Goal: Task Accomplishment & Management: Use online tool/utility

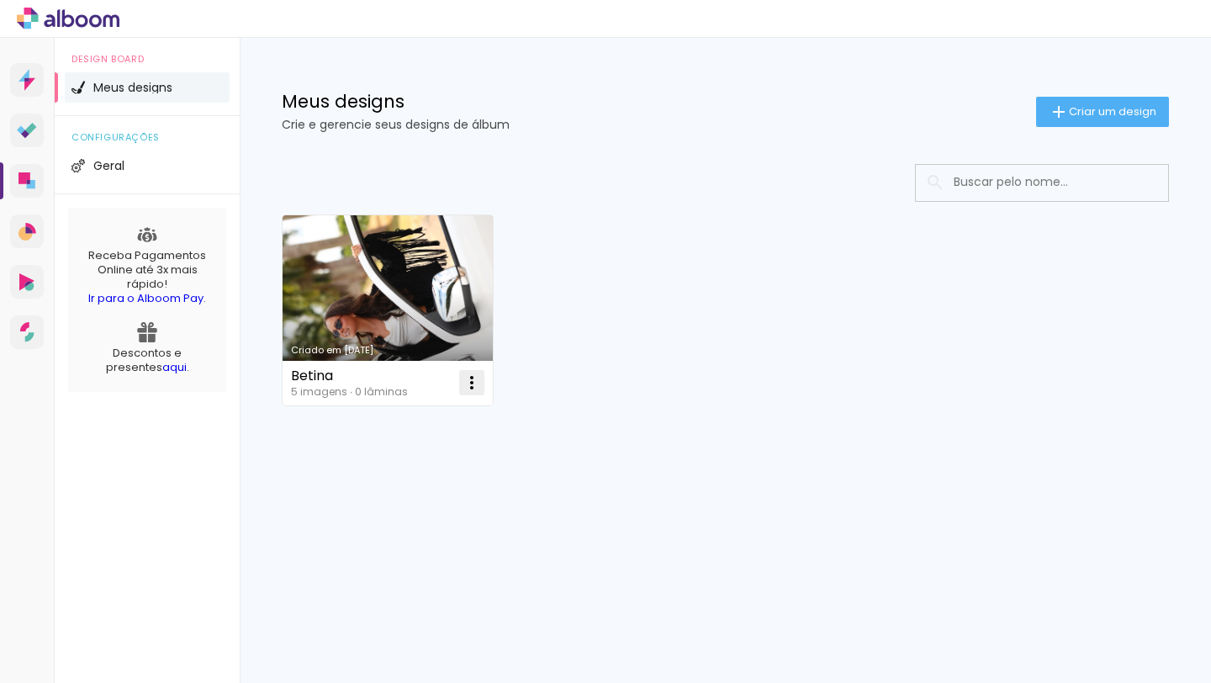
click at [469, 381] on iron-icon at bounding box center [472, 382] width 20 height 20
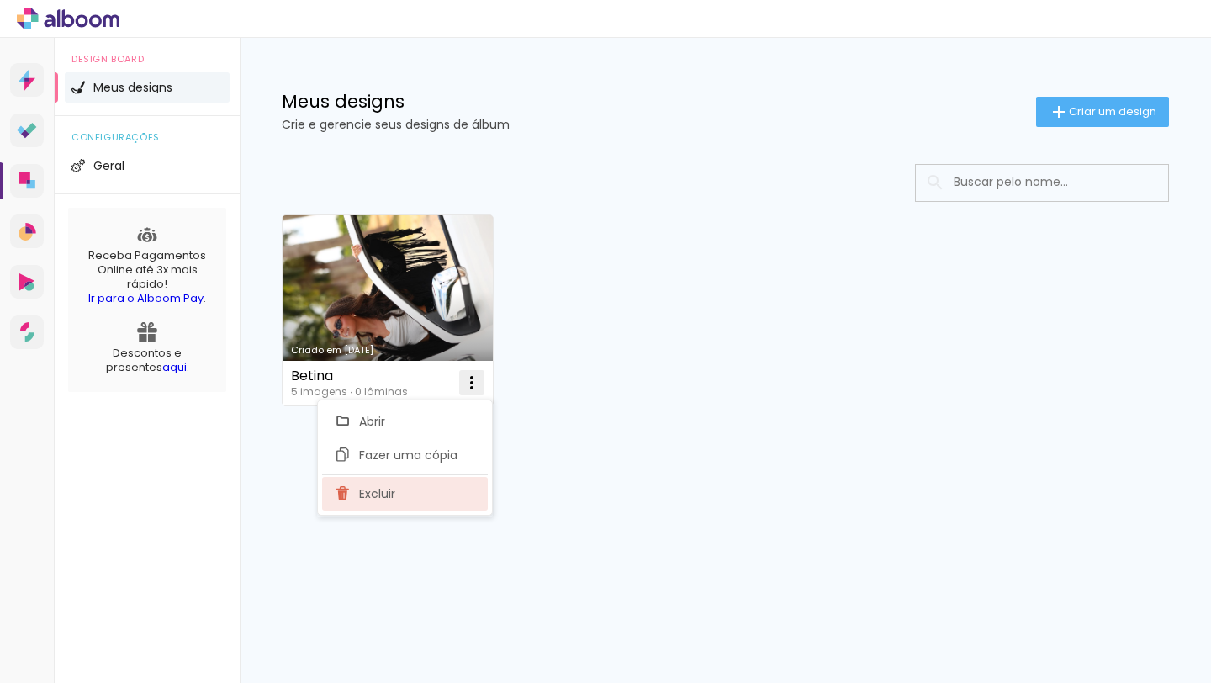
click at [418, 499] on paper-item "Excluir" at bounding box center [405, 494] width 166 height 34
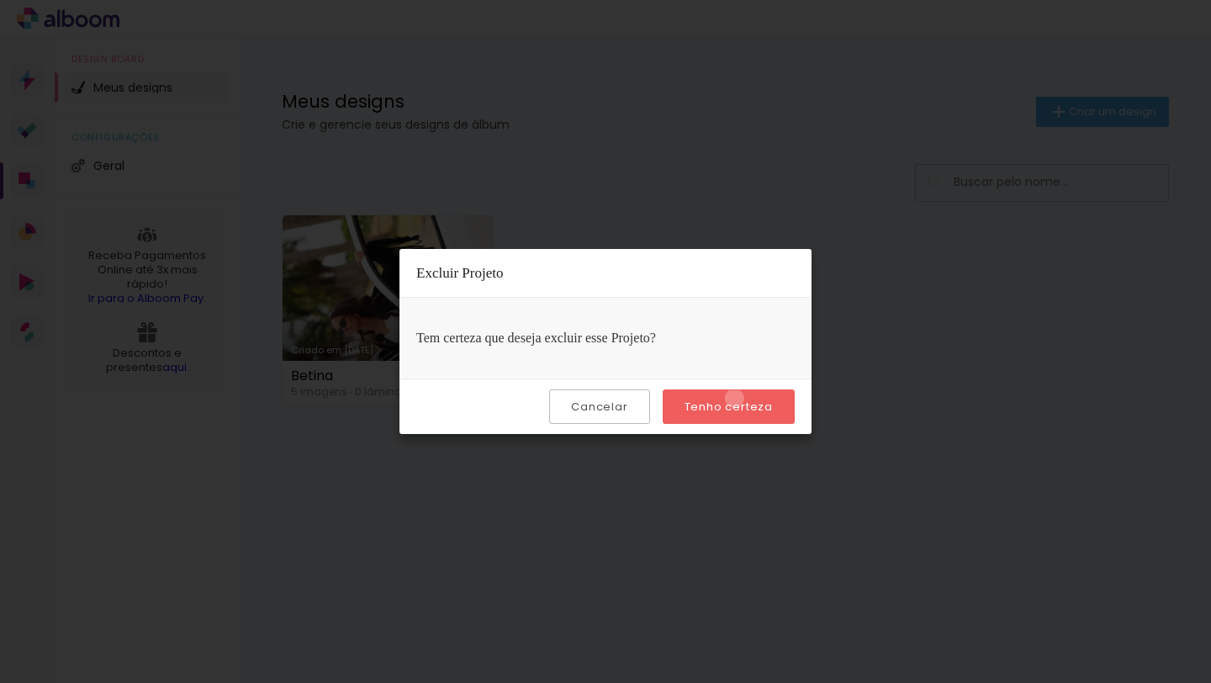
click at [0, 0] on slot "Tenho certeza" at bounding box center [0, 0] width 0 height 0
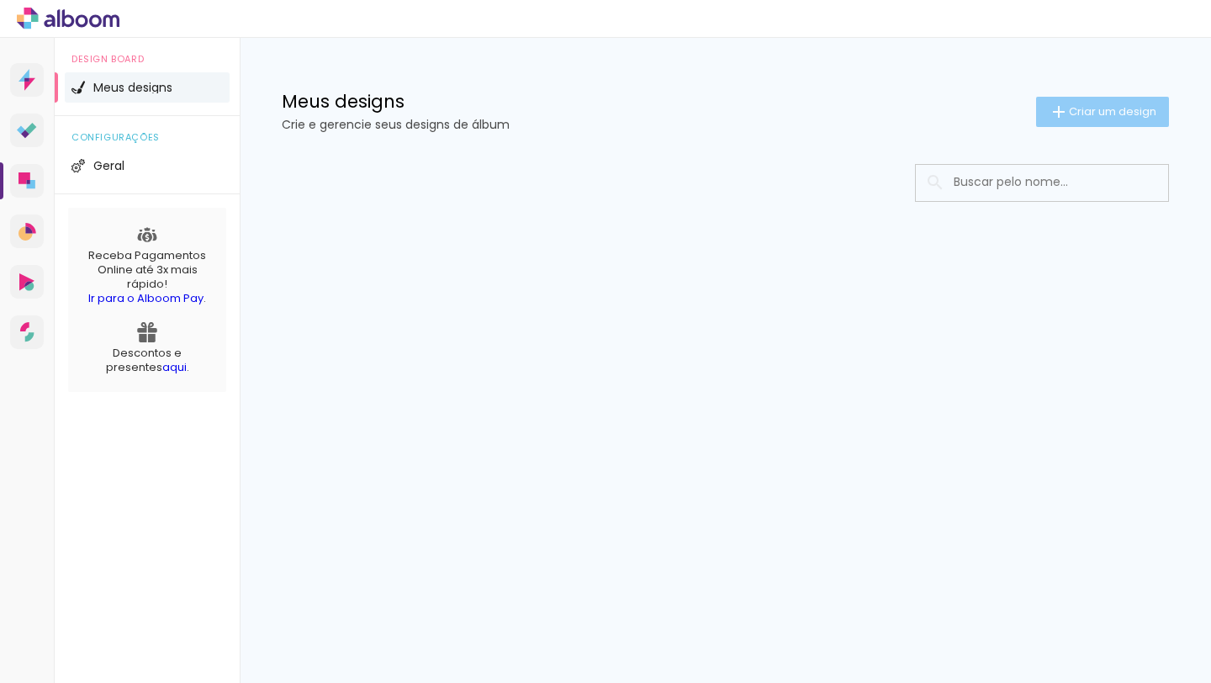
click at [1096, 124] on paper-button "Criar um design" at bounding box center [1102, 112] width 133 height 30
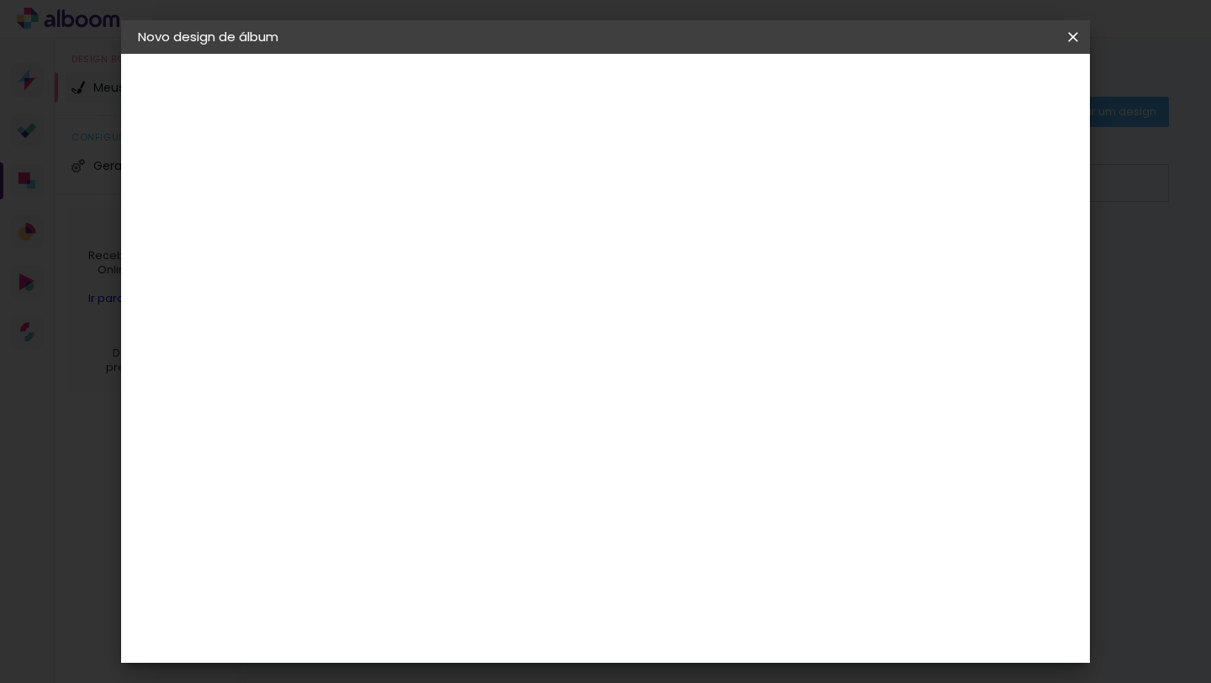
click at [413, 240] on div at bounding box center [413, 240] width 0 height 2
type input "Betina"
type paper-input "Betina"
click at [0, 0] on slot "Avançar" at bounding box center [0, 0] width 0 height 0
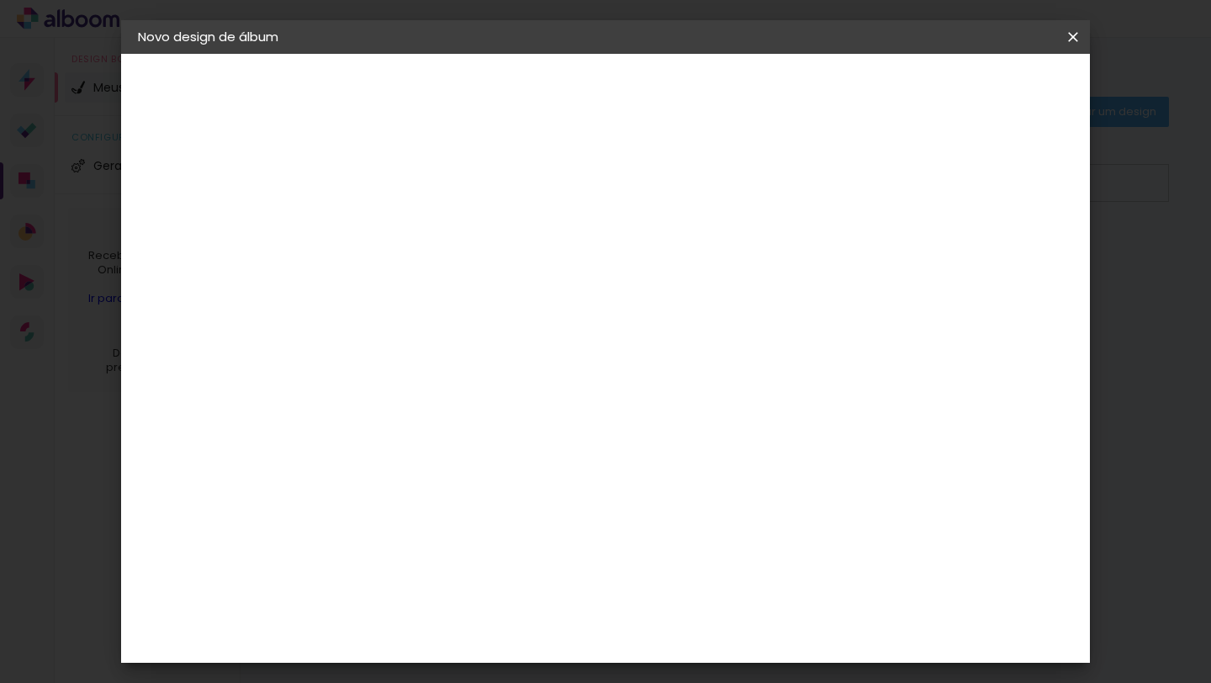
click at [514, 542] on div "[PERSON_NAME]" at bounding box center [458, 548] width 112 height 13
click at [753, 107] on header "Fornecedor Escolha um fornecedor ou avance com o tamanho livre. Voltar Avançar" at bounding box center [546, 104] width 413 height 100
click at [0, 0] on slot "Avançar" at bounding box center [0, 0] width 0 height 0
click at [504, 297] on paper-input-container "Linha" at bounding box center [456, 293] width 98 height 43
click at [817, 287] on paper-item "Encadernados" at bounding box center [715, 279] width 336 height 34
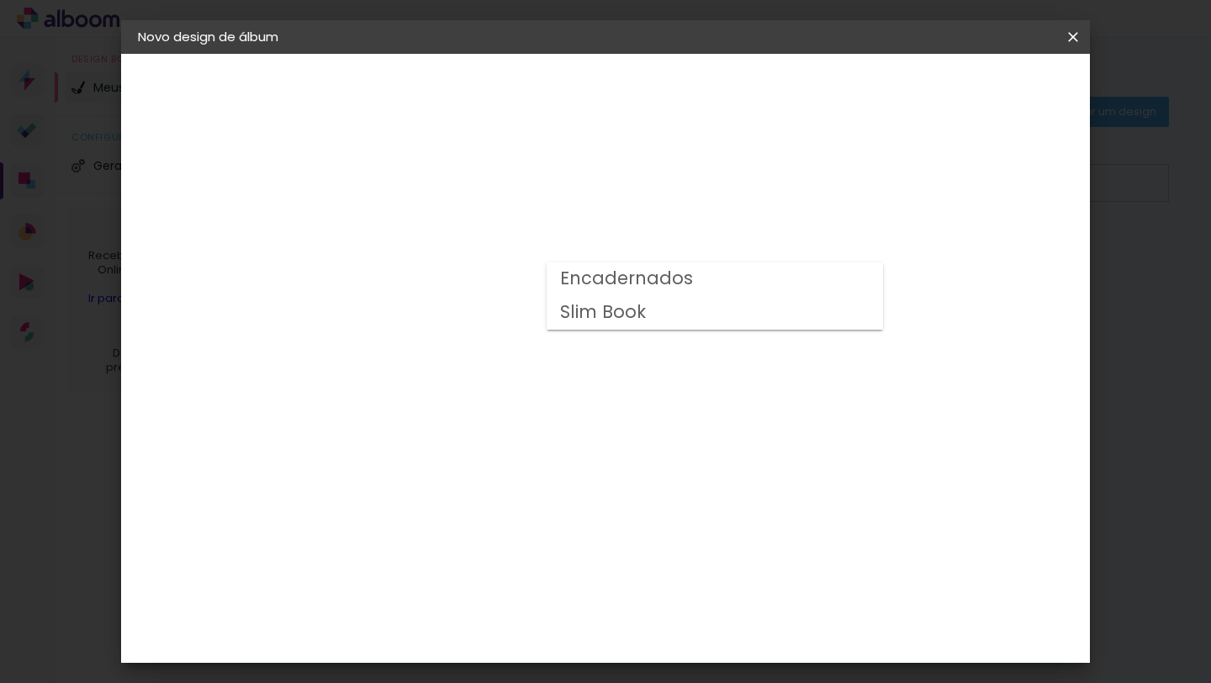
type input "Encadernados"
click at [0, 0] on slot "Avançar" at bounding box center [0, 0] width 0 height 0
click at [784, 179] on div at bounding box center [775, 181] width 15 height 15
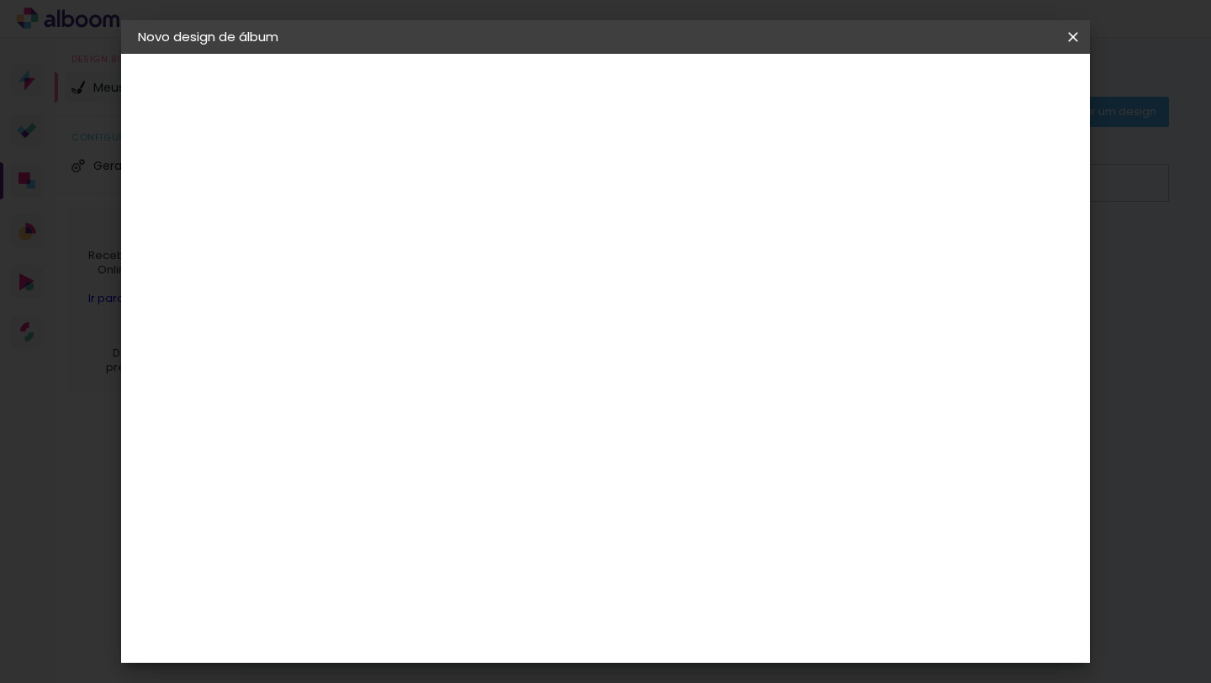
type paper-checkbox "on"
click at [879, 84] on span "Iniciar design" at bounding box center [840, 89] width 77 height 12
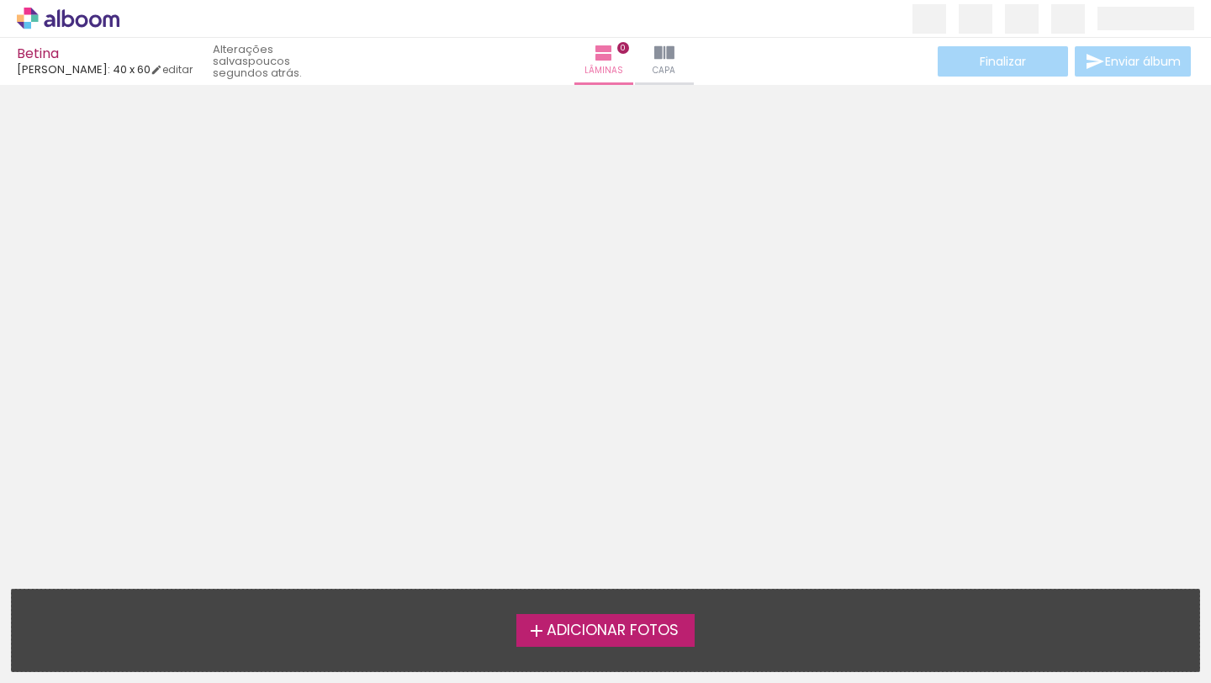
click at [573, 636] on span "Adicionar Fotos" at bounding box center [613, 630] width 132 height 15
click at [0, 0] on input "file" at bounding box center [0, 0] width 0 height 0
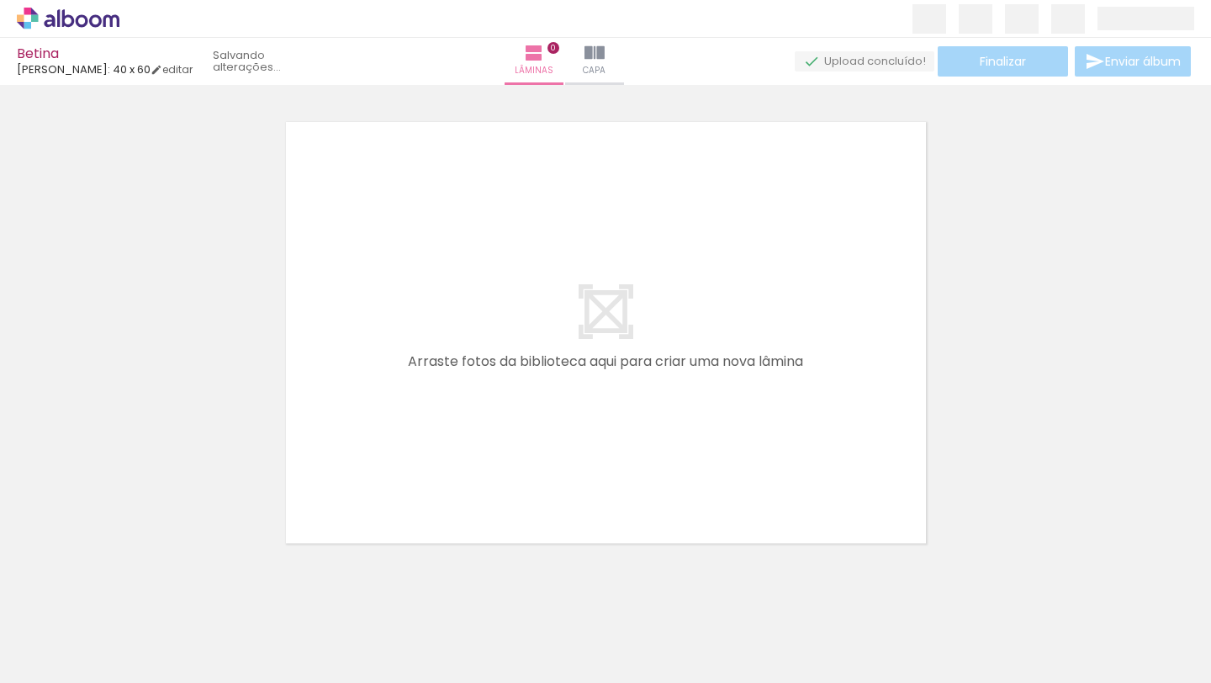
scroll to position [21, 0]
click at [45, 658] on span "Adicionar Fotos" at bounding box center [59, 660] width 50 height 18
click at [0, 0] on input "file" at bounding box center [0, 0] width 0 height 0
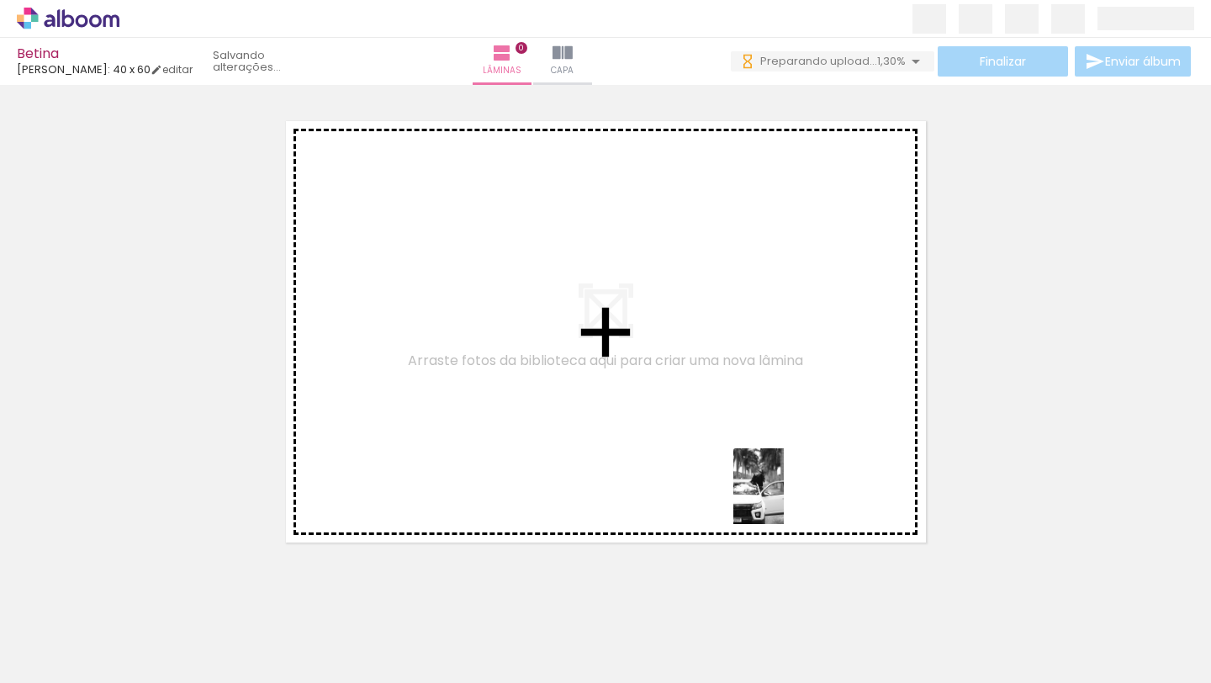
scroll to position [0, 0]
drag, startPoint x: 755, startPoint y: 635, endPoint x: 811, endPoint y: 433, distance: 209.3
click at [811, 433] on quentale-workspace at bounding box center [605, 341] width 1211 height 683
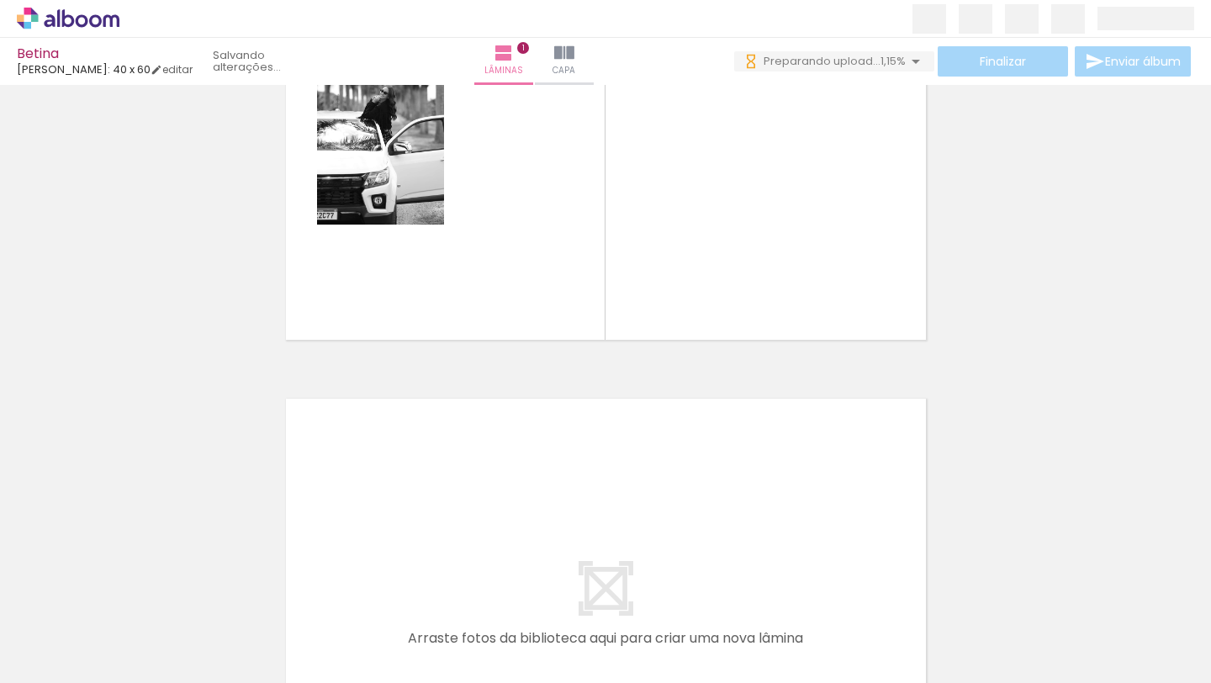
scroll to position [0, 2092]
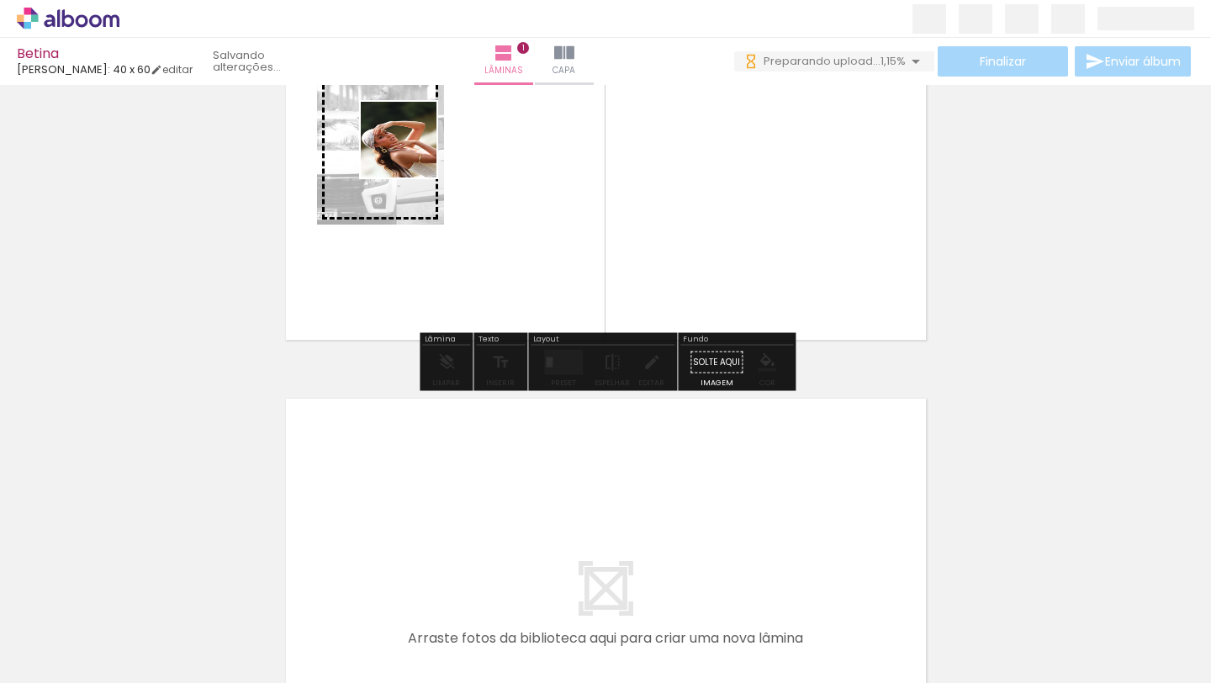
drag, startPoint x: 1012, startPoint y: 620, endPoint x: 411, endPoint y: 152, distance: 761.5
click at [411, 152] on quentale-workspace at bounding box center [605, 341] width 1211 height 683
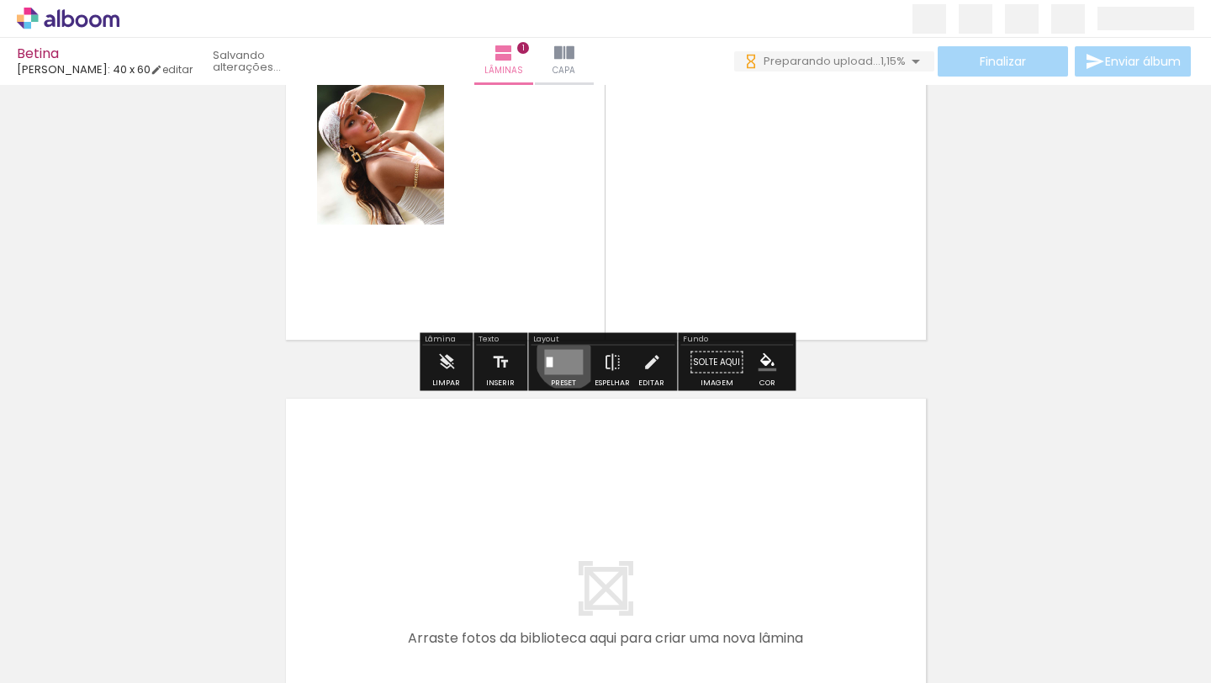
click at [563, 358] on quentale-layouter at bounding box center [563, 362] width 39 height 25
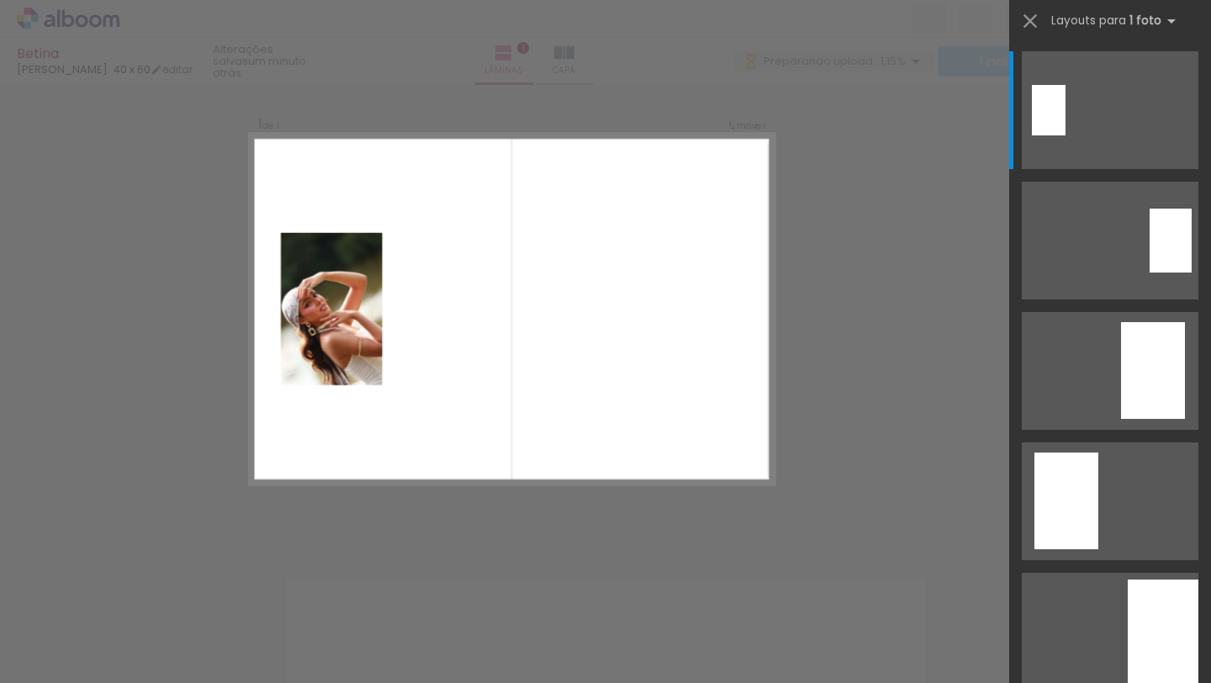
scroll to position [21, 0]
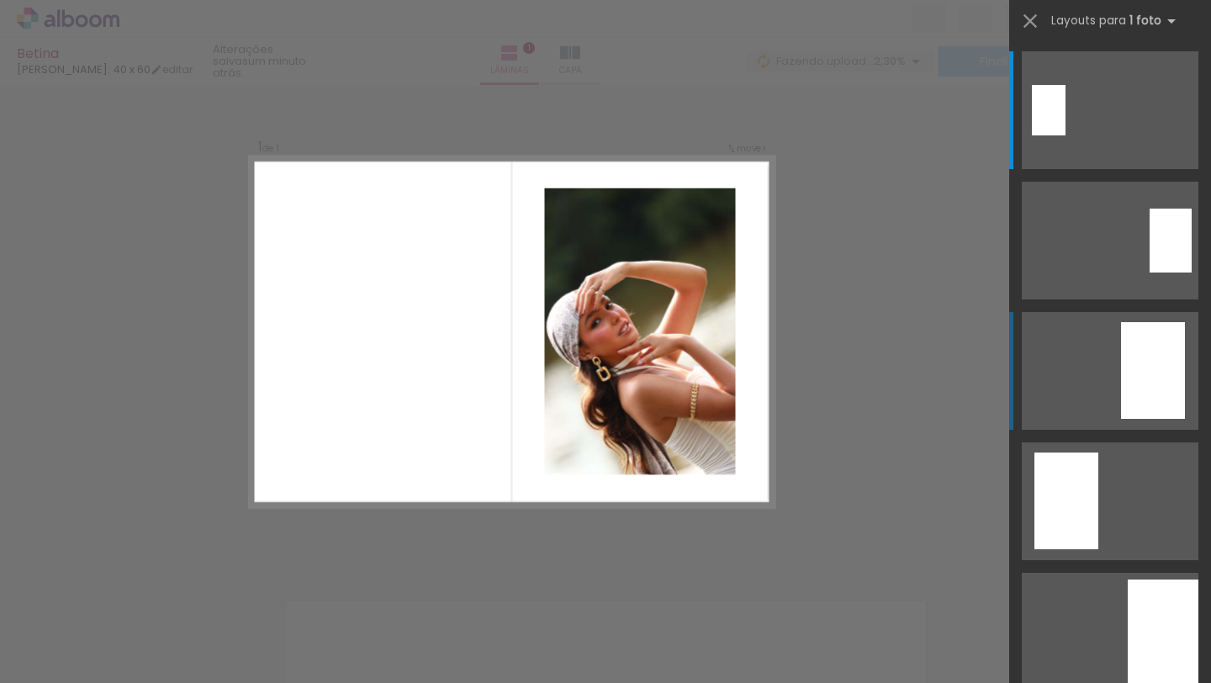
click at [1138, 367] on div at bounding box center [1153, 370] width 64 height 97
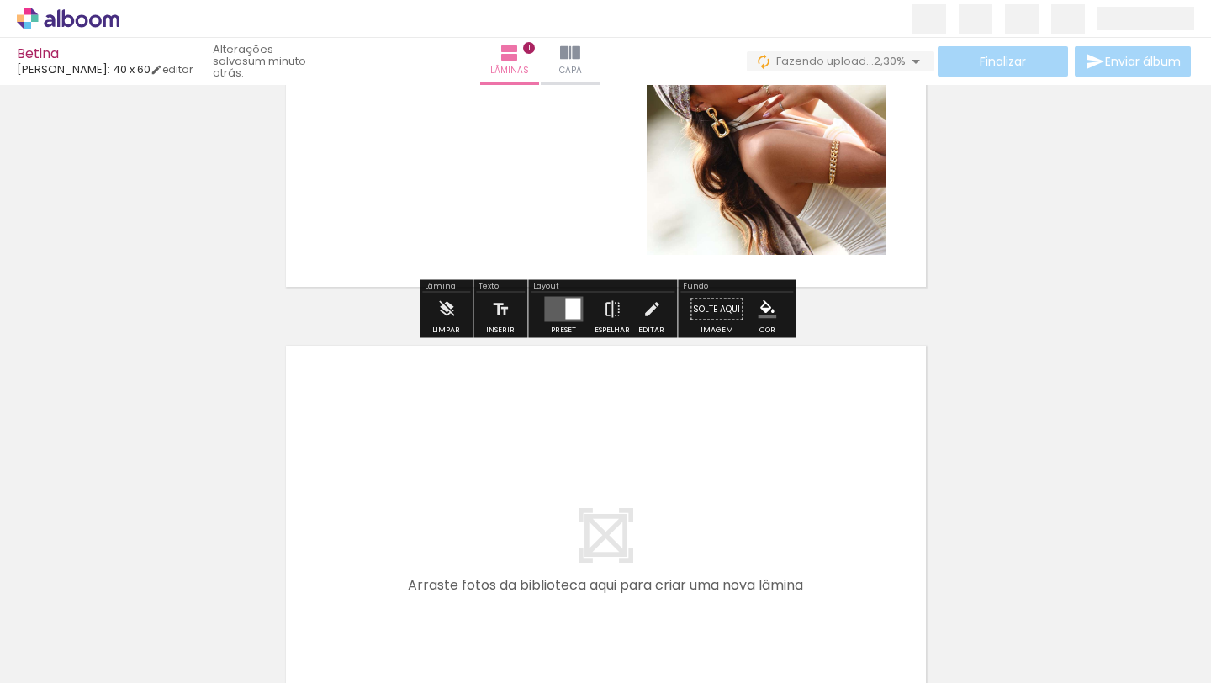
scroll to position [291, 0]
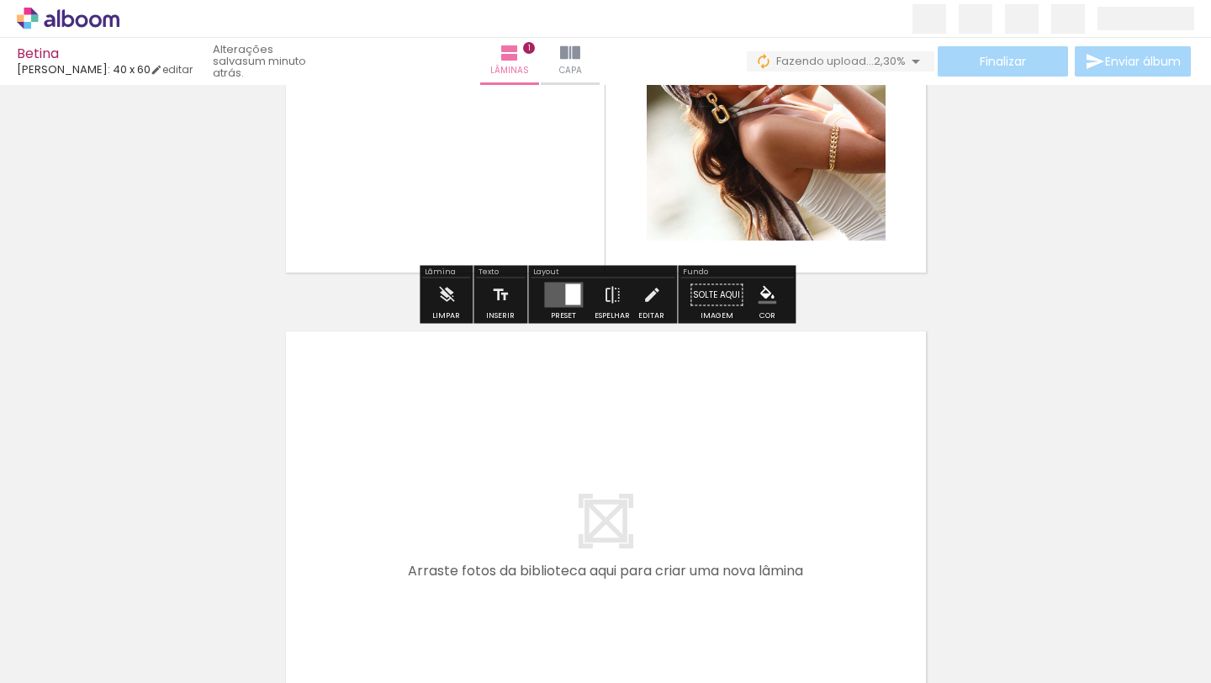
click at [796, 416] on quentale-layouter at bounding box center [605, 542] width 657 height 438
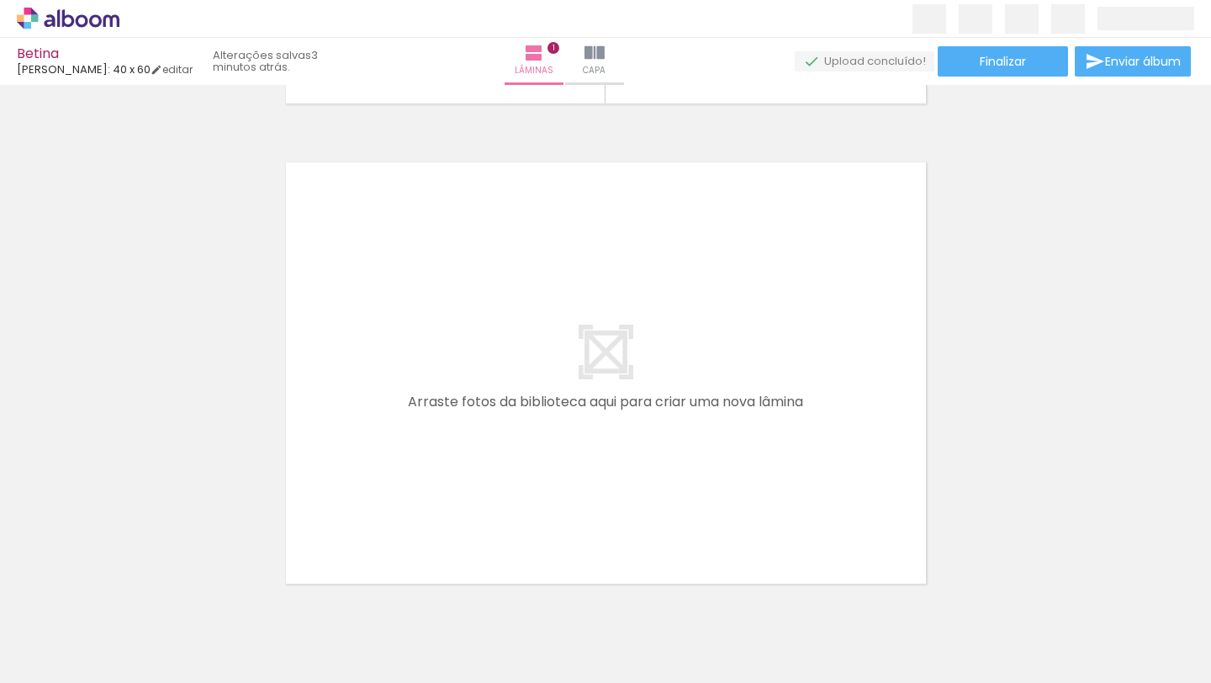
scroll to position [0, 1038]
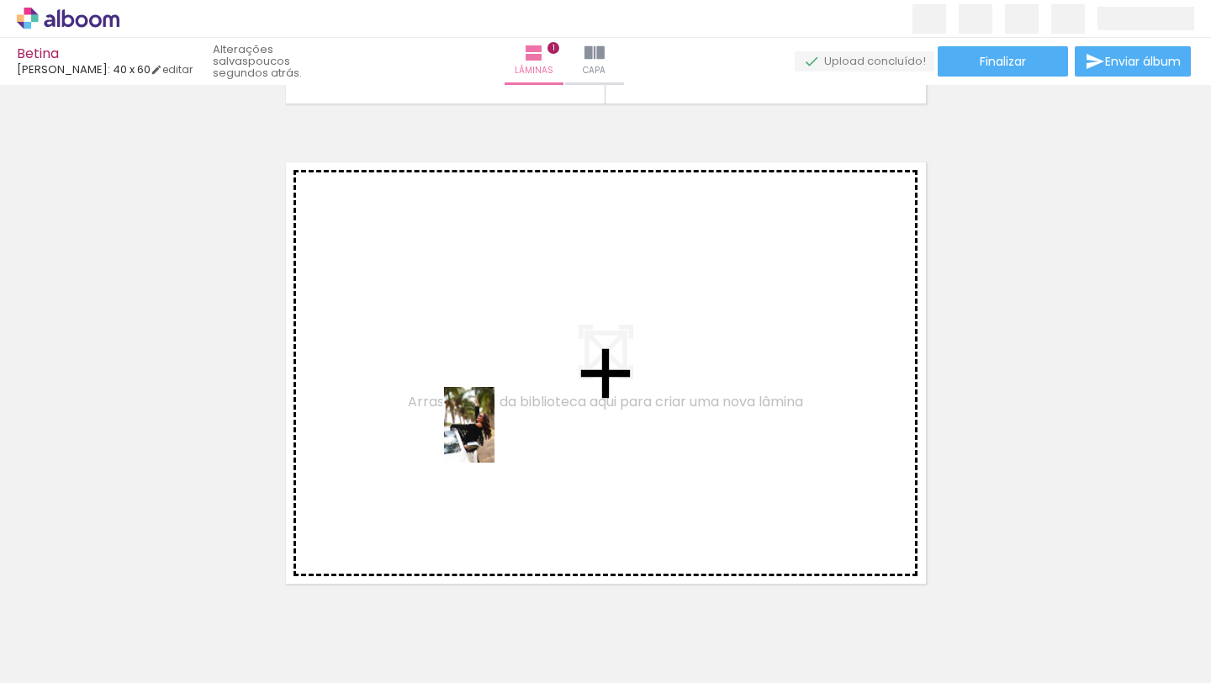
drag, startPoint x: 447, startPoint y: 645, endPoint x: 494, endPoint y: 437, distance: 212.9
click at [494, 437] on quentale-workspace at bounding box center [605, 341] width 1211 height 683
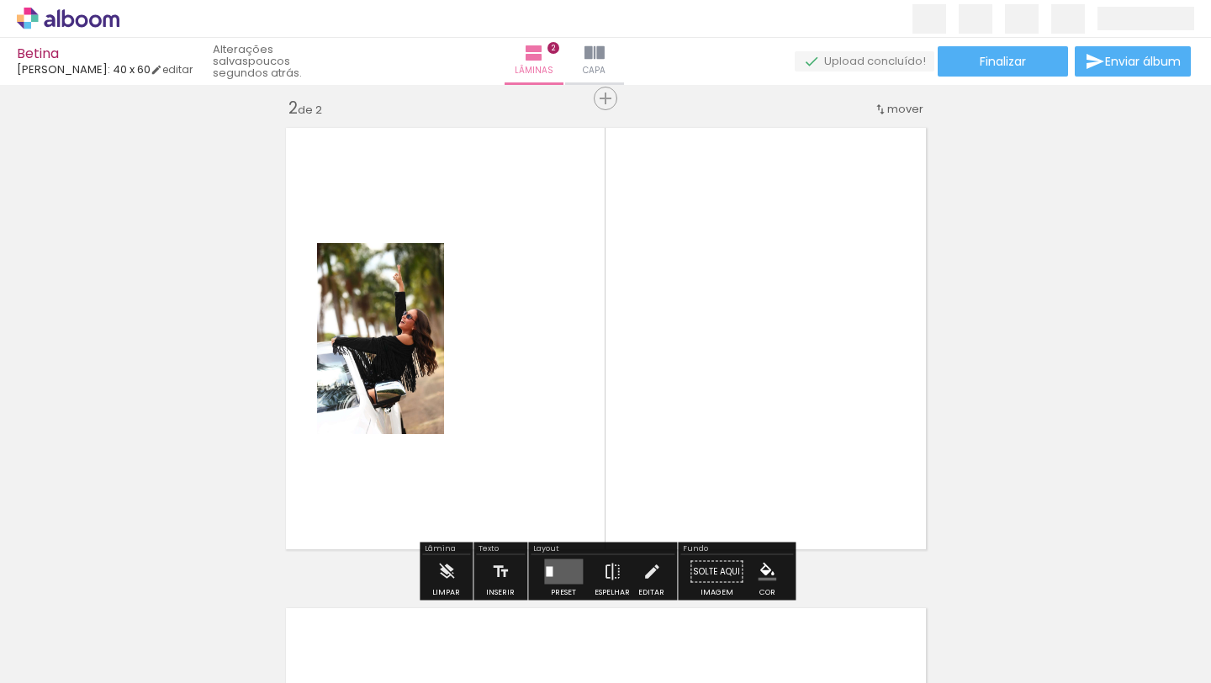
scroll to position [501, 0]
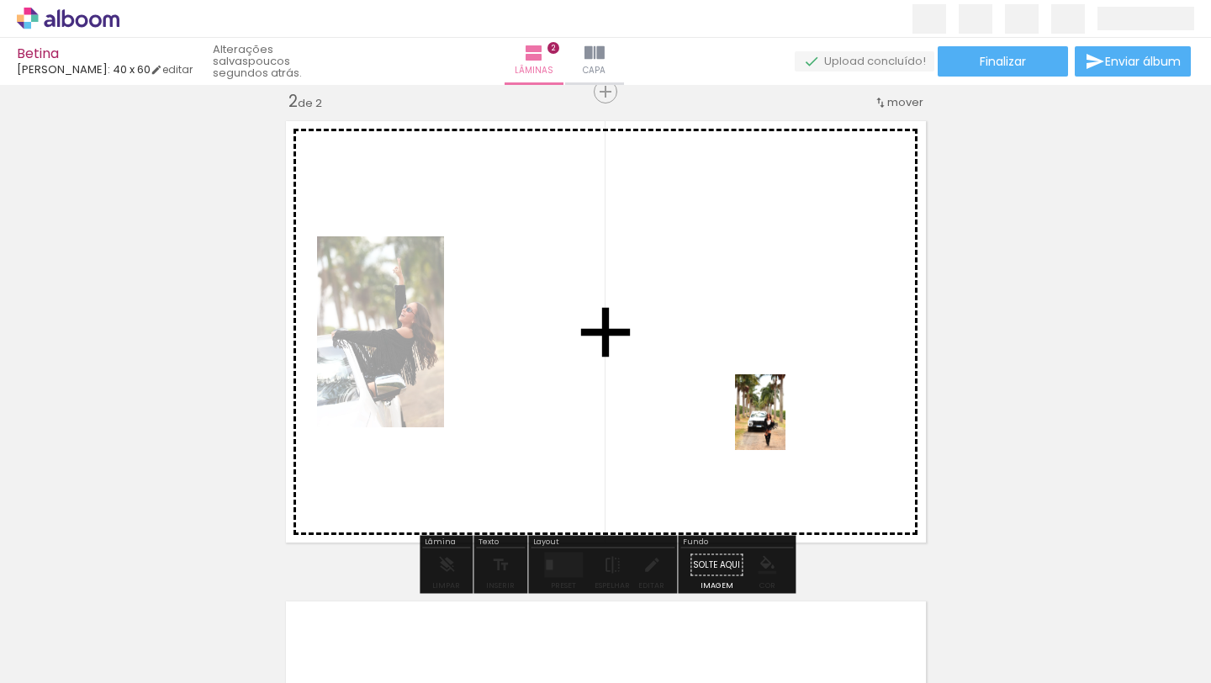
drag, startPoint x: 816, startPoint y: 624, endPoint x: 784, endPoint y: 423, distance: 203.6
click at [784, 423] on quentale-workspace at bounding box center [605, 341] width 1211 height 683
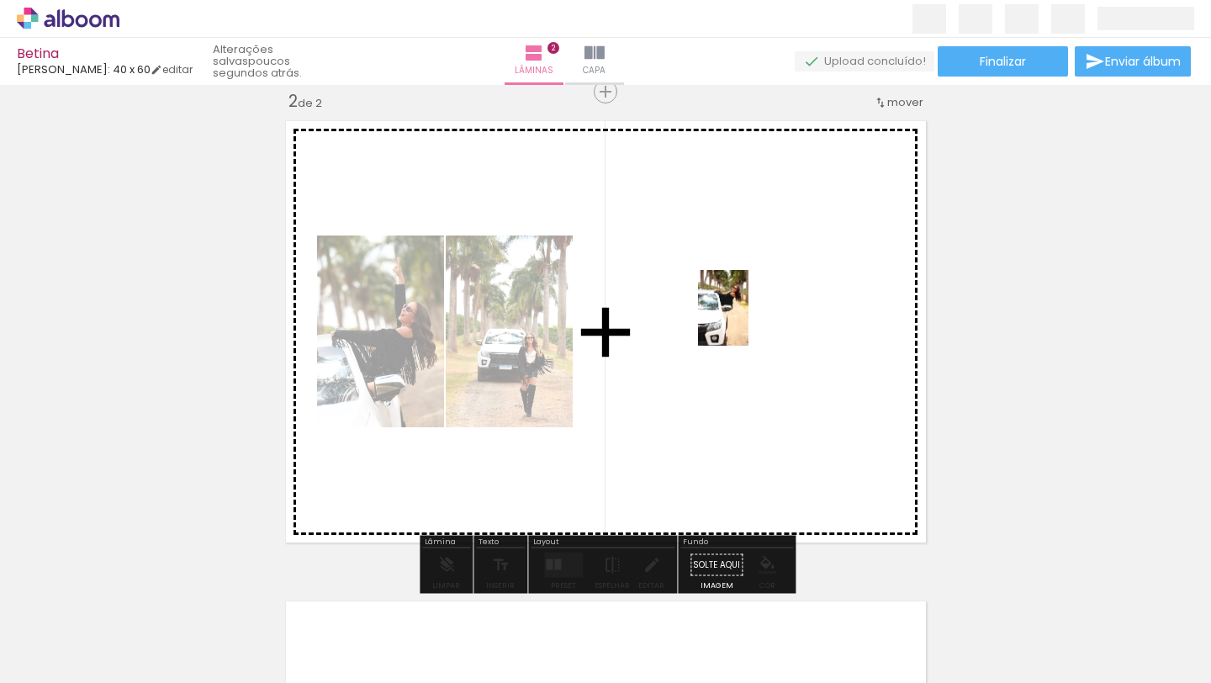
drag, startPoint x: 177, startPoint y: 627, endPoint x: 748, endPoint y: 320, distance: 648.2
click at [748, 320] on quentale-workspace at bounding box center [605, 341] width 1211 height 683
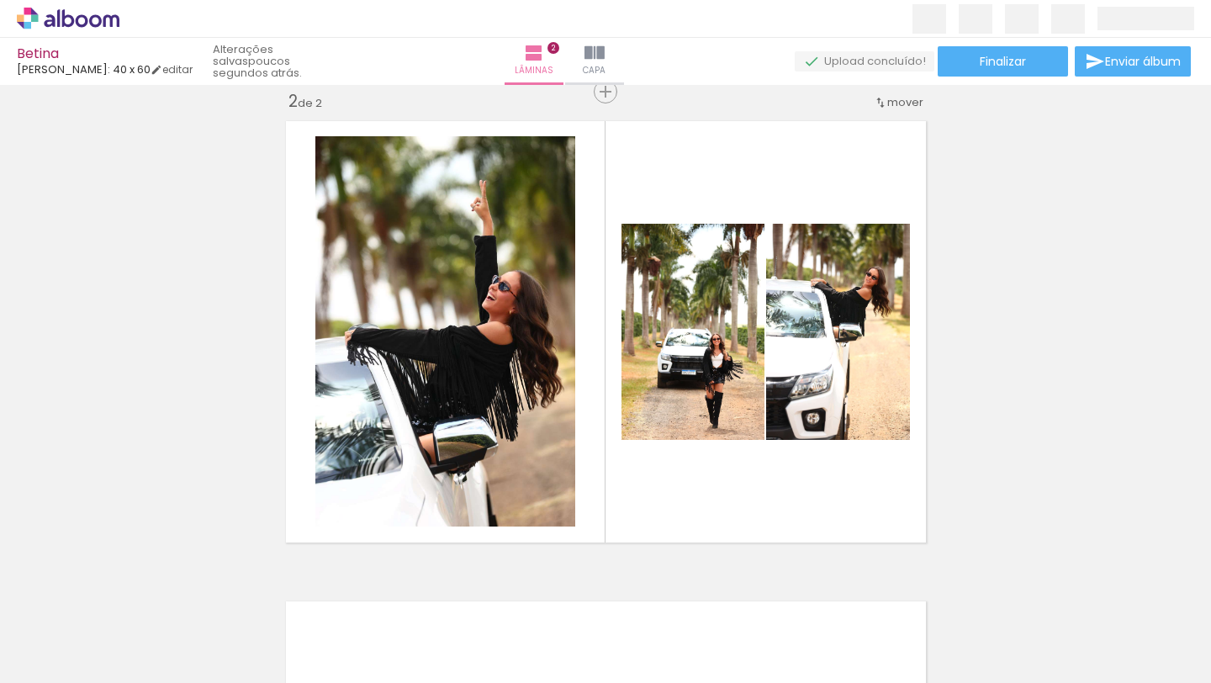
scroll to position [0, 1540]
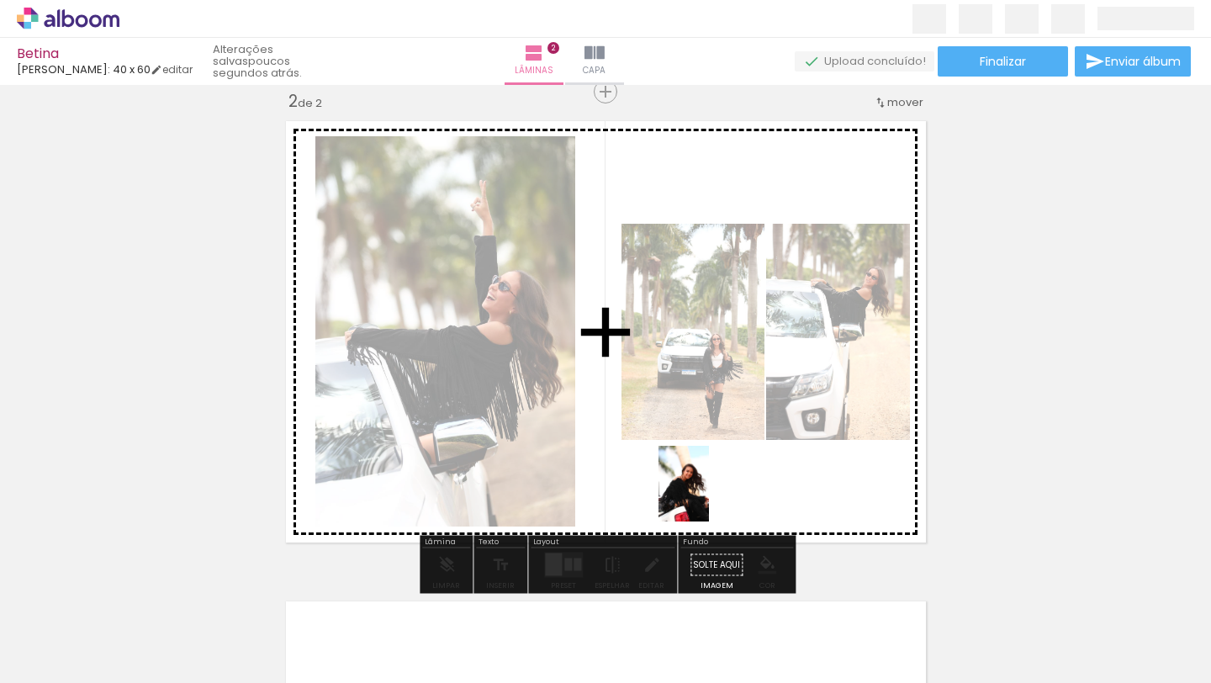
drag, startPoint x: 610, startPoint y: 631, endPoint x: 709, endPoint y: 496, distance: 167.8
click at [709, 496] on quentale-workspace at bounding box center [605, 341] width 1211 height 683
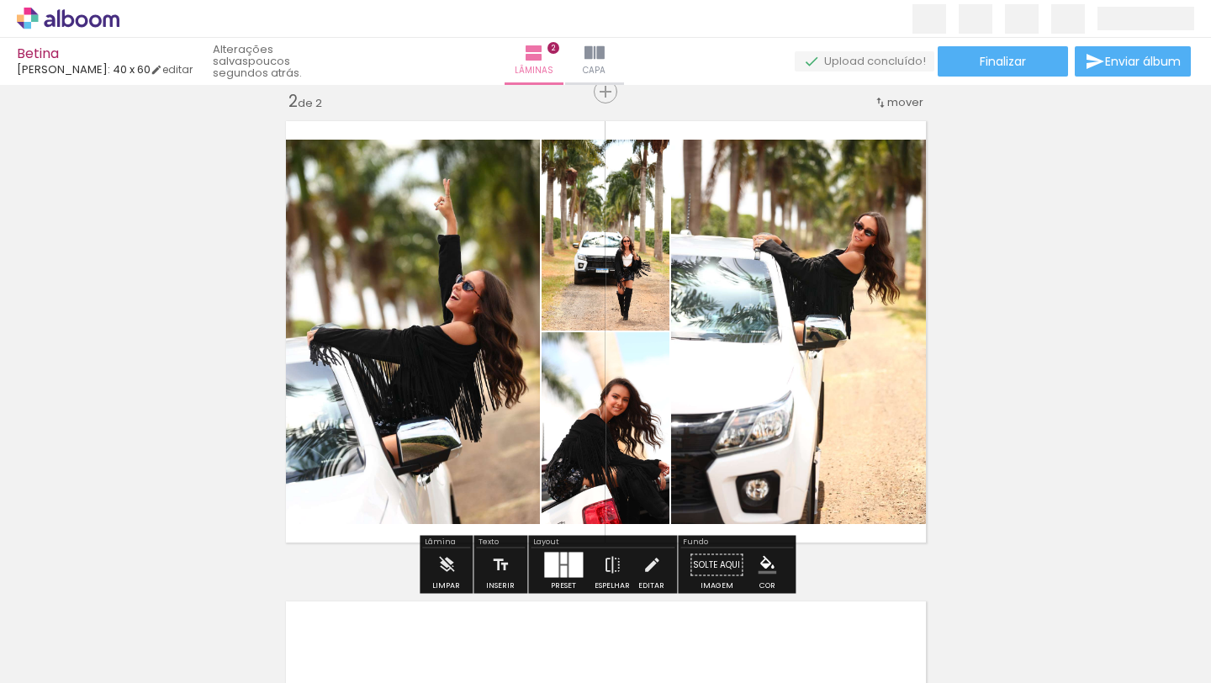
click at [1011, 215] on div "Inserir lâmina 1 de 2 Inserir lâmina 2 de 2" at bounding box center [605, 310] width 1211 height 1441
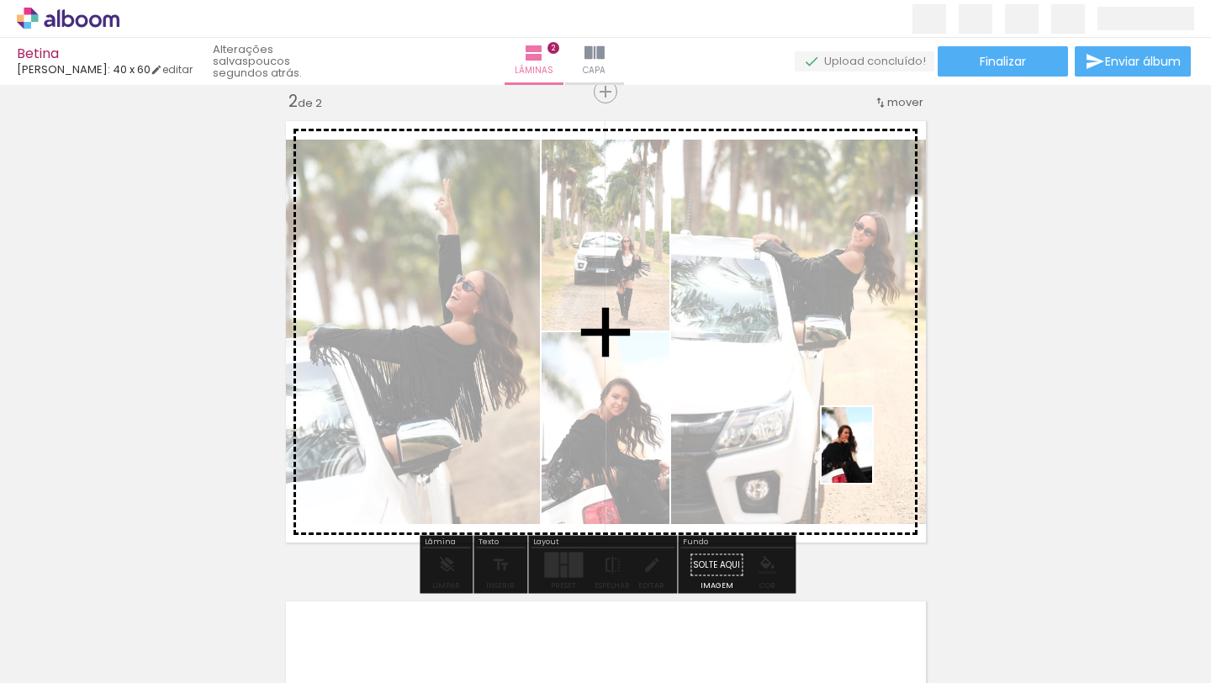
drag, startPoint x: 814, startPoint y: 619, endPoint x: 872, endPoint y: 457, distance: 171.5
click at [872, 457] on quentale-workspace at bounding box center [605, 341] width 1211 height 683
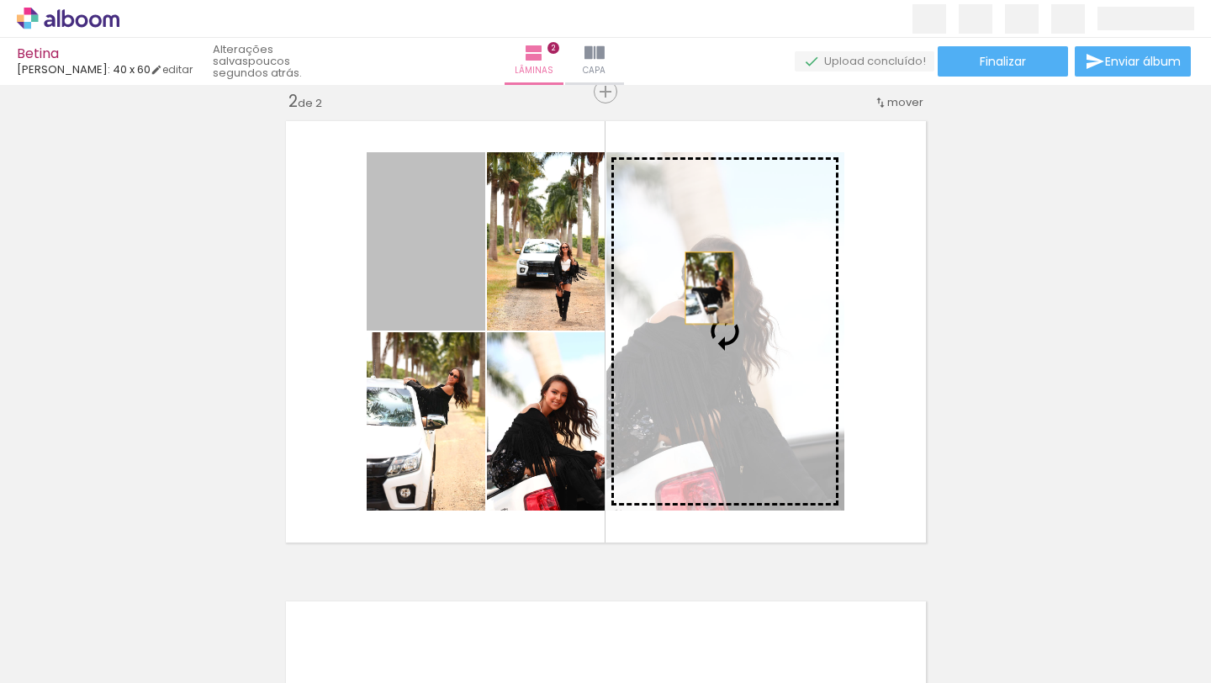
drag, startPoint x: 416, startPoint y: 218, endPoint x: 709, endPoint y: 288, distance: 300.8
click at [0, 0] on slot at bounding box center [0, 0] width 0 height 0
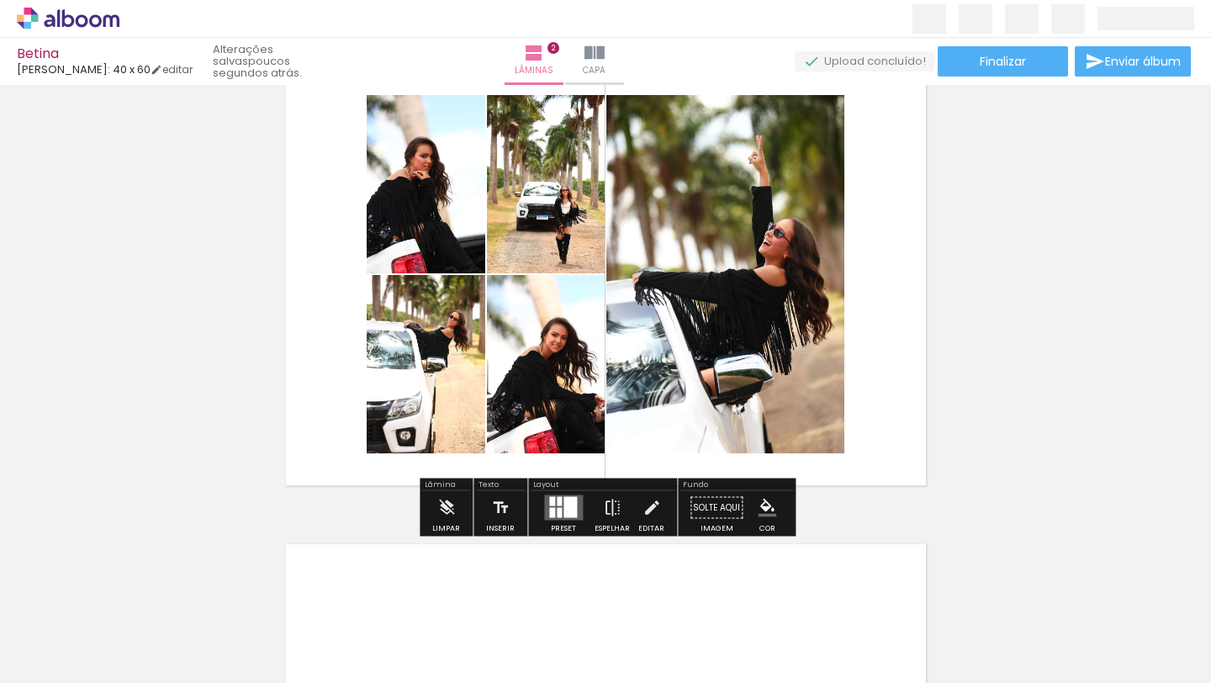
scroll to position [549, 0]
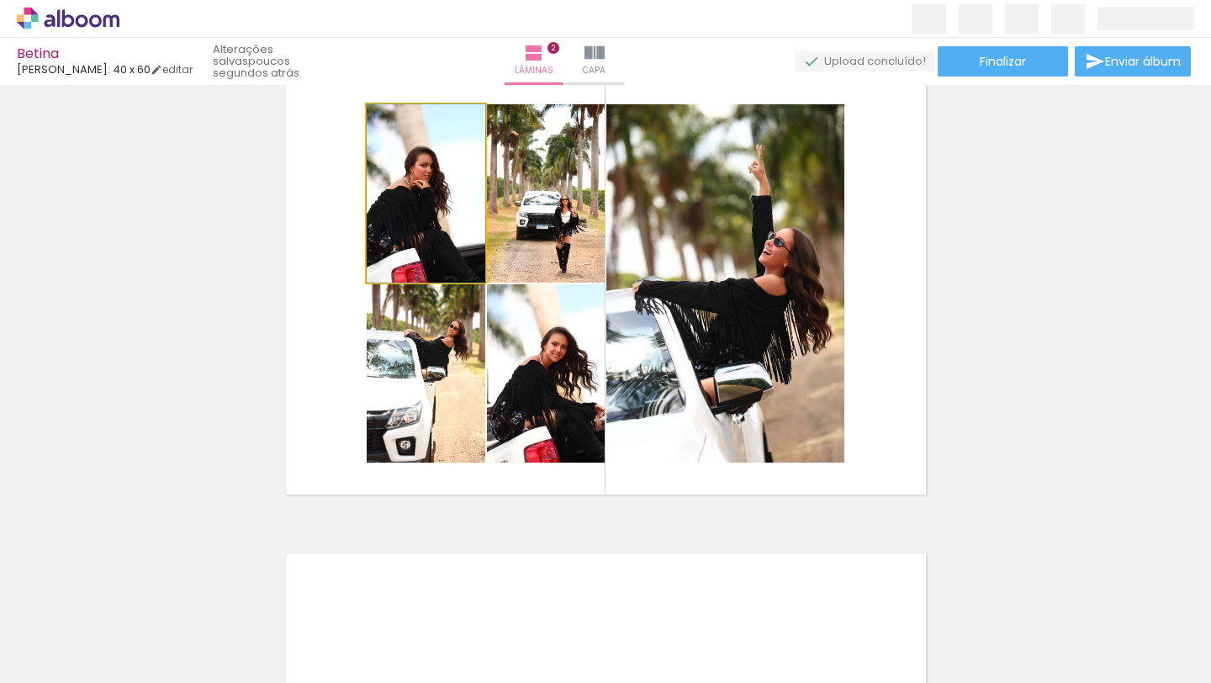
click at [441, 190] on quentale-photo at bounding box center [426, 193] width 119 height 178
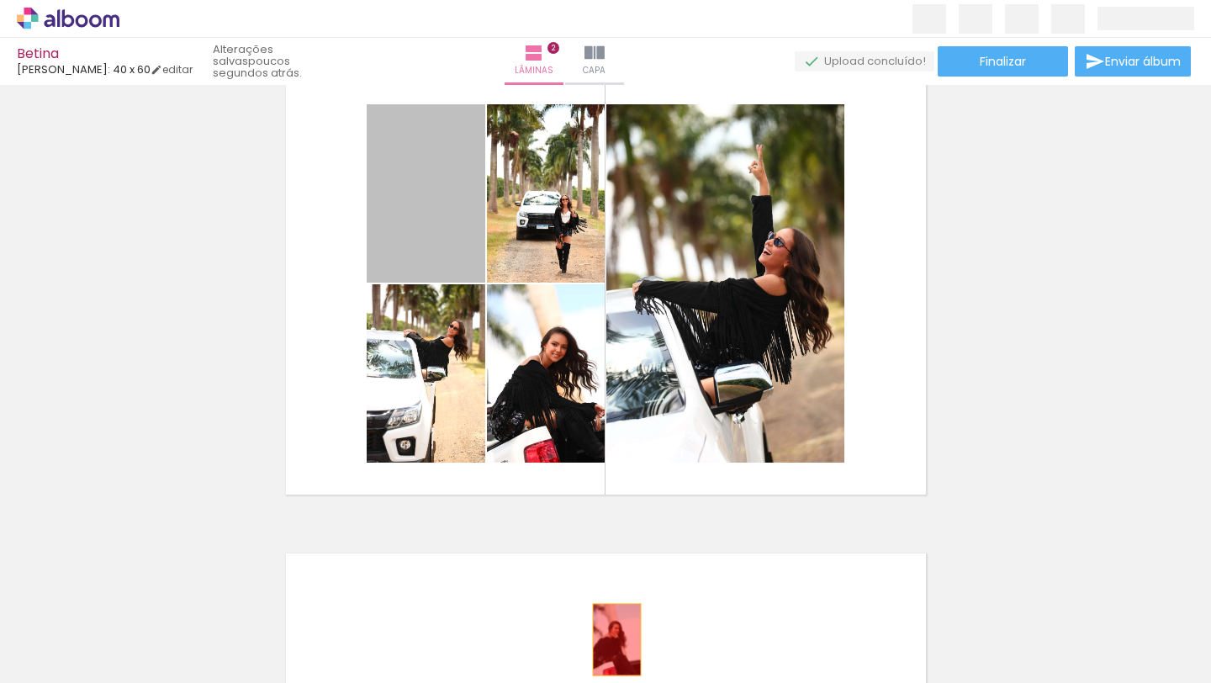
drag, startPoint x: 454, startPoint y: 233, endPoint x: 620, endPoint y: 642, distance: 440.9
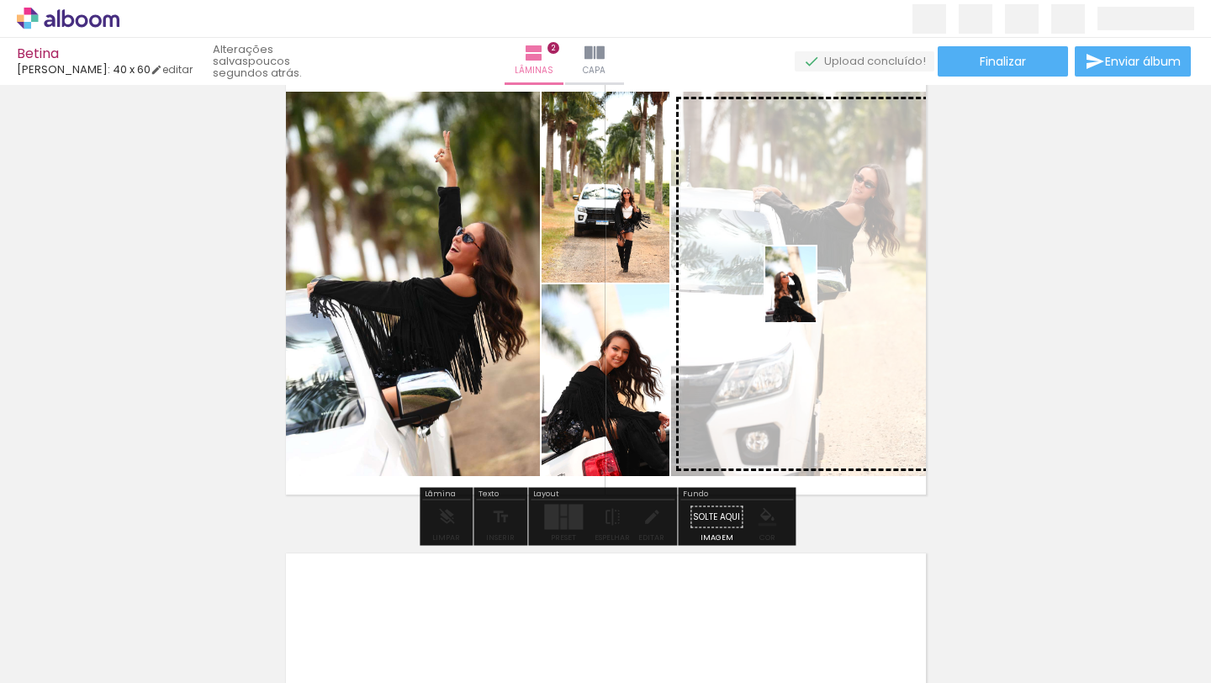
drag, startPoint x: 430, startPoint y: 630, endPoint x: 816, endPoint y: 297, distance: 509.7
click at [816, 297] on quentale-workspace at bounding box center [605, 341] width 1211 height 683
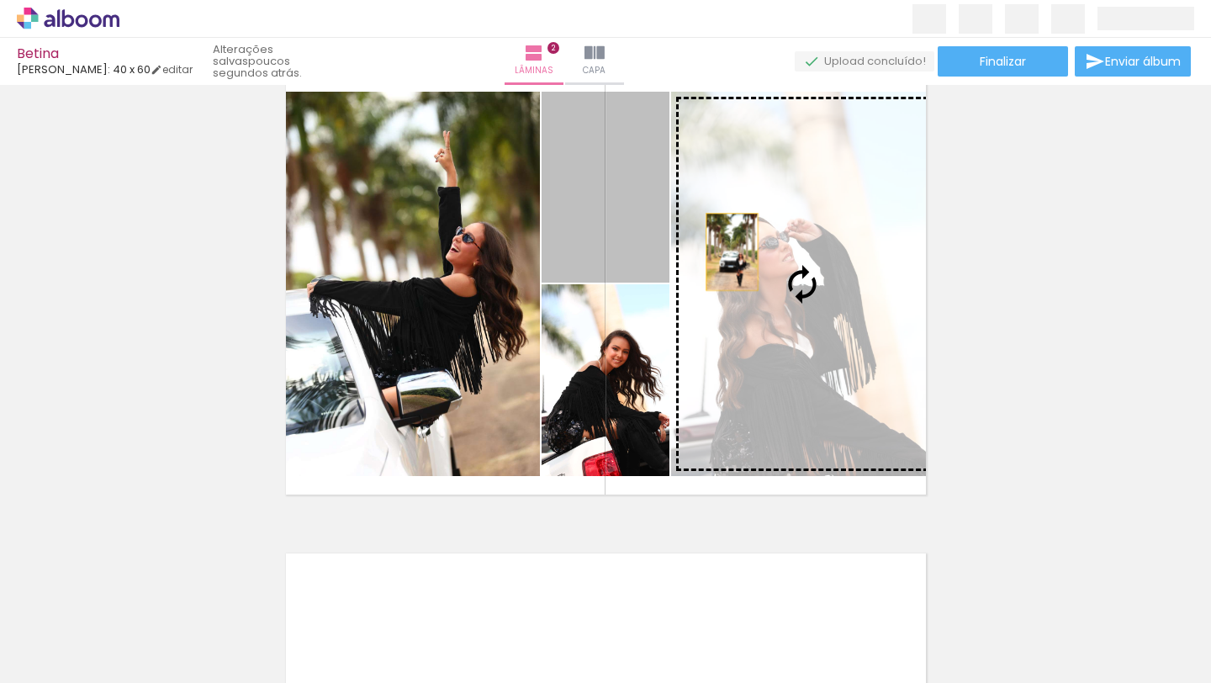
drag, startPoint x: 640, startPoint y: 214, endPoint x: 757, endPoint y: 257, distance: 124.8
click at [0, 0] on slot at bounding box center [0, 0] width 0 height 0
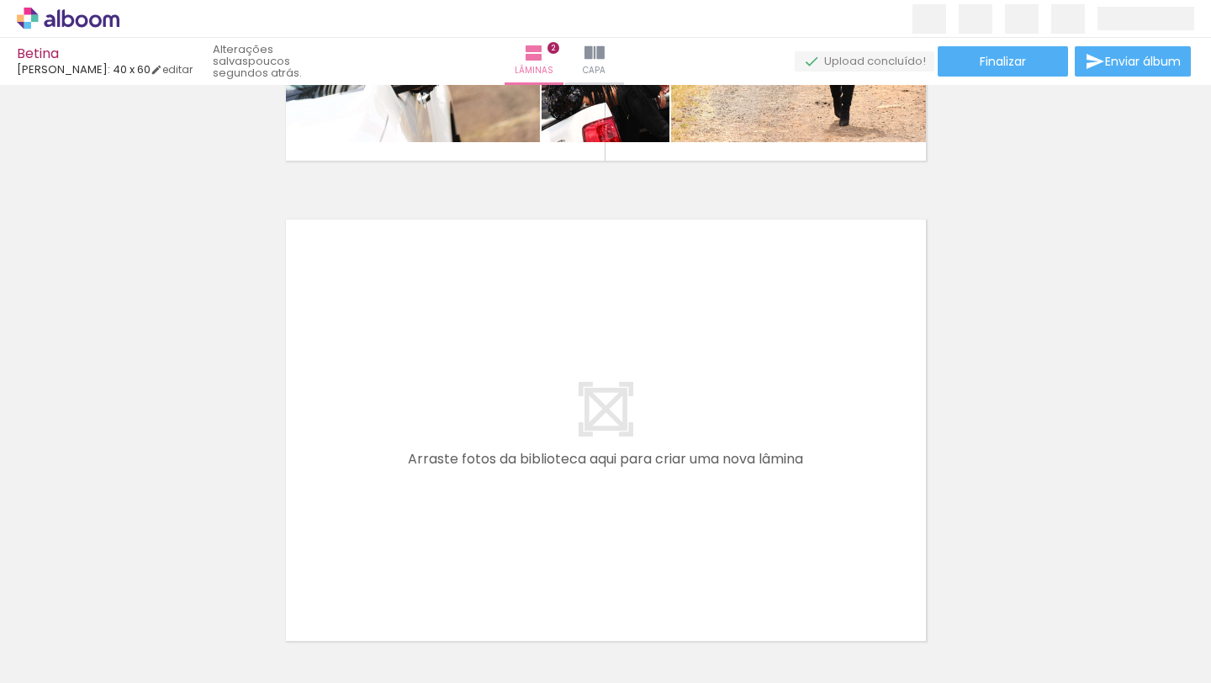
scroll to position [0, 2101]
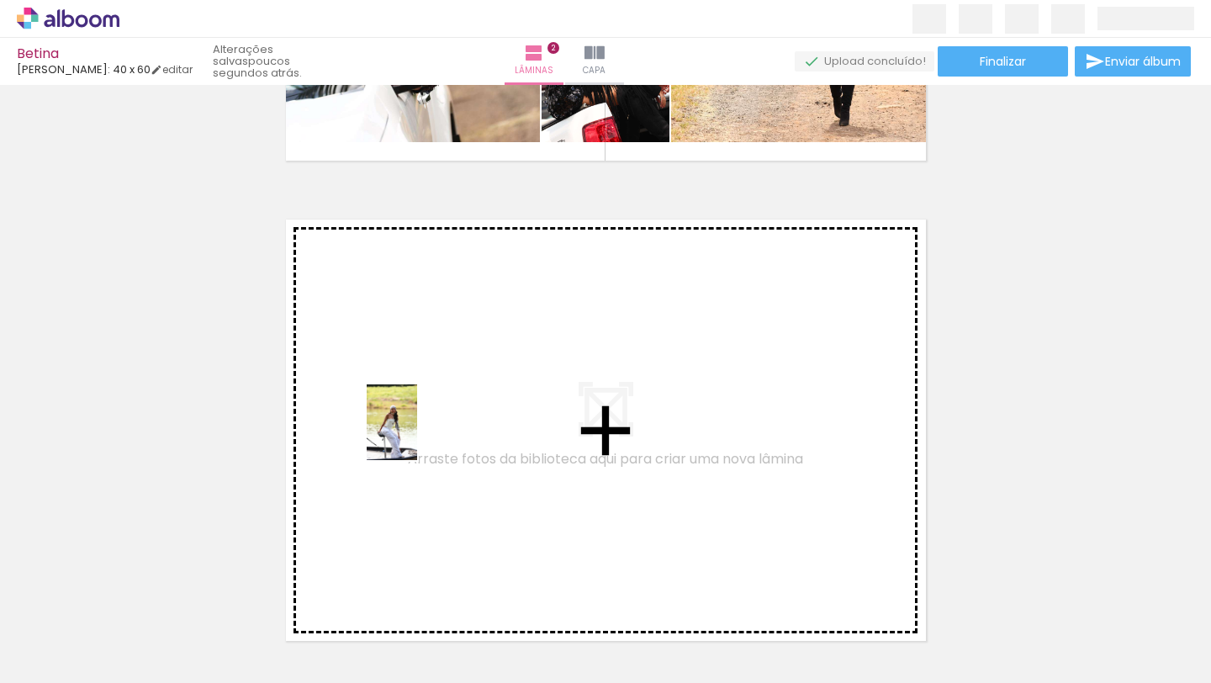
drag, startPoint x: 339, startPoint y: 627, endPoint x: 417, endPoint y: 435, distance: 207.8
click at [417, 435] on quentale-workspace at bounding box center [605, 341] width 1211 height 683
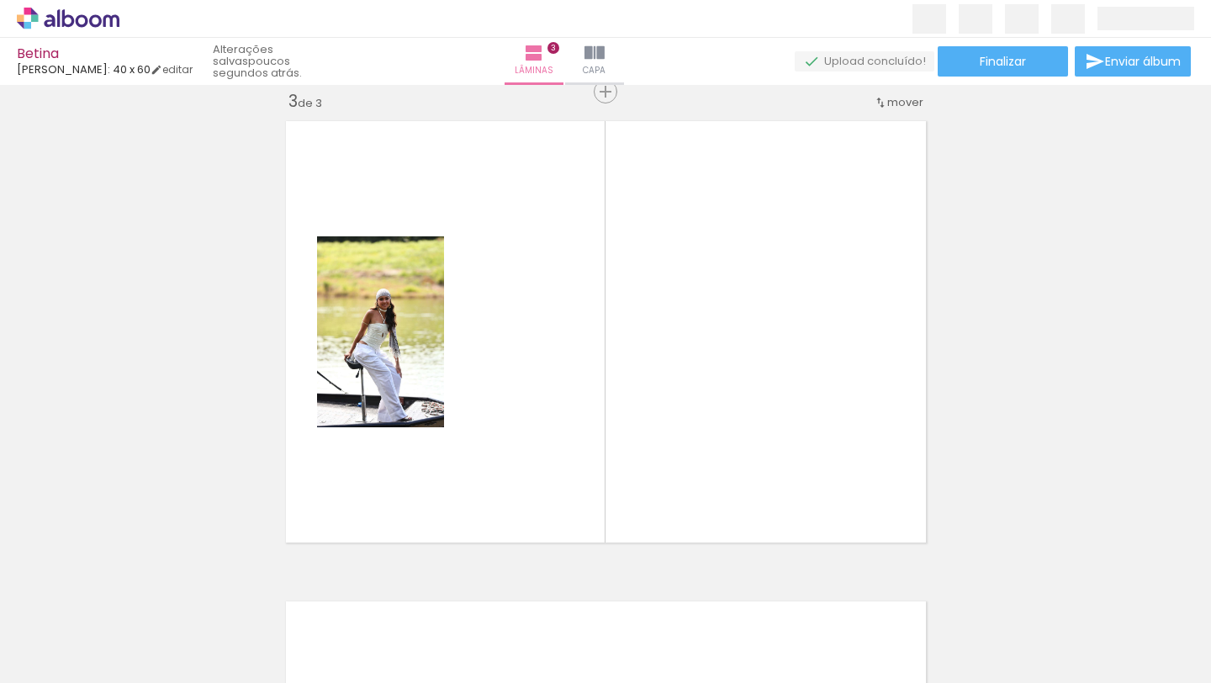
scroll to position [0, 2353]
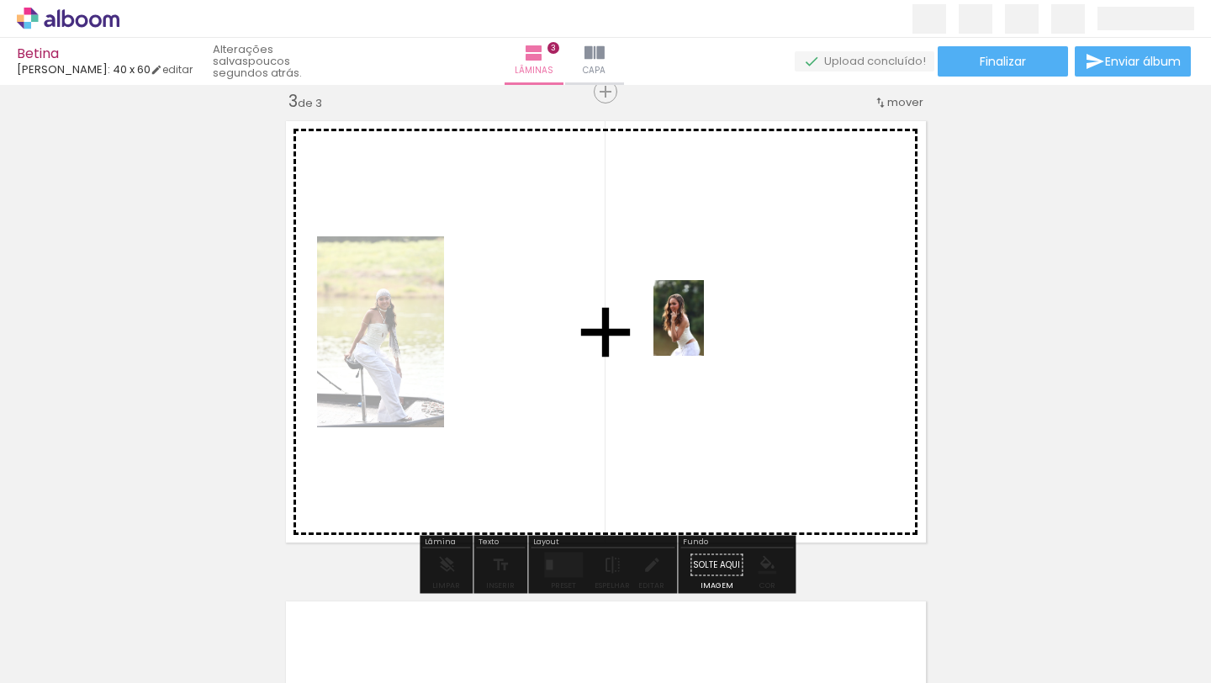
drag, startPoint x: 833, startPoint y: 639, endPoint x: 704, endPoint y: 330, distance: 334.6
click at [704, 330] on quentale-workspace at bounding box center [605, 341] width 1211 height 683
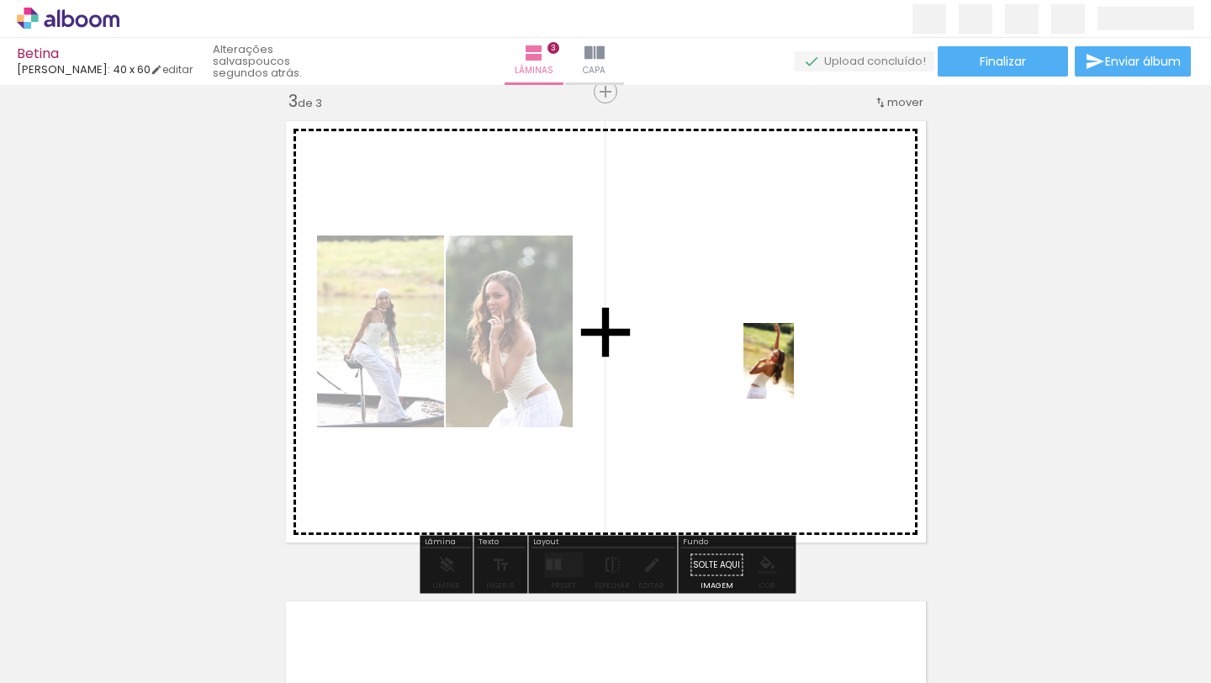
drag, startPoint x: 1015, startPoint y: 615, endPoint x: 794, endPoint y: 373, distance: 327.9
click at [794, 373] on quentale-workspace at bounding box center [605, 341] width 1211 height 683
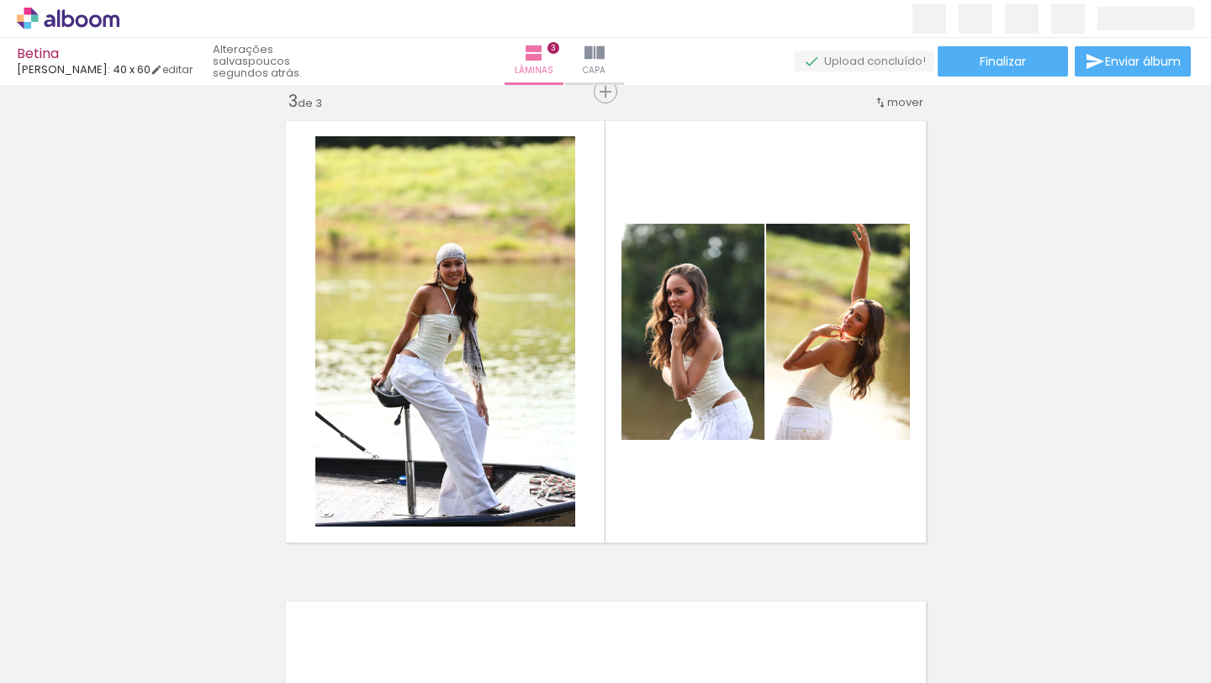
scroll to position [0, 2824]
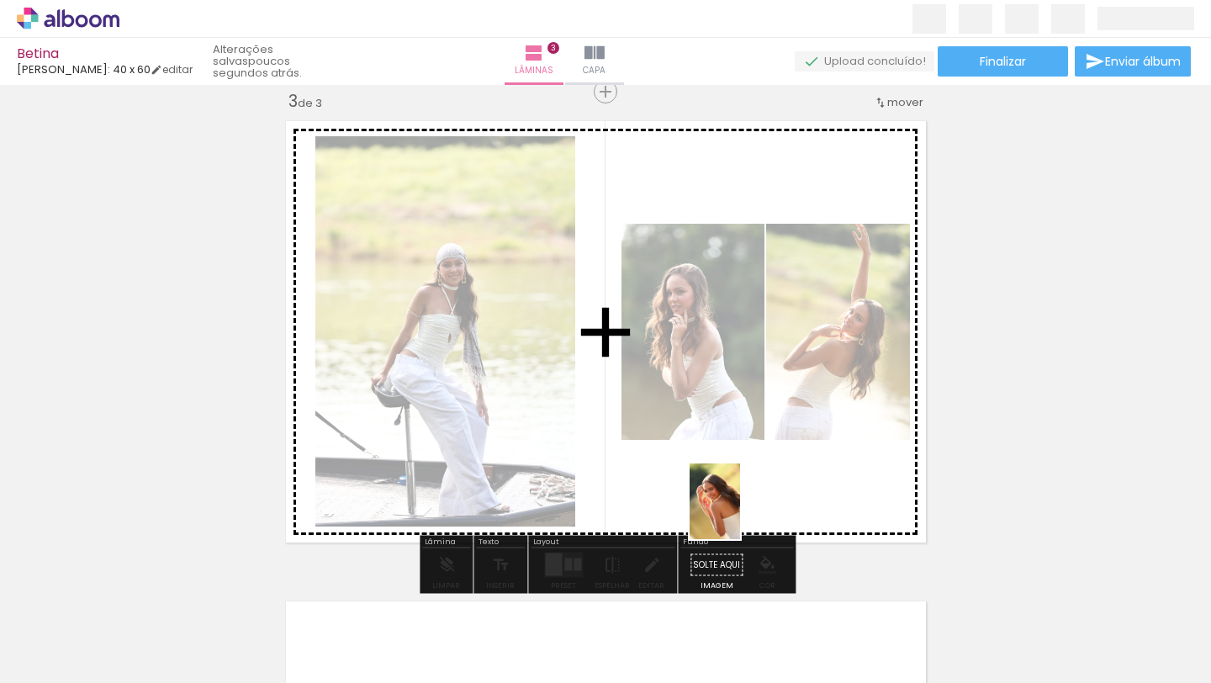
drag, startPoint x: 750, startPoint y: 638, endPoint x: 739, endPoint y: 512, distance: 126.6
click at [739, 512] on quentale-workspace at bounding box center [605, 341] width 1211 height 683
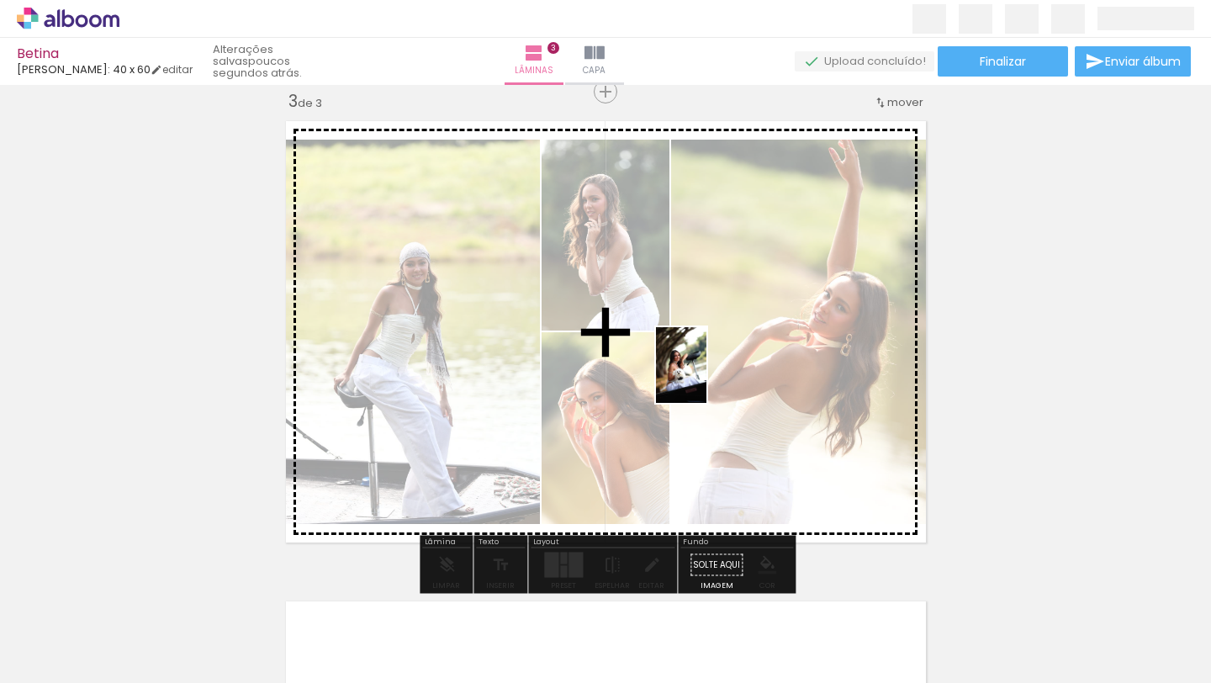
drag, startPoint x: 931, startPoint y: 640, endPoint x: 701, endPoint y: 371, distance: 353.7
click at [701, 372] on quentale-workspace at bounding box center [605, 341] width 1211 height 683
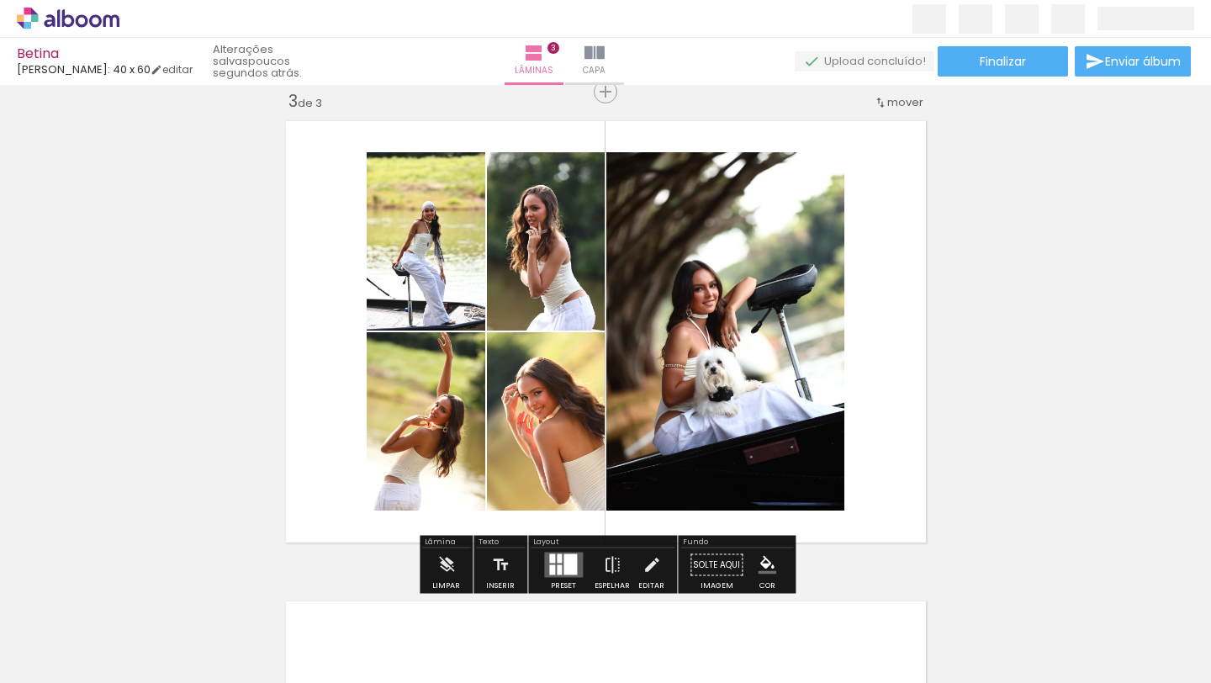
click at [563, 569] on div at bounding box center [569, 564] width 13 height 21
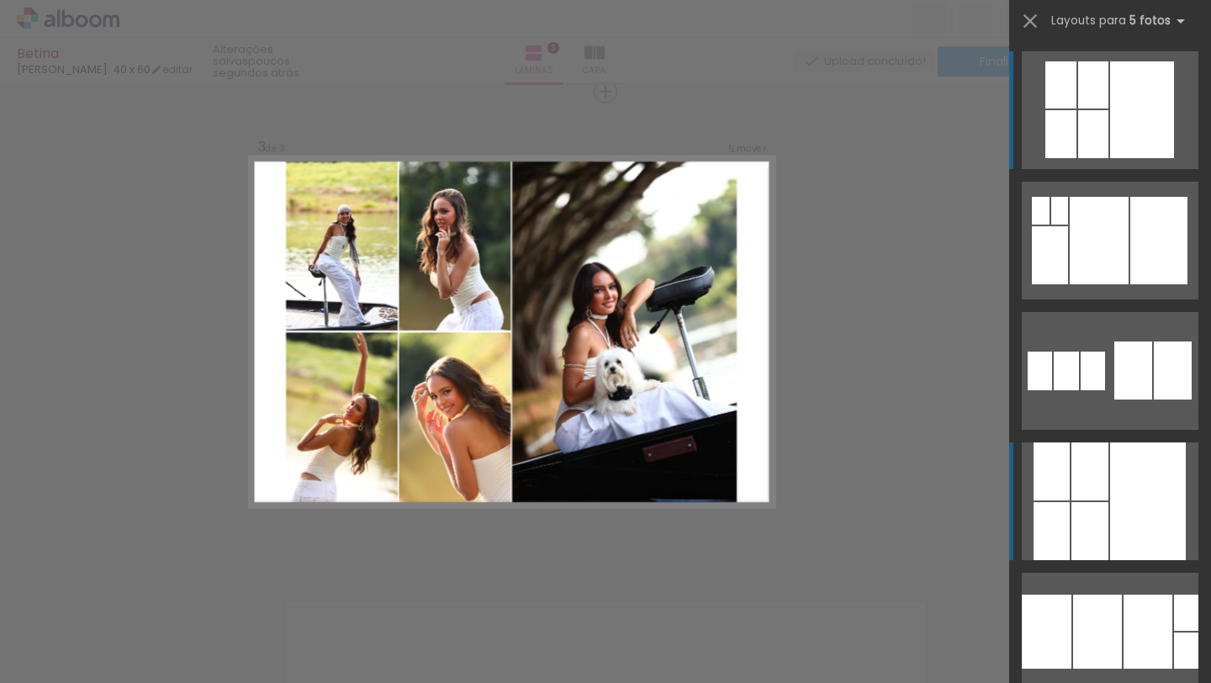
click at [1086, 519] on div at bounding box center [1089, 531] width 37 height 58
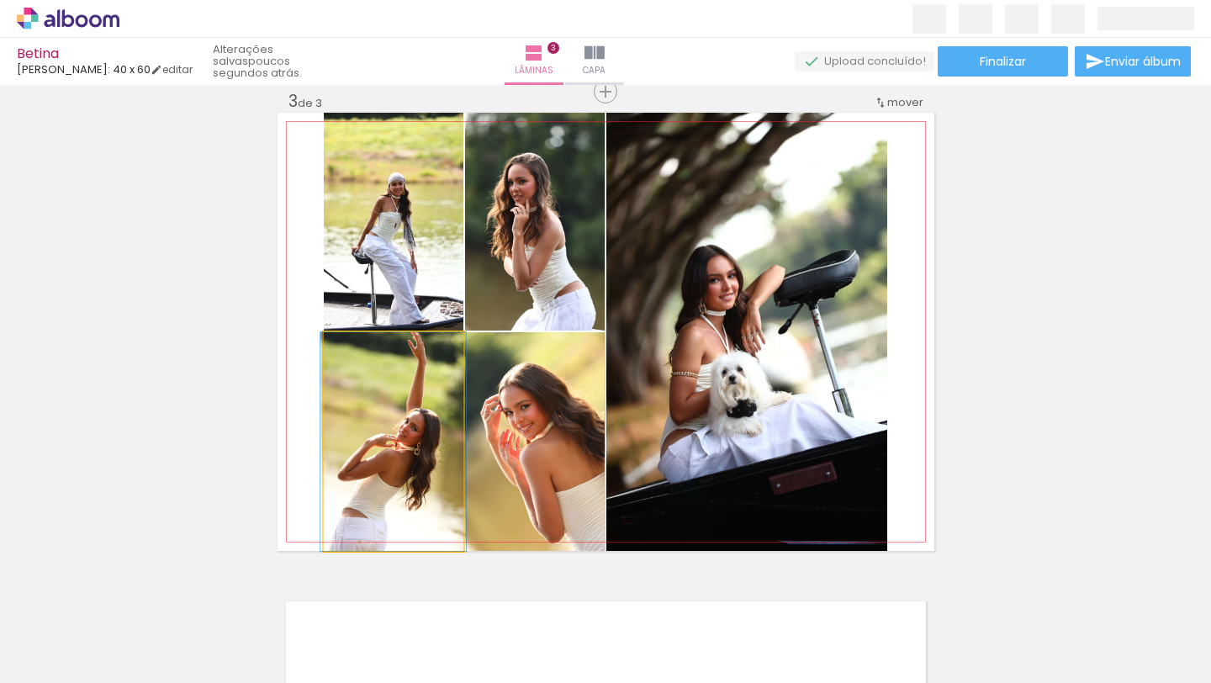
drag, startPoint x: 457, startPoint y: 403, endPoint x: 470, endPoint y: 373, distance: 32.0
click at [457, 401] on div at bounding box center [392, 441] width 145 height 219
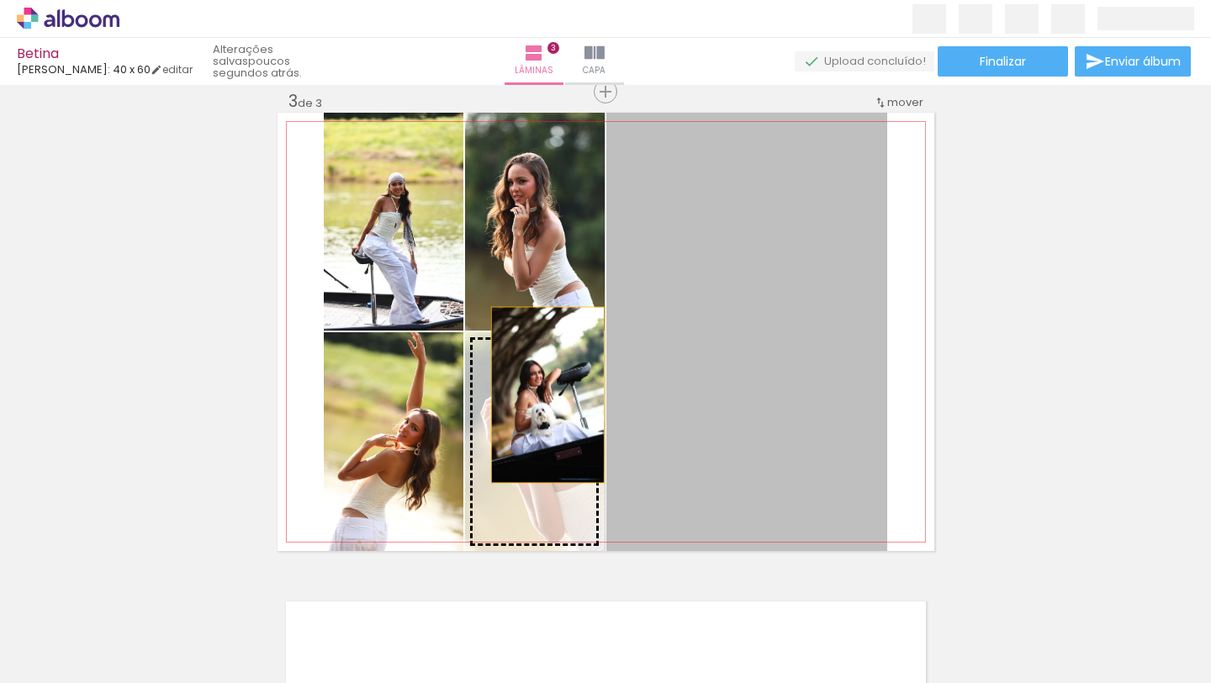
drag, startPoint x: 721, startPoint y: 298, endPoint x: 531, endPoint y: 406, distance: 219.1
click at [0, 0] on slot at bounding box center [0, 0] width 0 height 0
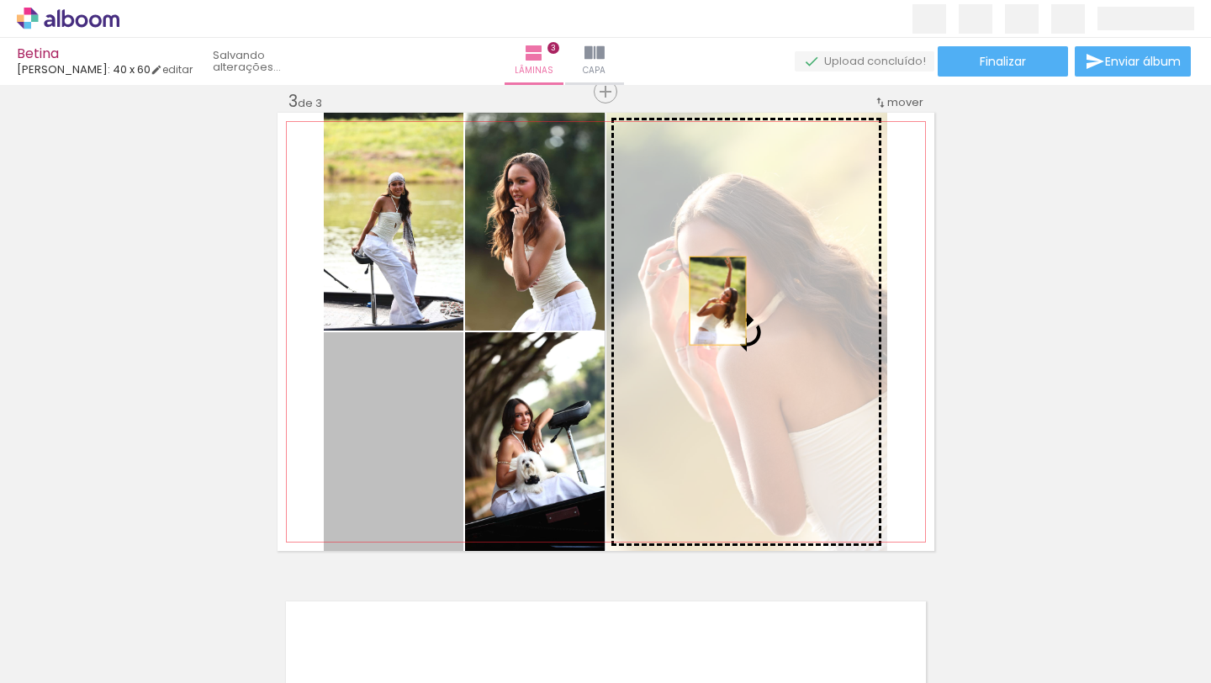
drag, startPoint x: 441, startPoint y: 425, endPoint x: 717, endPoint y: 300, distance: 302.9
click at [0, 0] on slot at bounding box center [0, 0] width 0 height 0
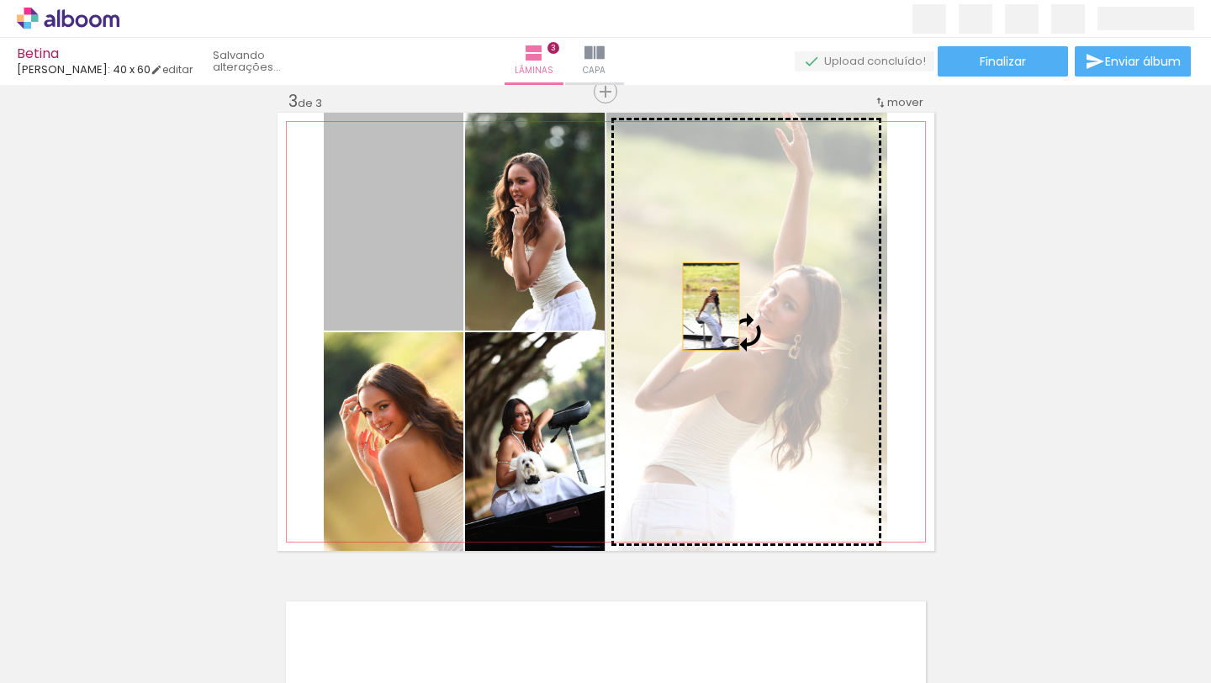
drag, startPoint x: 409, startPoint y: 241, endPoint x: 737, endPoint y: 304, distance: 333.9
click at [0, 0] on slot at bounding box center [0, 0] width 0 height 0
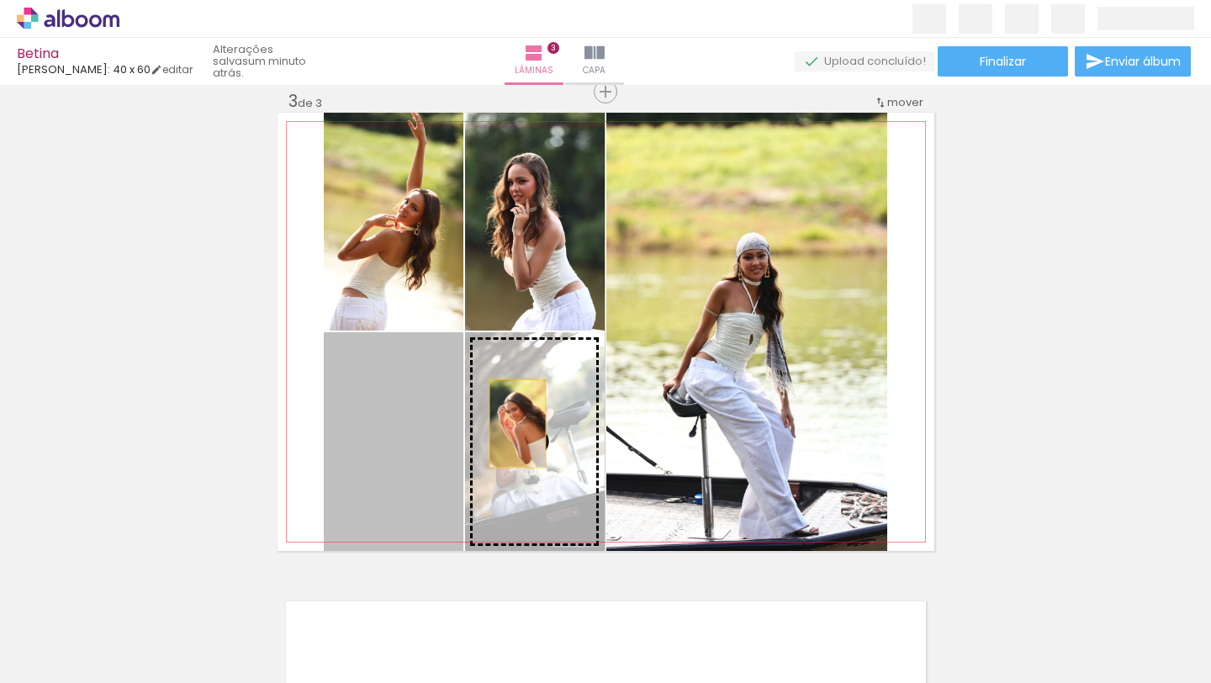
drag, startPoint x: 440, startPoint y: 425, endPoint x: 525, endPoint y: 422, distance: 85.0
click at [0, 0] on slot at bounding box center [0, 0] width 0 height 0
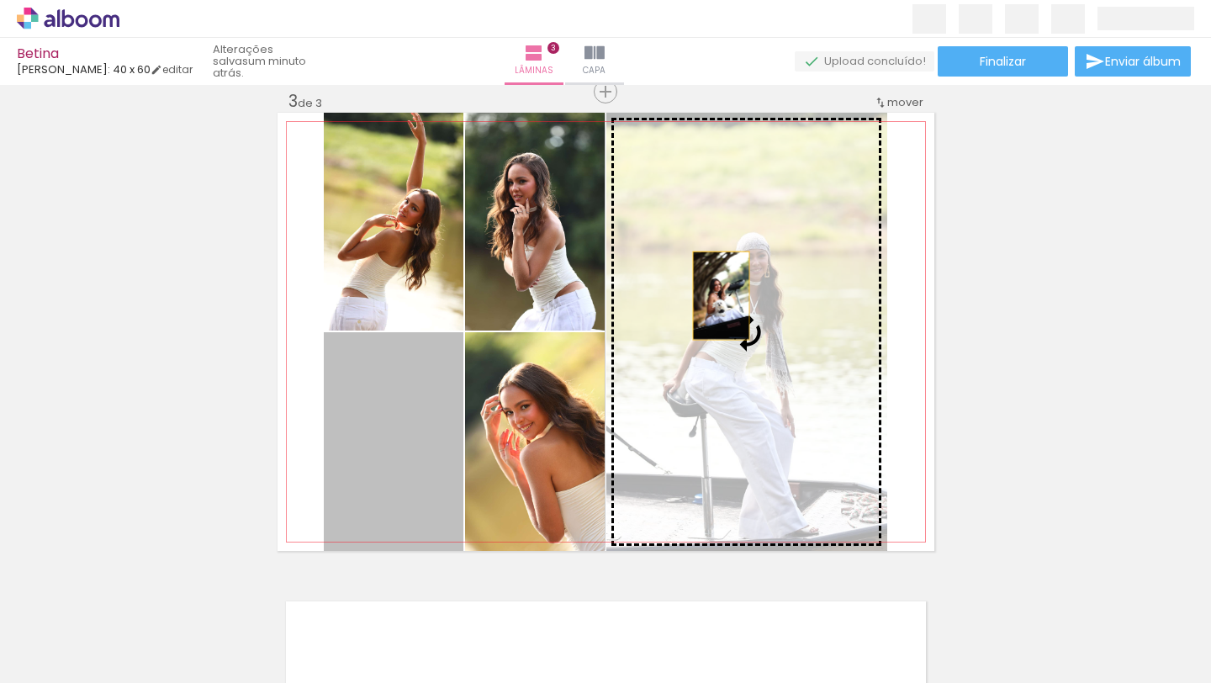
drag, startPoint x: 374, startPoint y: 442, endPoint x: 727, endPoint y: 291, distance: 384.2
click at [0, 0] on slot at bounding box center [0, 0] width 0 height 0
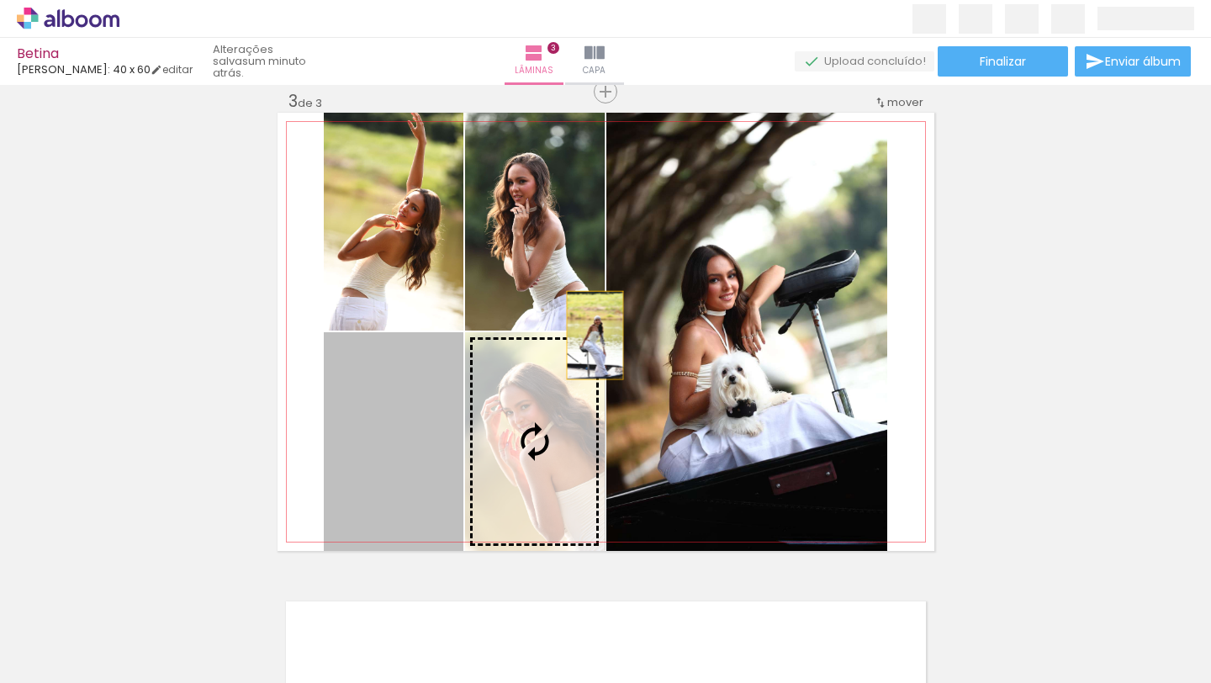
drag, startPoint x: 430, startPoint y: 404, endPoint x: 703, endPoint y: 295, distance: 293.2
click at [0, 0] on slot at bounding box center [0, 0] width 0 height 0
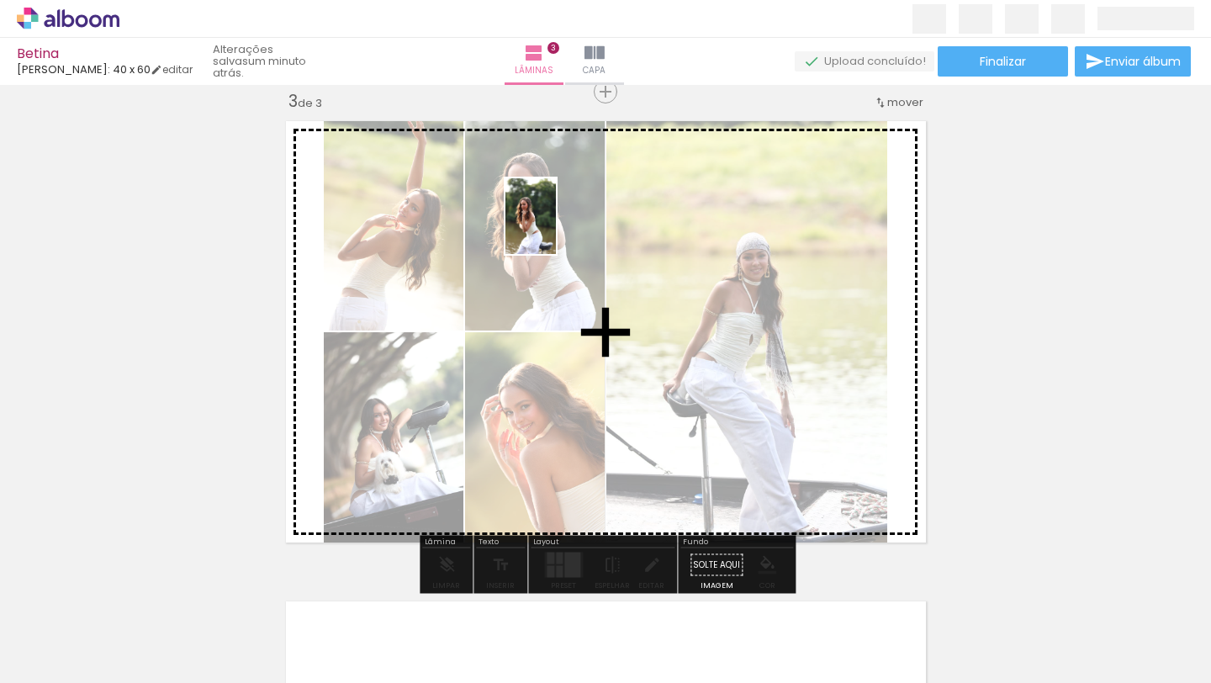
drag, startPoint x: 467, startPoint y: 626, endPoint x: 556, endPoint y: 229, distance: 407.6
click at [556, 229] on quentale-workspace at bounding box center [605, 341] width 1211 height 683
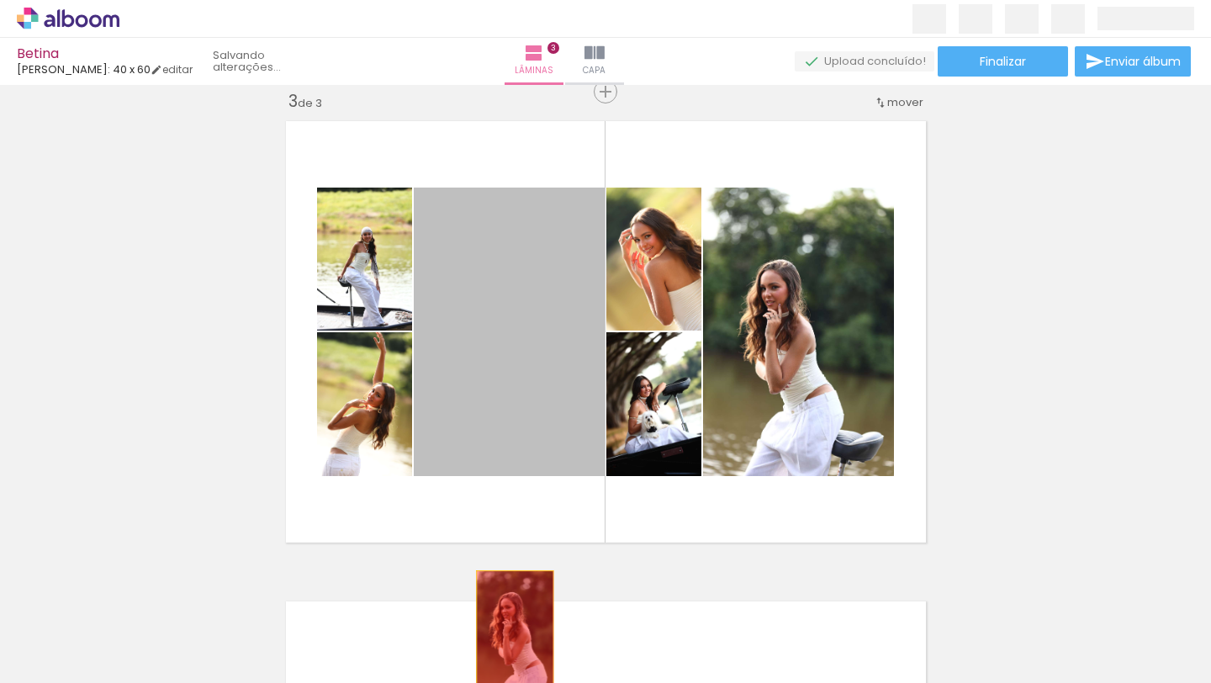
drag, startPoint x: 566, startPoint y: 327, endPoint x: 513, endPoint y: 640, distance: 317.2
click at [513, 640] on quentale-workspace at bounding box center [605, 341] width 1211 height 683
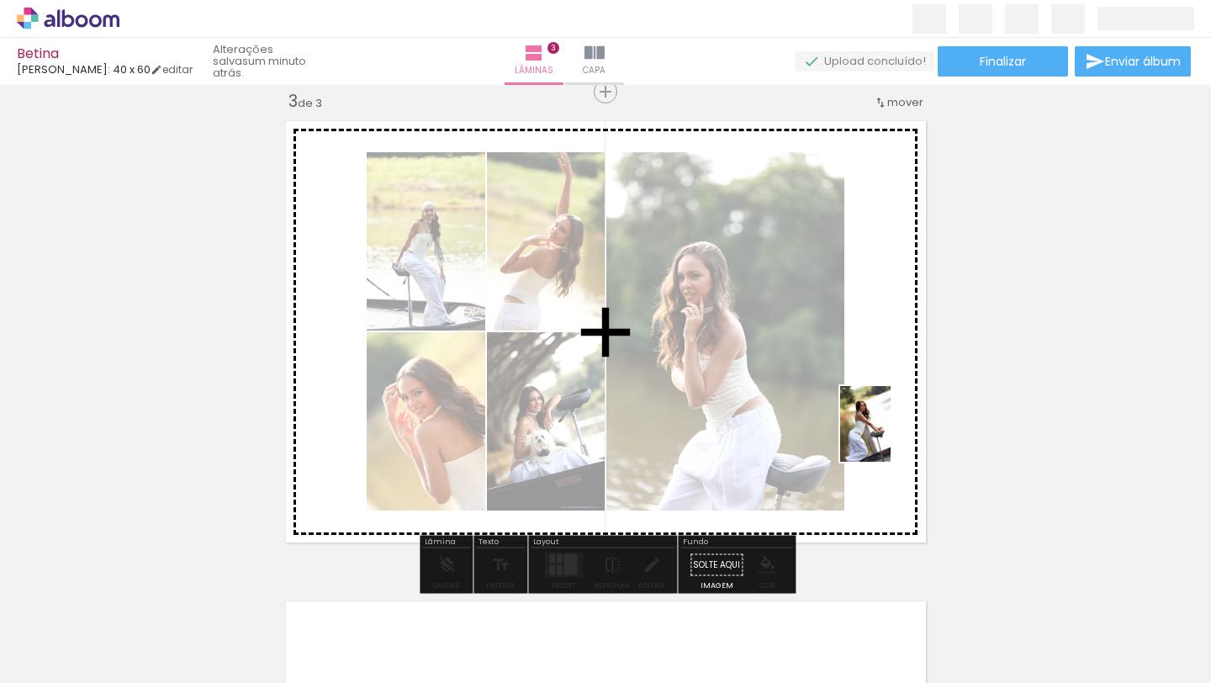
click at [890, 436] on quentale-workspace at bounding box center [605, 341] width 1211 height 683
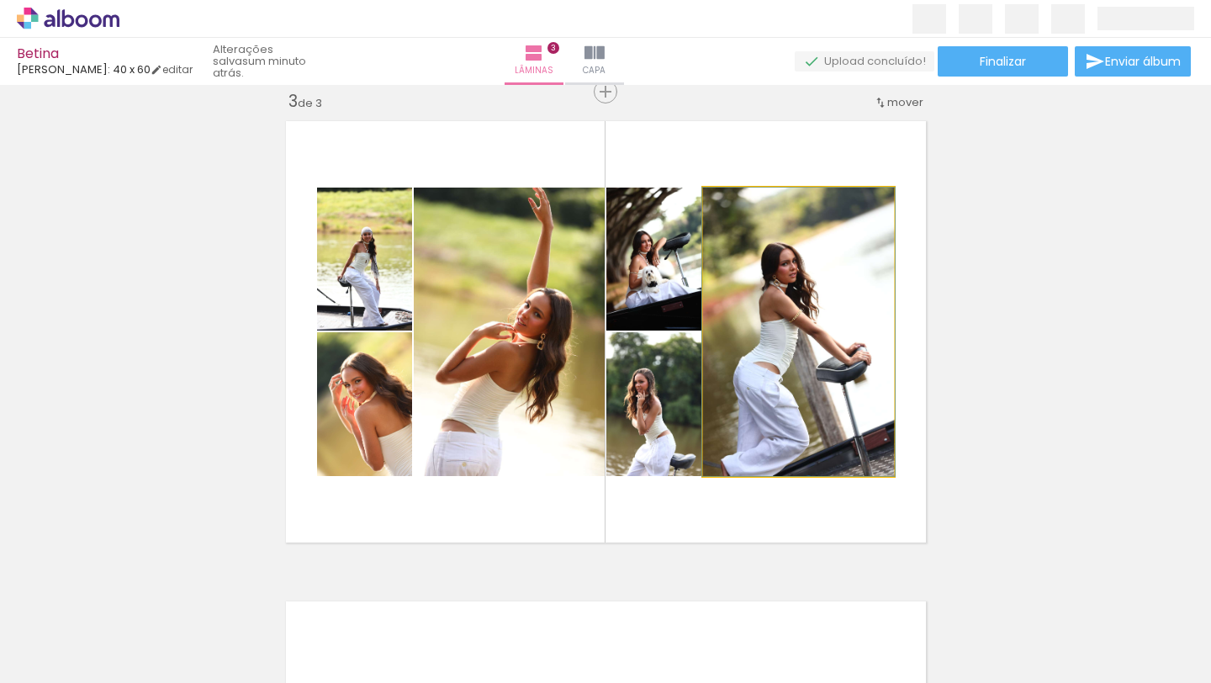
click at [867, 425] on quentale-photo at bounding box center [798, 331] width 191 height 288
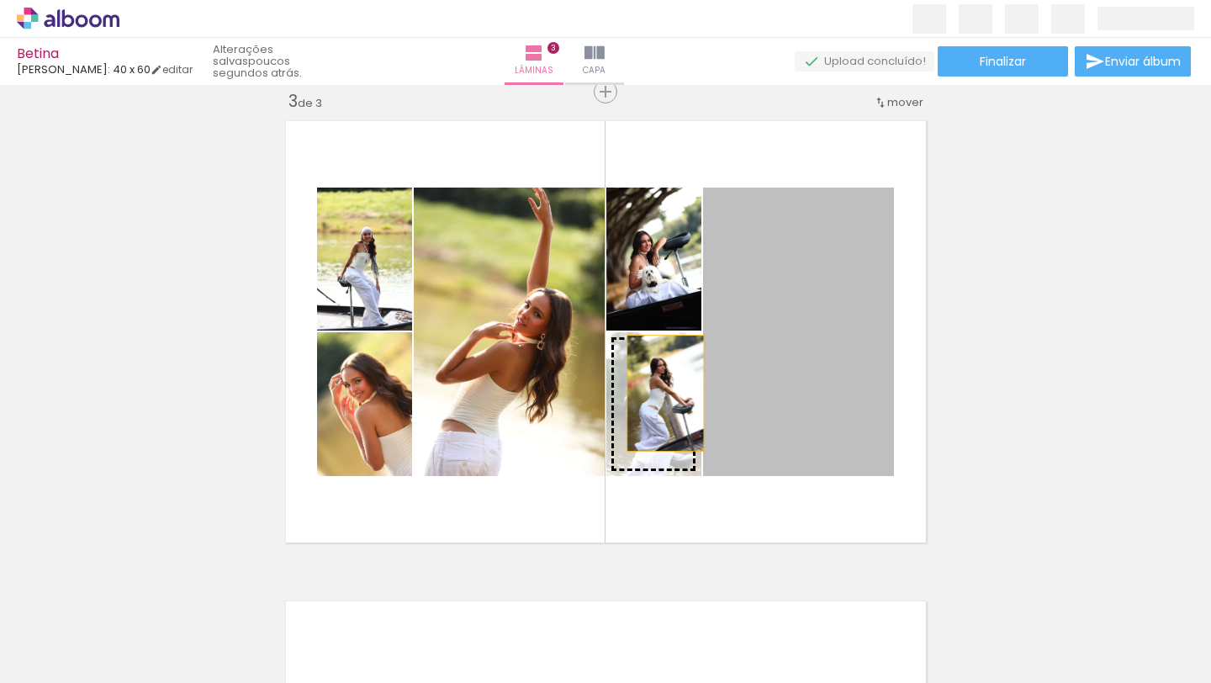
drag, startPoint x: 774, startPoint y: 347, endPoint x: 665, endPoint y: 393, distance: 117.6
click at [0, 0] on slot at bounding box center [0, 0] width 0 height 0
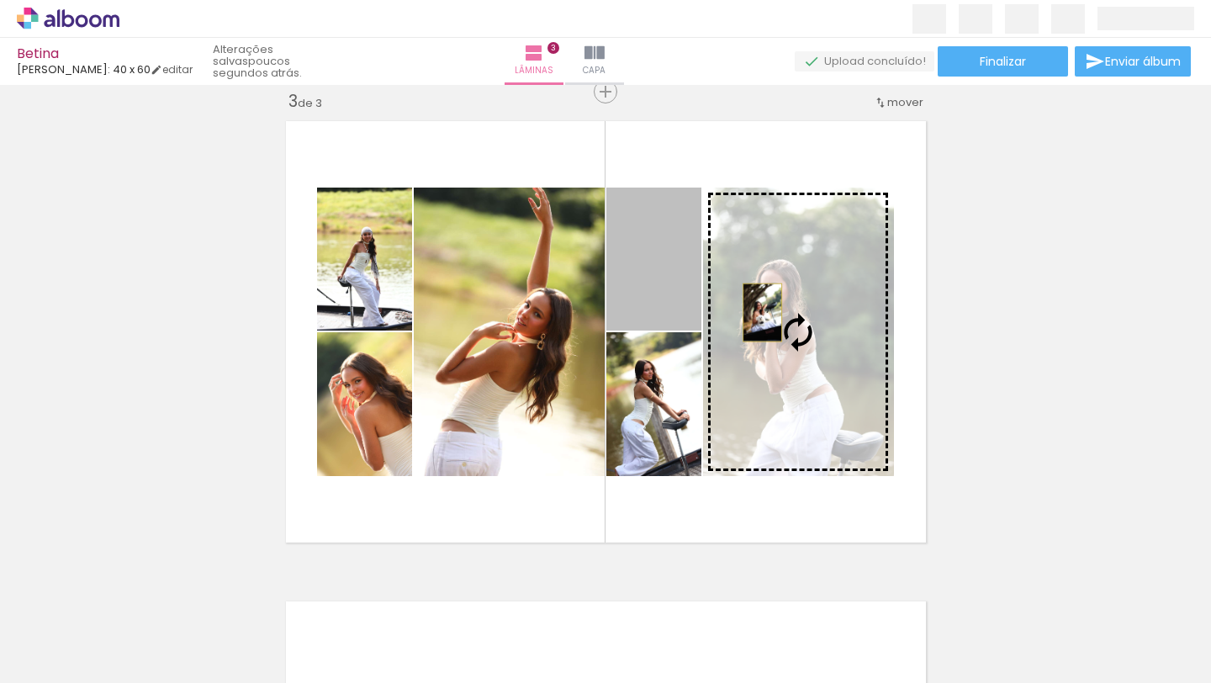
drag, startPoint x: 669, startPoint y: 276, endPoint x: 780, endPoint y: 313, distance: 117.0
click at [0, 0] on slot at bounding box center [0, 0] width 0 height 0
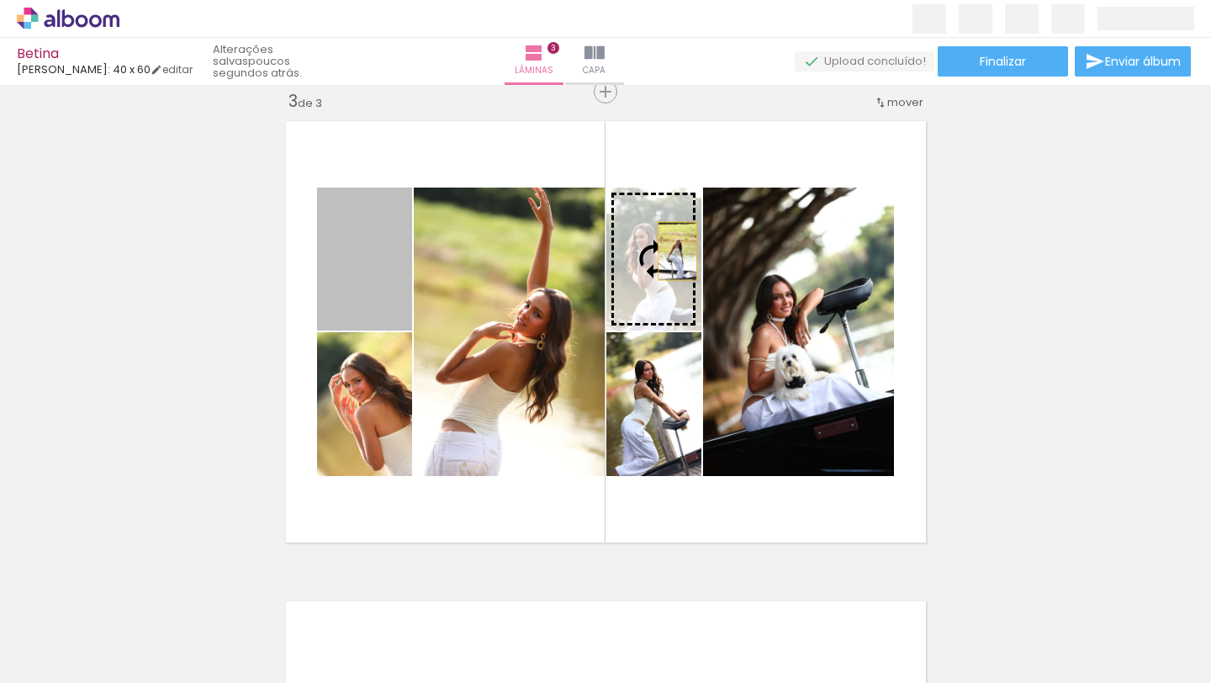
drag, startPoint x: 364, startPoint y: 286, endPoint x: 677, endPoint y: 251, distance: 314.8
click at [0, 0] on slot at bounding box center [0, 0] width 0 height 0
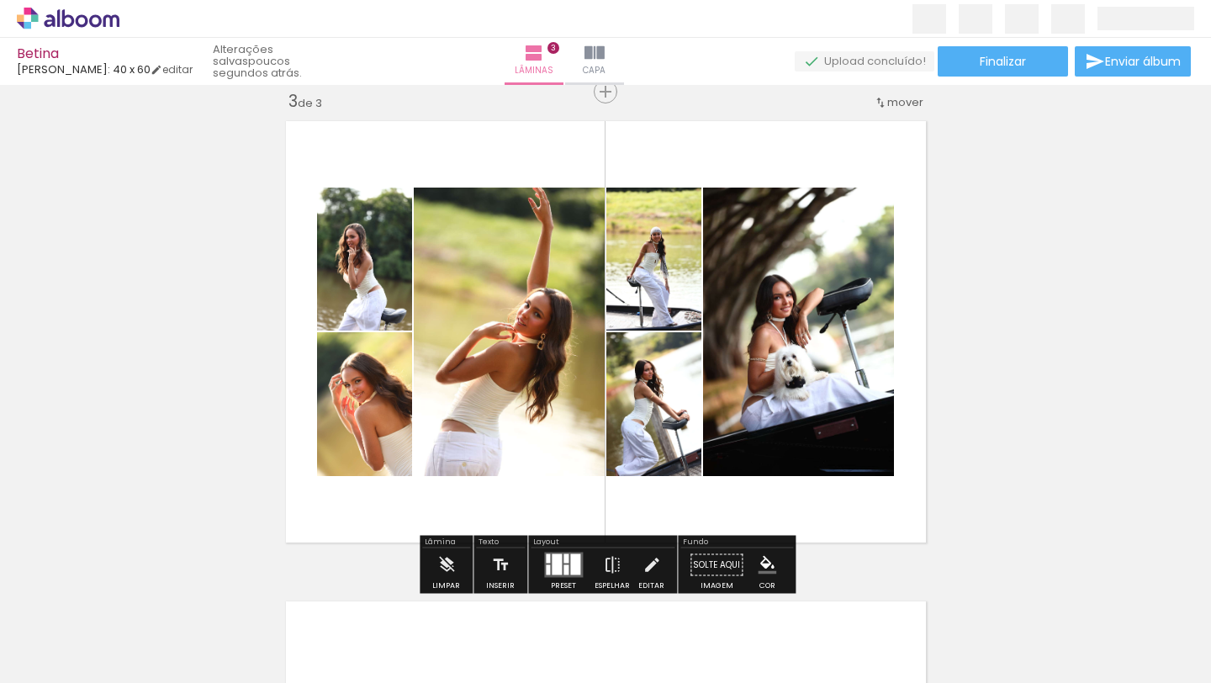
click at [552, 568] on div at bounding box center [557, 564] width 10 height 21
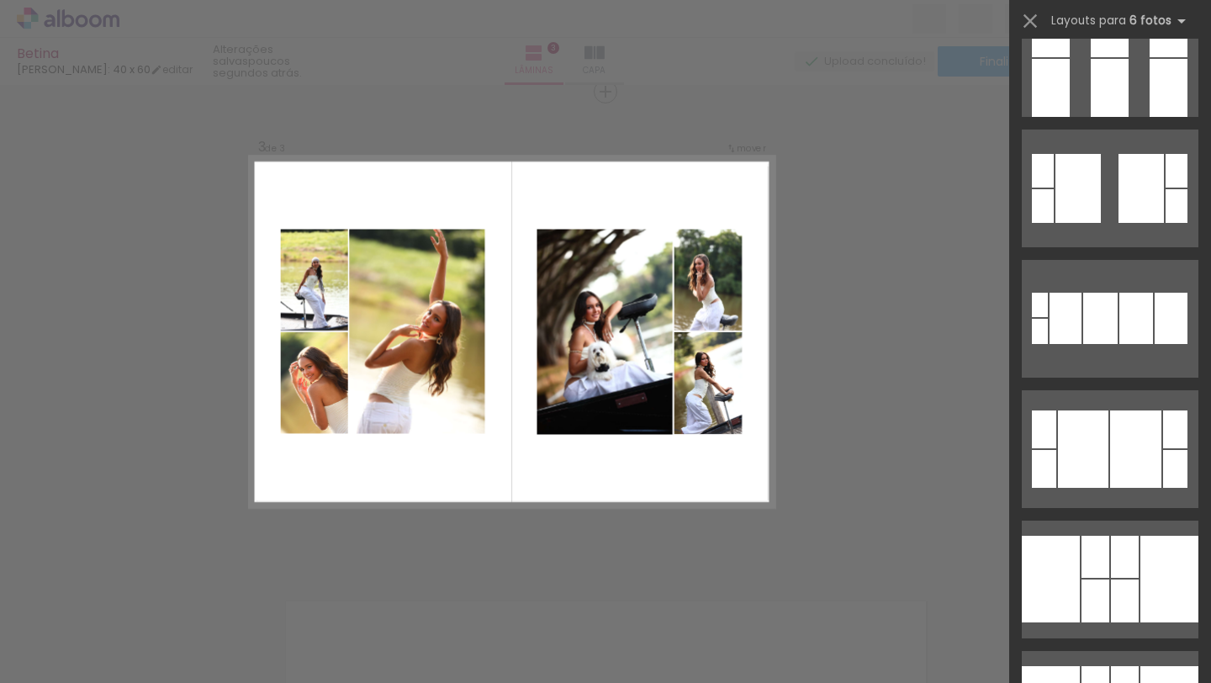
scroll to position [1815, 0]
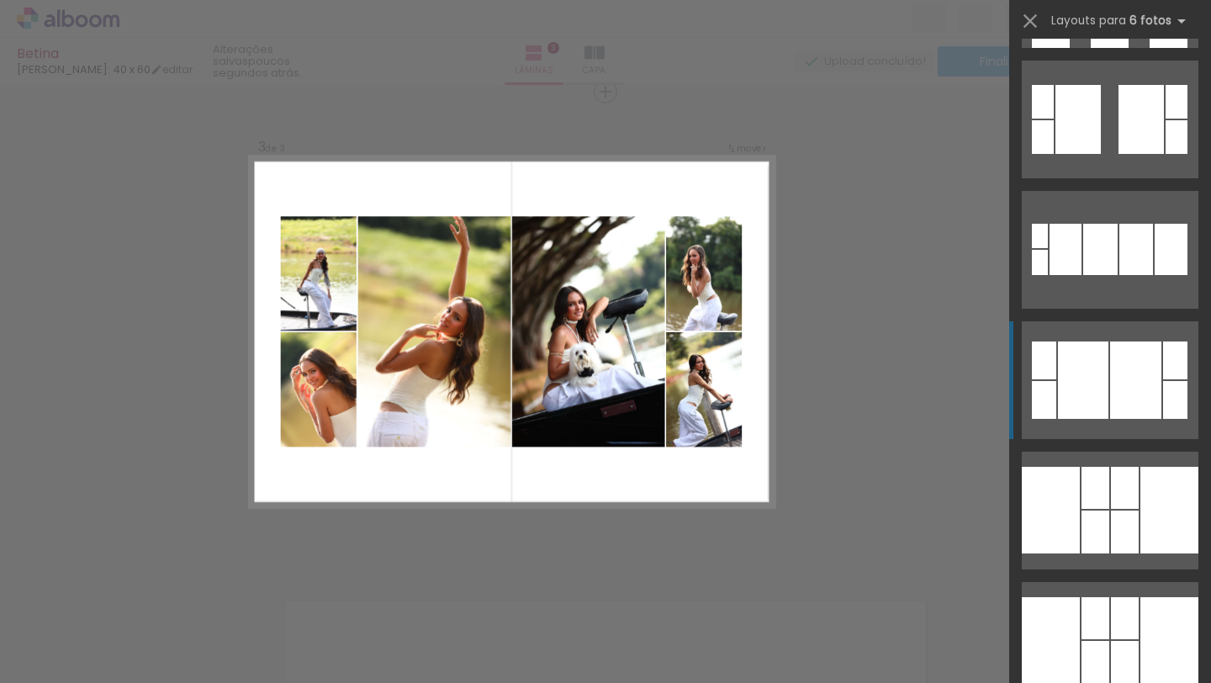
click at [1113, 378] on div at bounding box center [1135, 379] width 51 height 77
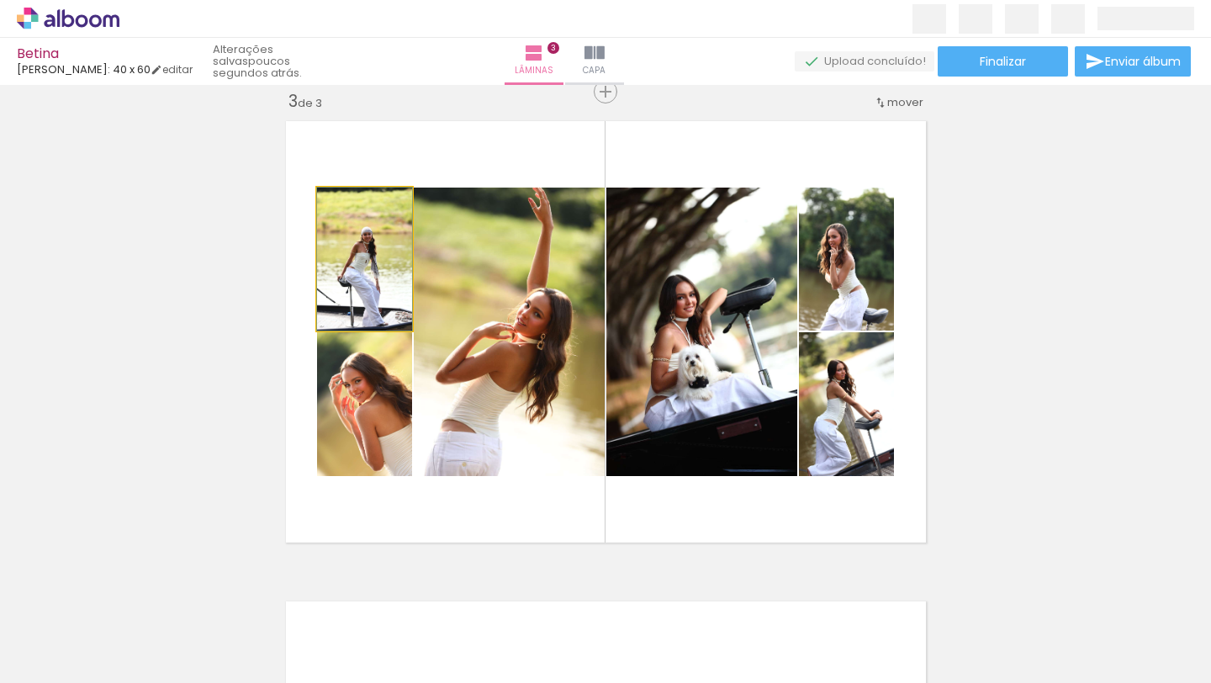
drag, startPoint x: 368, startPoint y: 274, endPoint x: 444, endPoint y: 322, distance: 89.6
click at [0, 0] on slot at bounding box center [0, 0] width 0 height 0
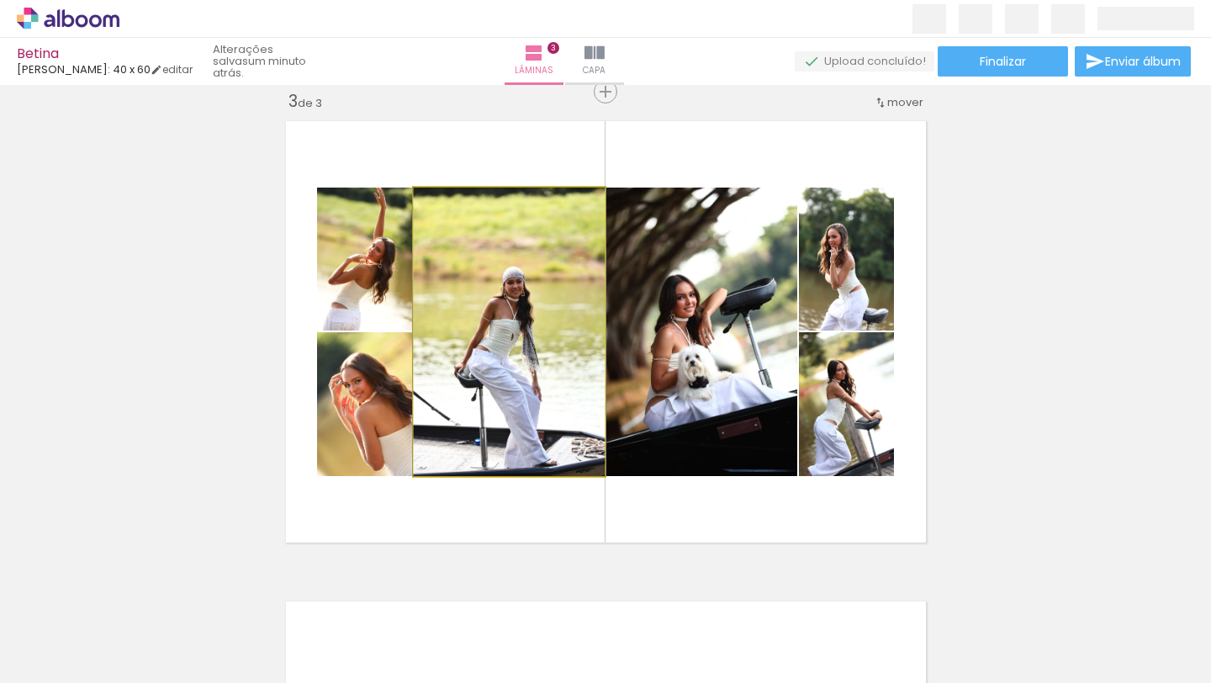
click at [529, 415] on quentale-photo at bounding box center [509, 331] width 191 height 288
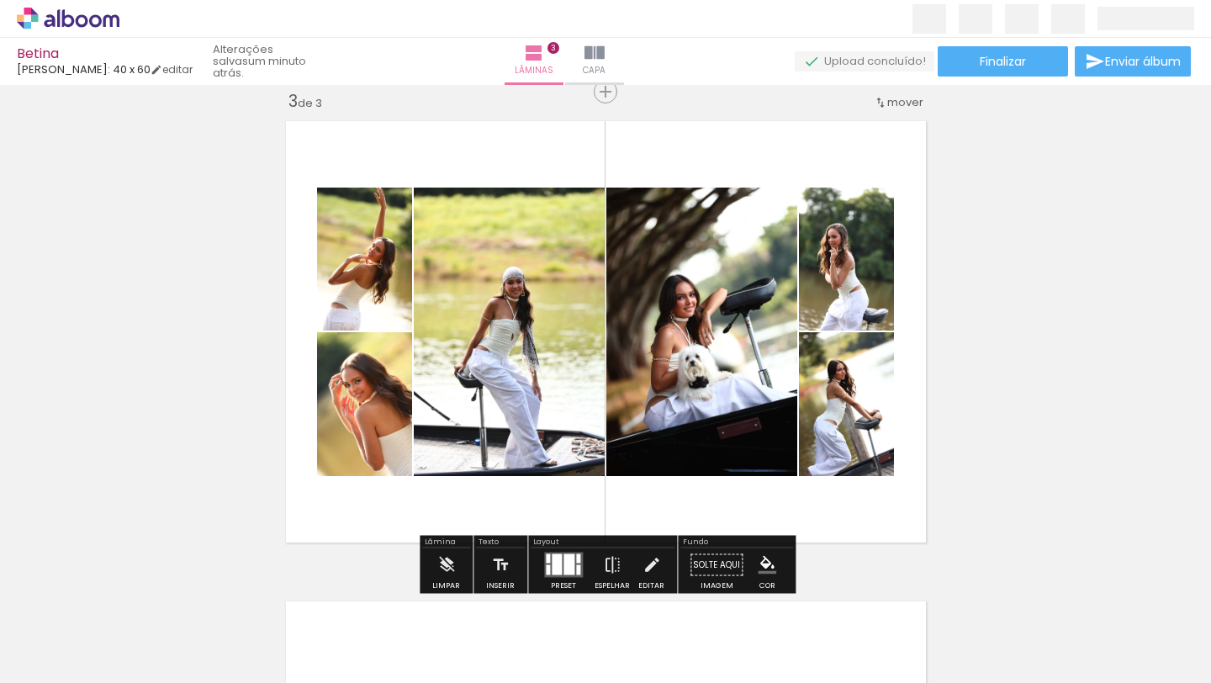
scroll to position [987, 0]
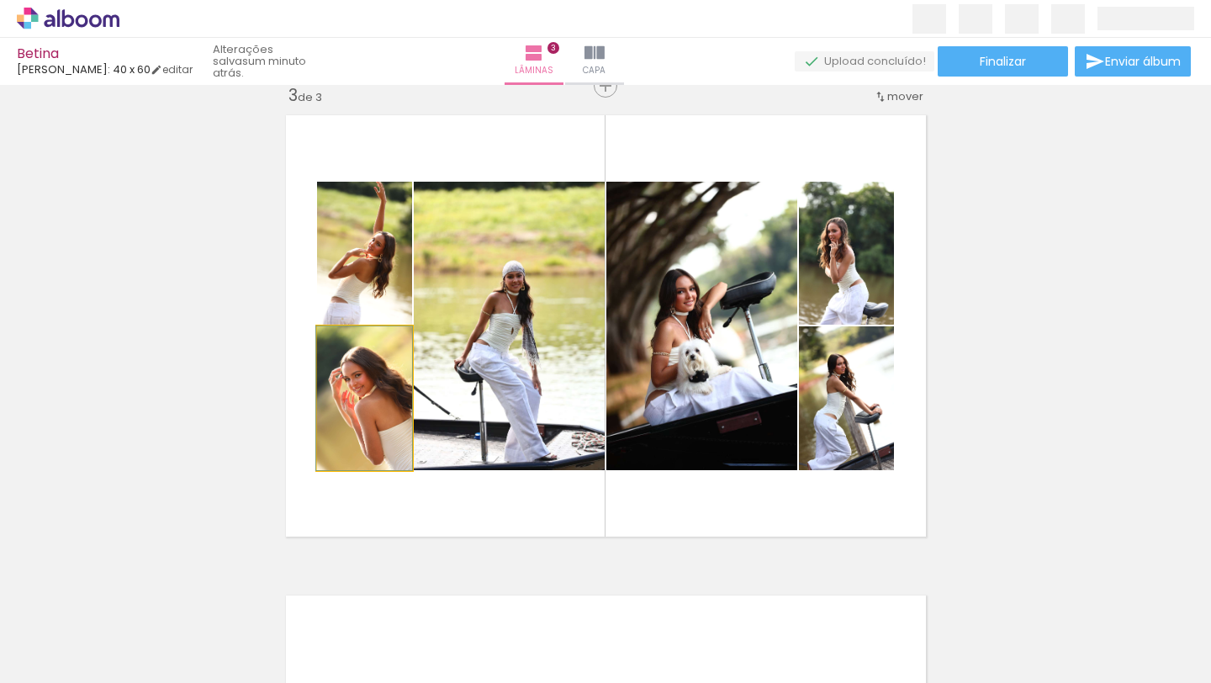
click at [354, 459] on quentale-photo at bounding box center [364, 398] width 95 height 144
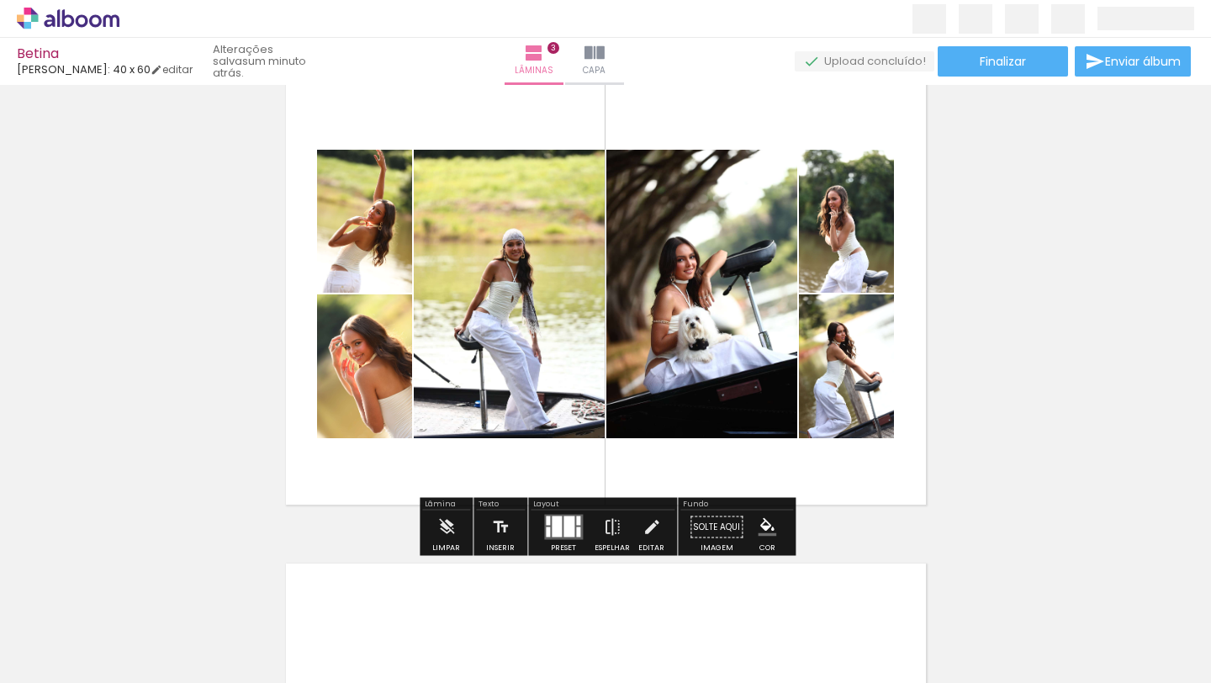
scroll to position [1028, 0]
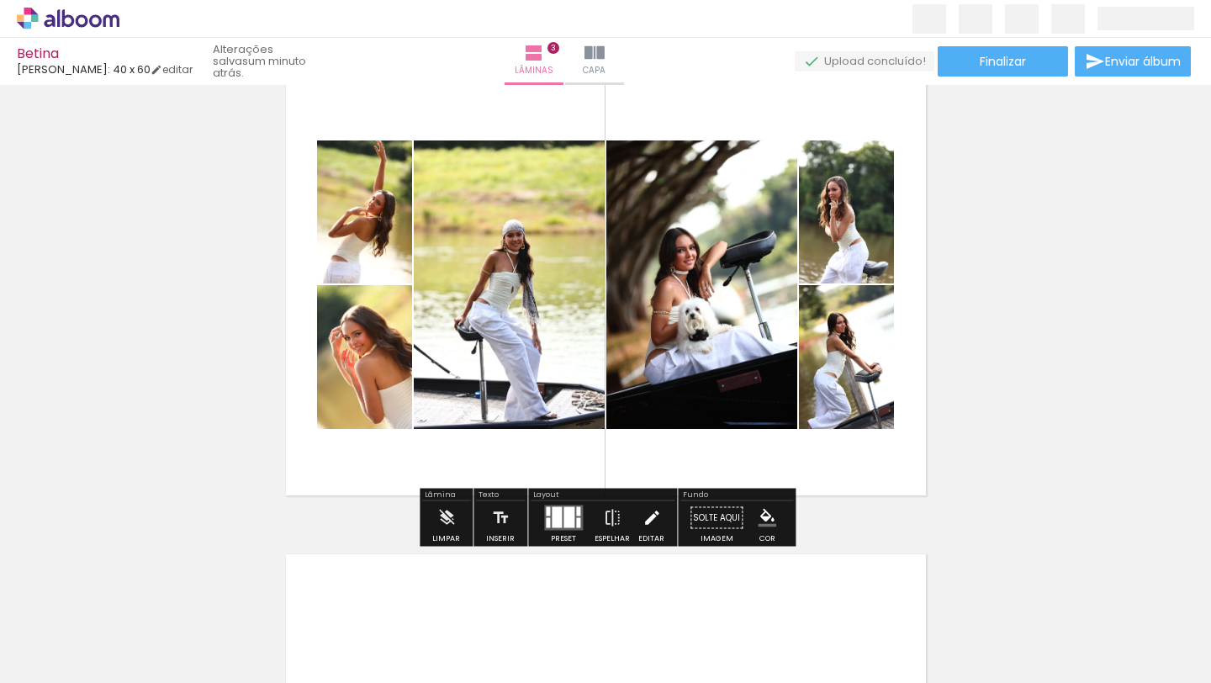
click at [642, 529] on iron-icon at bounding box center [651, 518] width 18 height 34
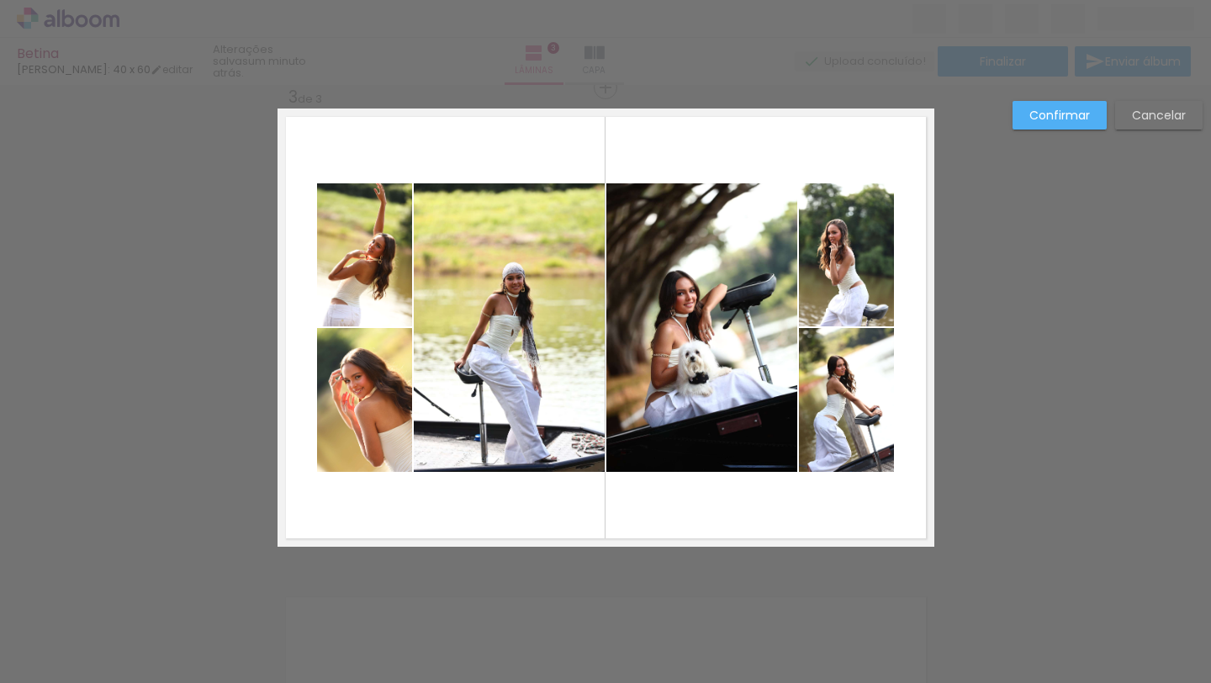
scroll to position [981, 0]
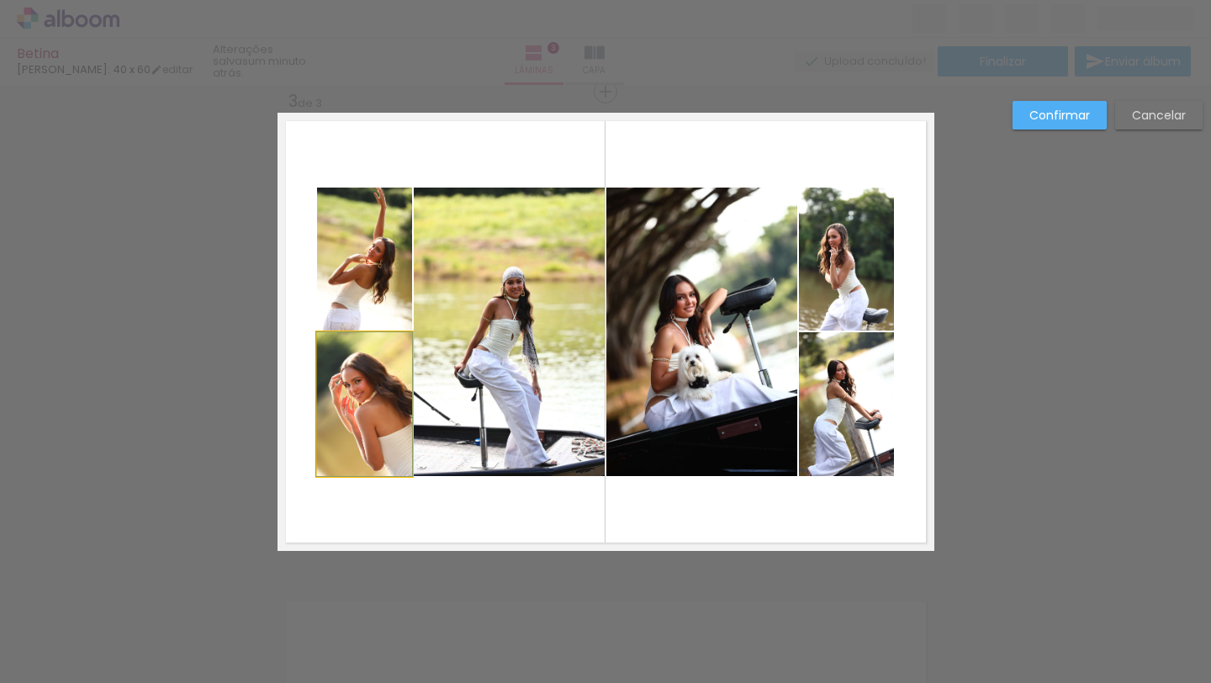
click at [370, 419] on quentale-photo at bounding box center [364, 404] width 95 height 144
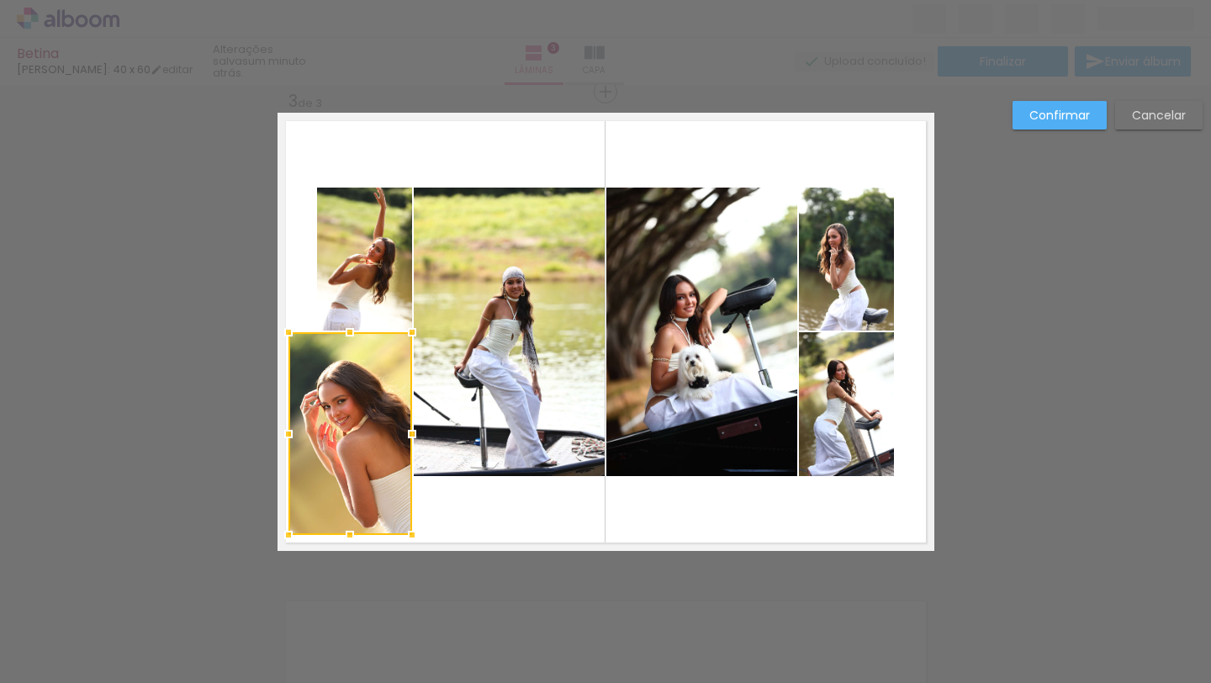
drag, startPoint x: 316, startPoint y: 476, endPoint x: 288, endPoint y: 535, distance: 65.1
click at [288, 535] on div at bounding box center [289, 535] width 34 height 34
click at [325, 293] on quentale-photo at bounding box center [364, 258] width 95 height 143
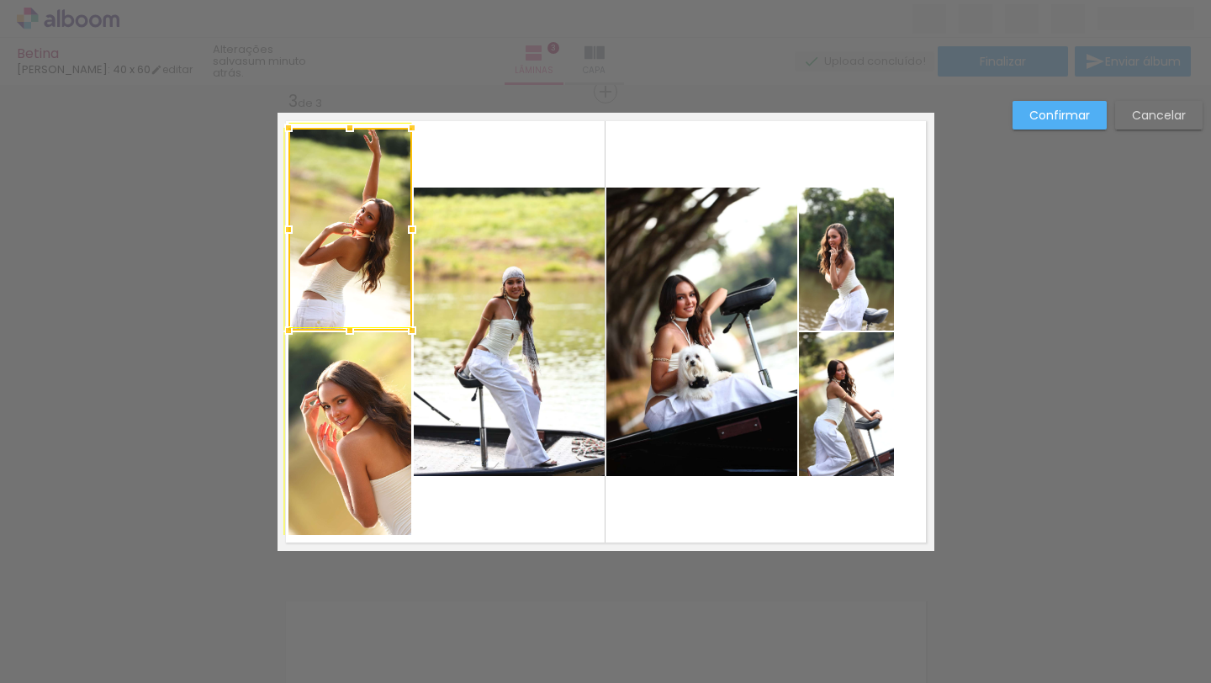
drag, startPoint x: 314, startPoint y: 175, endPoint x: 291, endPoint y: 129, distance: 50.8
click at [291, 129] on div at bounding box center [289, 128] width 34 height 34
click at [477, 251] on quentale-photo at bounding box center [509, 331] width 191 height 288
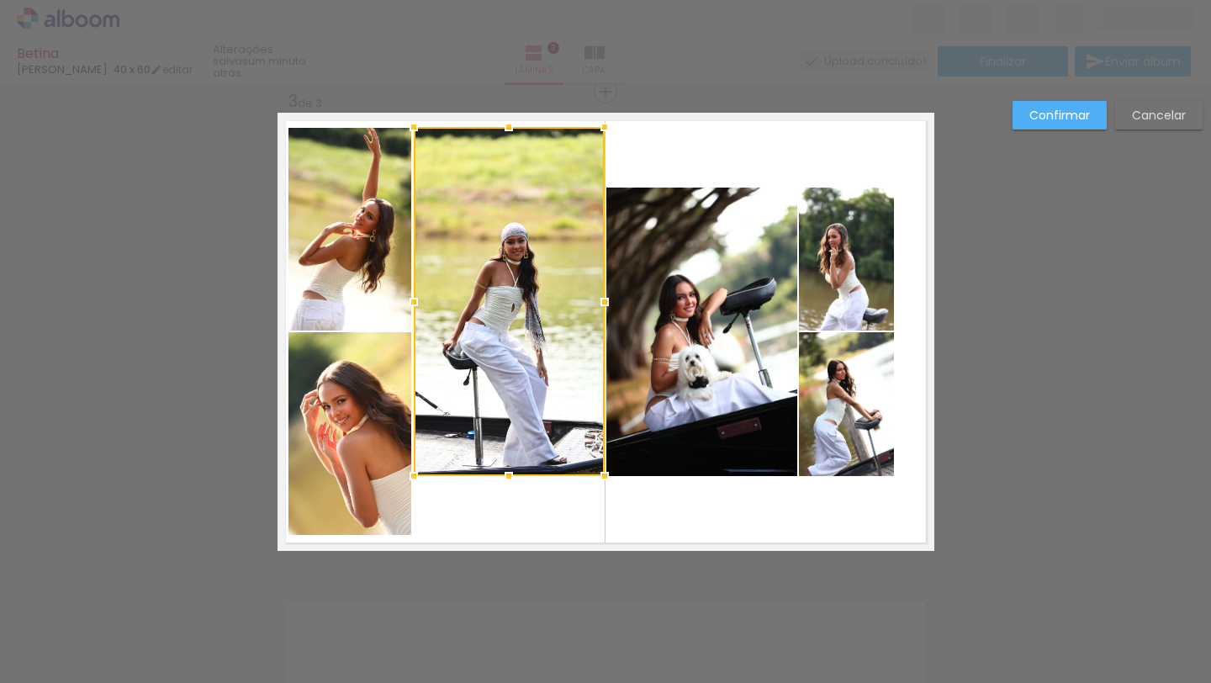
drag, startPoint x: 509, startPoint y: 184, endPoint x: 499, endPoint y: 113, distance: 72.2
click at [499, 113] on div at bounding box center [509, 127] width 34 height 34
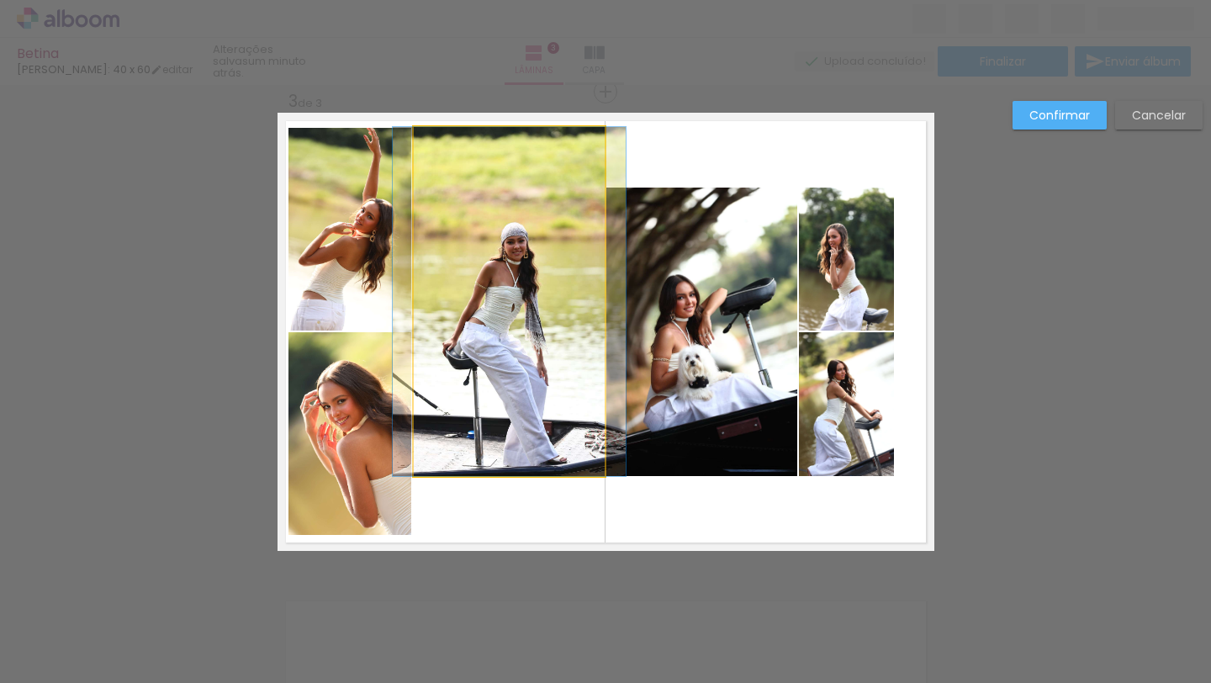
click at [510, 452] on quentale-photo at bounding box center [509, 301] width 191 height 349
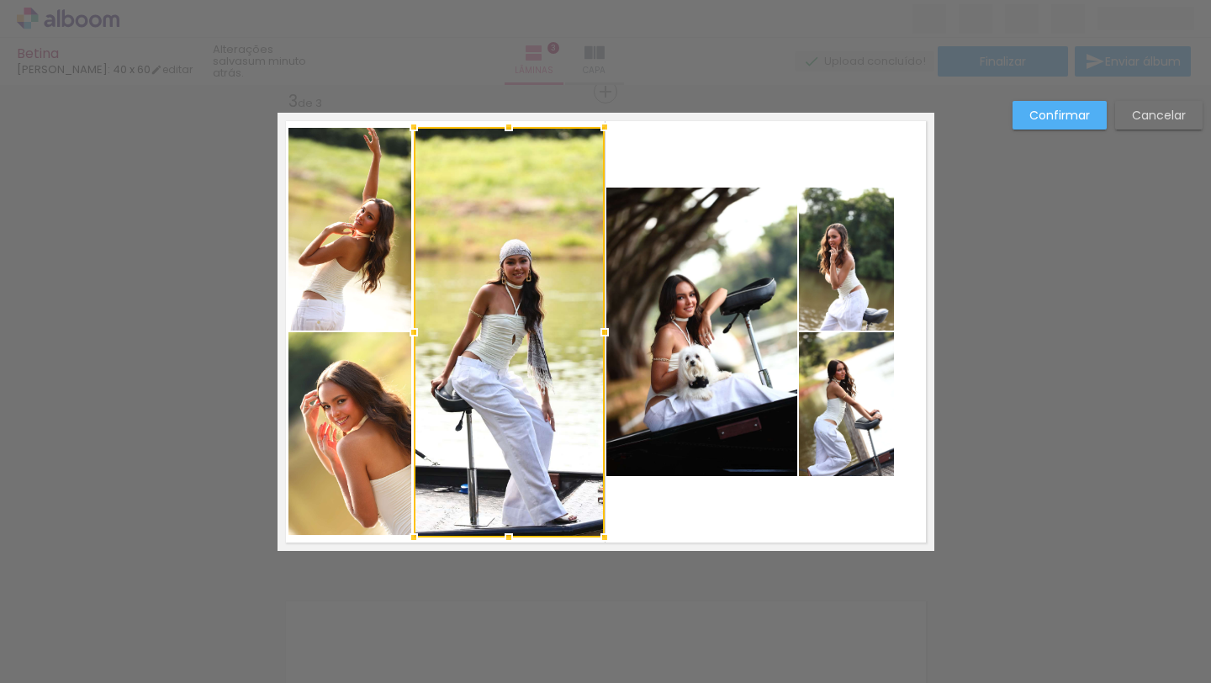
drag, startPoint x: 508, startPoint y: 478, endPoint x: 502, endPoint y: 537, distance: 60.0
click at [502, 537] on div at bounding box center [509, 537] width 34 height 34
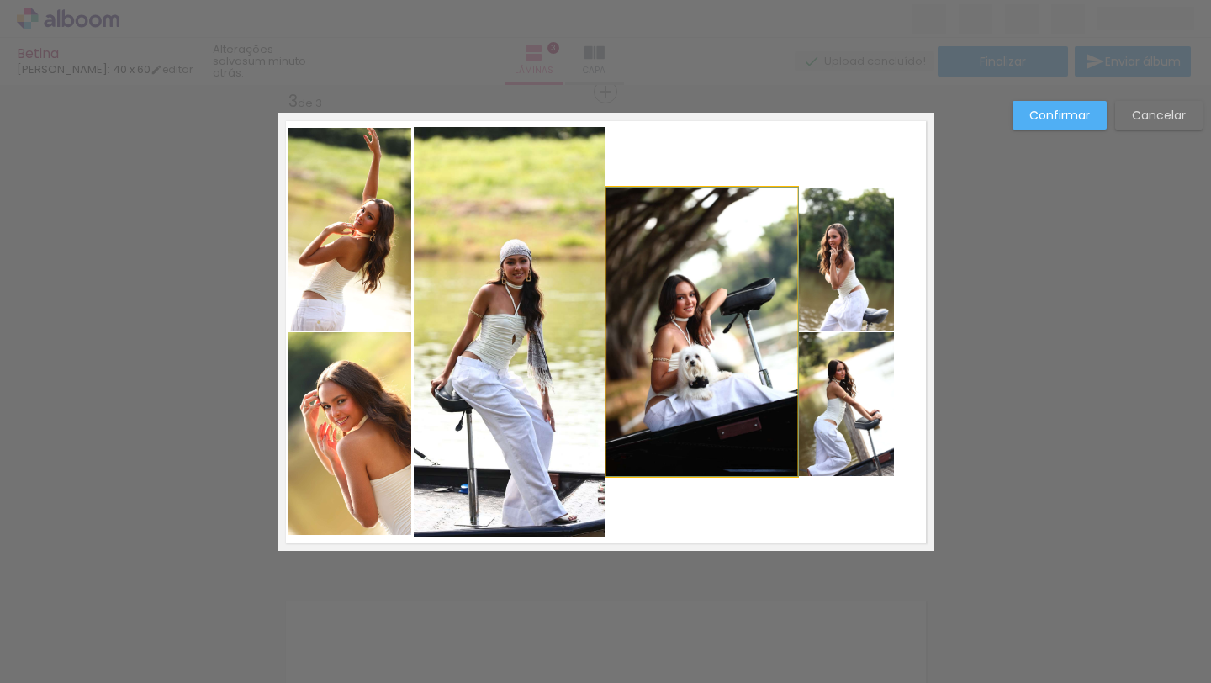
click at [668, 400] on quentale-photo at bounding box center [701, 331] width 191 height 288
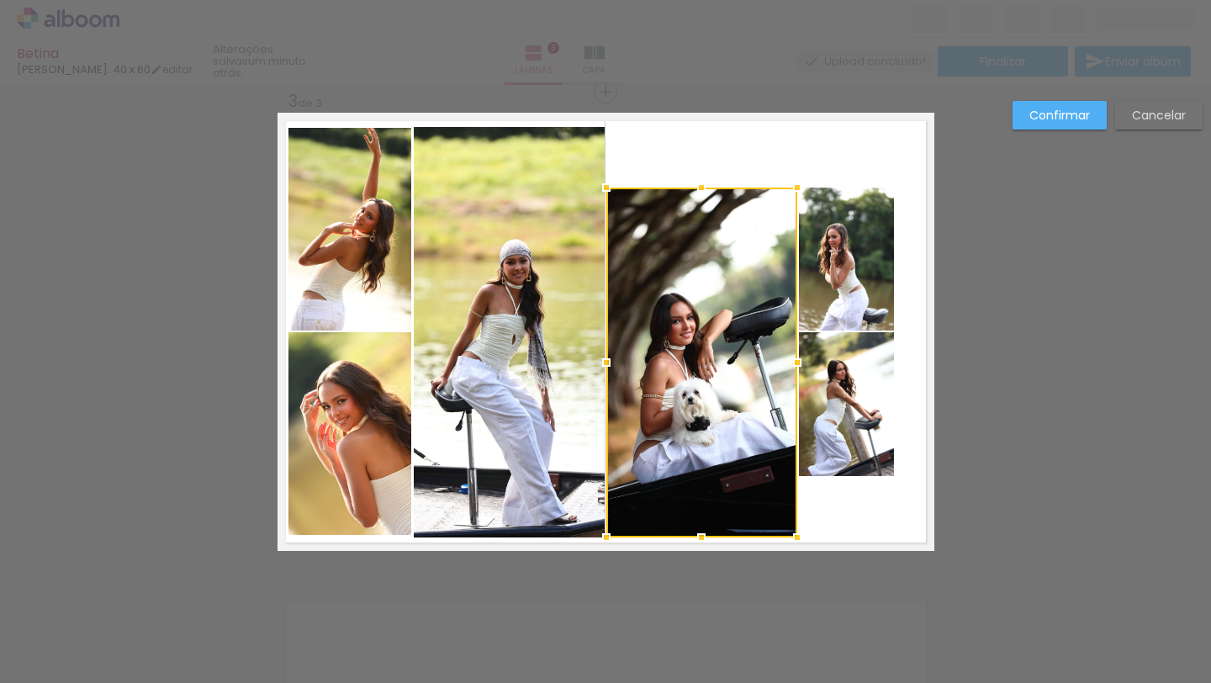
drag, startPoint x: 704, startPoint y: 476, endPoint x: 699, endPoint y: 537, distance: 61.6
click at [699, 537] on div at bounding box center [701, 537] width 34 height 34
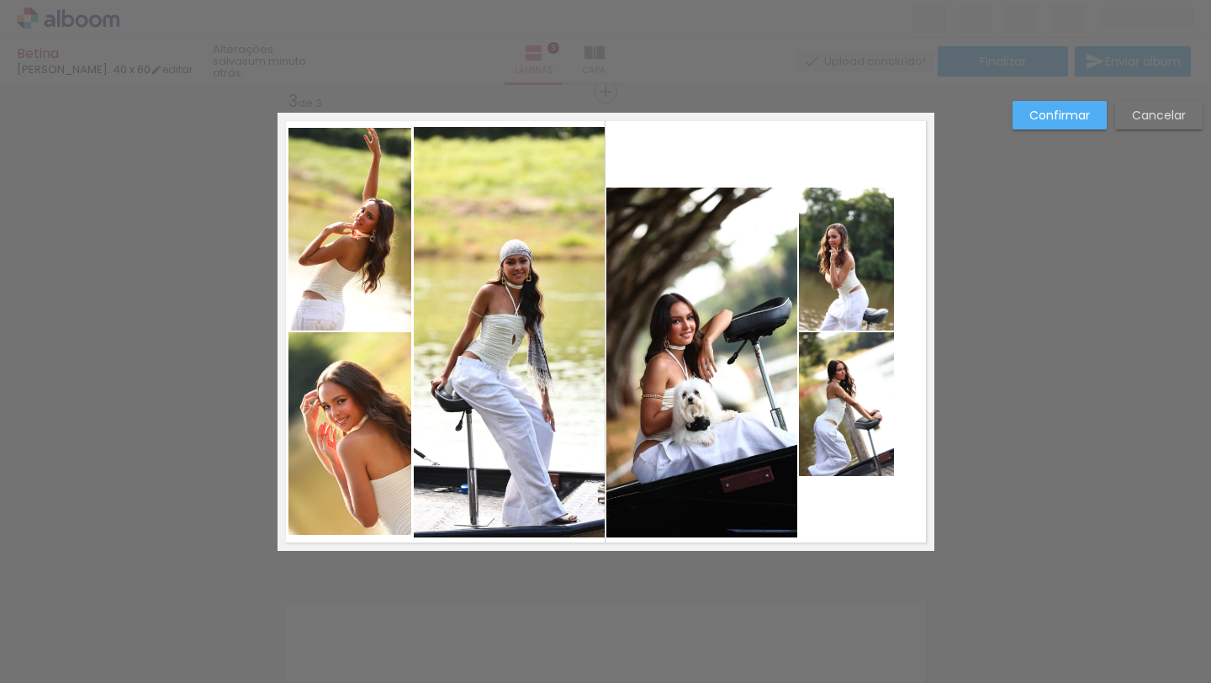
click at [586, 516] on quentale-photo at bounding box center [509, 332] width 191 height 410
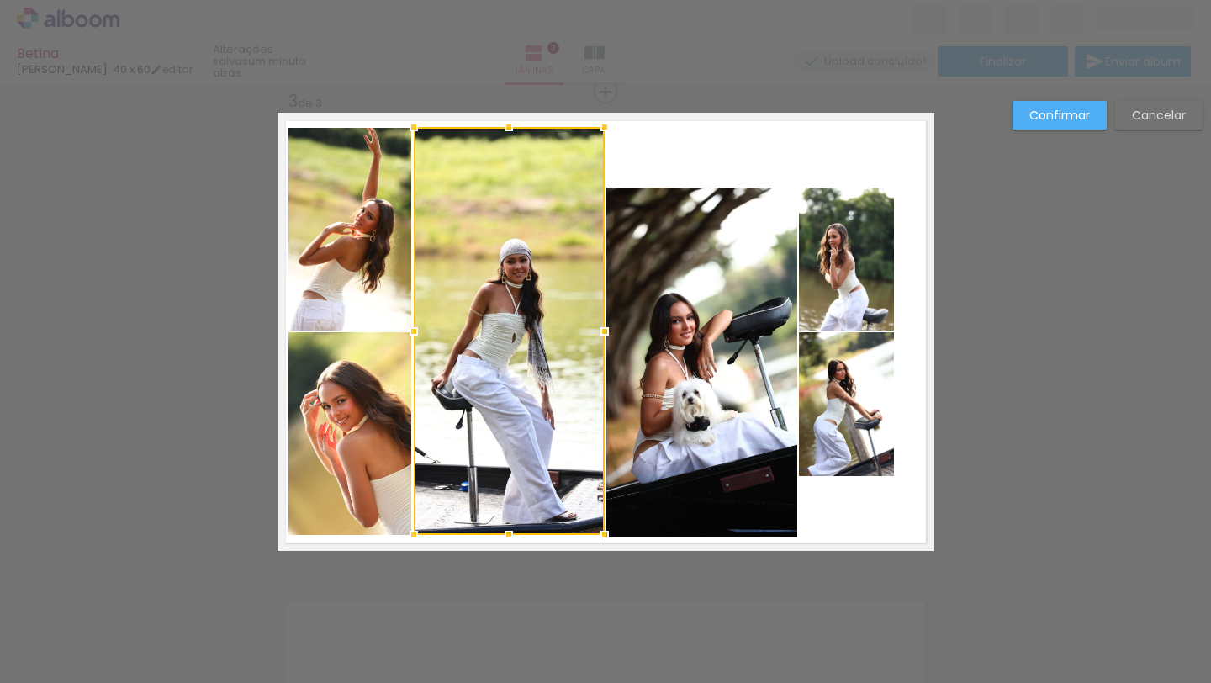
click at [507, 531] on div at bounding box center [509, 535] width 34 height 34
click at [696, 361] on quentale-photo at bounding box center [701, 362] width 191 height 350
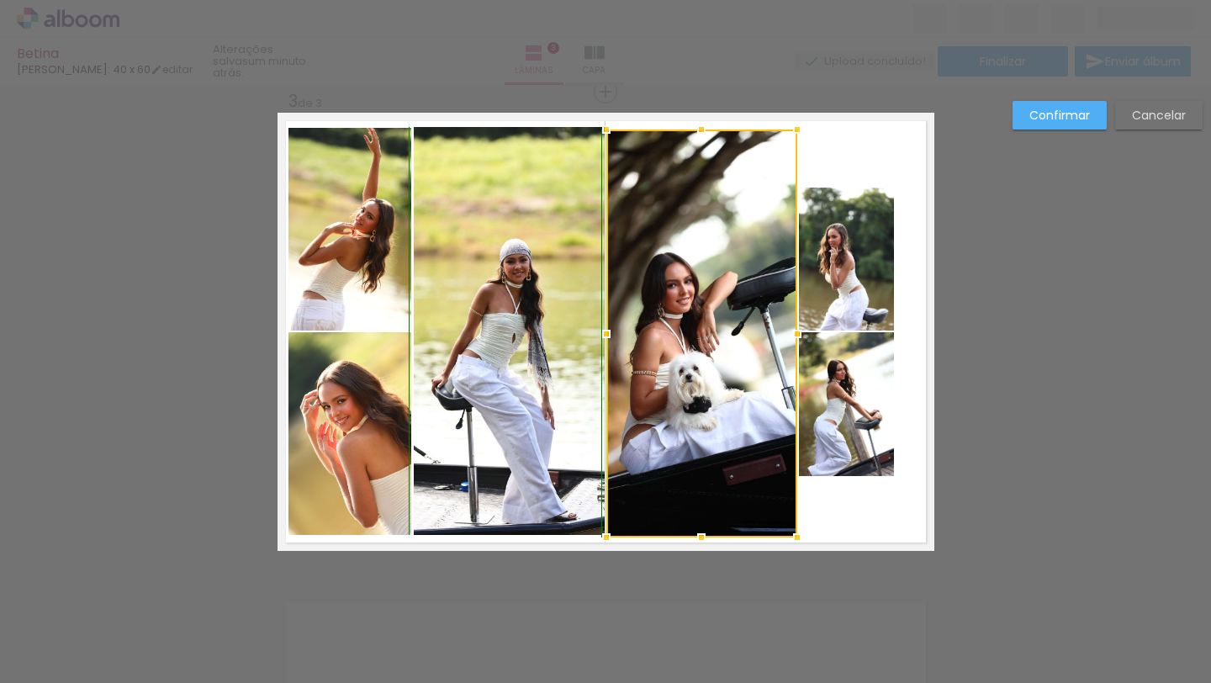
drag, startPoint x: 698, startPoint y: 181, endPoint x: 697, endPoint y: 120, distance: 60.5
click at [697, 120] on div at bounding box center [701, 130] width 34 height 34
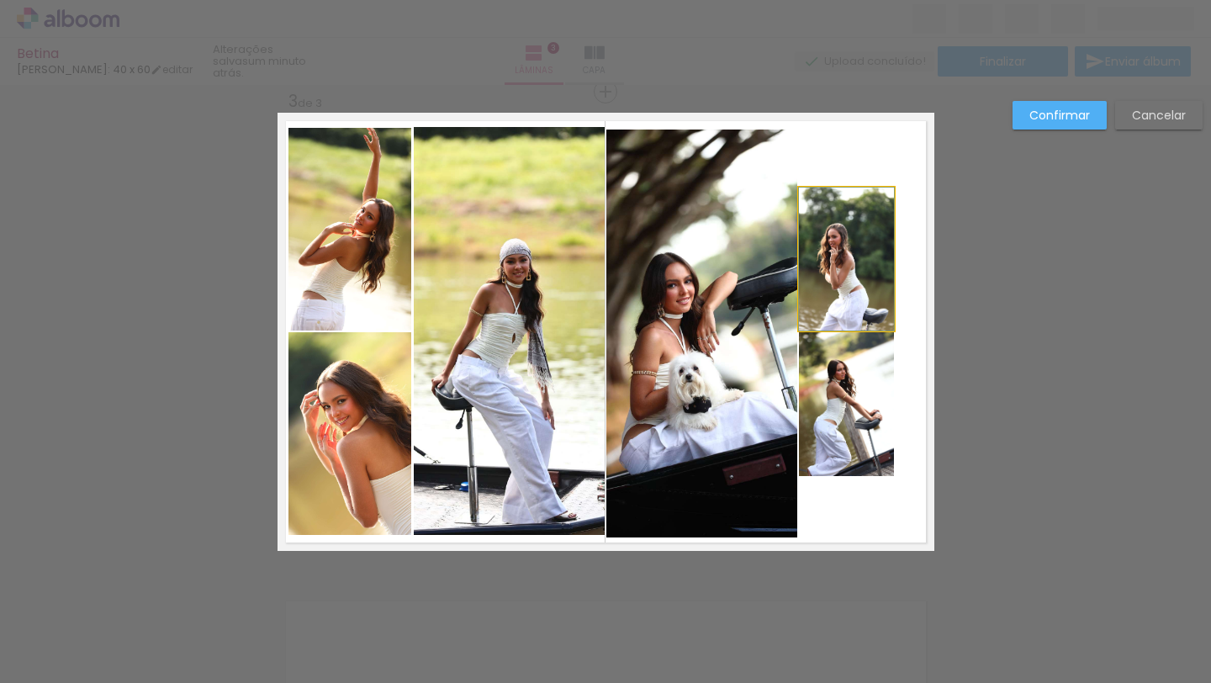
click at [837, 254] on quentale-photo at bounding box center [846, 258] width 95 height 143
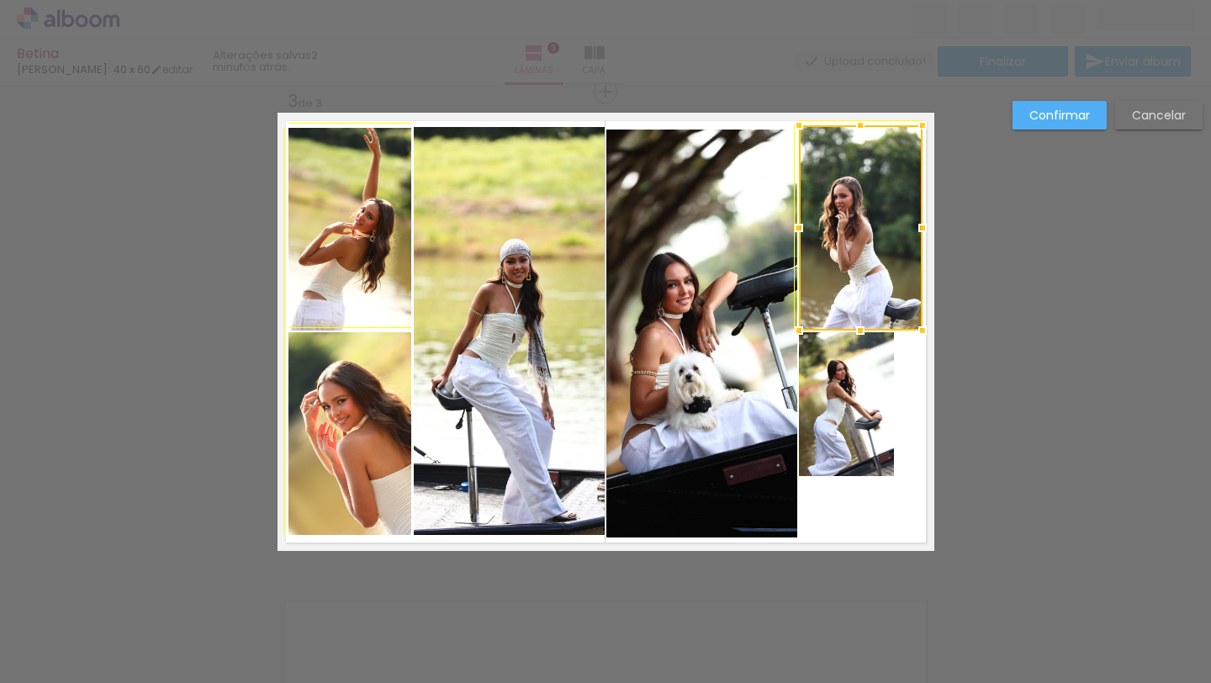
drag, startPoint x: 892, startPoint y: 184, endPoint x: 916, endPoint y: 132, distance: 57.6
click at [916, 132] on div at bounding box center [923, 125] width 34 height 34
click at [896, 462] on quentale-layouter at bounding box center [605, 332] width 657 height 438
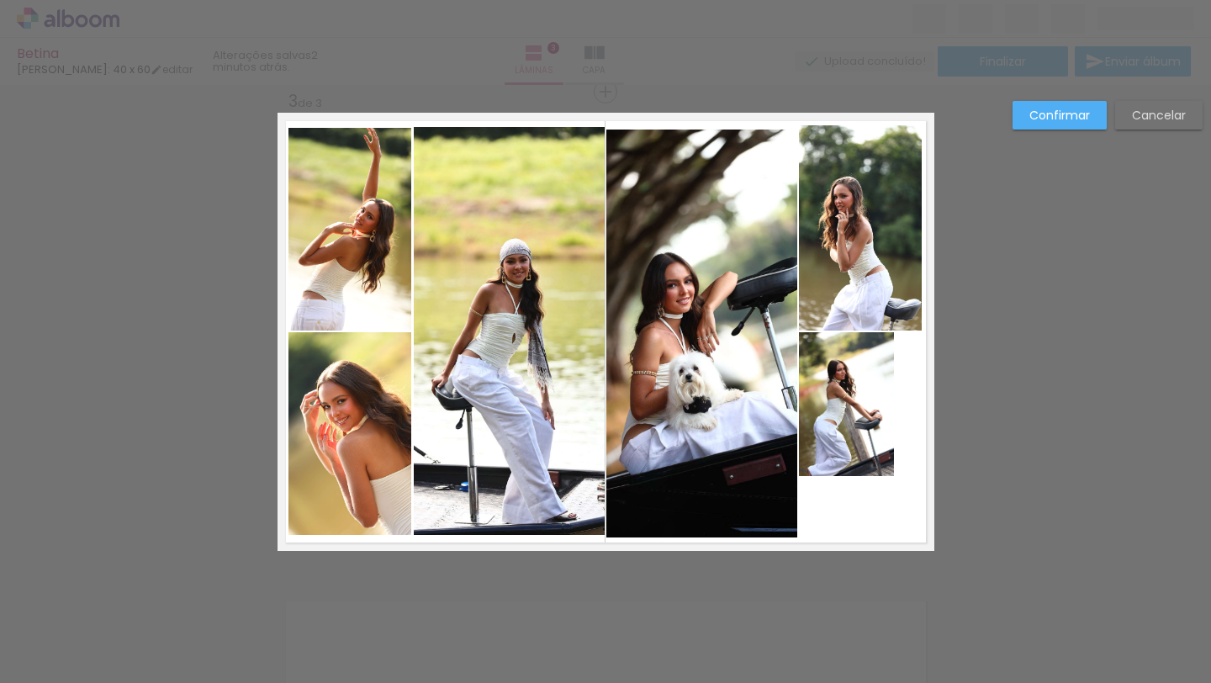
click at [862, 458] on quentale-photo at bounding box center [846, 404] width 95 height 144
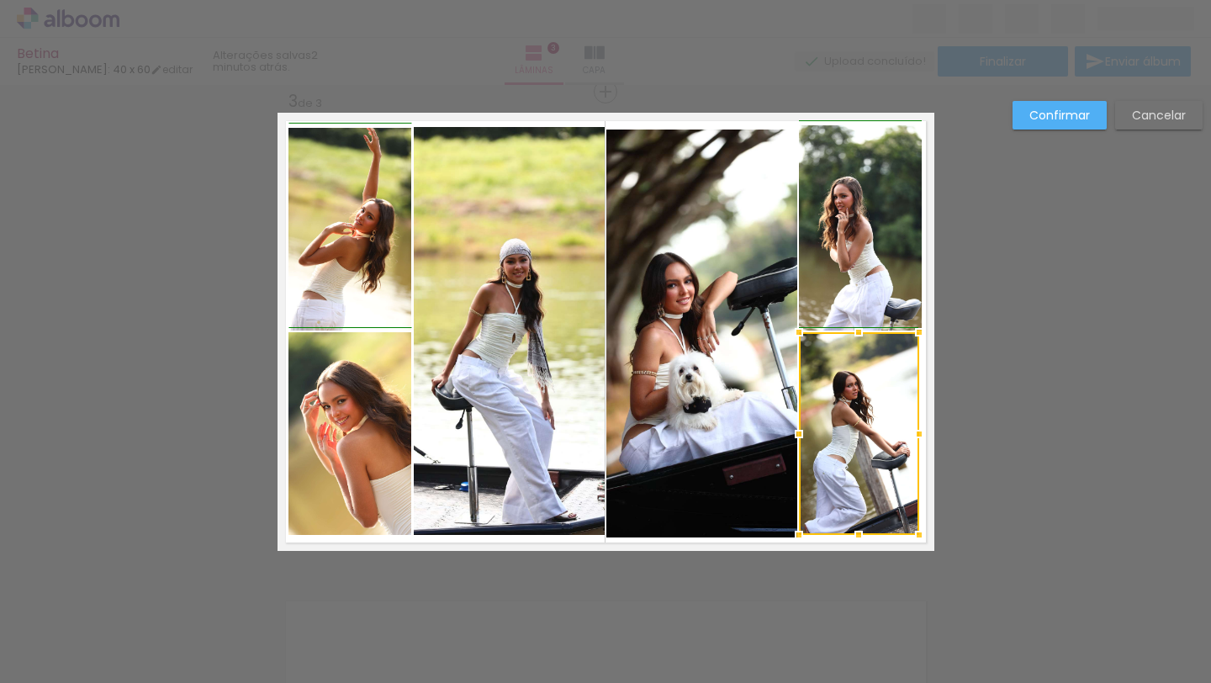
drag, startPoint x: 894, startPoint y: 478, endPoint x: 921, endPoint y: 527, distance: 55.7
click at [921, 527] on div at bounding box center [919, 535] width 34 height 34
click at [923, 550] on div "Confirmar Cancelar" at bounding box center [605, 84] width 1211 height 1961
click at [924, 544] on div at bounding box center [919, 533] width 34 height 34
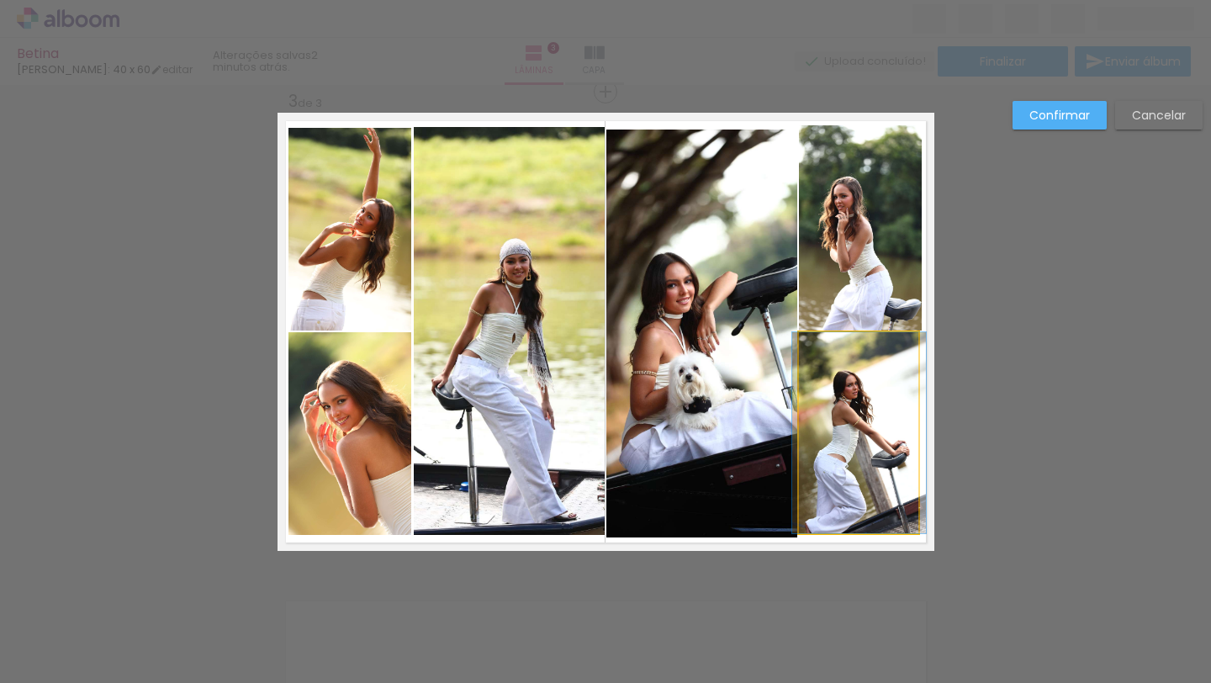
click at [906, 519] on quentale-photo at bounding box center [859, 432] width 120 height 201
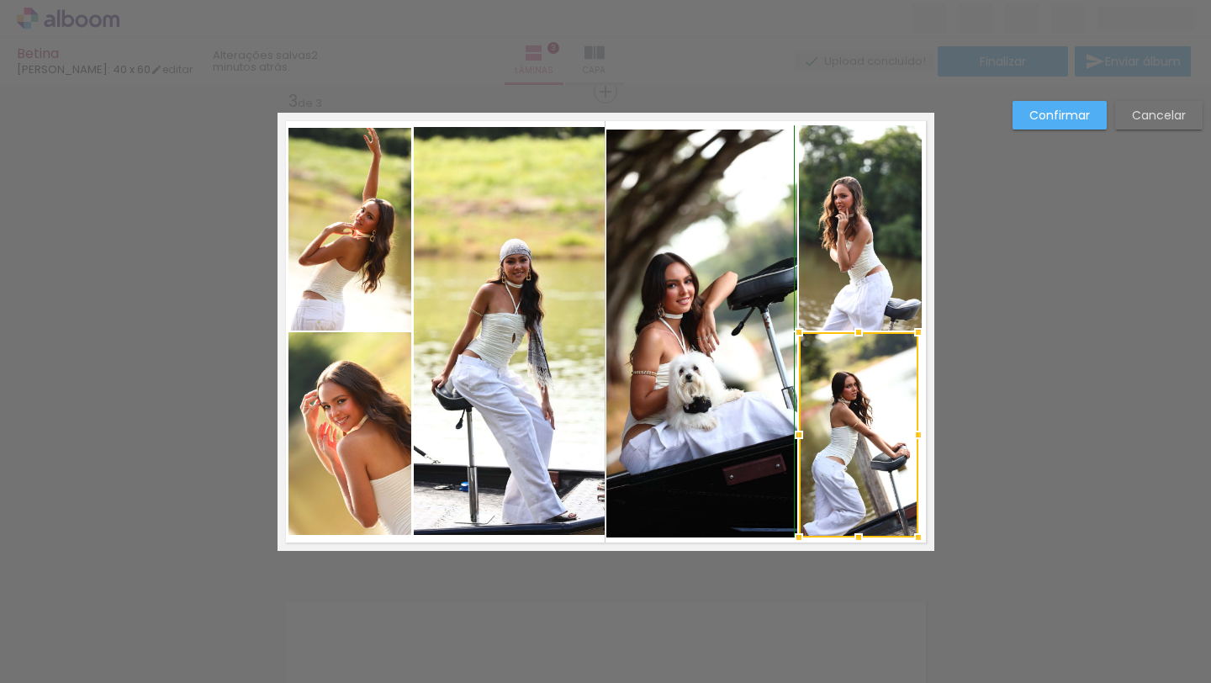
click at [920, 540] on div at bounding box center [918, 537] width 34 height 34
click at [890, 479] on quentale-photo at bounding box center [858, 434] width 119 height 205
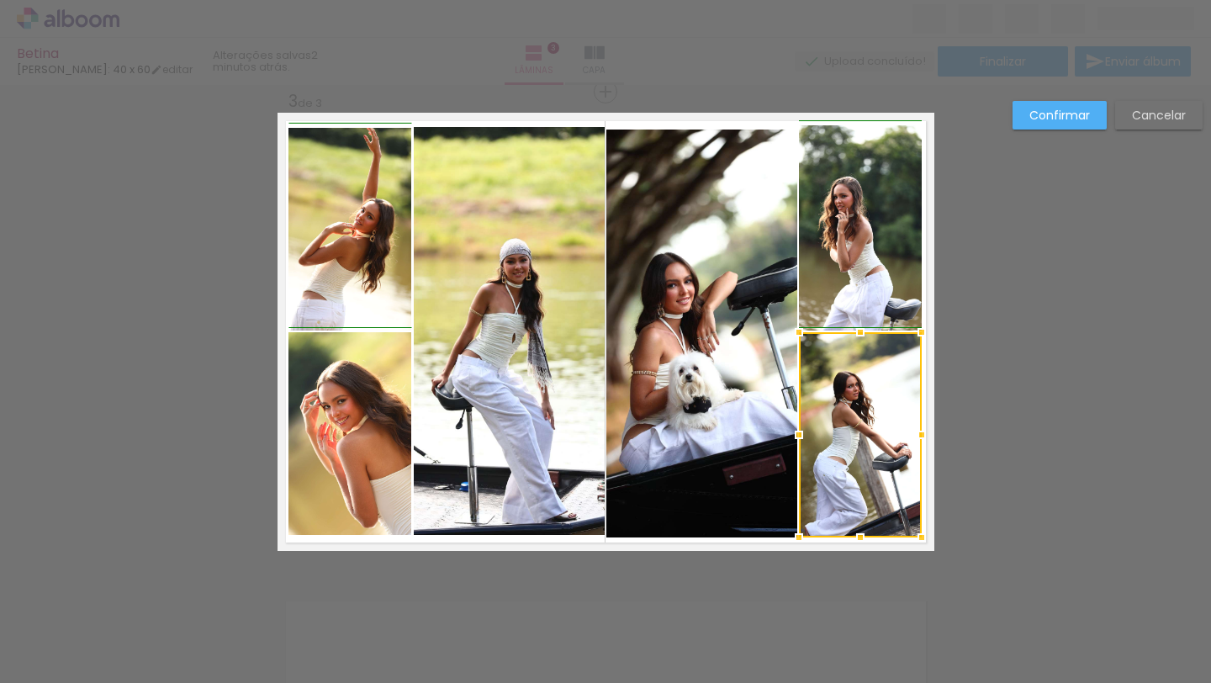
click at [915, 436] on div at bounding box center [922, 435] width 34 height 34
click at [927, 518] on quentale-layouter at bounding box center [605, 332] width 657 height 438
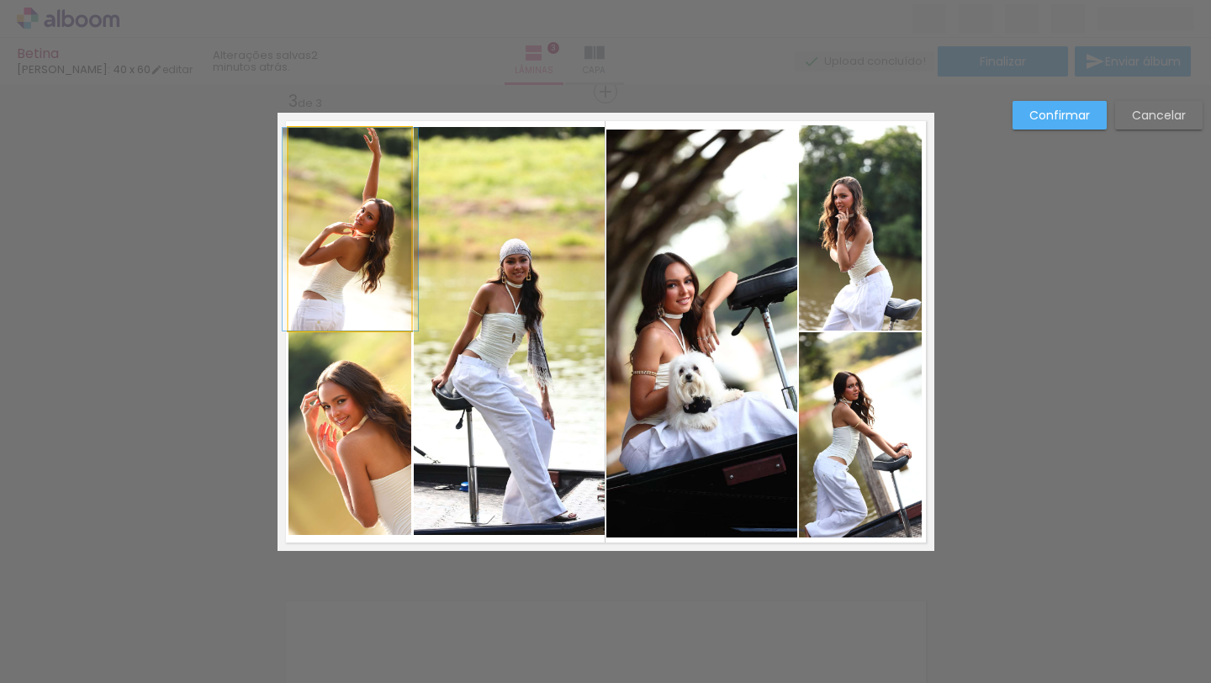
click at [351, 272] on quentale-photo at bounding box center [350, 229] width 124 height 203
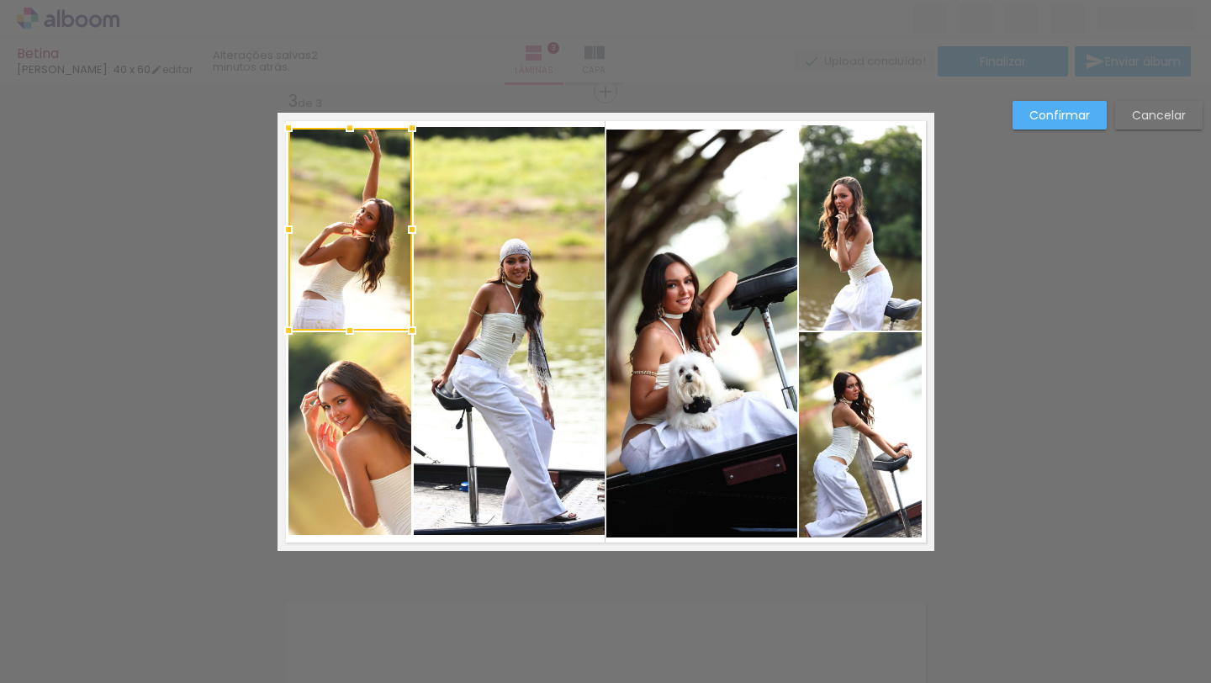
click at [455, 547] on quentale-layouter at bounding box center [605, 332] width 657 height 438
click at [0, 0] on slot "Confirmar" at bounding box center [0, 0] width 0 height 0
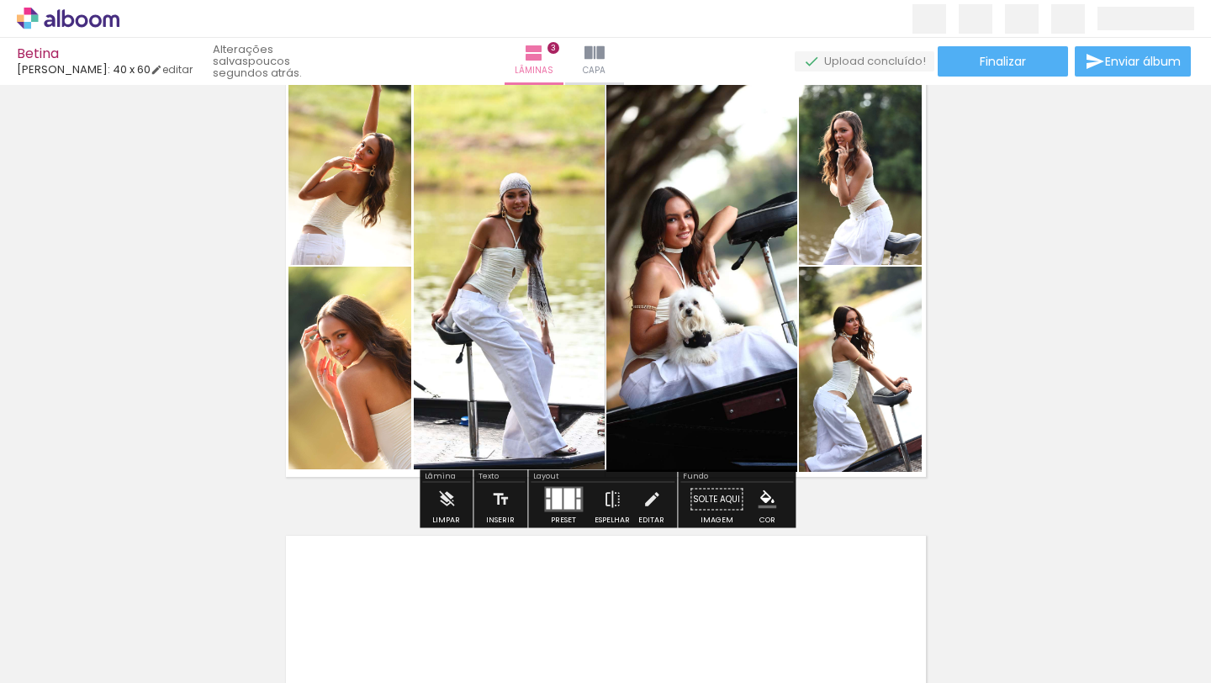
scroll to position [1049, 0]
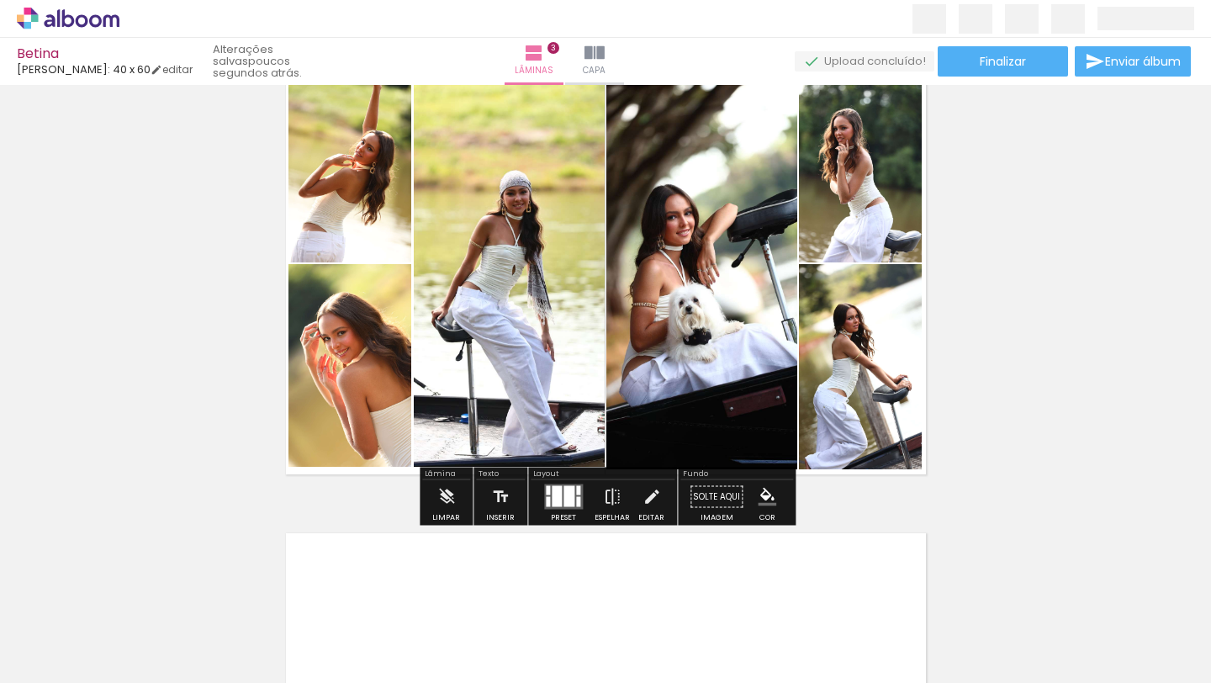
click at [1005, 353] on div "Inserir lâmina 1 de 3 Inserir lâmina 2 de 3 Inserir lâmina 3 de 3" at bounding box center [605, 1] width 1211 height 1921
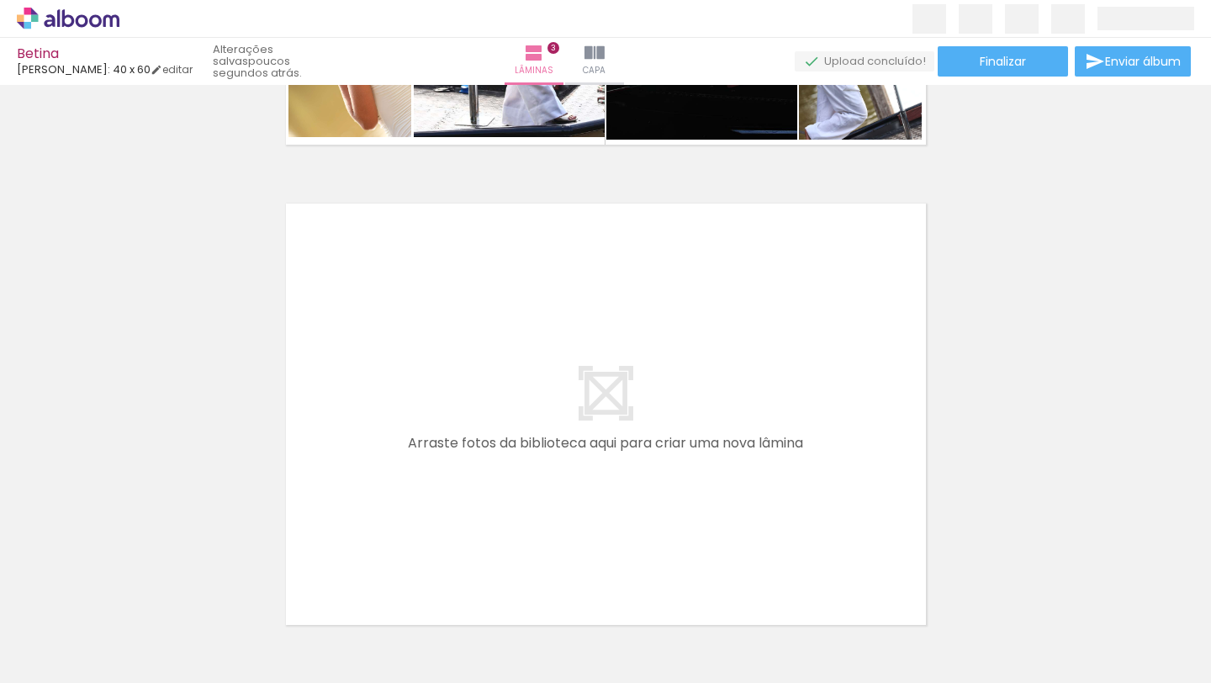
scroll to position [0, 3430]
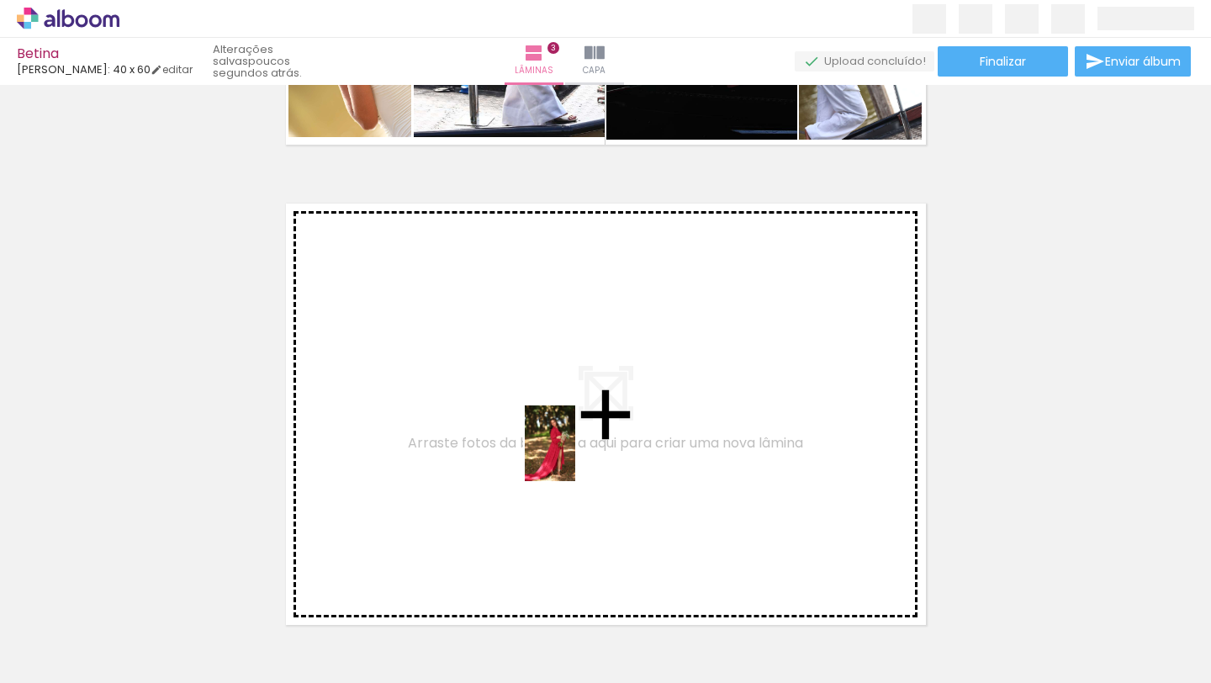
drag, startPoint x: 617, startPoint y: 627, endPoint x: 547, endPoint y: 443, distance: 196.9
click at [547, 443] on quentale-workspace at bounding box center [605, 341] width 1211 height 683
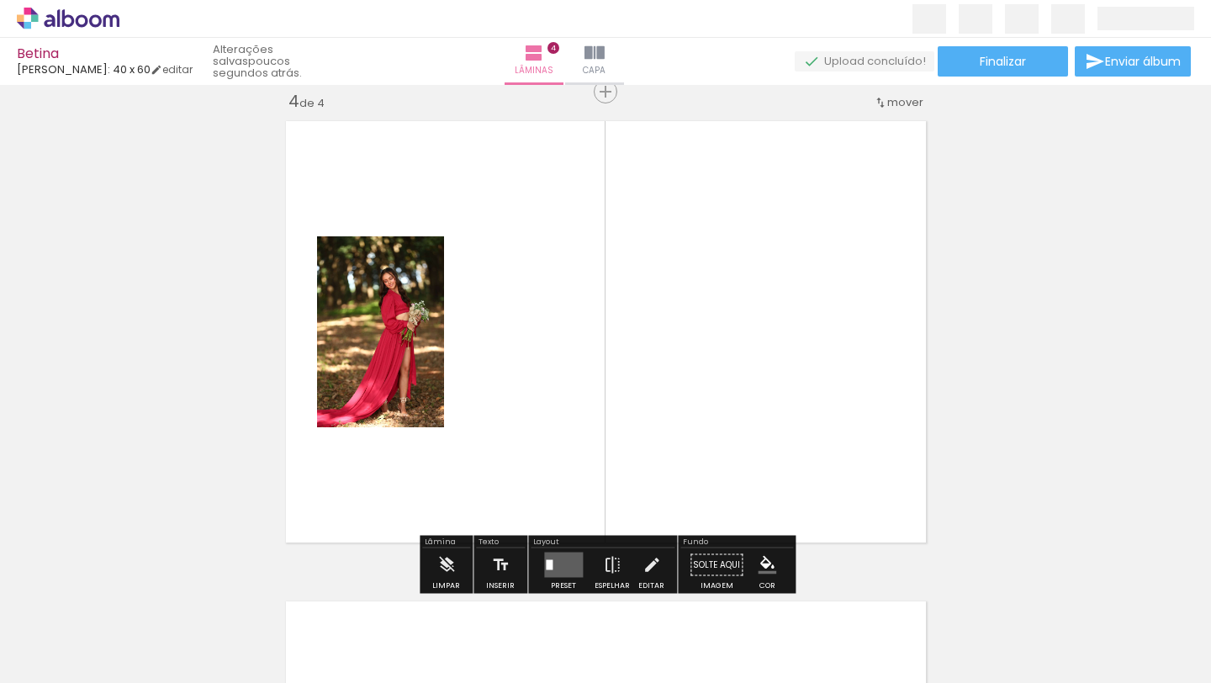
scroll to position [1461, 0]
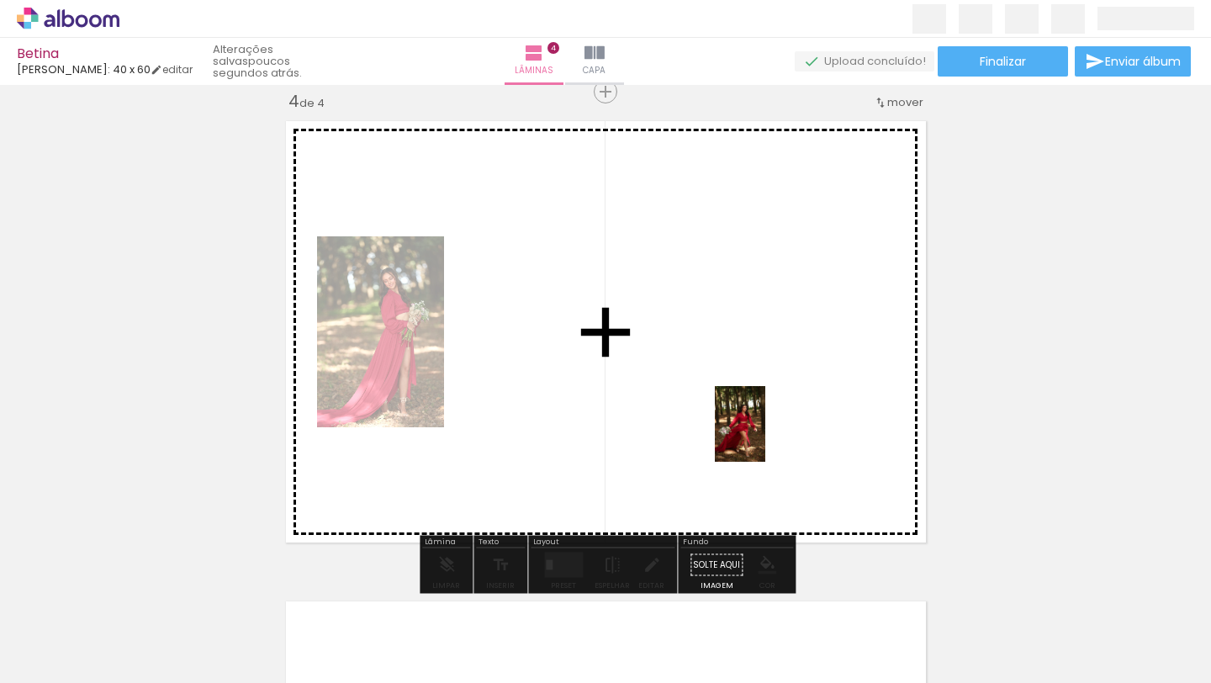
drag, startPoint x: 798, startPoint y: 638, endPoint x: 765, endPoint y: 436, distance: 205.3
click at [765, 436] on quentale-workspace at bounding box center [605, 341] width 1211 height 683
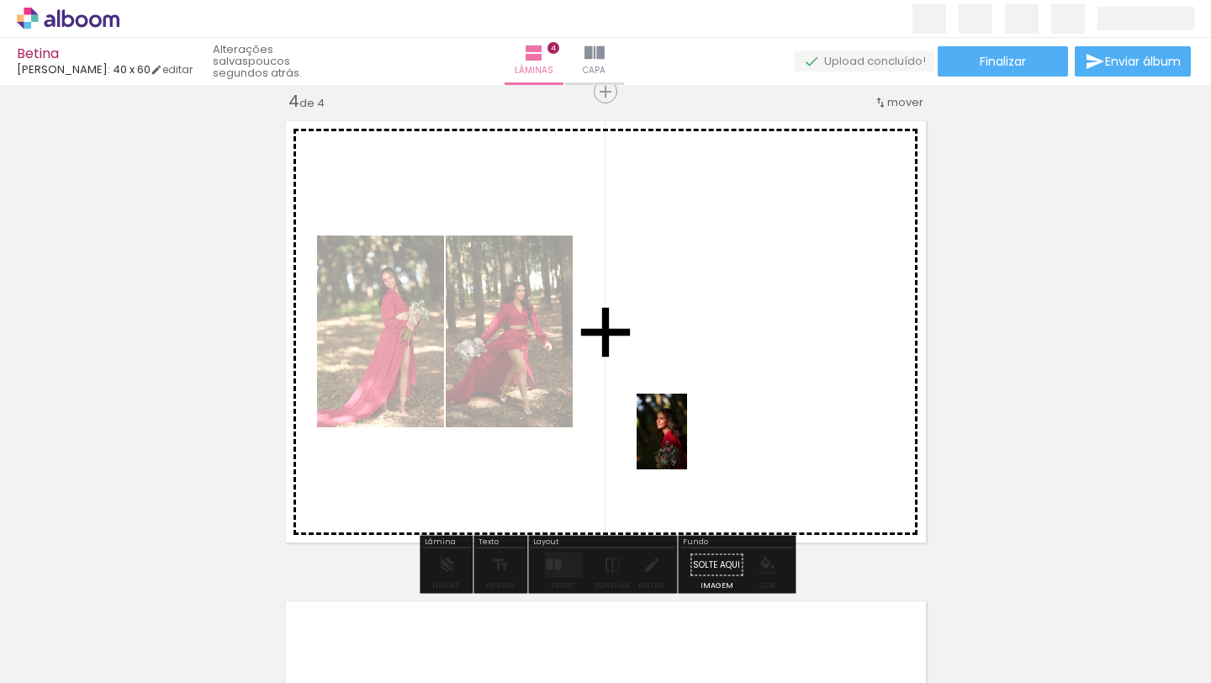
drag, startPoint x: 690, startPoint y: 610, endPoint x: 683, endPoint y: 423, distance: 187.7
click at [683, 424] on quentale-workspace at bounding box center [605, 341] width 1211 height 683
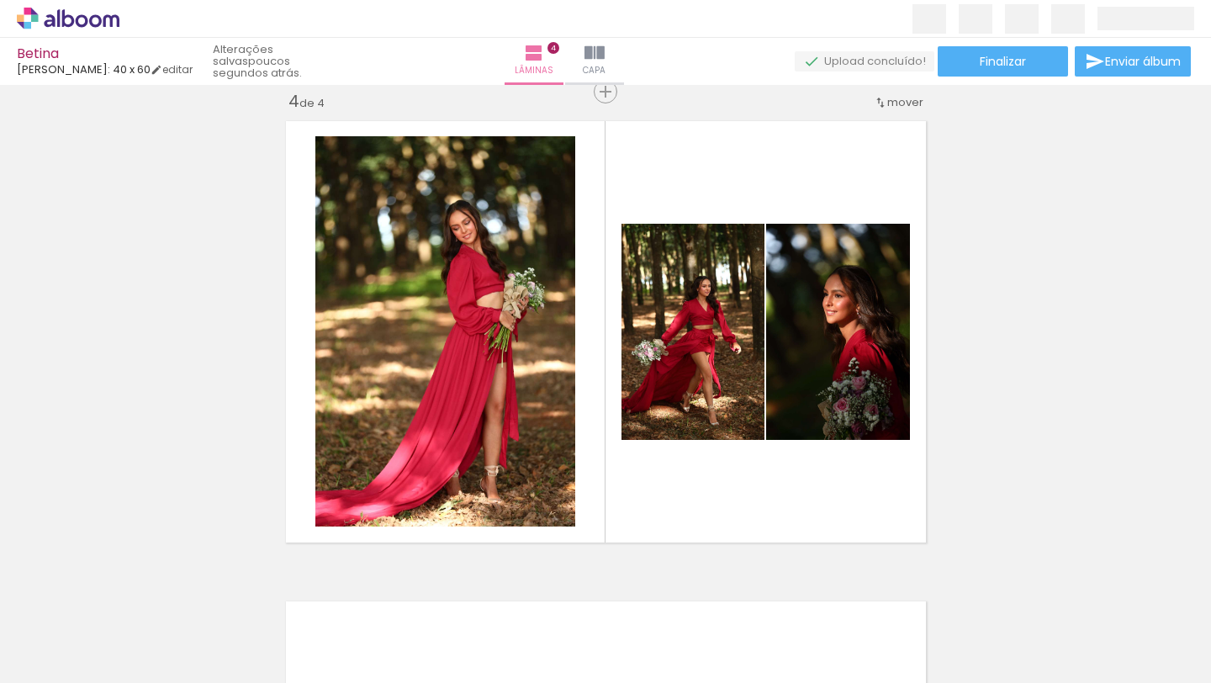
scroll to position [0, 3852]
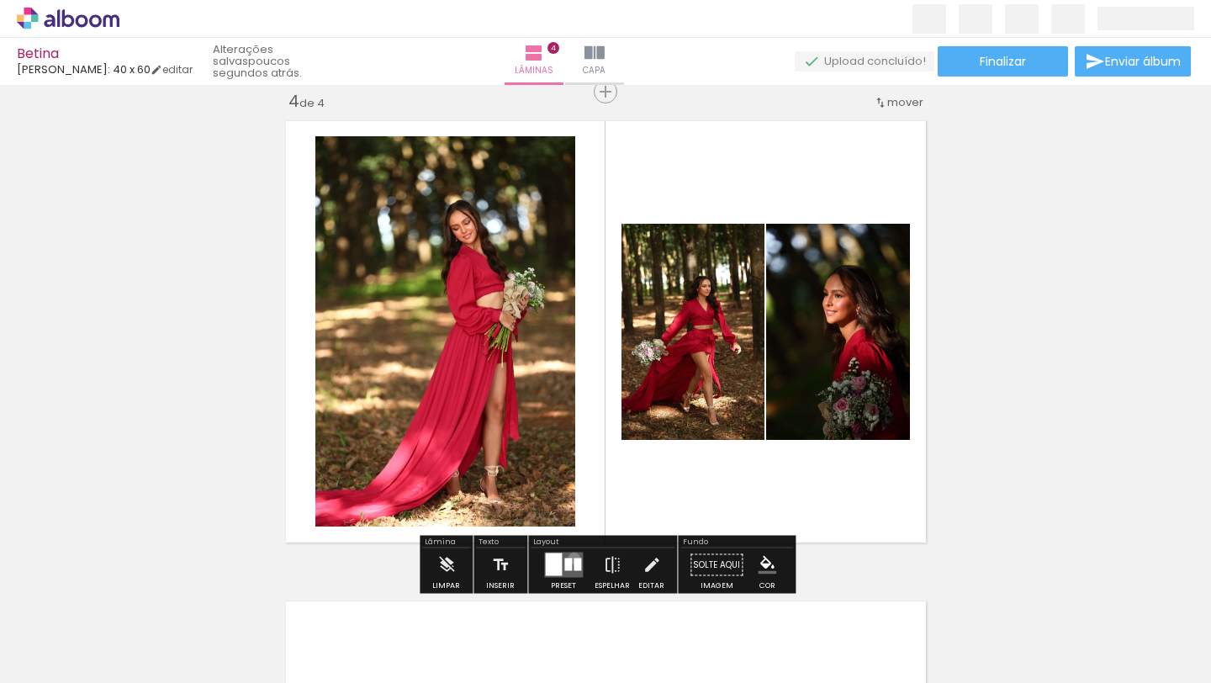
click at [573, 558] on div at bounding box center [577, 564] width 8 height 13
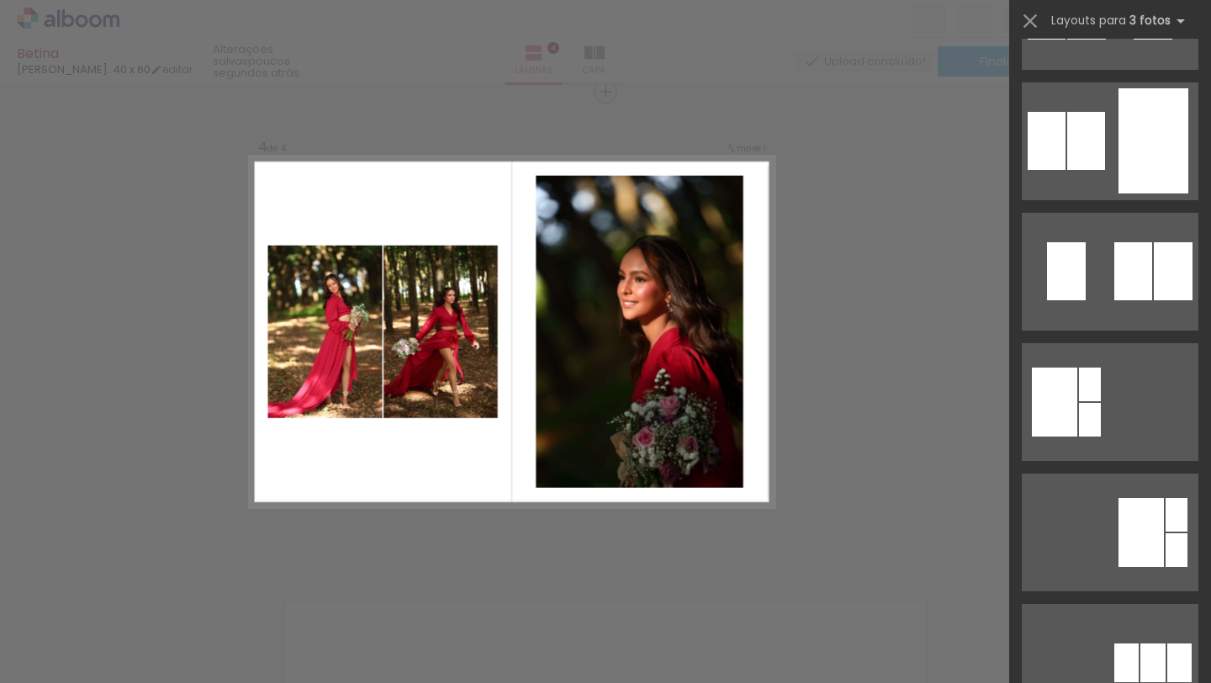
scroll to position [374, 0]
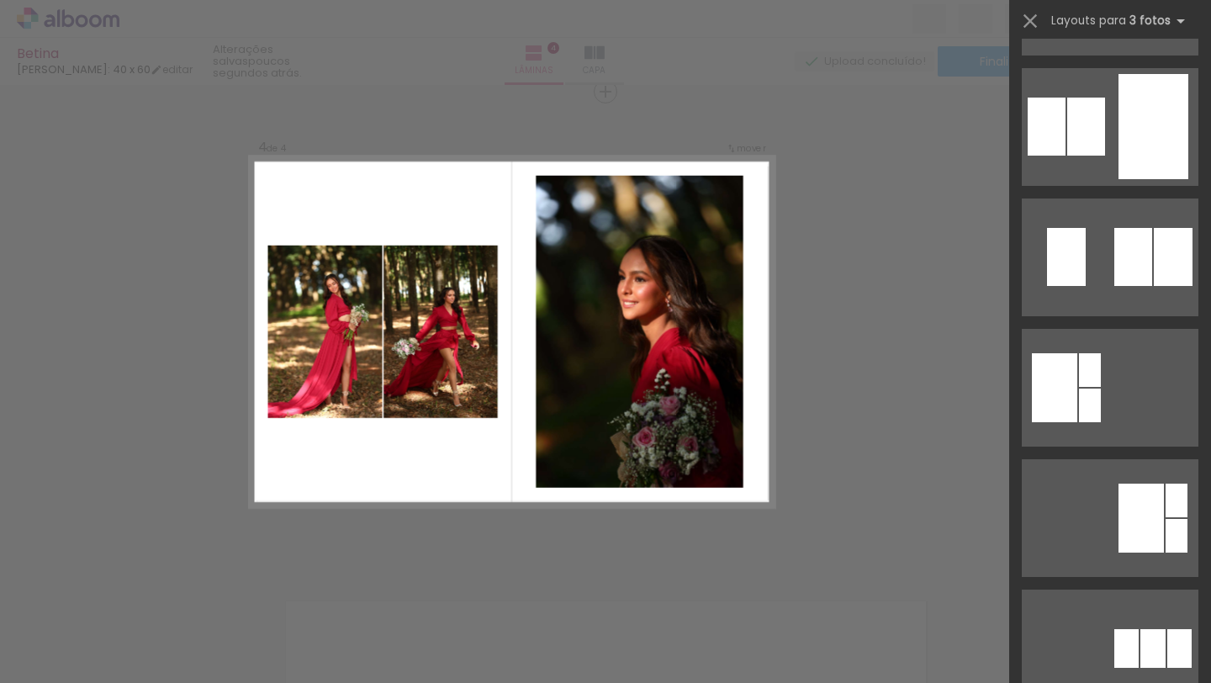
click at [1061, 150] on div at bounding box center [1046, 127] width 38 height 58
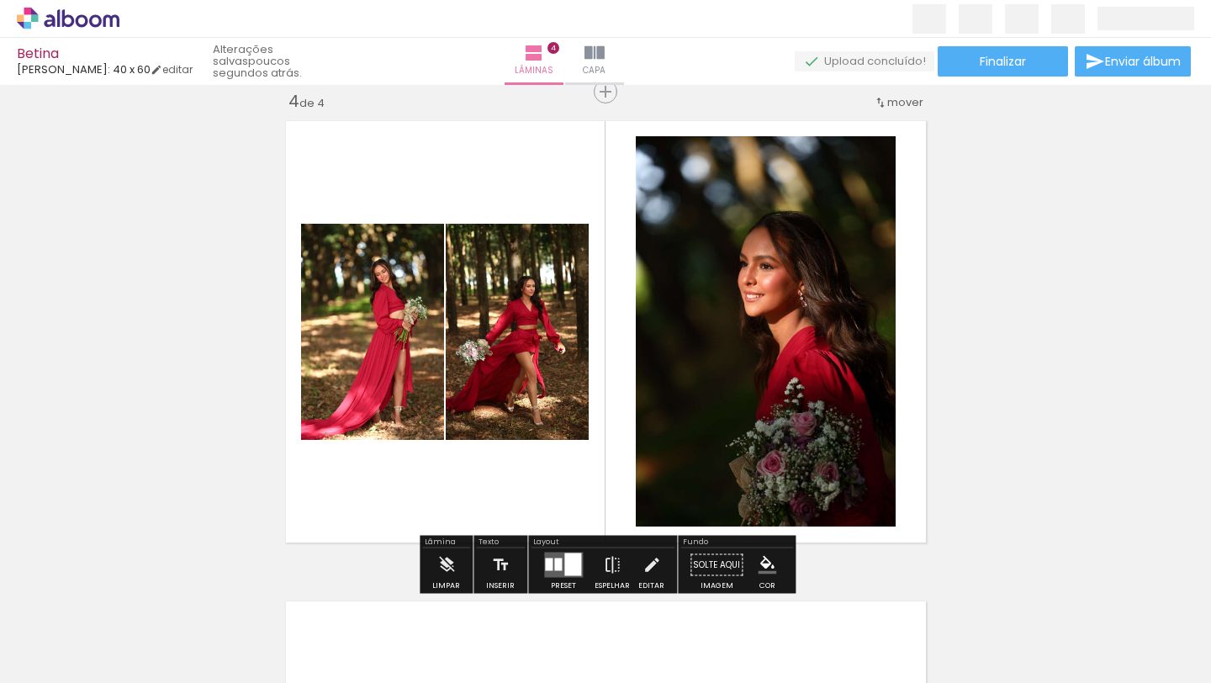
click at [548, 291] on quentale-photo at bounding box center [517, 332] width 143 height 216
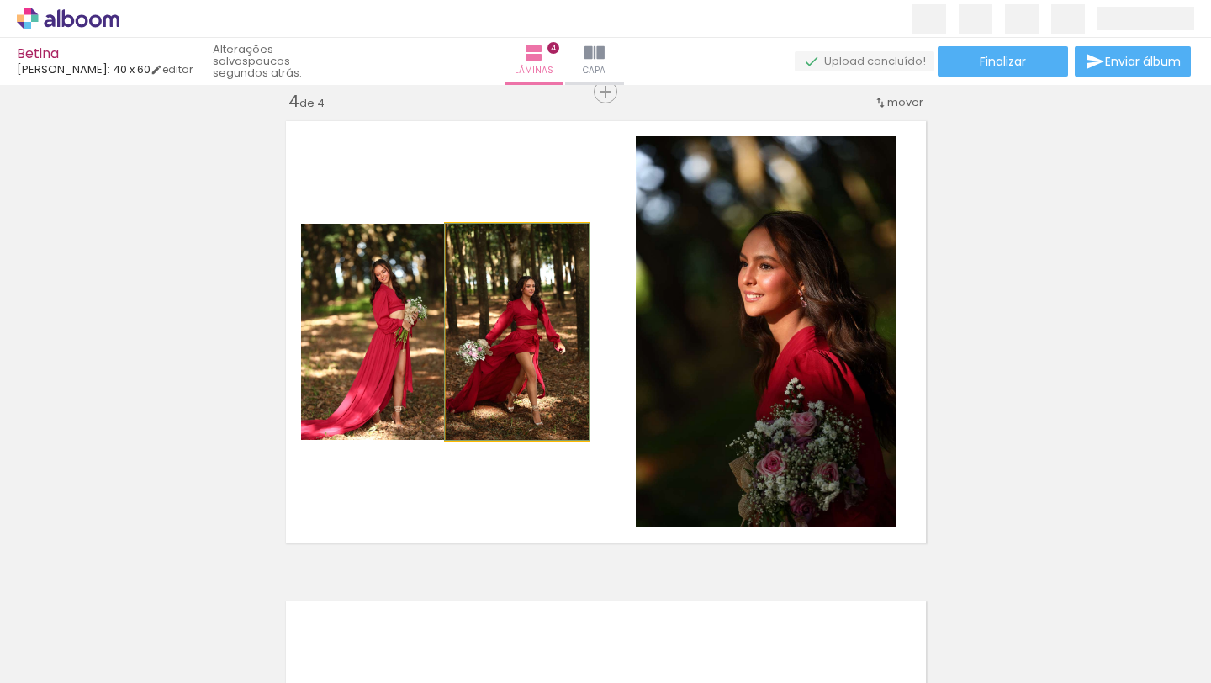
click at [543, 314] on quentale-photo at bounding box center [517, 332] width 143 height 216
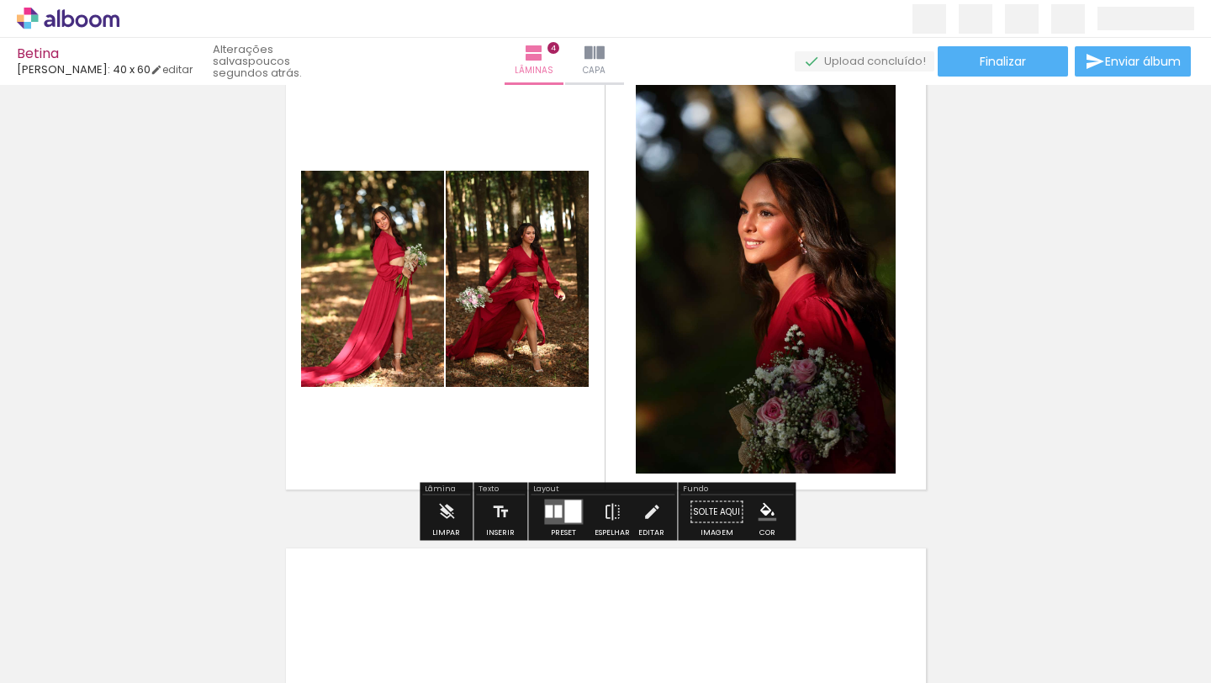
scroll to position [1519, 0]
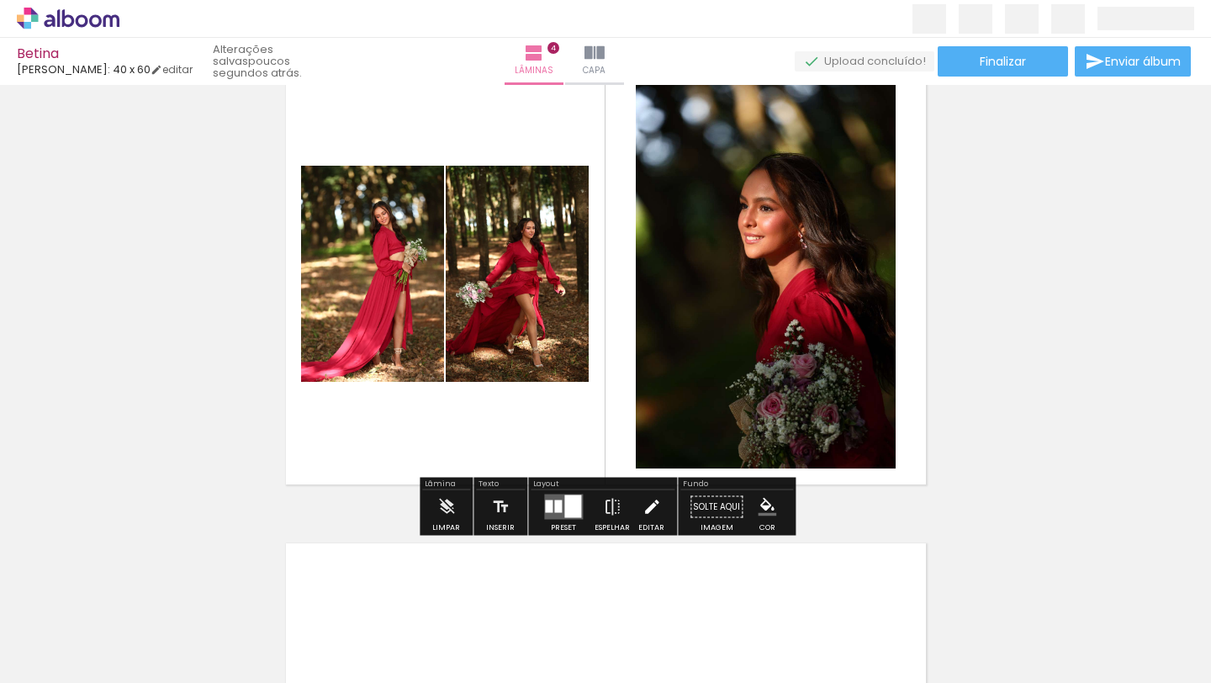
click at [647, 502] on iron-icon at bounding box center [651, 507] width 18 height 34
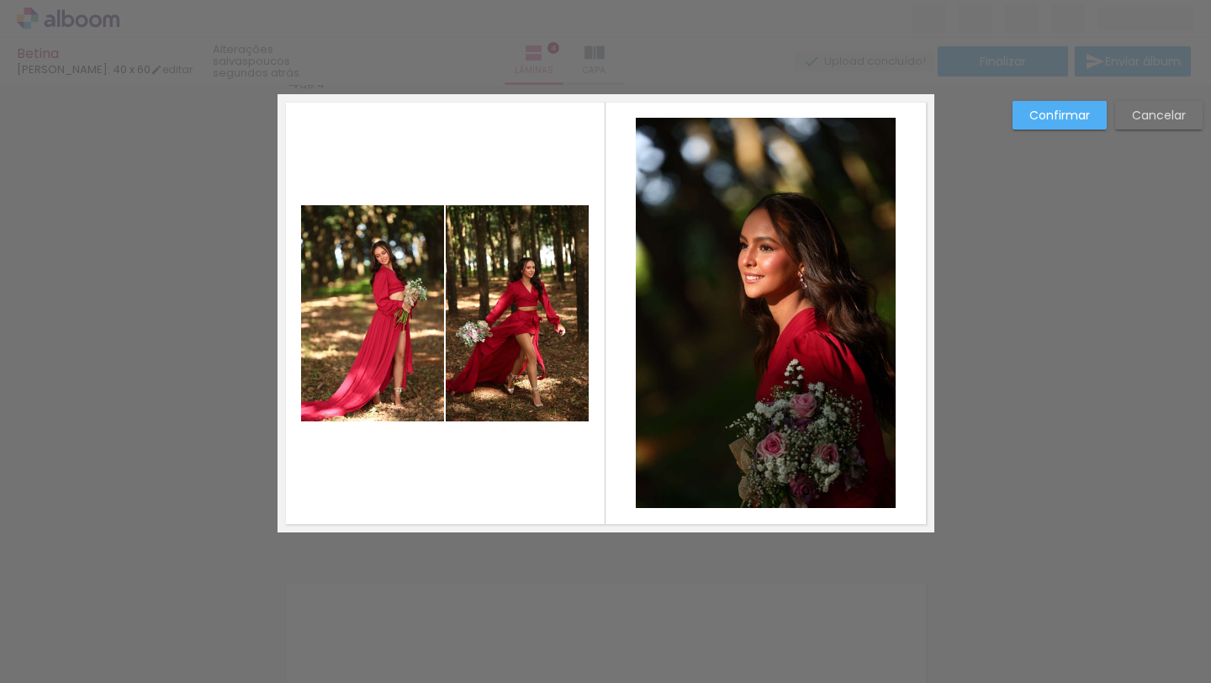
scroll to position [1461, 0]
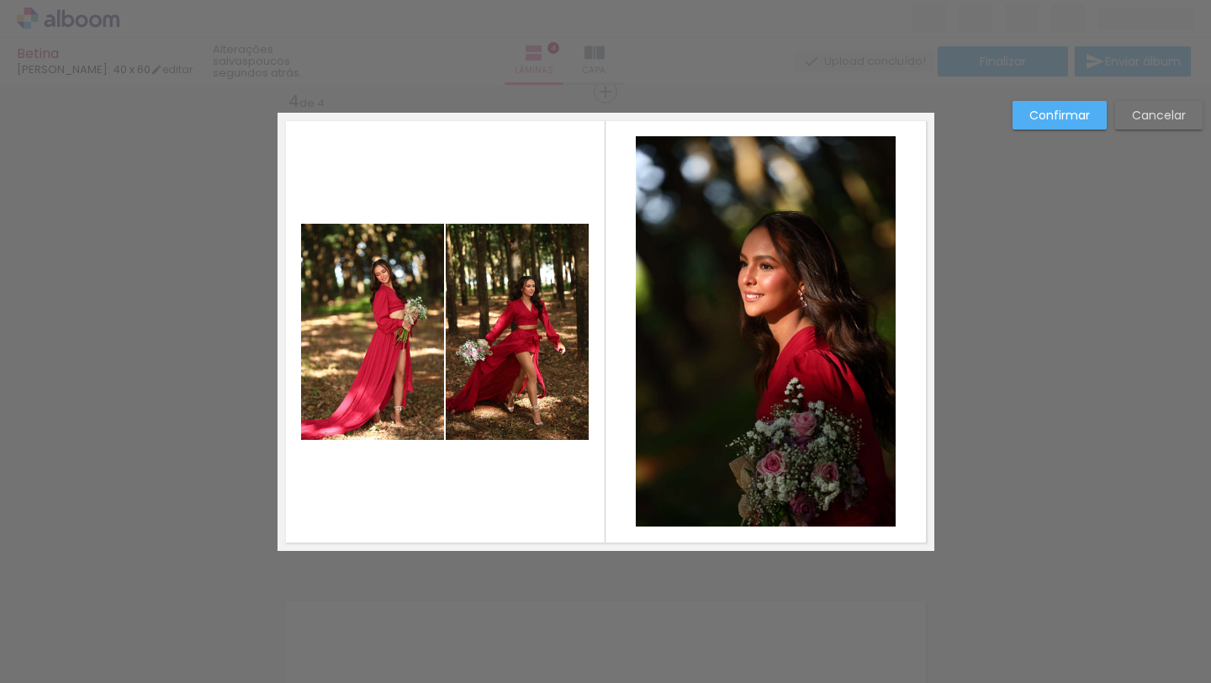
click at [523, 267] on quentale-photo at bounding box center [517, 332] width 143 height 216
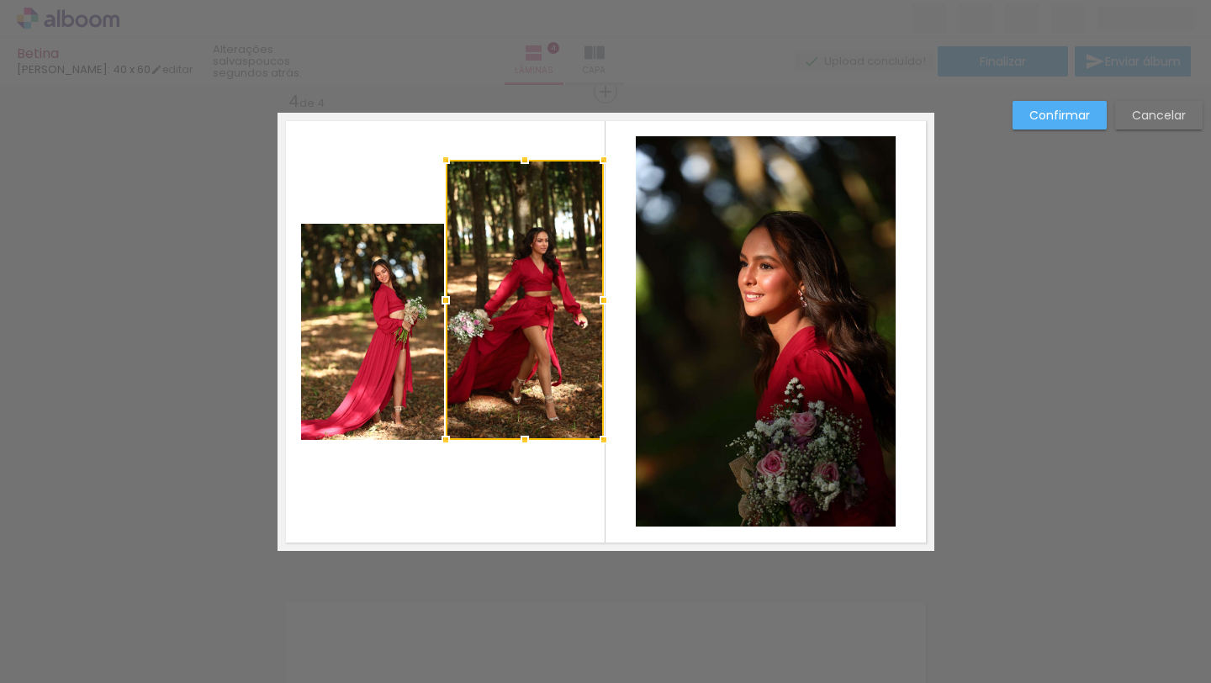
drag, startPoint x: 584, startPoint y: 222, endPoint x: 600, endPoint y: 158, distance: 65.9
click at [600, 158] on div at bounding box center [604, 160] width 34 height 34
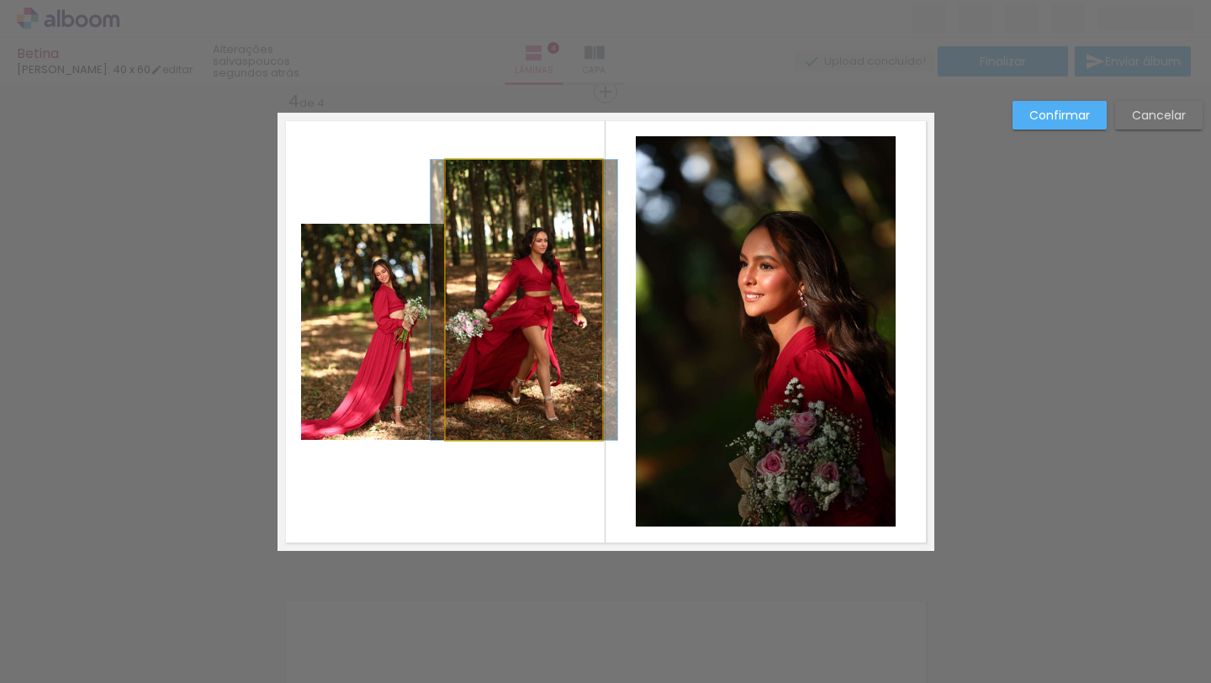
click at [532, 433] on quentale-photo at bounding box center [524, 300] width 157 height 280
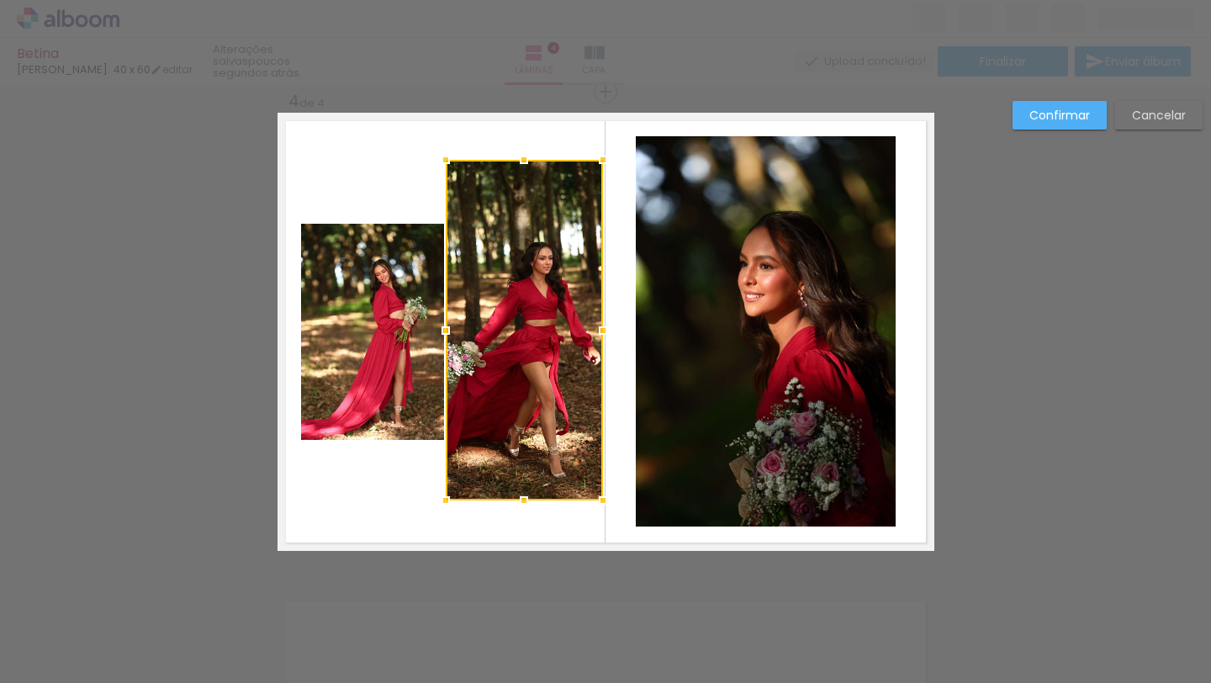
drag, startPoint x: 525, startPoint y: 441, endPoint x: 524, endPoint y: 499, distance: 57.2
click at [524, 499] on div at bounding box center [524, 500] width 34 height 34
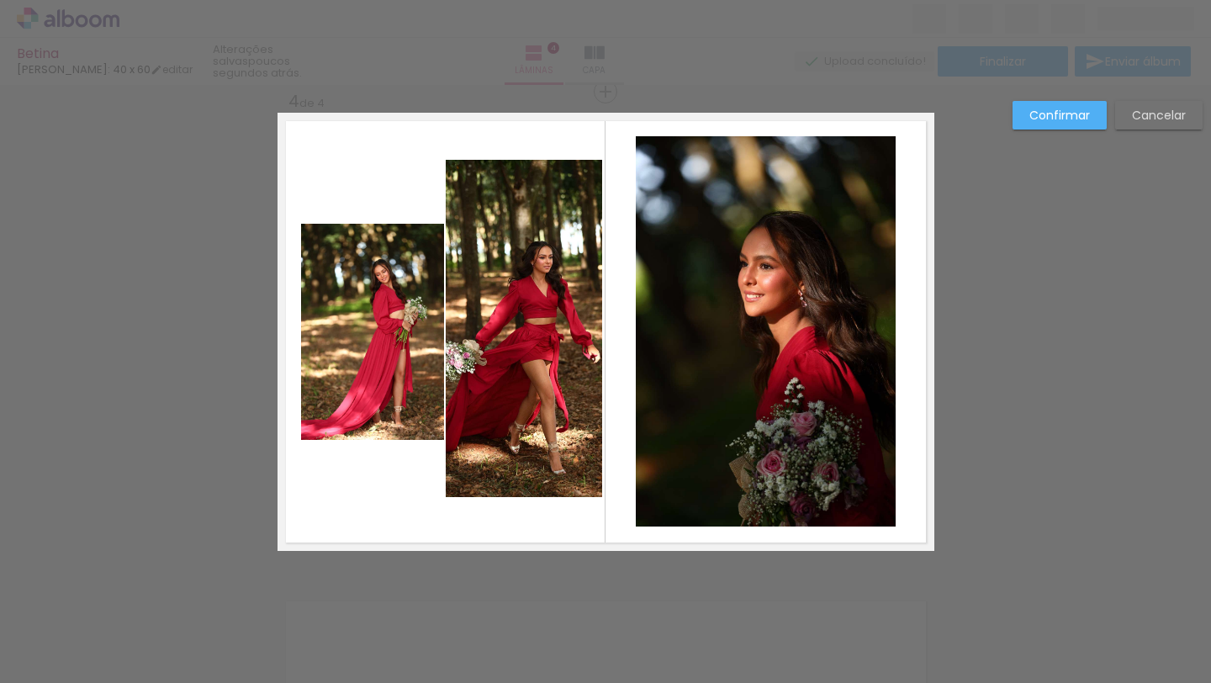
click at [551, 467] on quentale-photo at bounding box center [524, 328] width 157 height 337
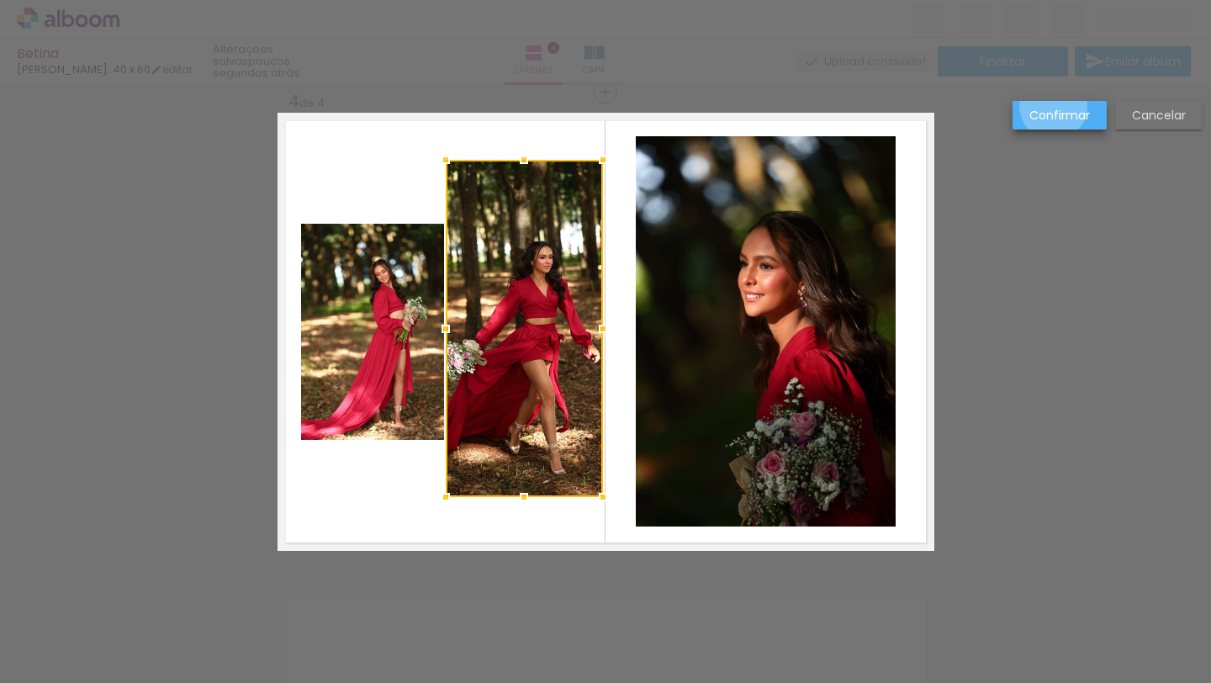
click at [0, 0] on slot "Confirmar" at bounding box center [0, 0] width 0 height 0
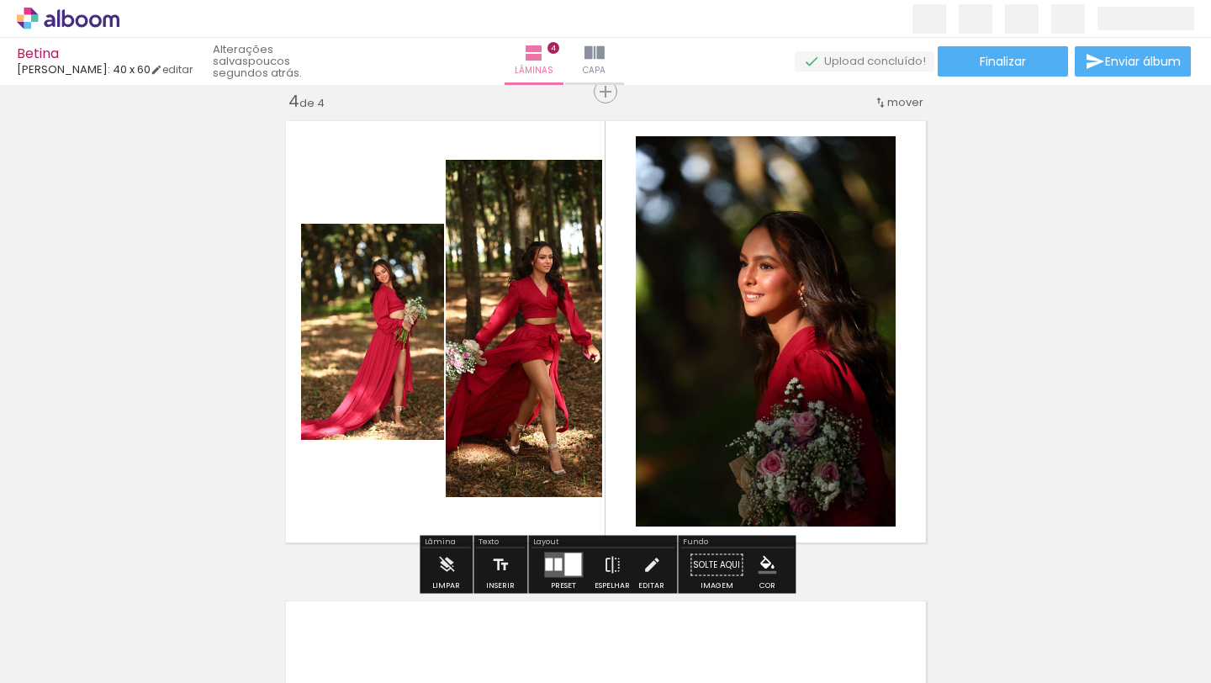
click at [557, 573] on quentale-layouter at bounding box center [563, 564] width 39 height 25
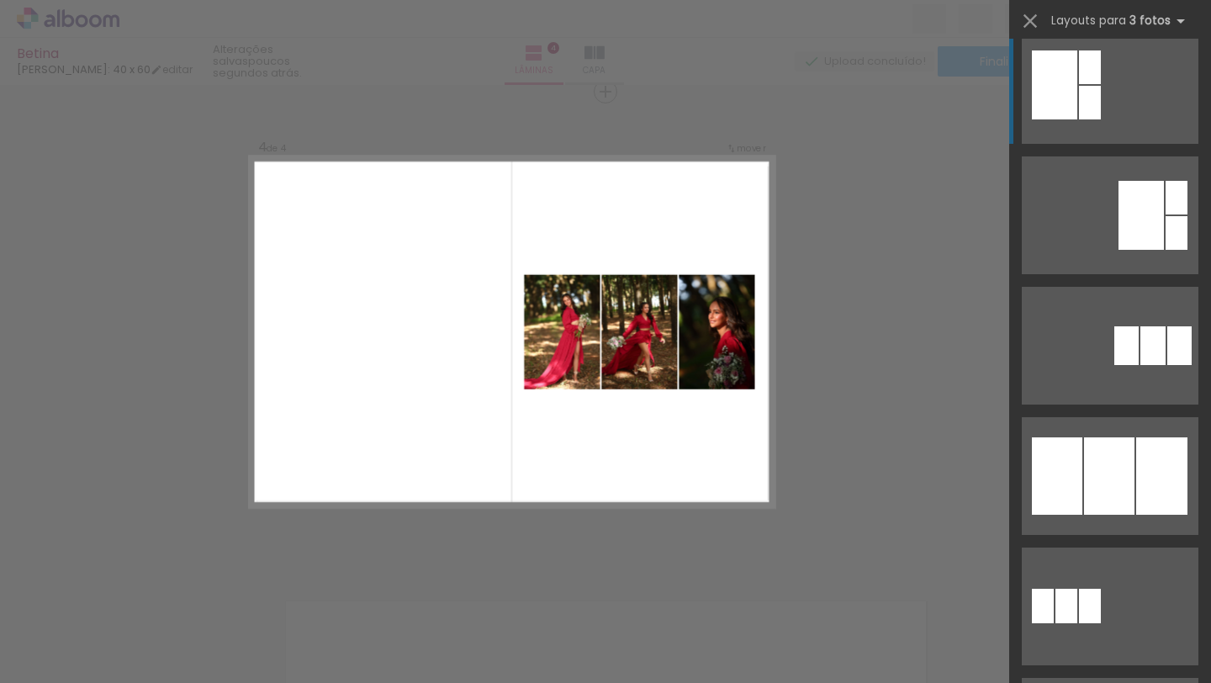
scroll to position [697, 0]
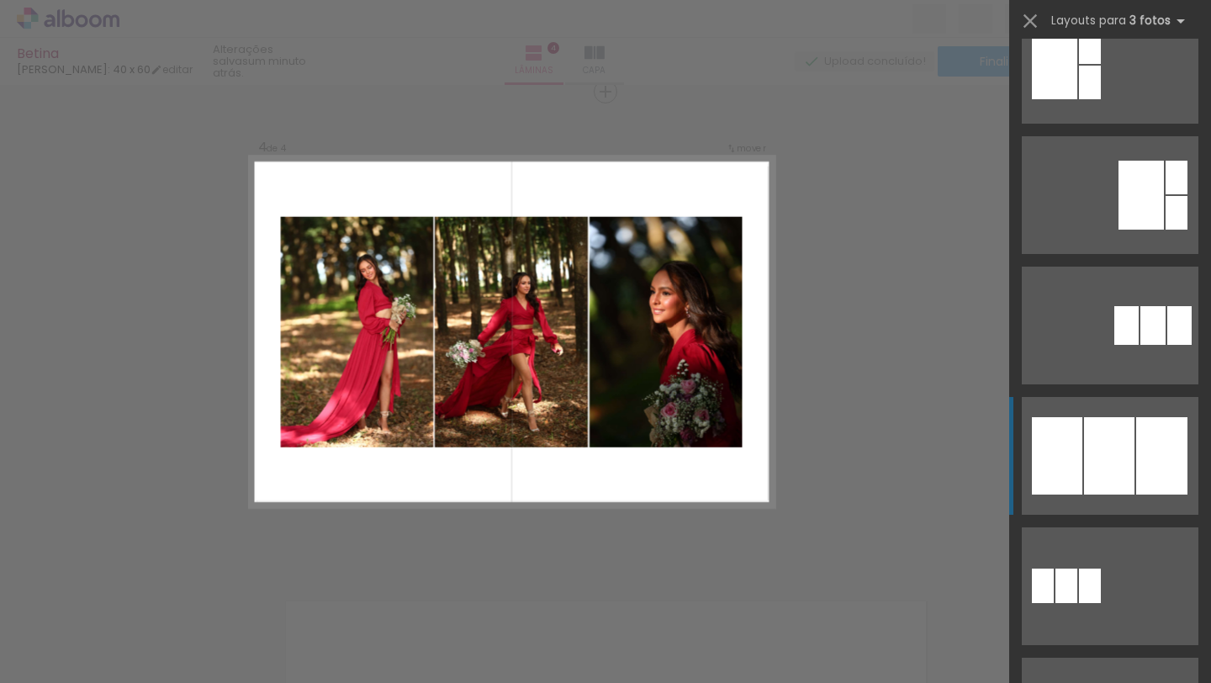
click at [1055, 446] on div at bounding box center [1057, 455] width 50 height 77
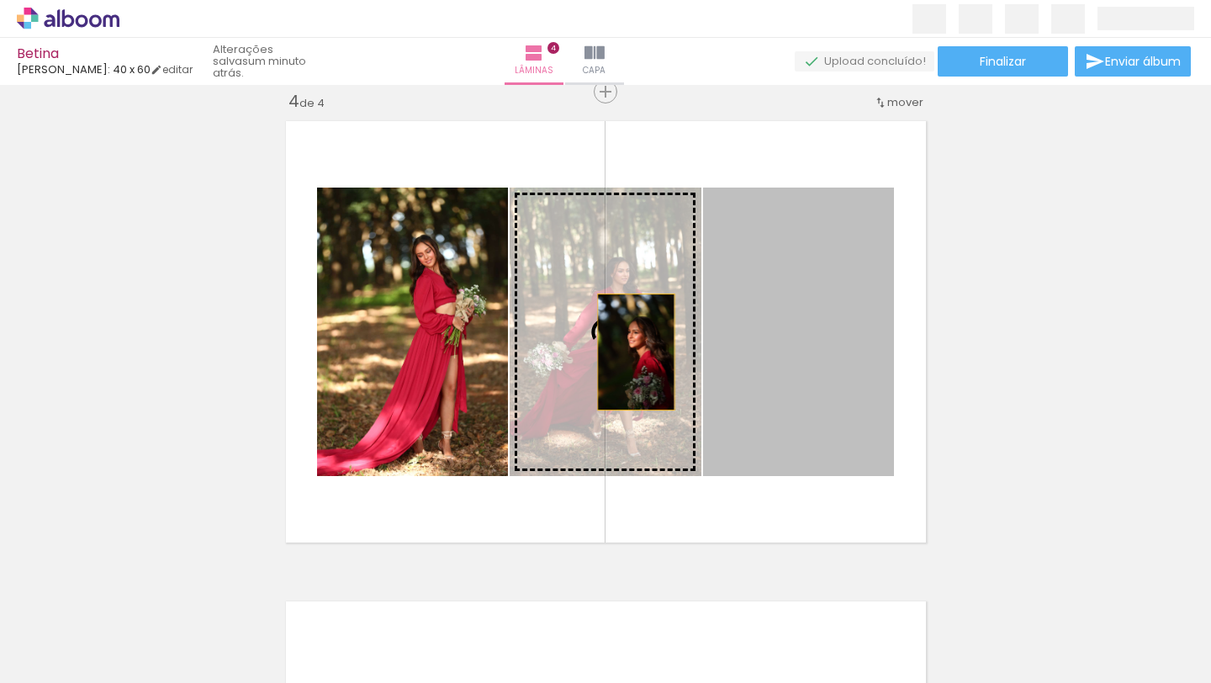
drag, startPoint x: 809, startPoint y: 364, endPoint x: 636, endPoint y: 351, distance: 173.7
click at [0, 0] on slot at bounding box center [0, 0] width 0 height 0
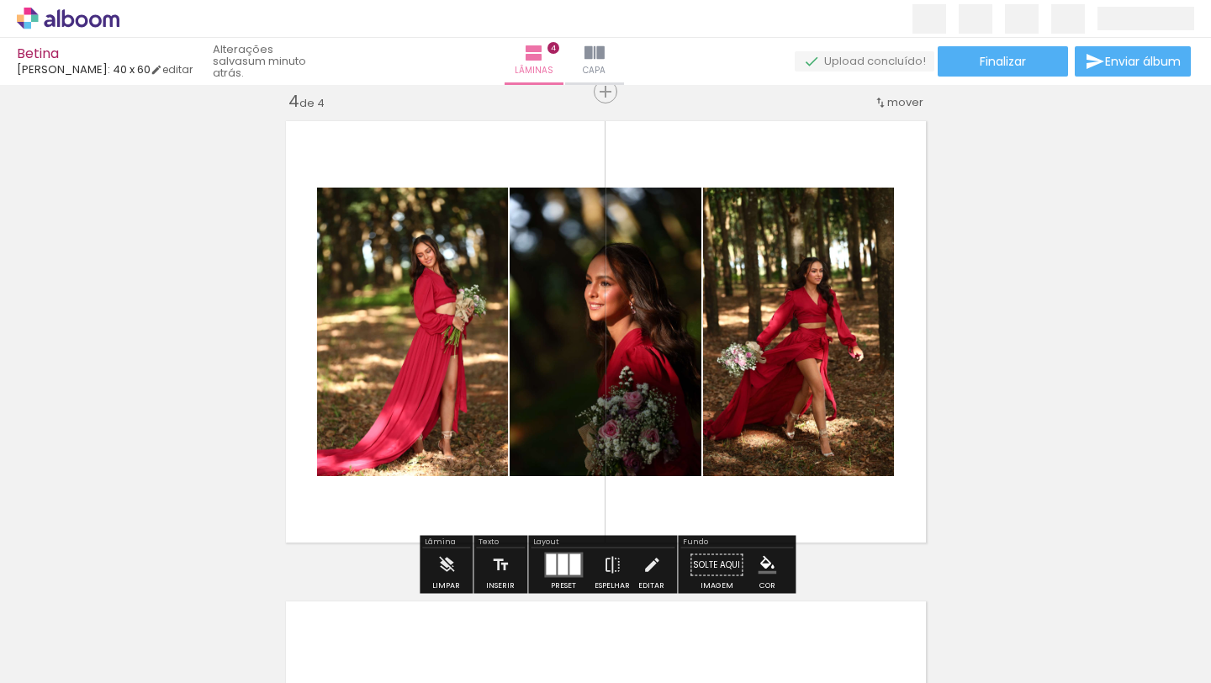
click at [775, 503] on quentale-layouter at bounding box center [605, 332] width 657 height 438
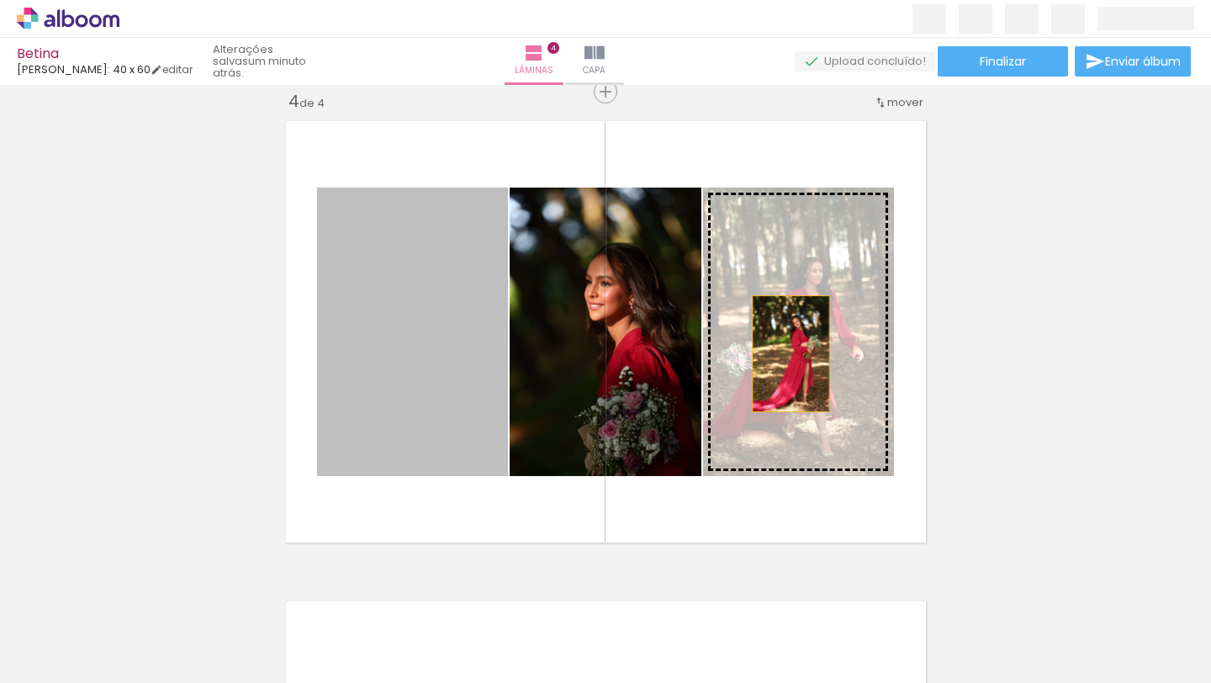
drag, startPoint x: 388, startPoint y: 382, endPoint x: 790, endPoint y: 353, distance: 402.9
click at [0, 0] on slot at bounding box center [0, 0] width 0 height 0
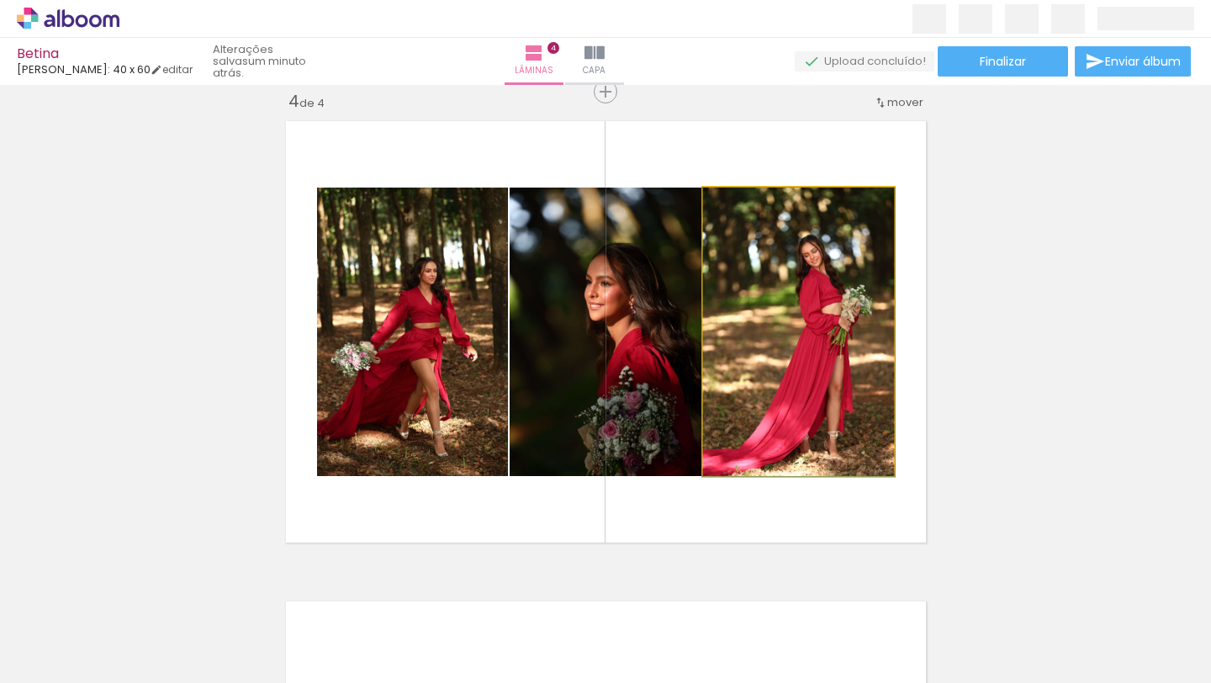
click at [771, 263] on quentale-photo at bounding box center [798, 331] width 191 height 288
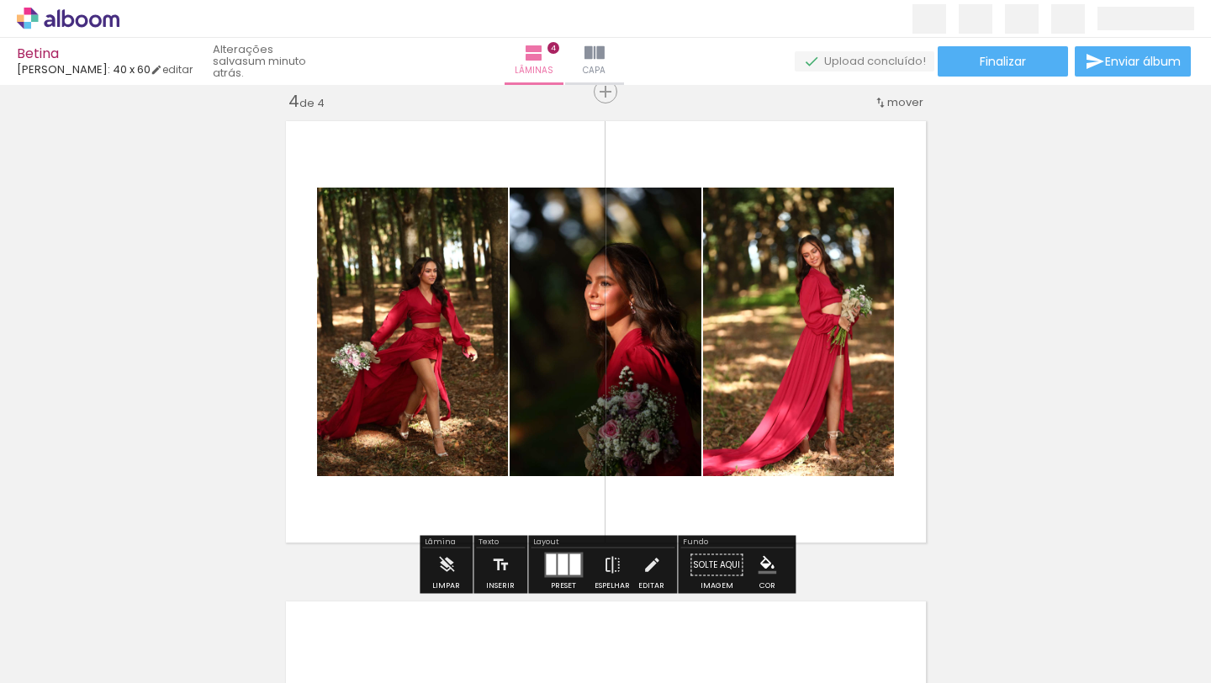
click at [876, 459] on quentale-photo at bounding box center [798, 331] width 191 height 288
click at [645, 556] on iron-icon at bounding box center [651, 565] width 18 height 34
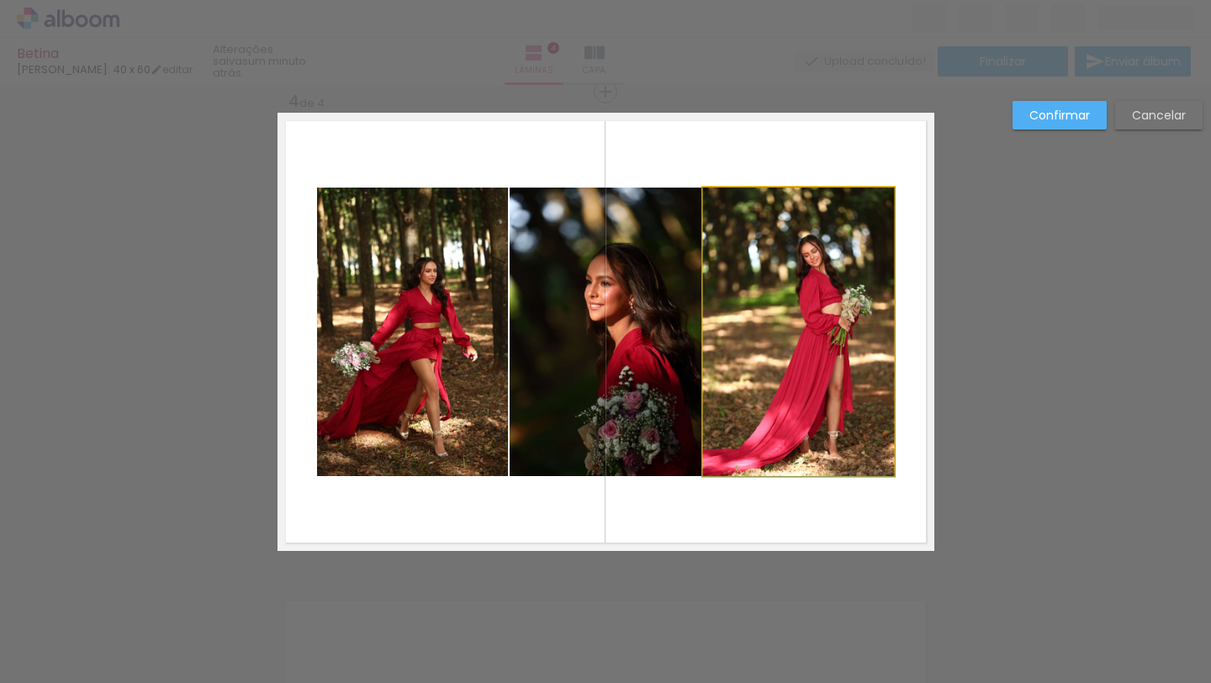
click at [812, 421] on quentale-photo at bounding box center [798, 331] width 191 height 288
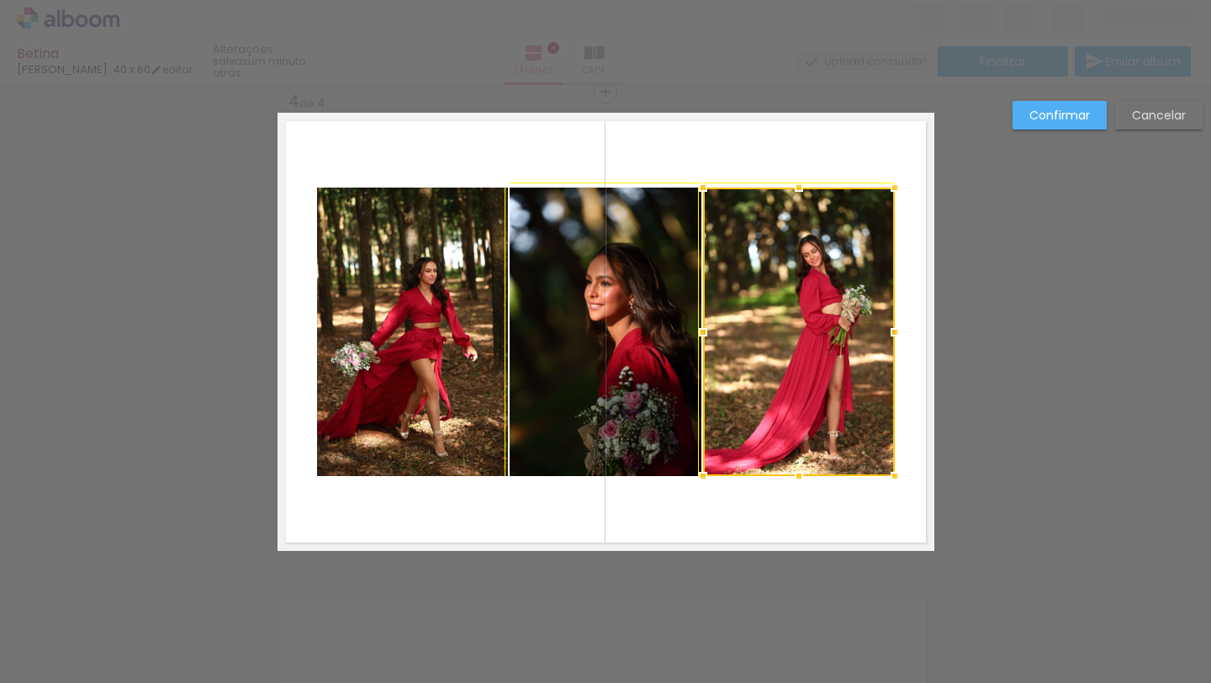
drag, startPoint x: 890, startPoint y: 477, endPoint x: 908, endPoint y: 493, distance: 23.8
click at [908, 493] on album-spread "4 de 4" at bounding box center [605, 332] width 657 height 438
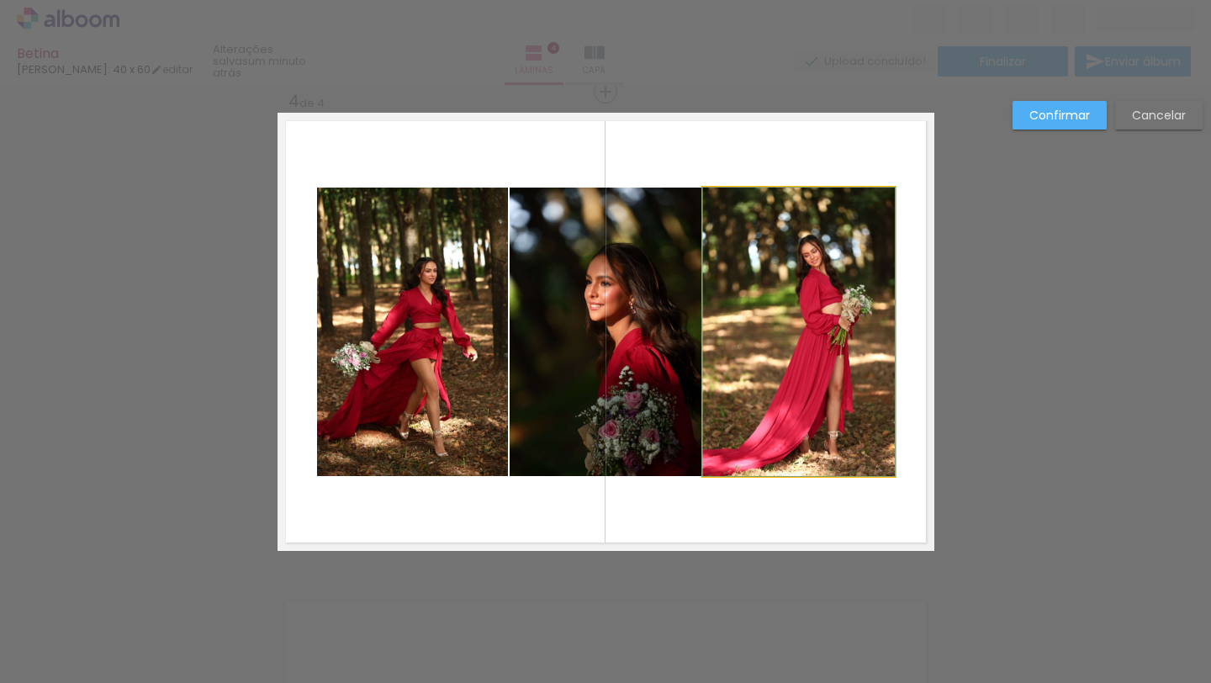
click at [877, 462] on quentale-photo at bounding box center [799, 331] width 192 height 288
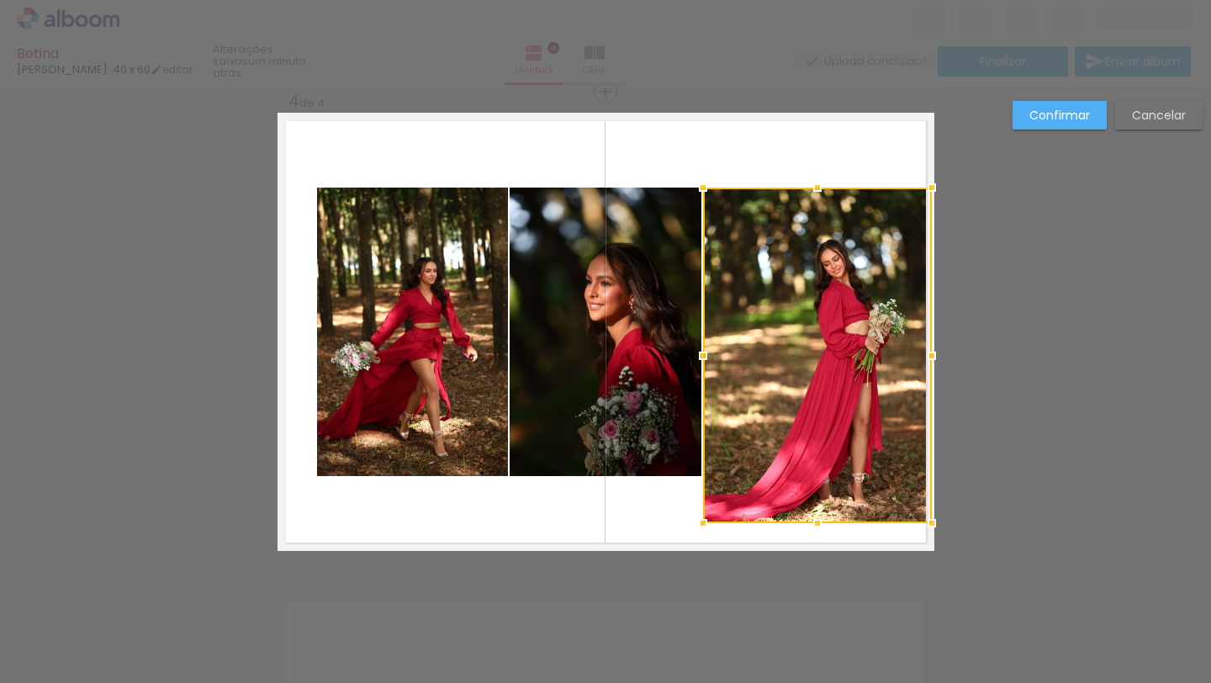
drag, startPoint x: 894, startPoint y: 477, endPoint x: 913, endPoint y: 505, distance: 34.5
click at [913, 505] on div at bounding box center [817, 354] width 229 height 335
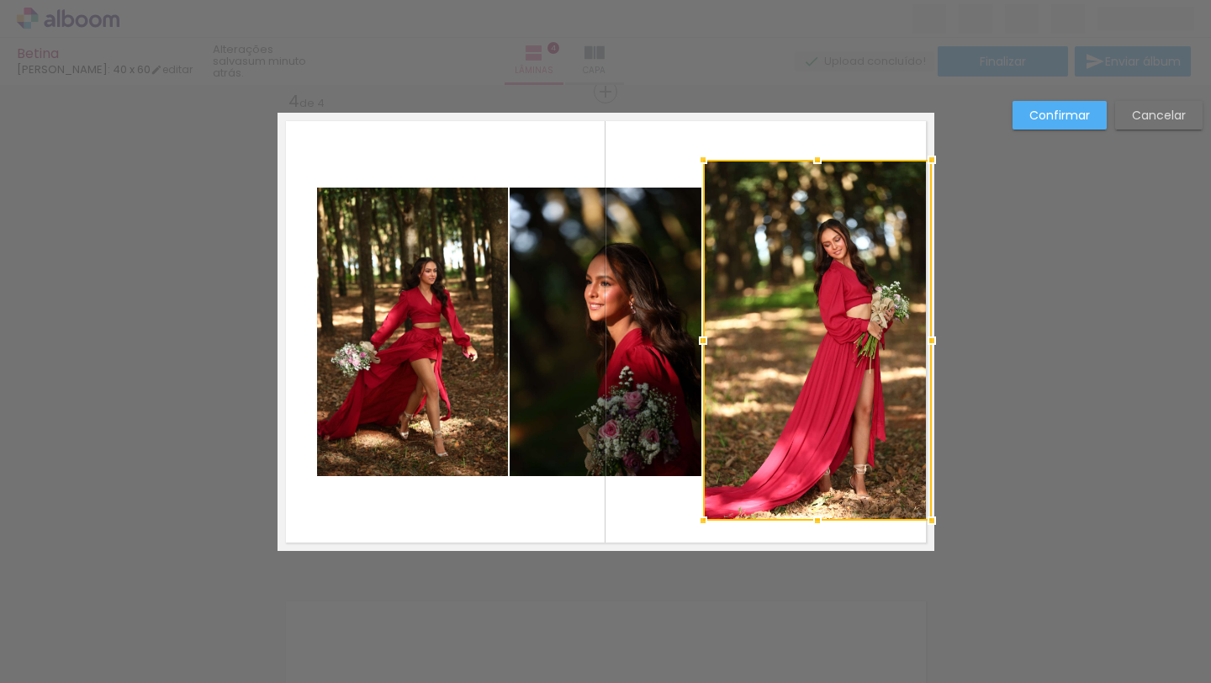
drag, startPoint x: 816, startPoint y: 183, endPoint x: 815, endPoint y: 158, distance: 25.3
click at [815, 156] on div at bounding box center [817, 160] width 34 height 34
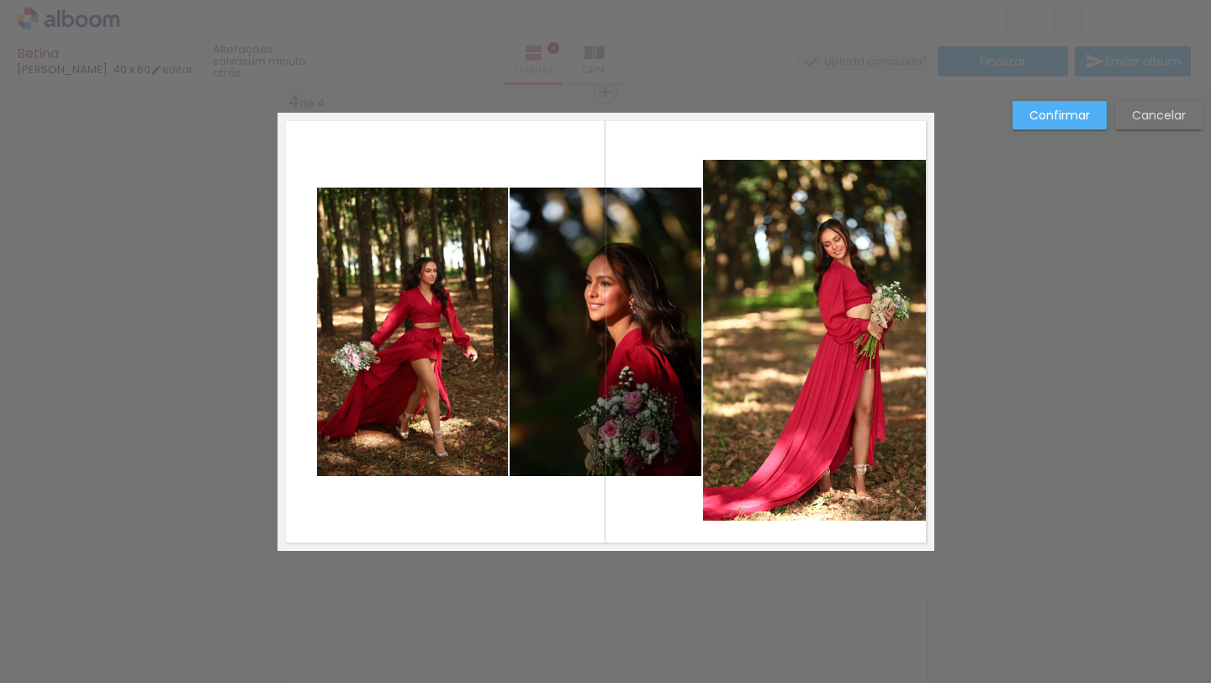
click at [658, 247] on quentale-photo at bounding box center [606, 331] width 192 height 288
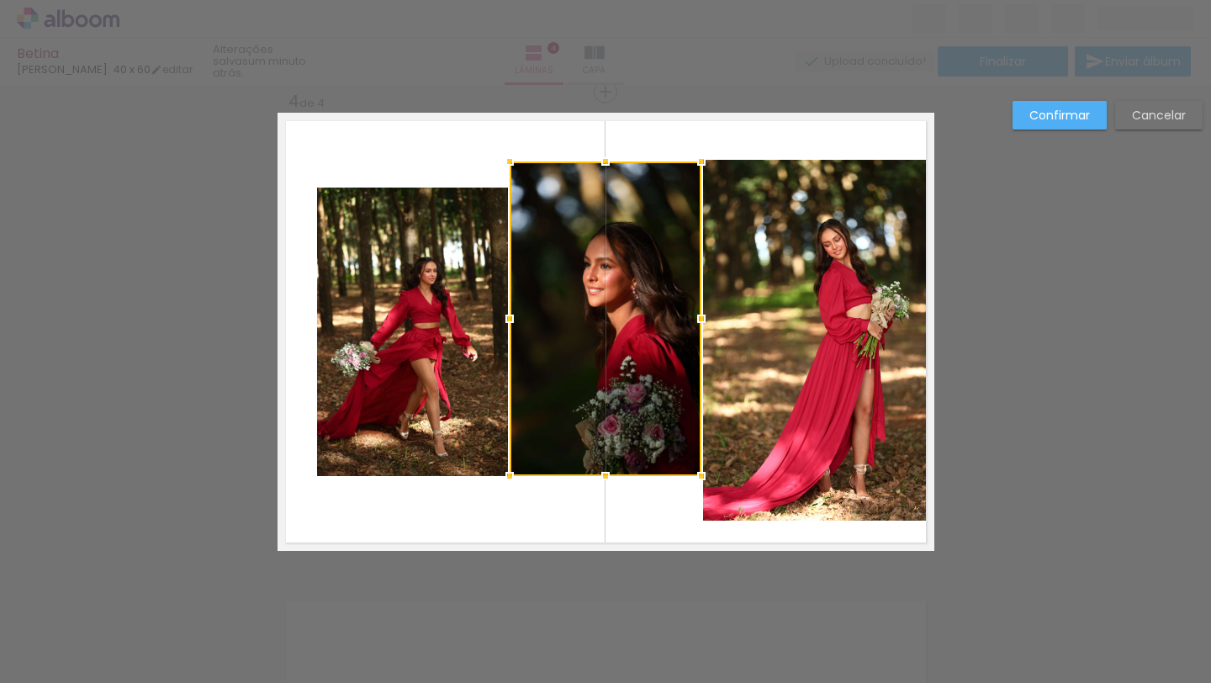
drag, startPoint x: 601, startPoint y: 184, endPoint x: 600, endPoint y: 160, distance: 24.4
click at [600, 159] on div at bounding box center [606, 162] width 34 height 34
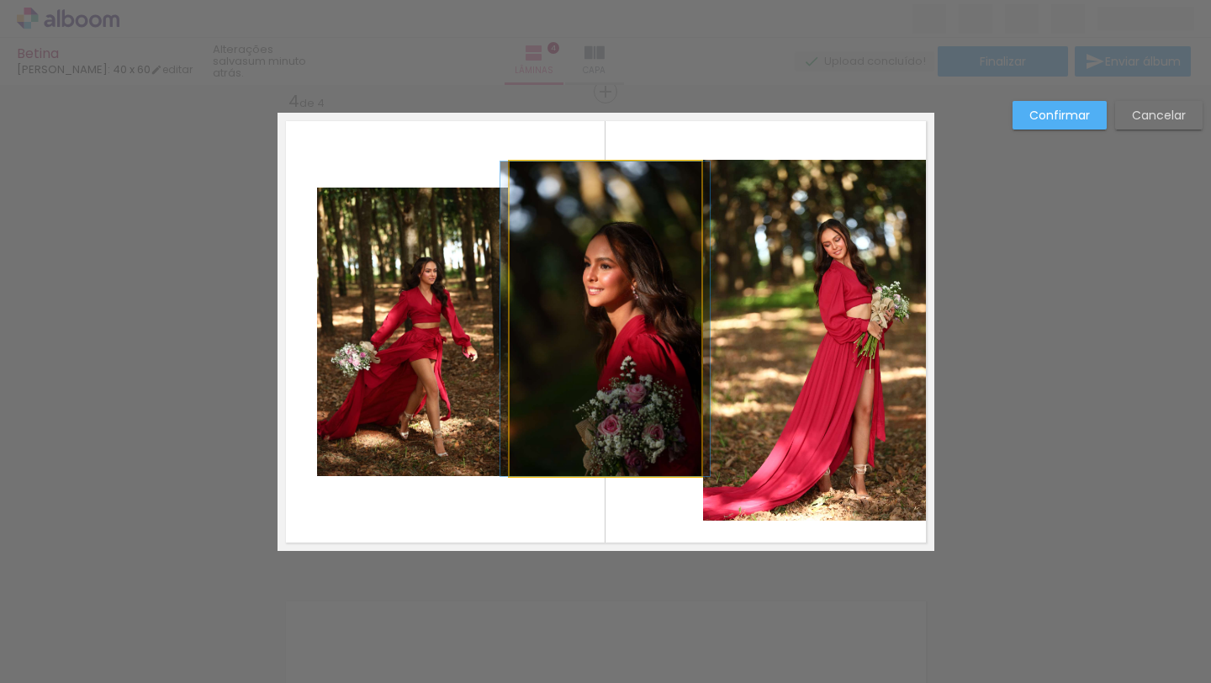
click at [621, 442] on quentale-photo at bounding box center [606, 318] width 192 height 314
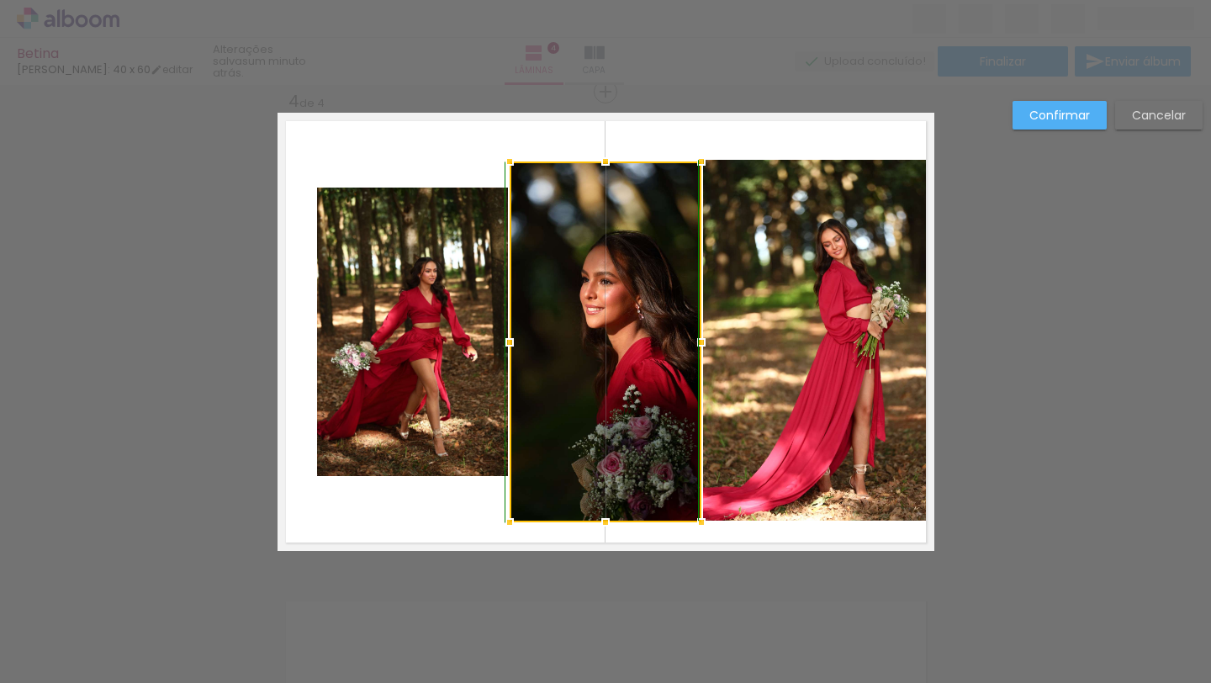
drag, startPoint x: 605, startPoint y: 474, endPoint x: 604, endPoint y: 519, distance: 44.6
click at [604, 519] on div at bounding box center [606, 522] width 34 height 34
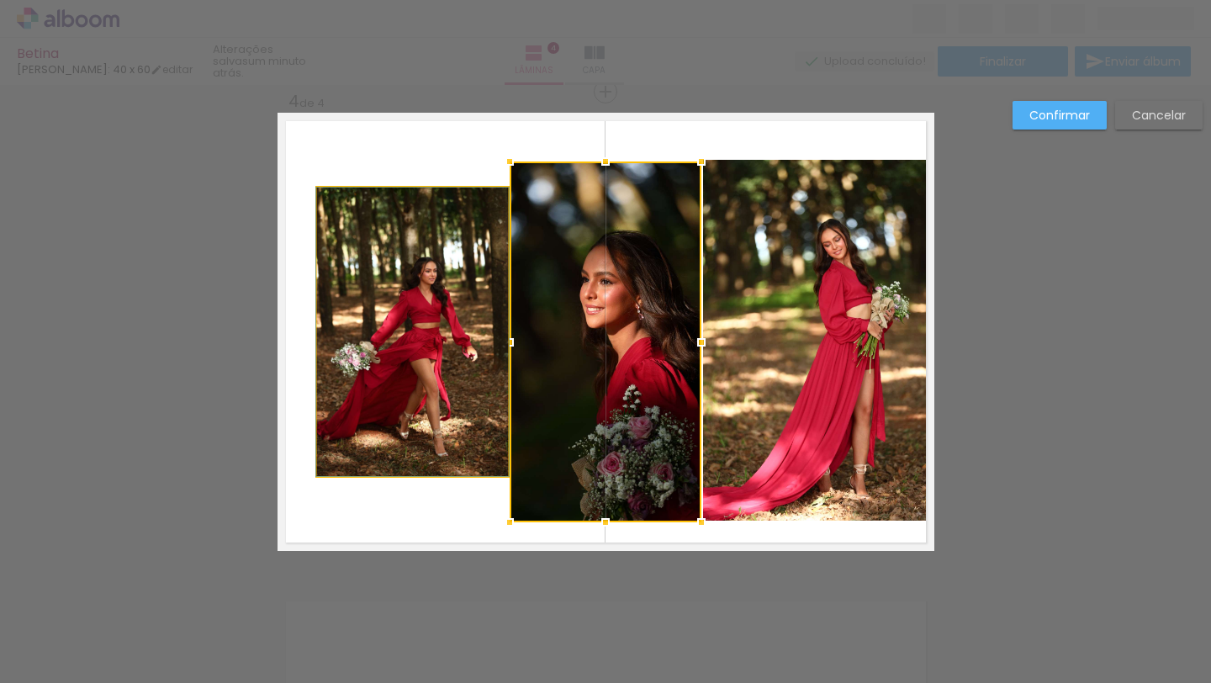
click at [453, 345] on quentale-photo at bounding box center [412, 331] width 191 height 288
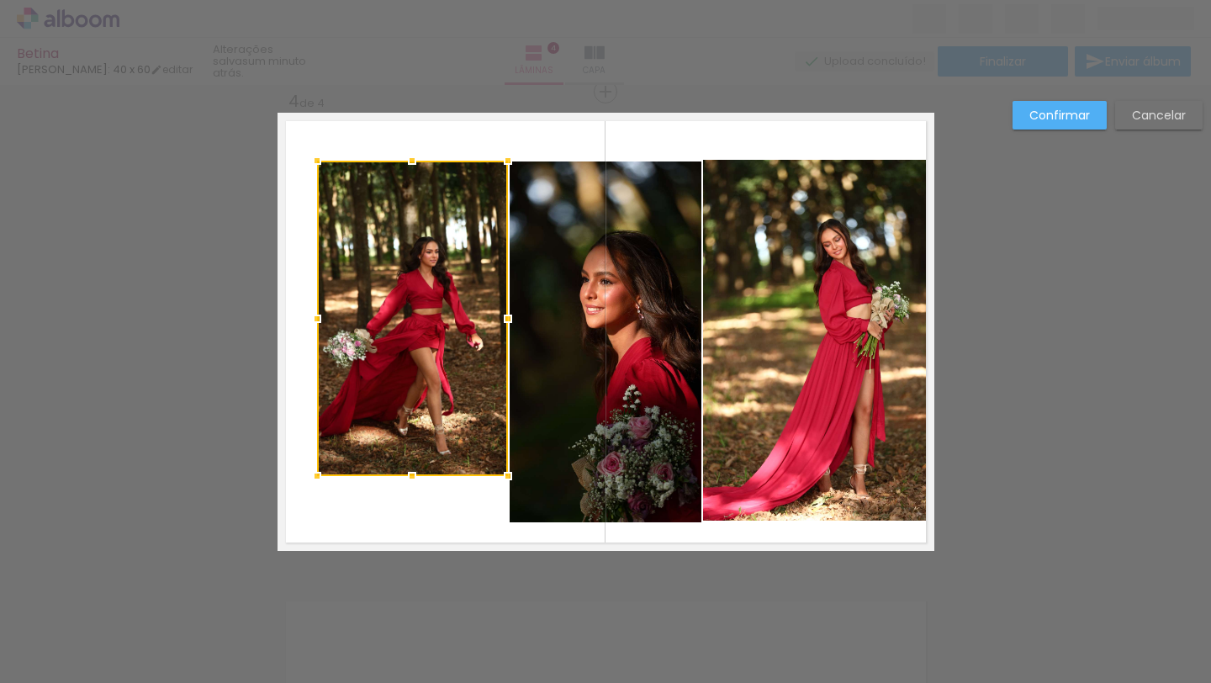
drag, startPoint x: 411, startPoint y: 186, endPoint x: 407, endPoint y: 161, distance: 25.6
click at [407, 161] on div at bounding box center [412, 161] width 34 height 34
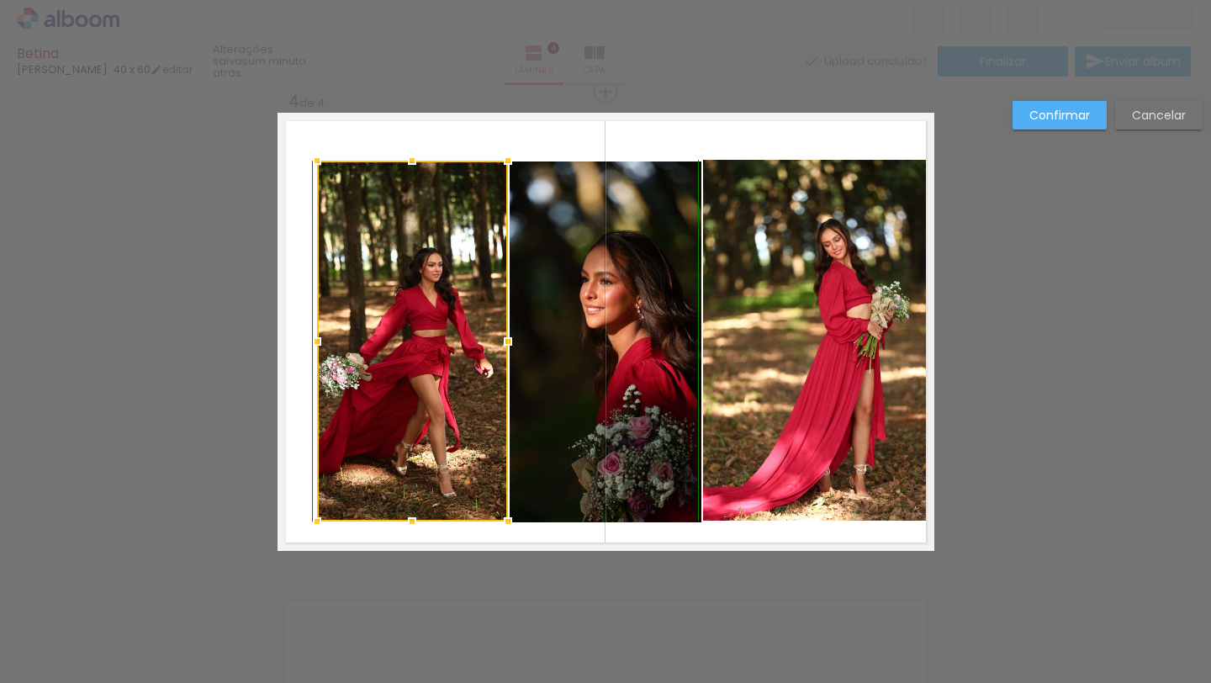
drag, startPoint x: 412, startPoint y: 473, endPoint x: 411, endPoint y: 512, distance: 39.5
click at [411, 512] on div at bounding box center [412, 521] width 34 height 34
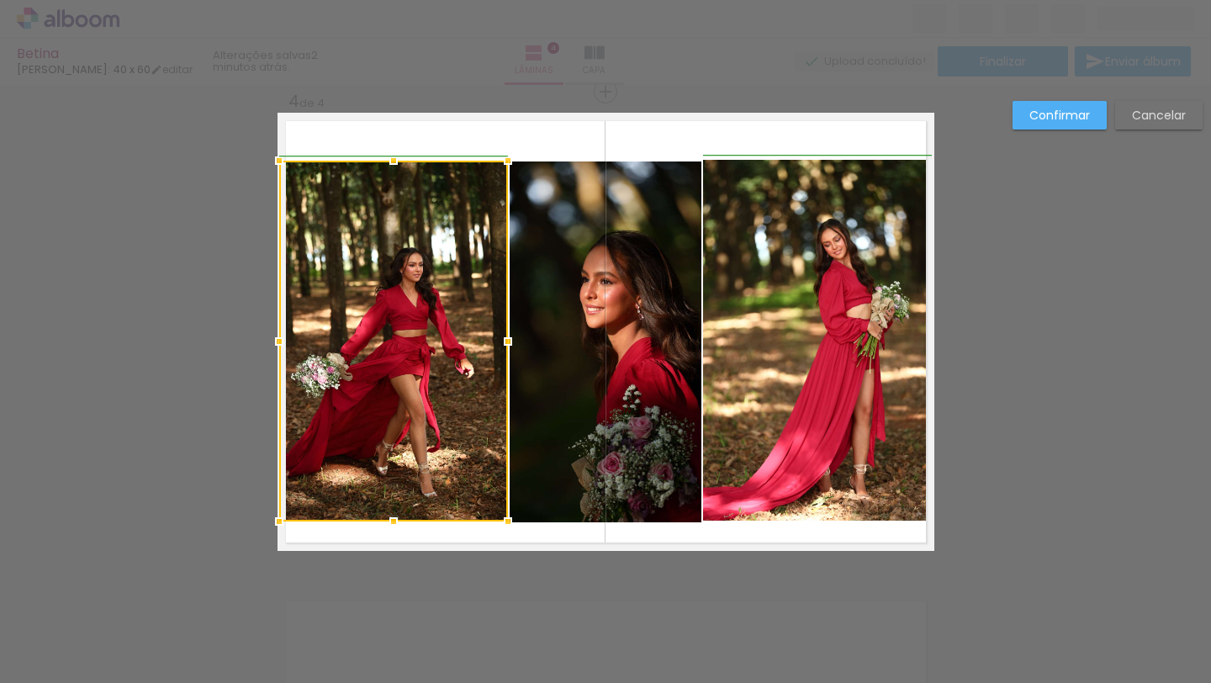
drag, startPoint x: 319, startPoint y: 342, endPoint x: 288, endPoint y: 330, distance: 33.6
click at [288, 330] on div at bounding box center [279, 342] width 34 height 34
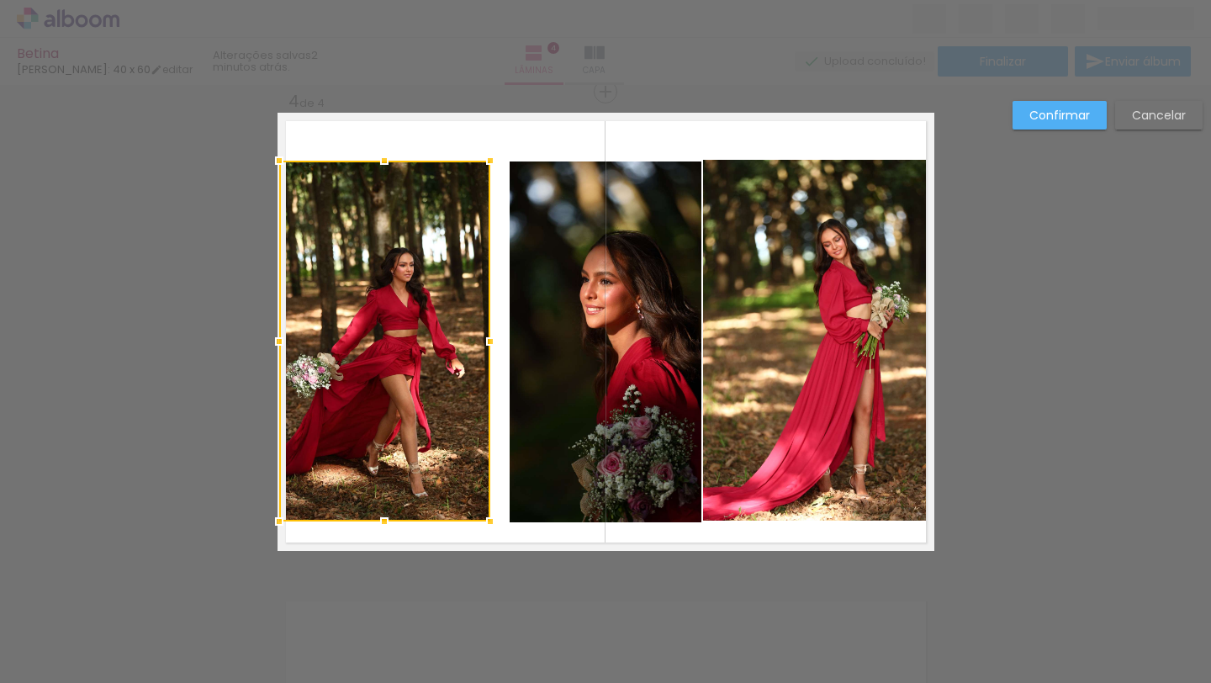
drag, startPoint x: 507, startPoint y: 339, endPoint x: 483, endPoint y: 335, distance: 24.7
click at [483, 335] on div at bounding box center [490, 342] width 34 height 34
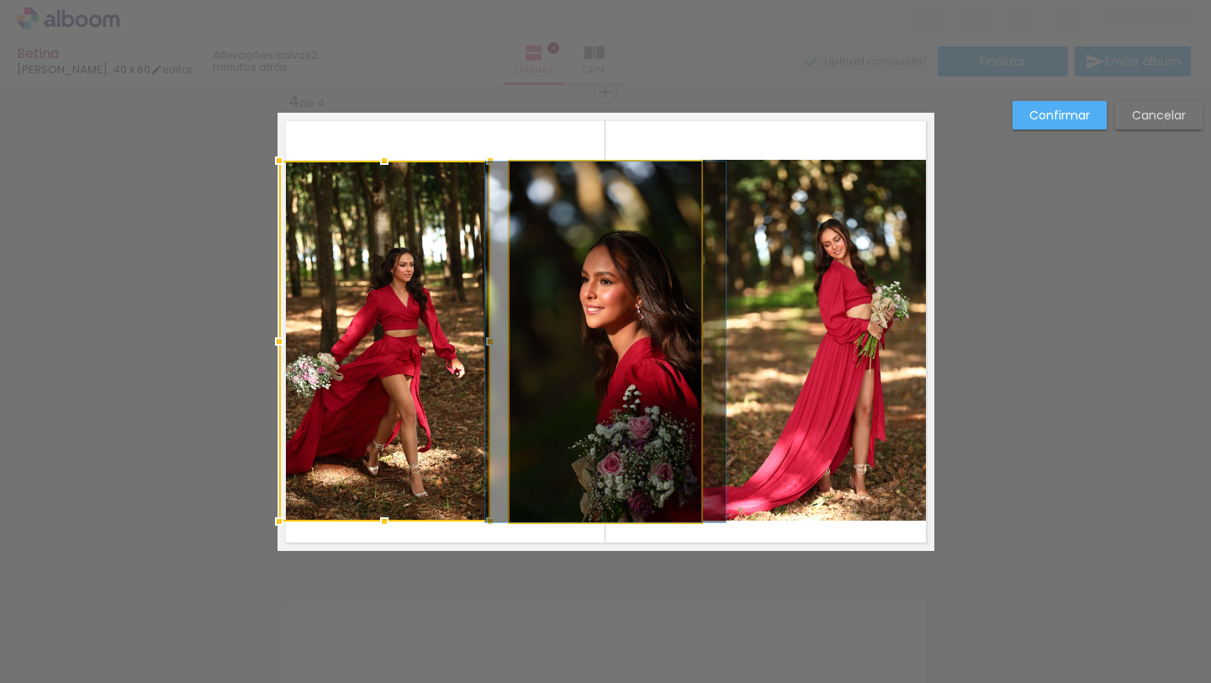
click at [563, 336] on quentale-photo at bounding box center [606, 341] width 192 height 361
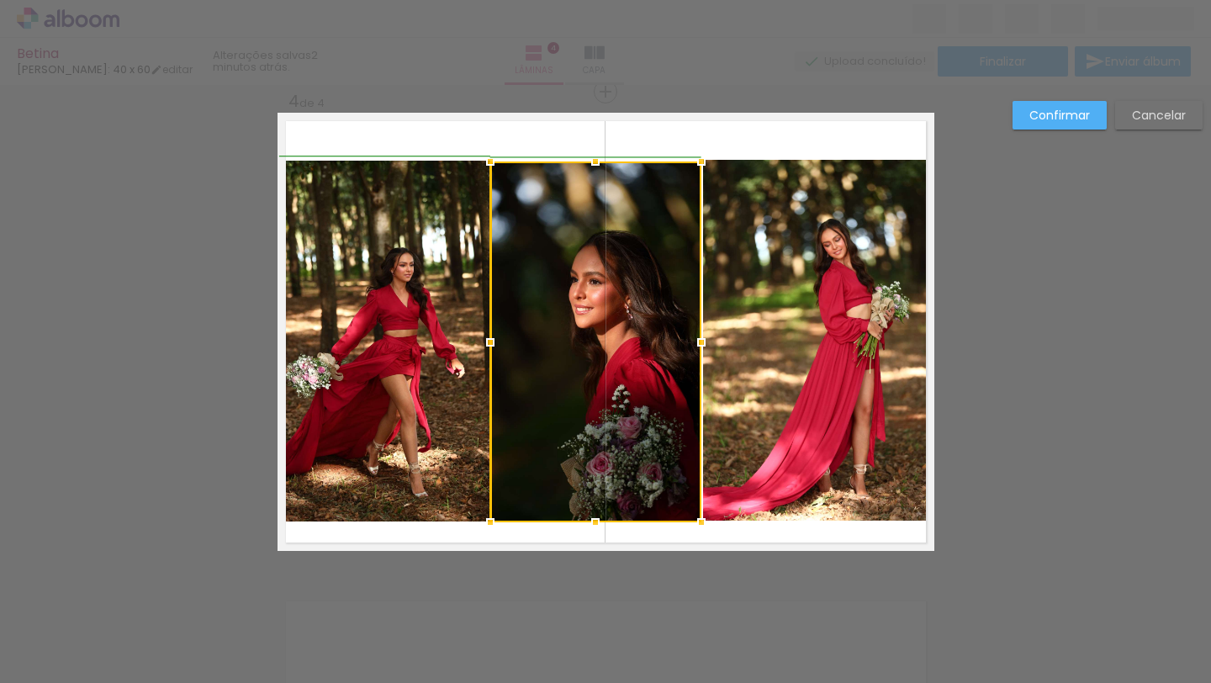
drag, startPoint x: 510, startPoint y: 340, endPoint x: 498, endPoint y: 337, distance: 12.9
click at [496, 337] on div at bounding box center [490, 342] width 34 height 34
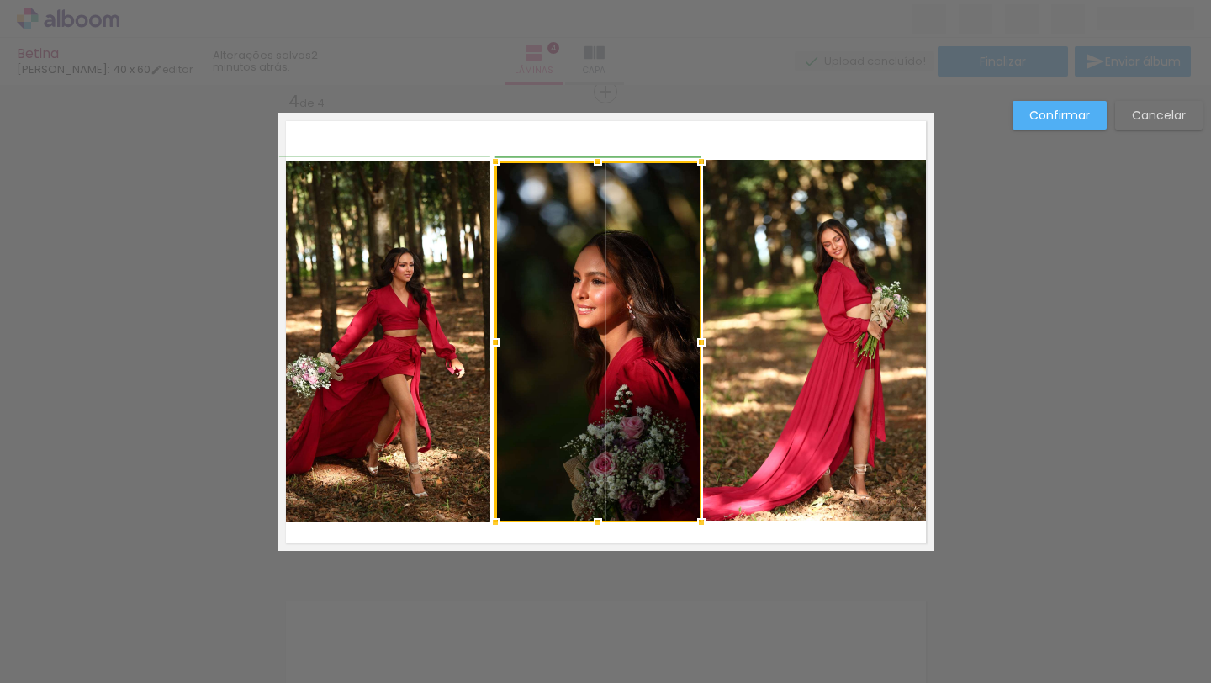
click at [489, 336] on div at bounding box center [495, 342] width 34 height 34
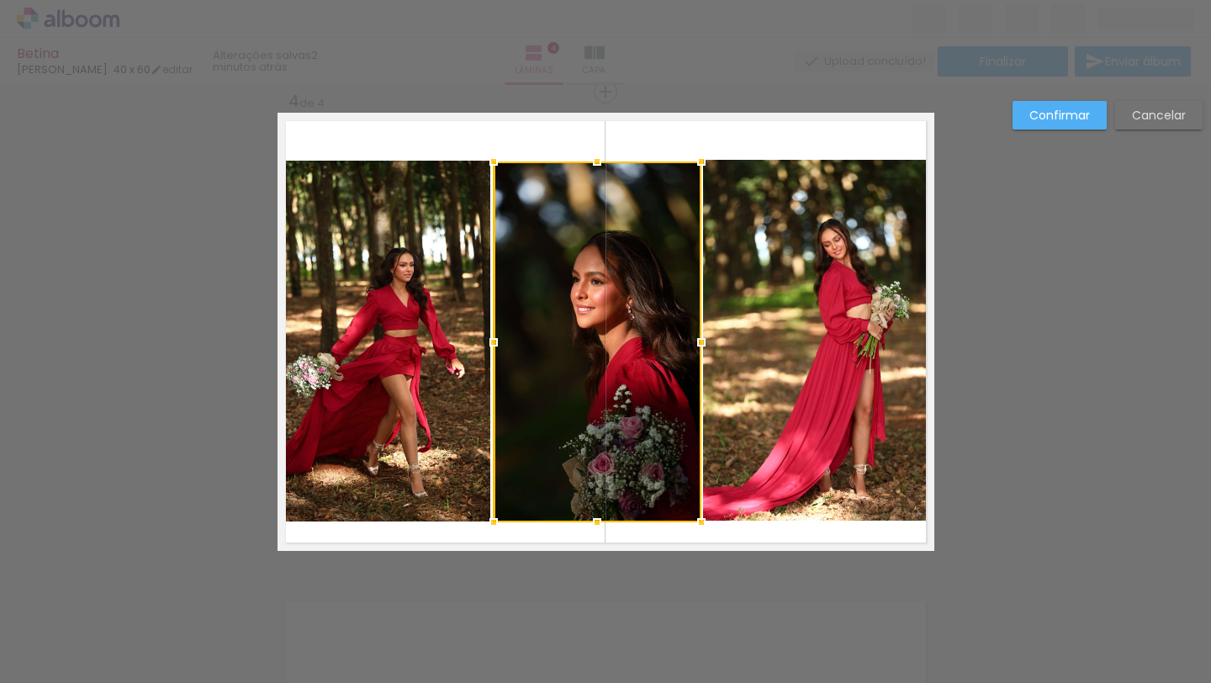
click at [495, 338] on div at bounding box center [494, 342] width 34 height 34
click at [599, 152] on div at bounding box center [597, 162] width 34 height 34
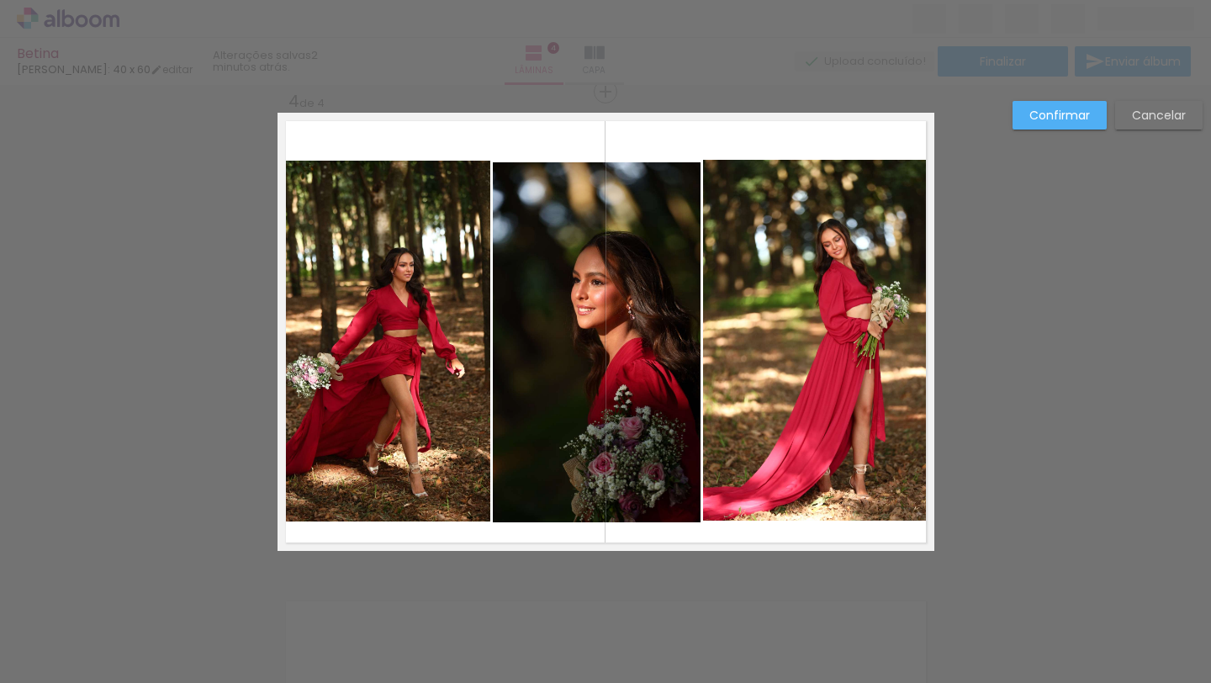
click at [622, 130] on quentale-layouter at bounding box center [605, 332] width 657 height 438
click at [0, 0] on slot "Confirmar" at bounding box center [0, 0] width 0 height 0
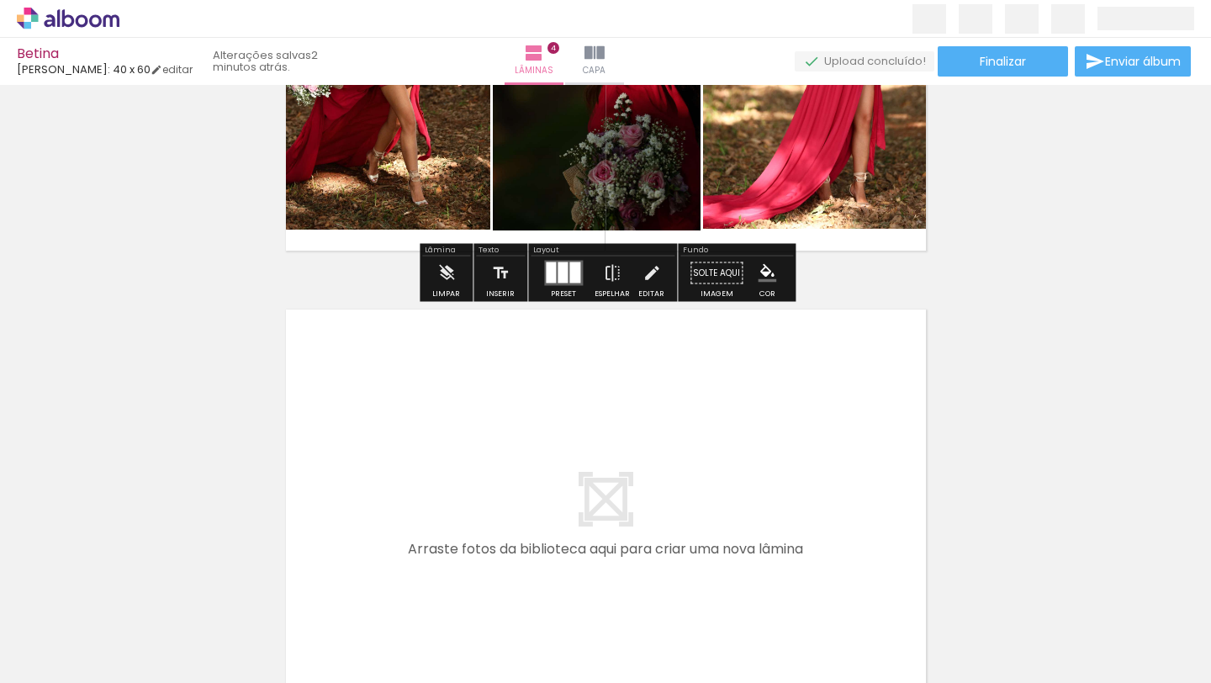
scroll to position [1754, 0]
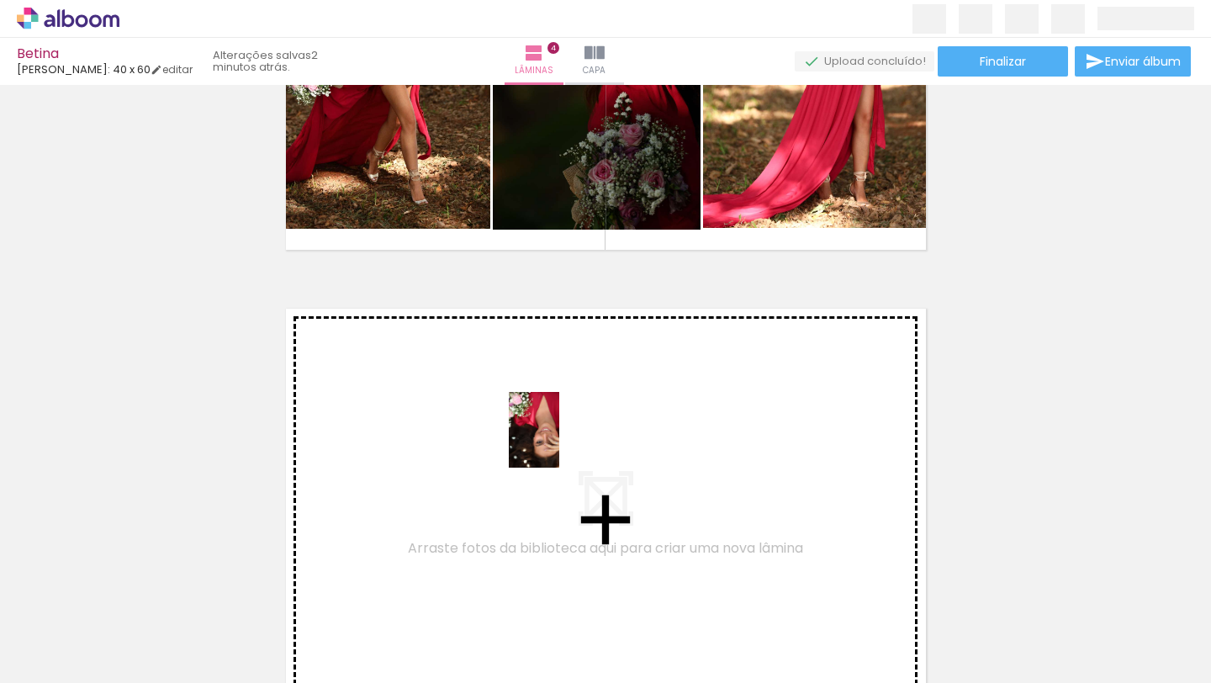
drag, startPoint x: 573, startPoint y: 631, endPoint x: 559, endPoint y: 443, distance: 188.0
click at [559, 443] on quentale-workspace at bounding box center [605, 341] width 1211 height 683
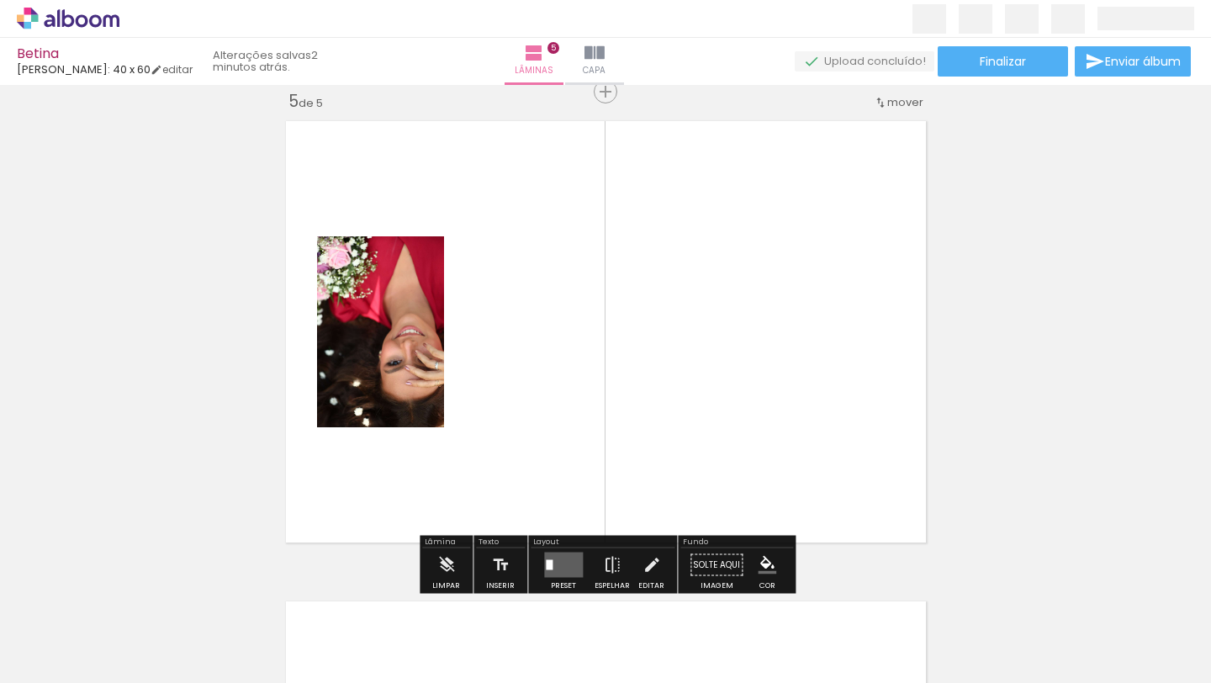
scroll to position [1941, 0]
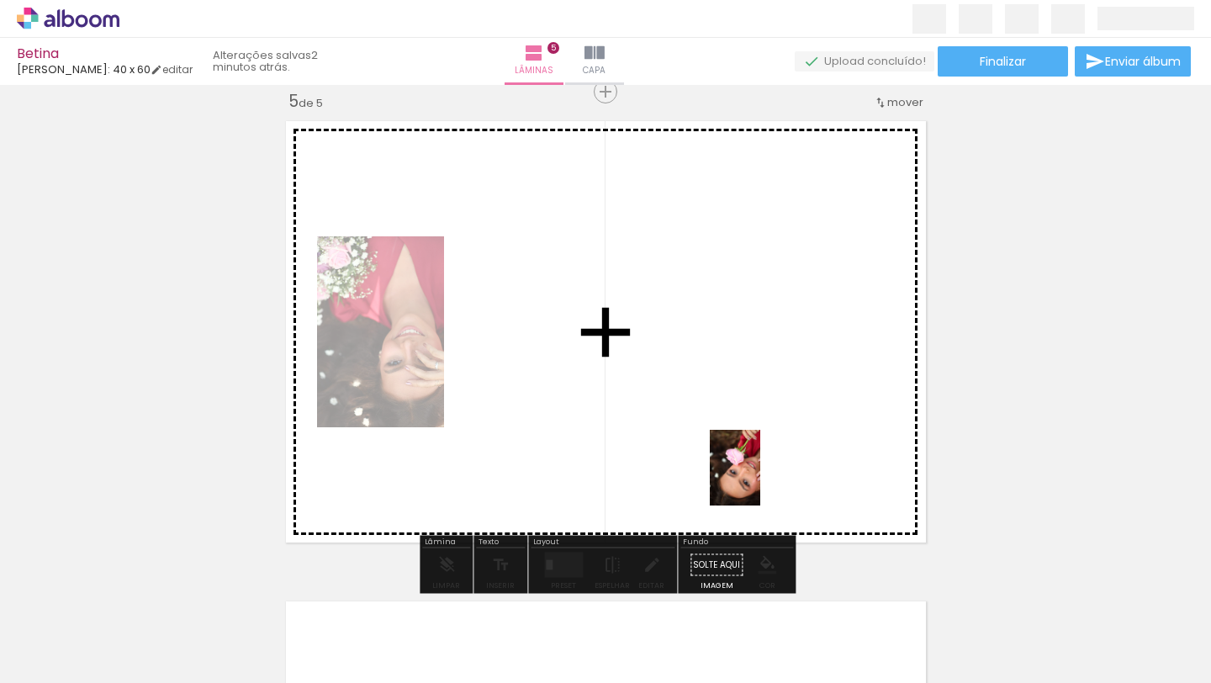
drag, startPoint x: 856, startPoint y: 631, endPoint x: 706, endPoint y: 420, distance: 258.7
click at [706, 420] on quentale-workspace at bounding box center [605, 341] width 1211 height 683
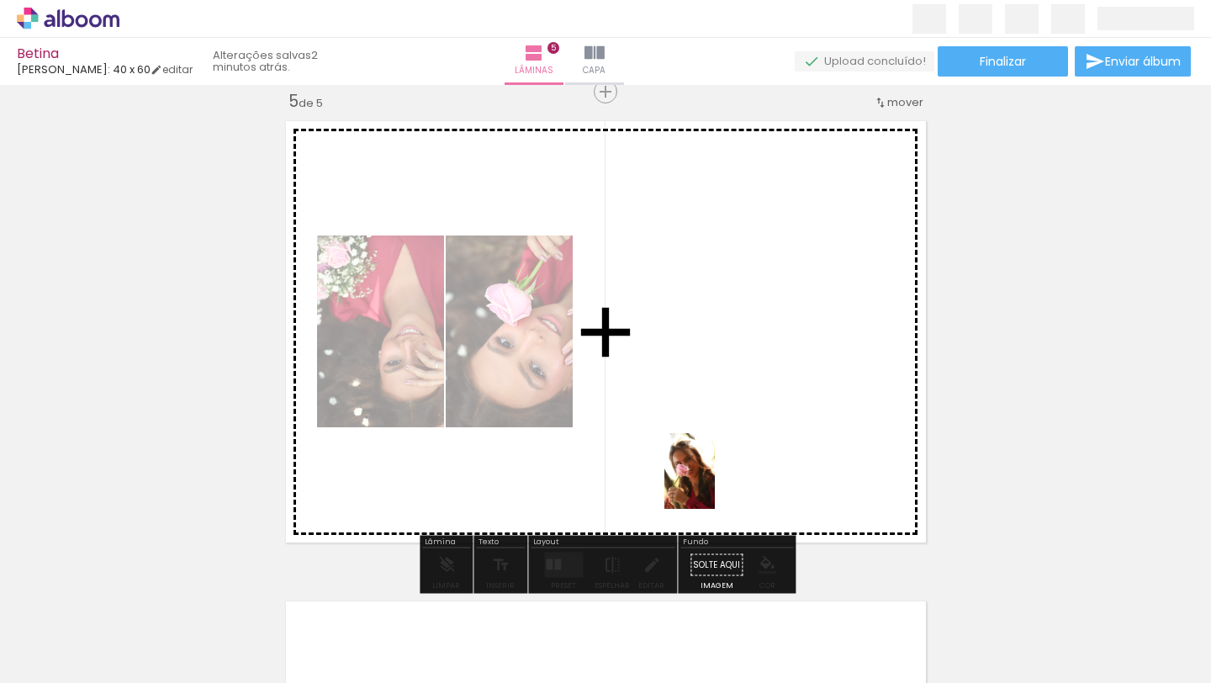
drag, startPoint x: 942, startPoint y: 632, endPoint x: 715, endPoint y: 483, distance: 271.4
click at [715, 483] on quentale-workspace at bounding box center [605, 341] width 1211 height 683
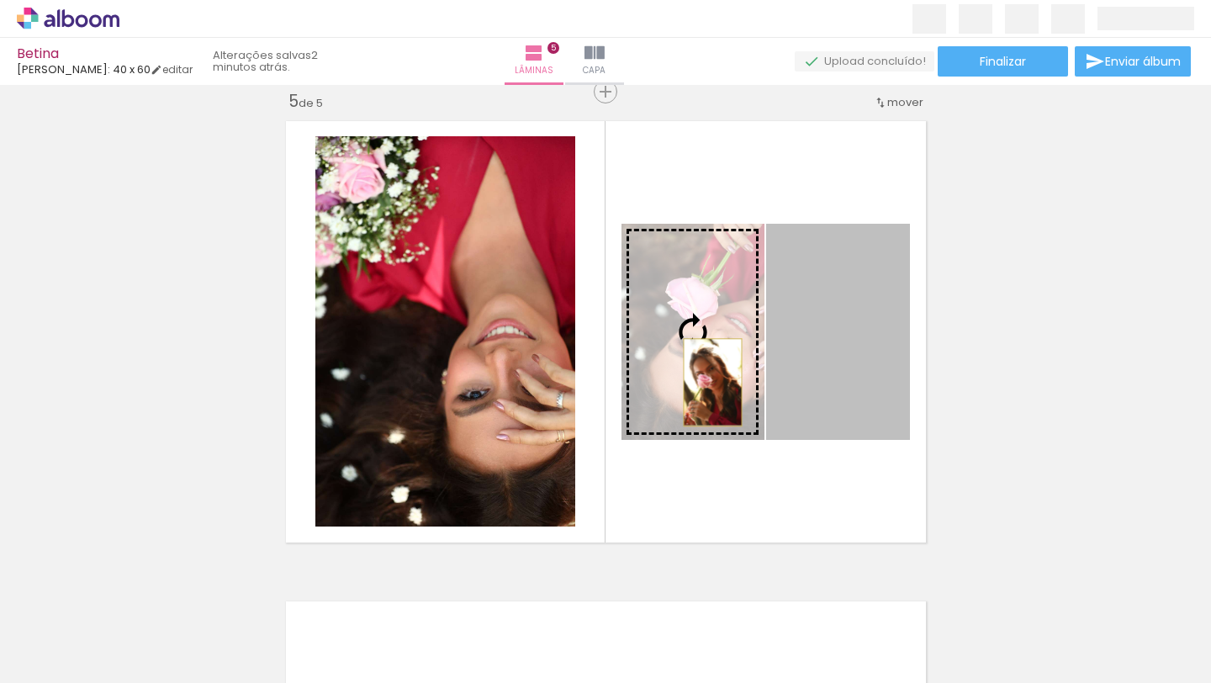
drag, startPoint x: 808, startPoint y: 393, endPoint x: 713, endPoint y: 381, distance: 95.8
click at [0, 0] on slot at bounding box center [0, 0] width 0 height 0
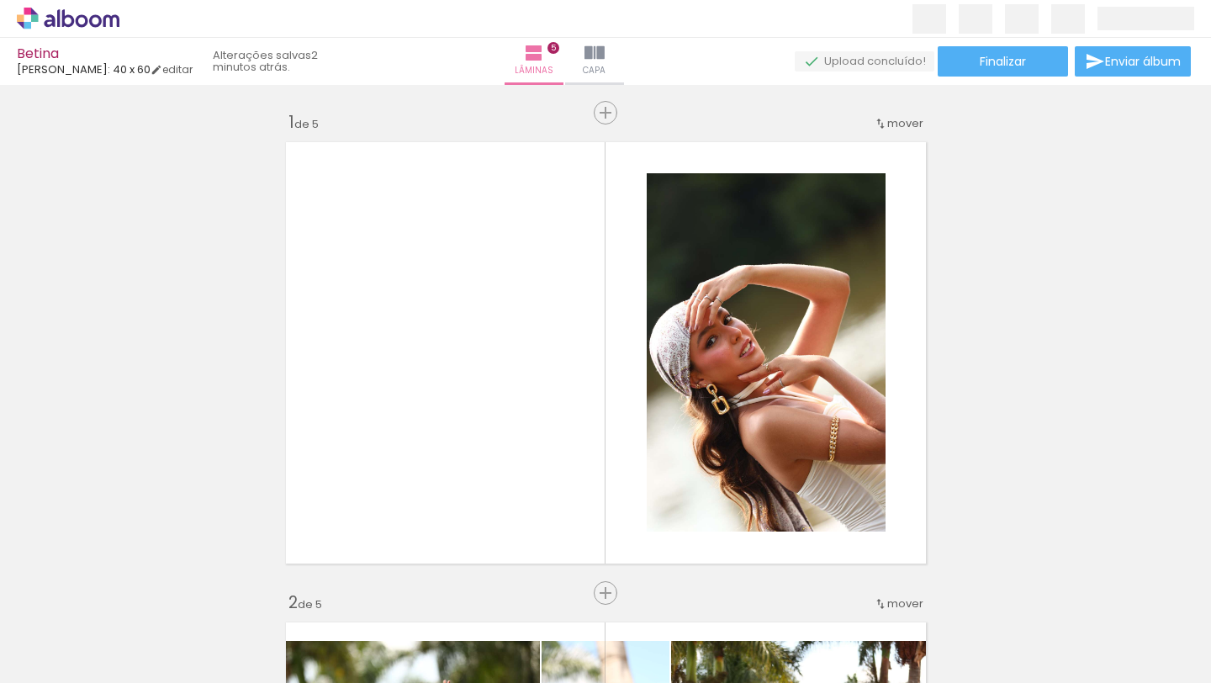
scroll to position [0, 3852]
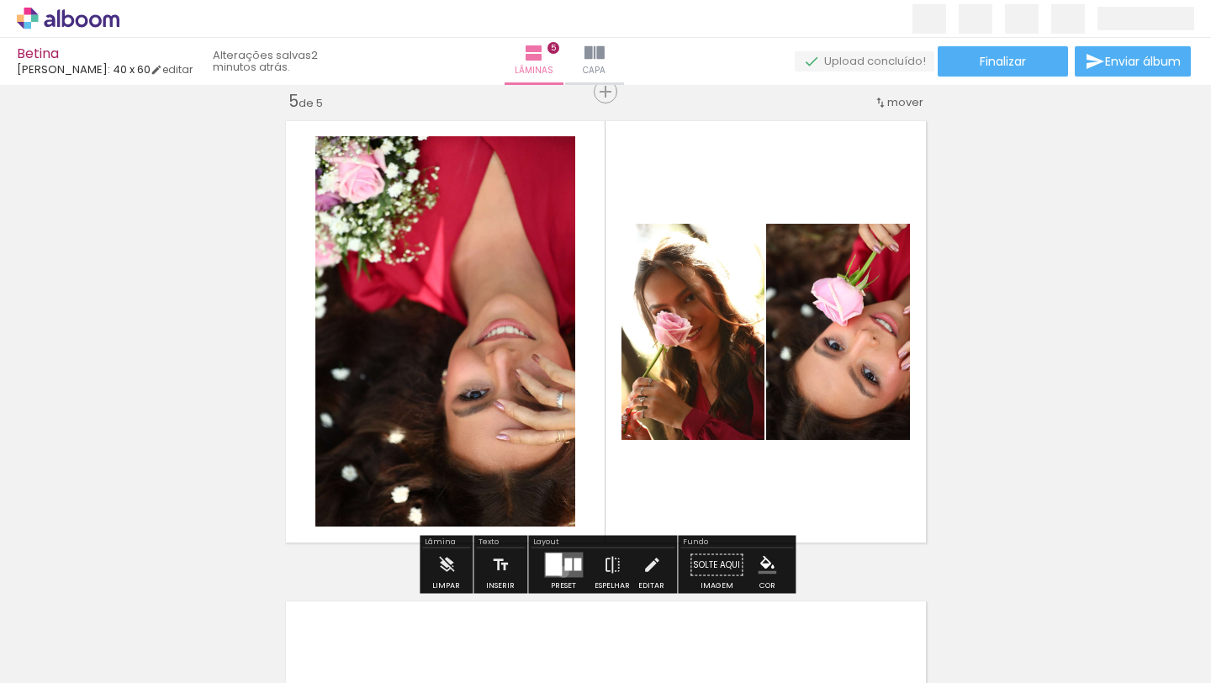
click at [559, 571] on quentale-layouter at bounding box center [563, 564] width 39 height 25
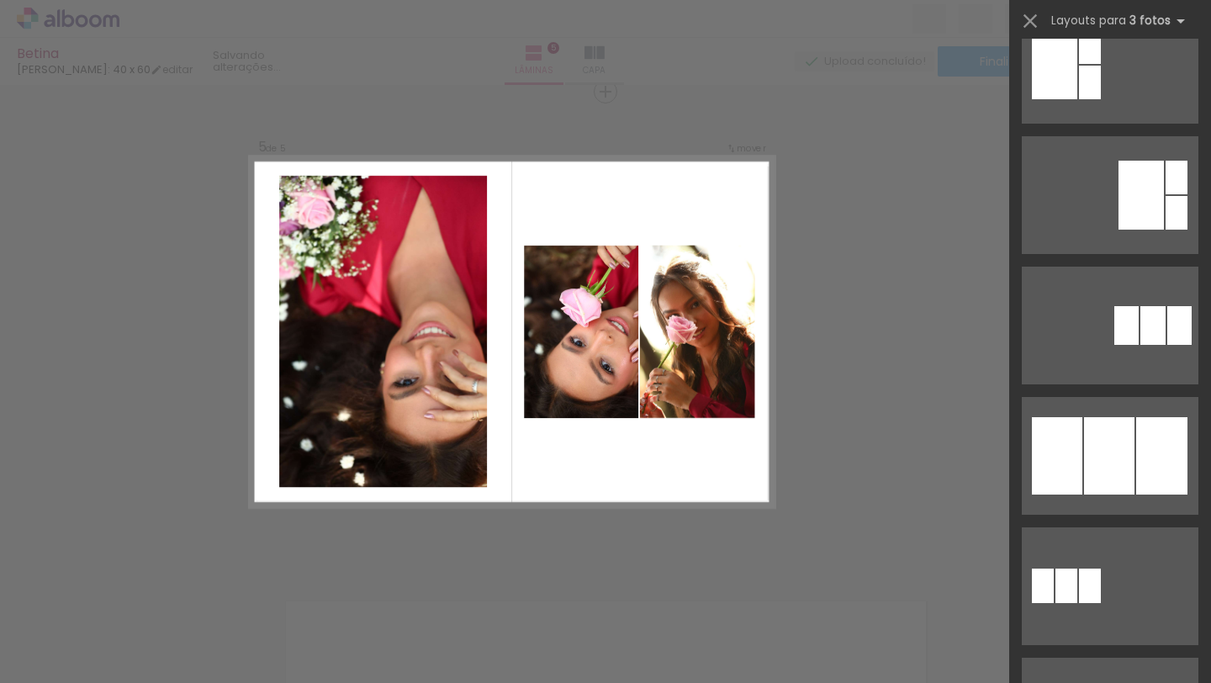
scroll to position [0, 0]
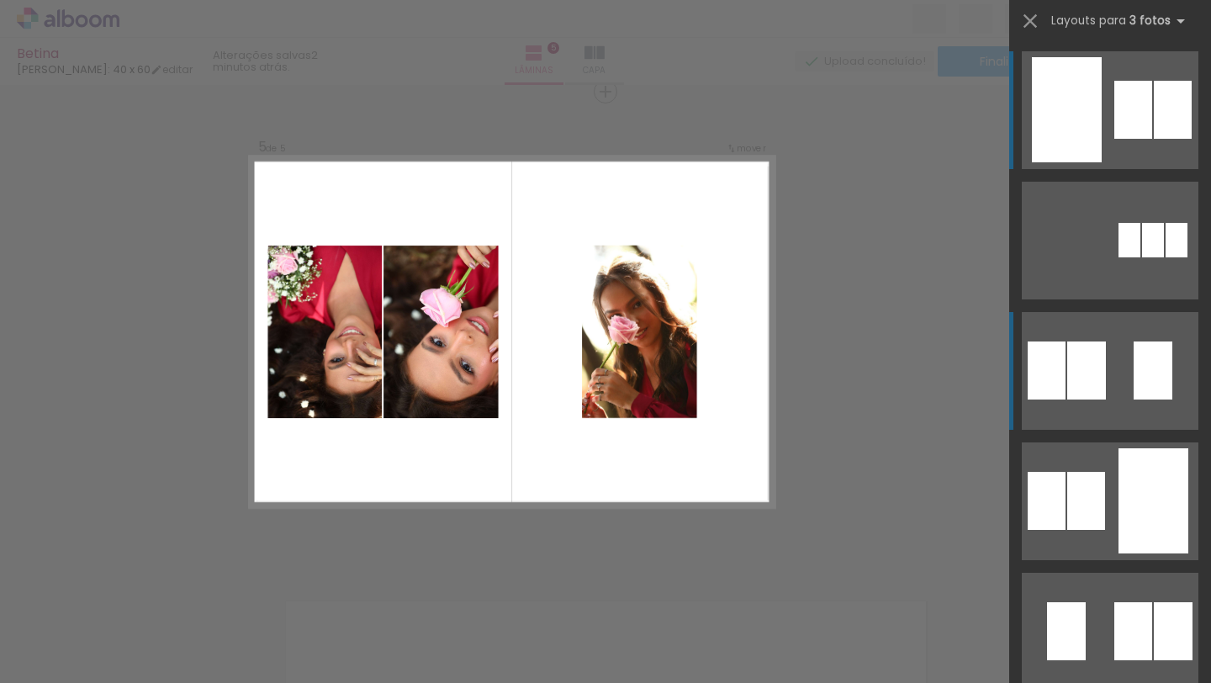
click at [1122, 364] on quentale-layouter at bounding box center [1110, 371] width 177 height 118
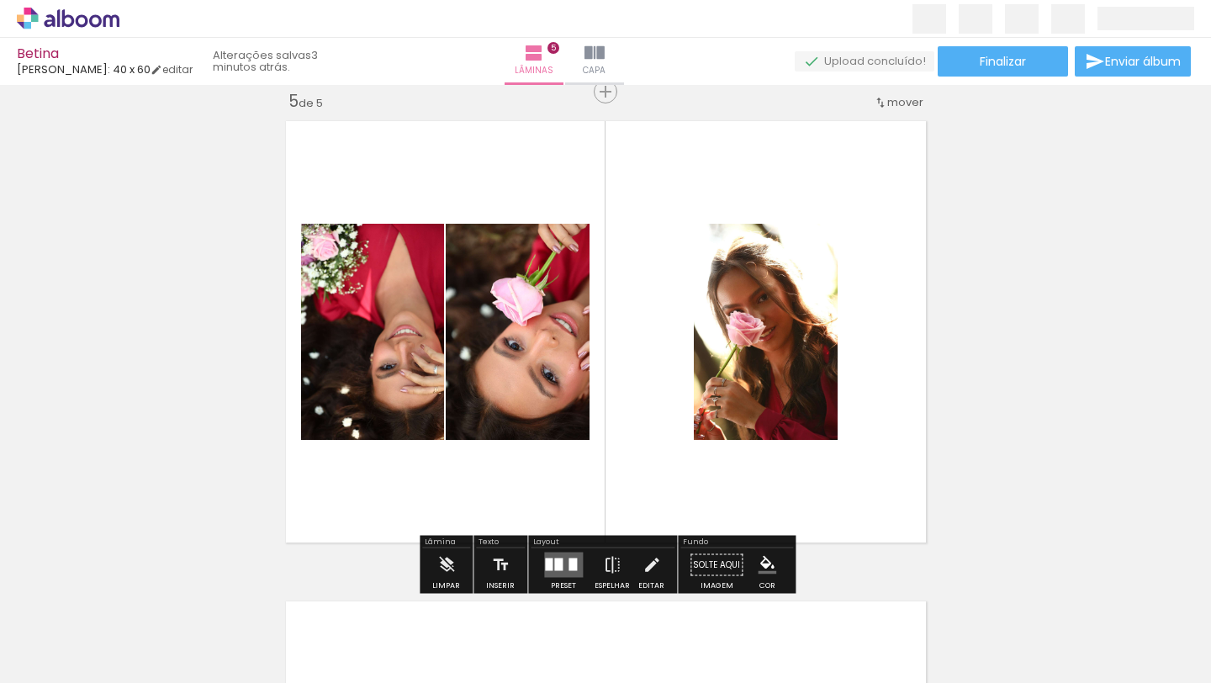
click at [554, 561] on div at bounding box center [558, 564] width 8 height 13
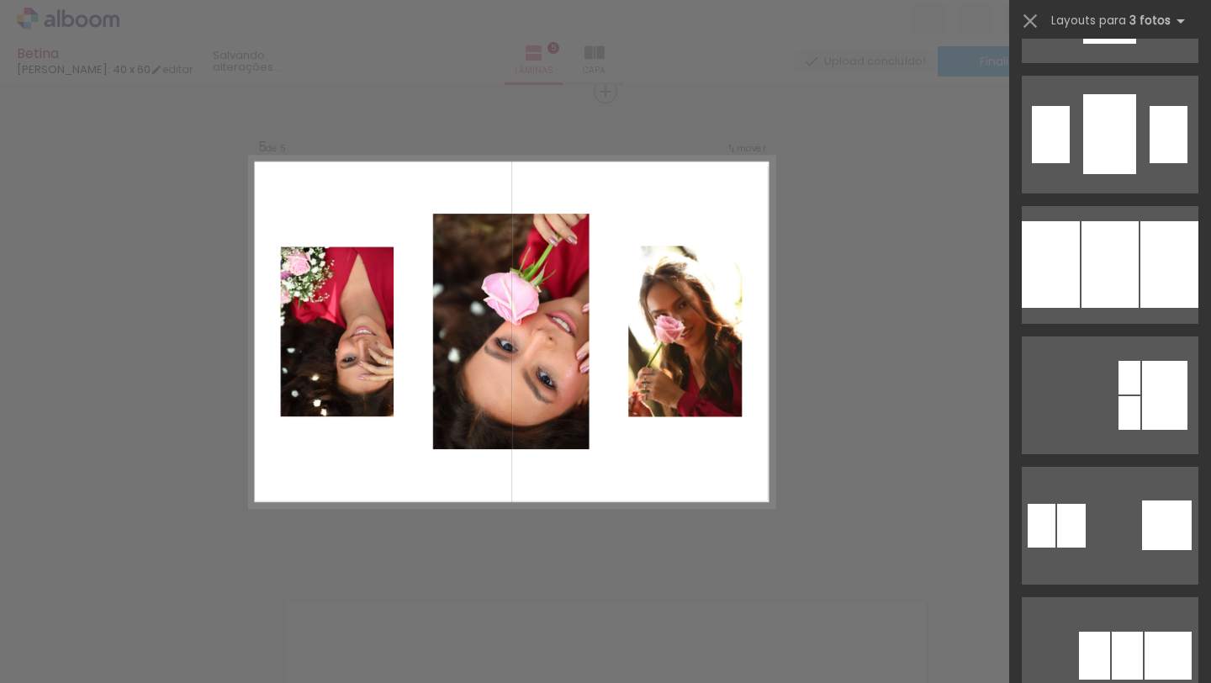
scroll to position [1815, 0]
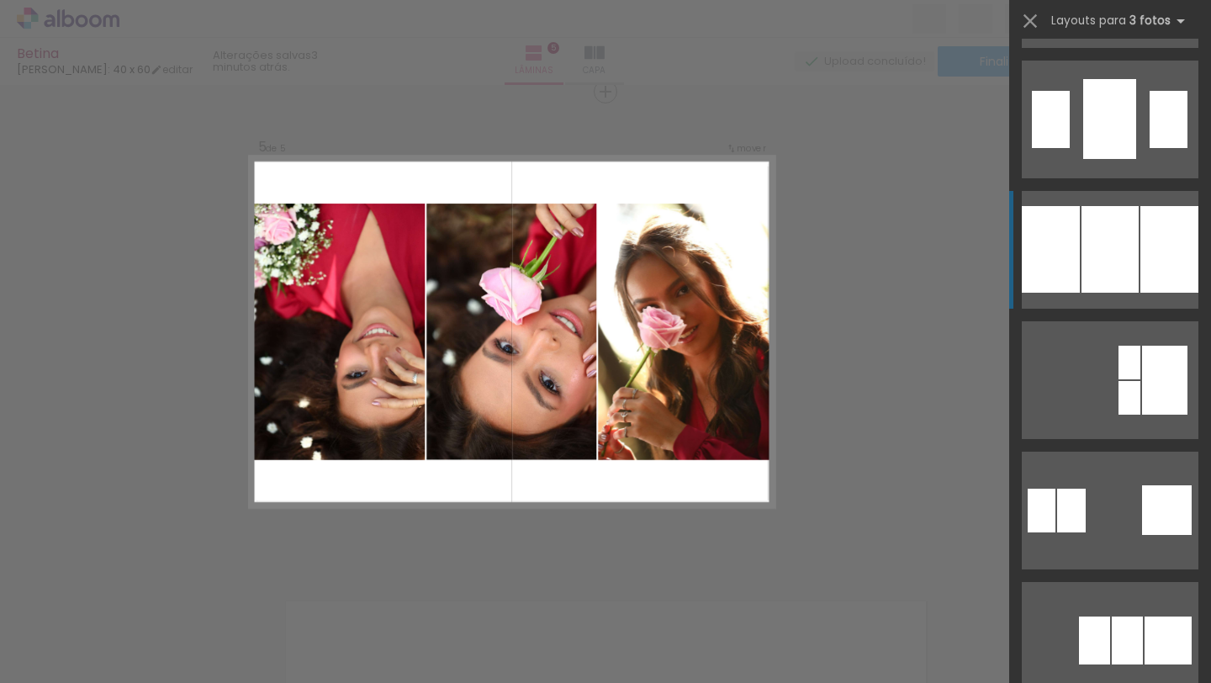
click at [1115, 237] on div at bounding box center [1109, 249] width 57 height 87
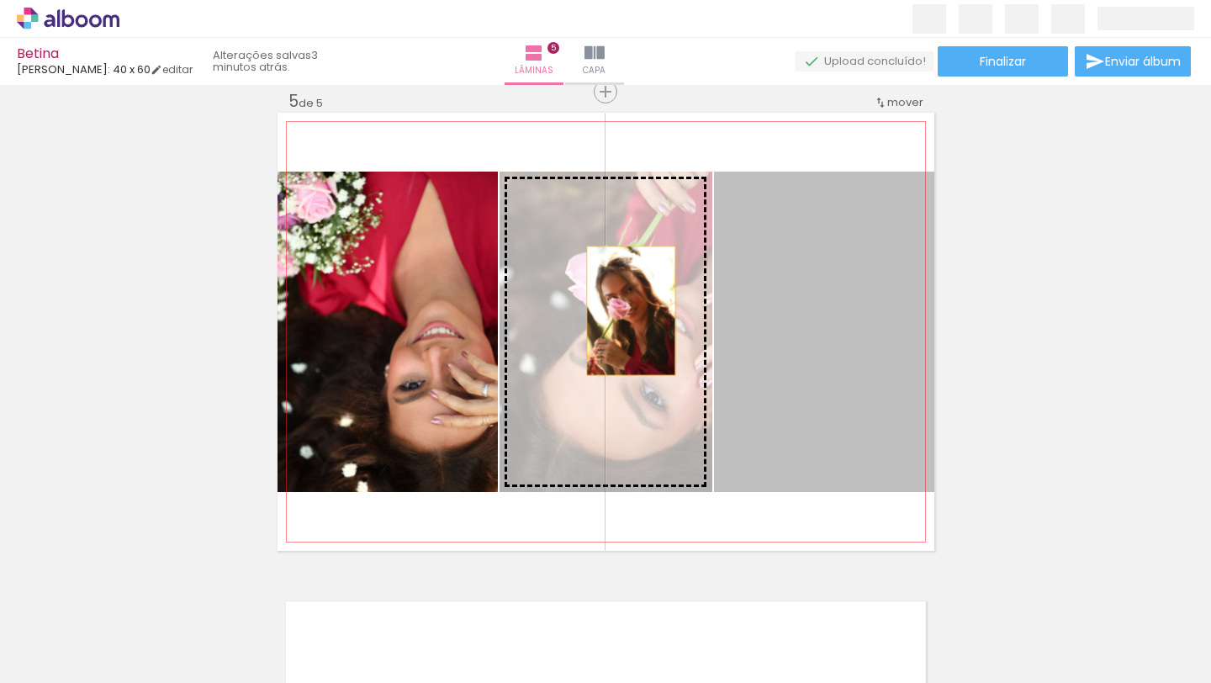
drag, startPoint x: 879, startPoint y: 310, endPoint x: 627, endPoint y: 309, distance: 252.2
click at [0, 0] on slot at bounding box center [0, 0] width 0 height 0
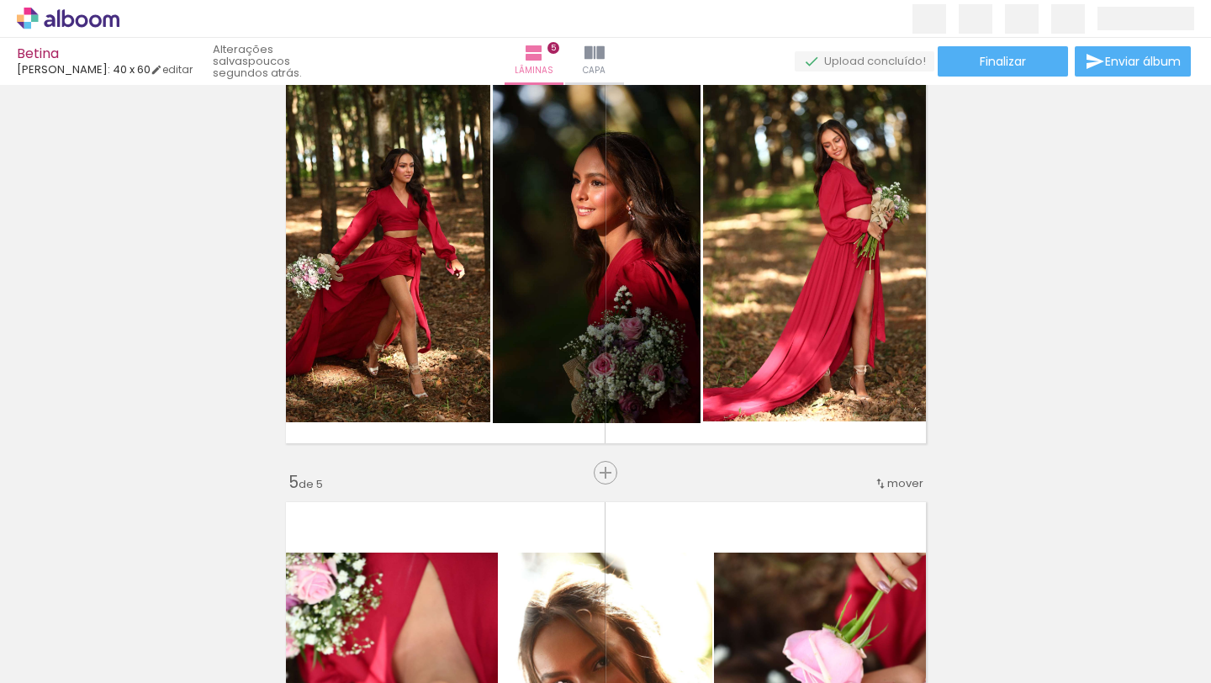
scroll to position [1556, 0]
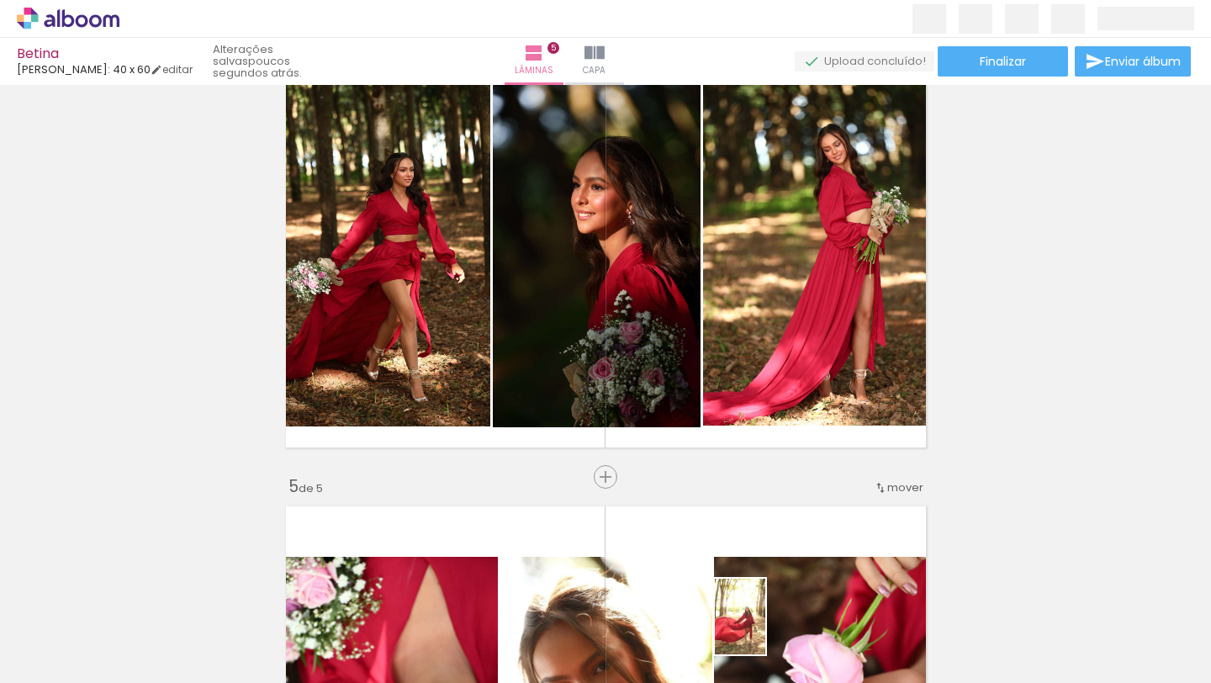
drag, startPoint x: 761, startPoint y: 654, endPoint x: 770, endPoint y: 643, distance: 14.3
click at [770, 643] on div at bounding box center [753, 625] width 55 height 83
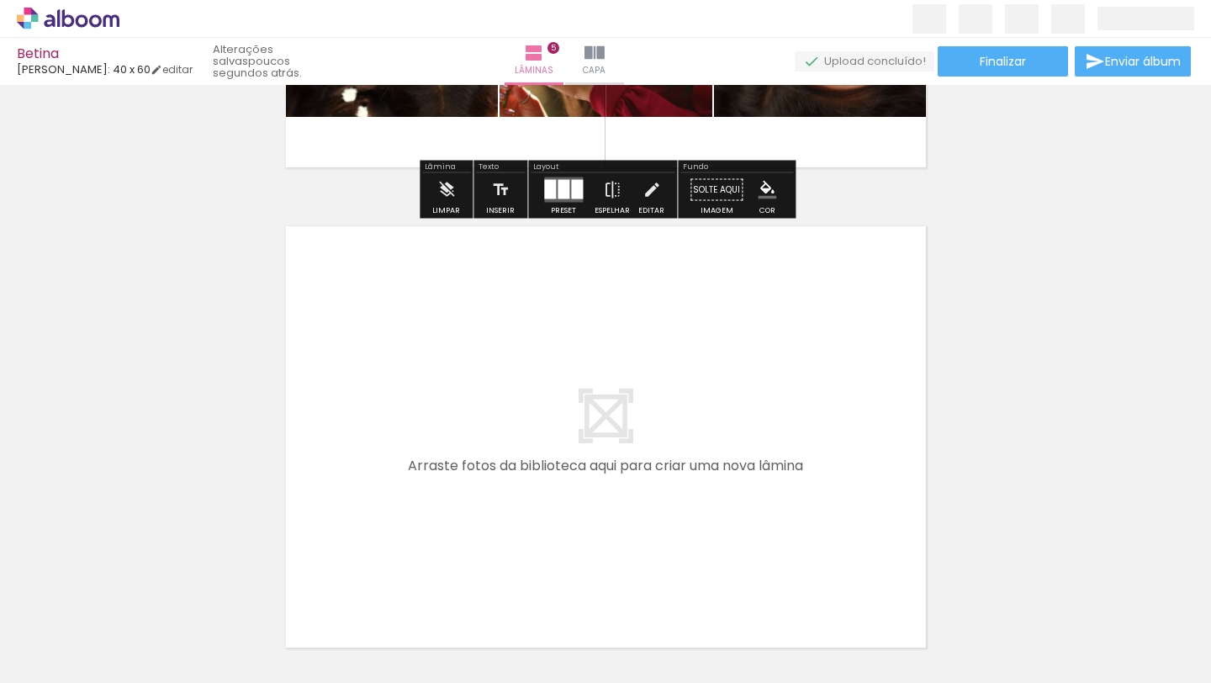
scroll to position [2334, 0]
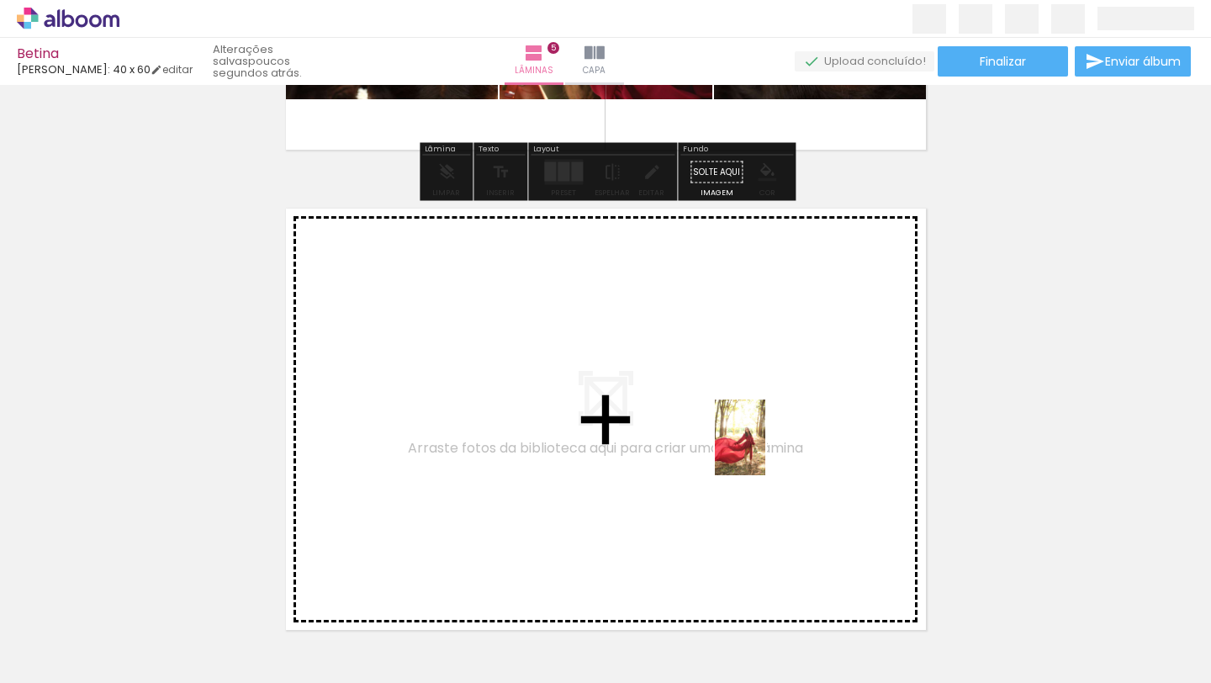
drag, startPoint x: 770, startPoint y: 620, endPoint x: 765, endPoint y: 450, distance: 169.9
click at [765, 450] on quentale-workspace at bounding box center [605, 341] width 1211 height 683
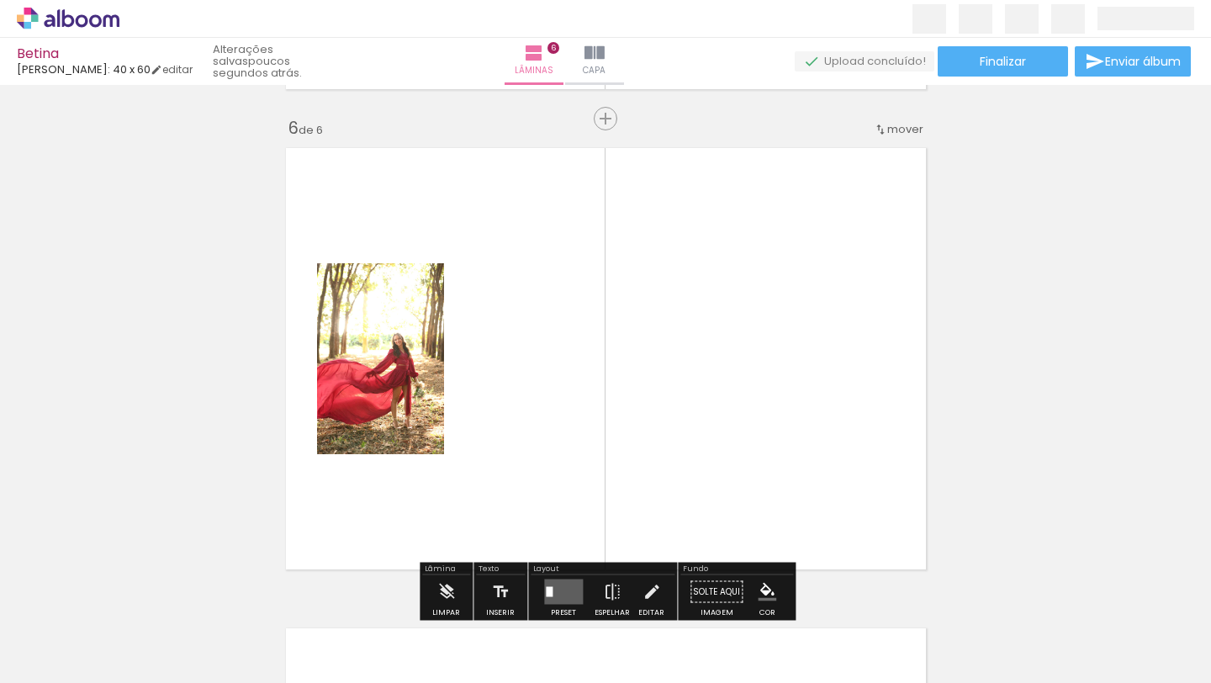
scroll to position [2422, 0]
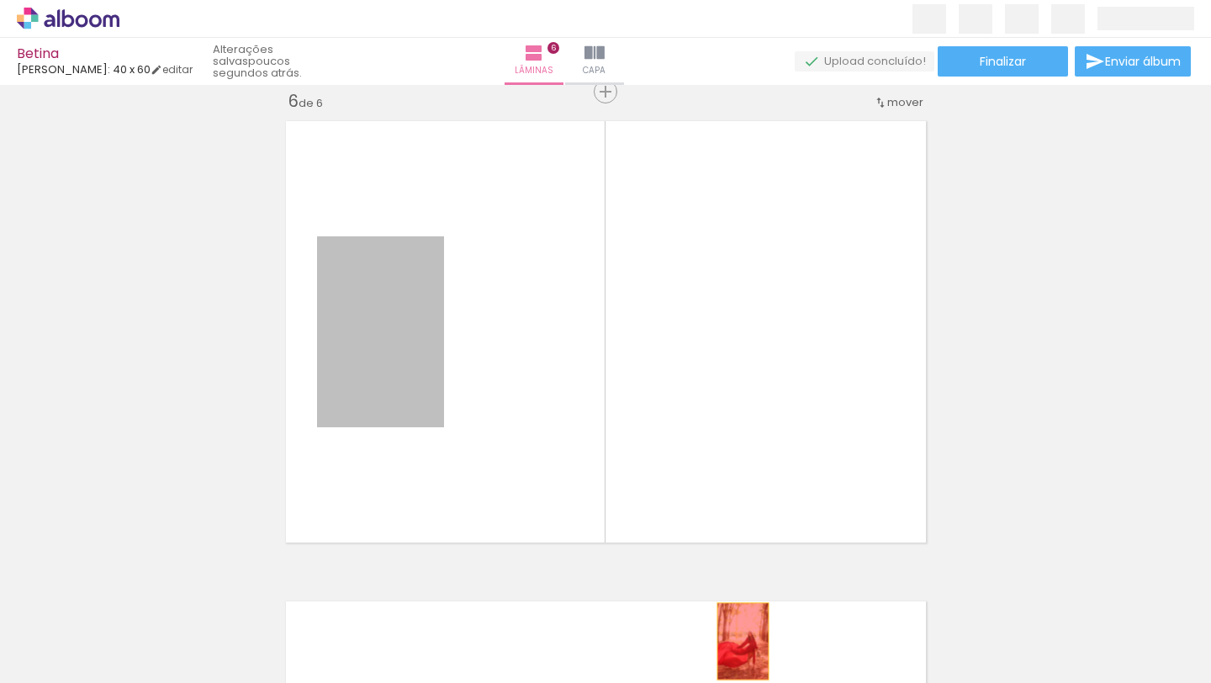
drag, startPoint x: 428, startPoint y: 387, endPoint x: 757, endPoint y: 651, distance: 421.6
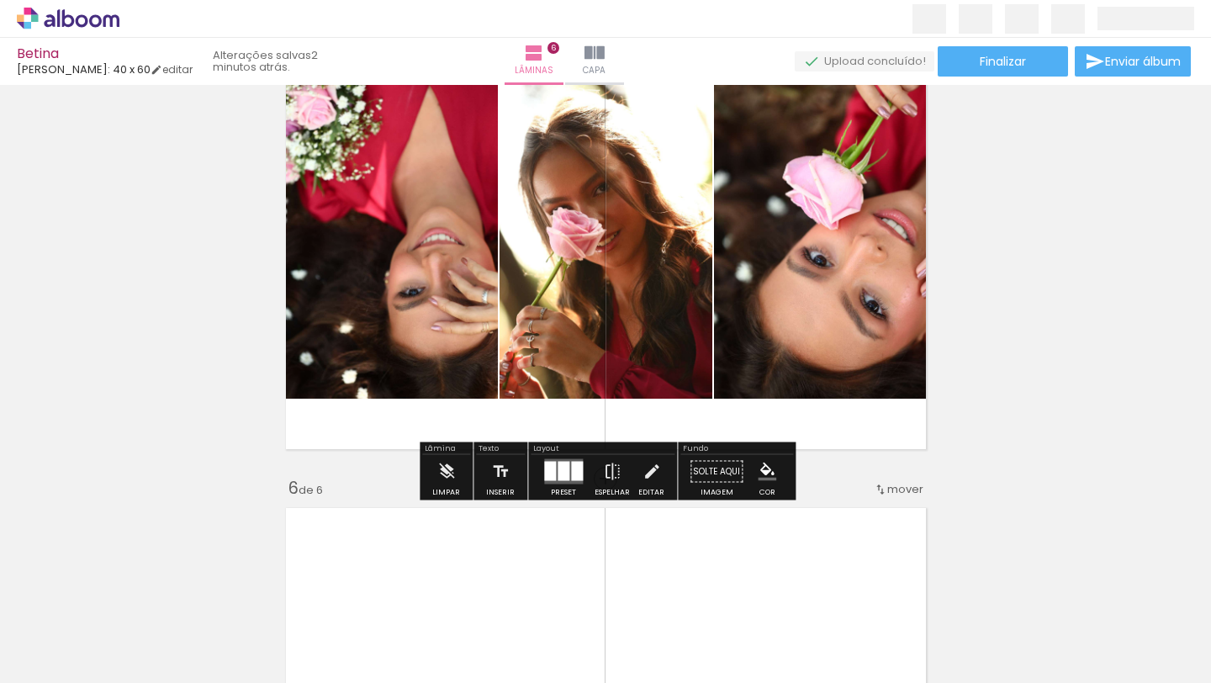
scroll to position [2160, 0]
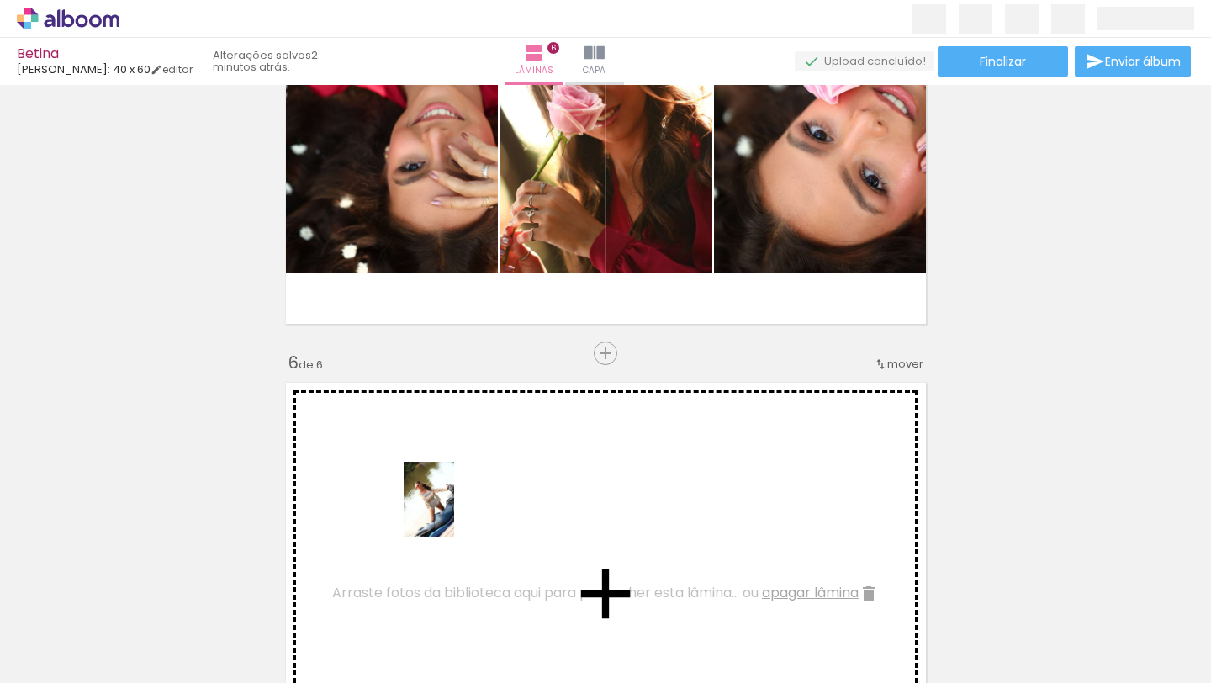
drag, startPoint x: 447, startPoint y: 618, endPoint x: 454, endPoint y: 512, distance: 106.2
click at [454, 512] on quentale-workspace at bounding box center [605, 341] width 1211 height 683
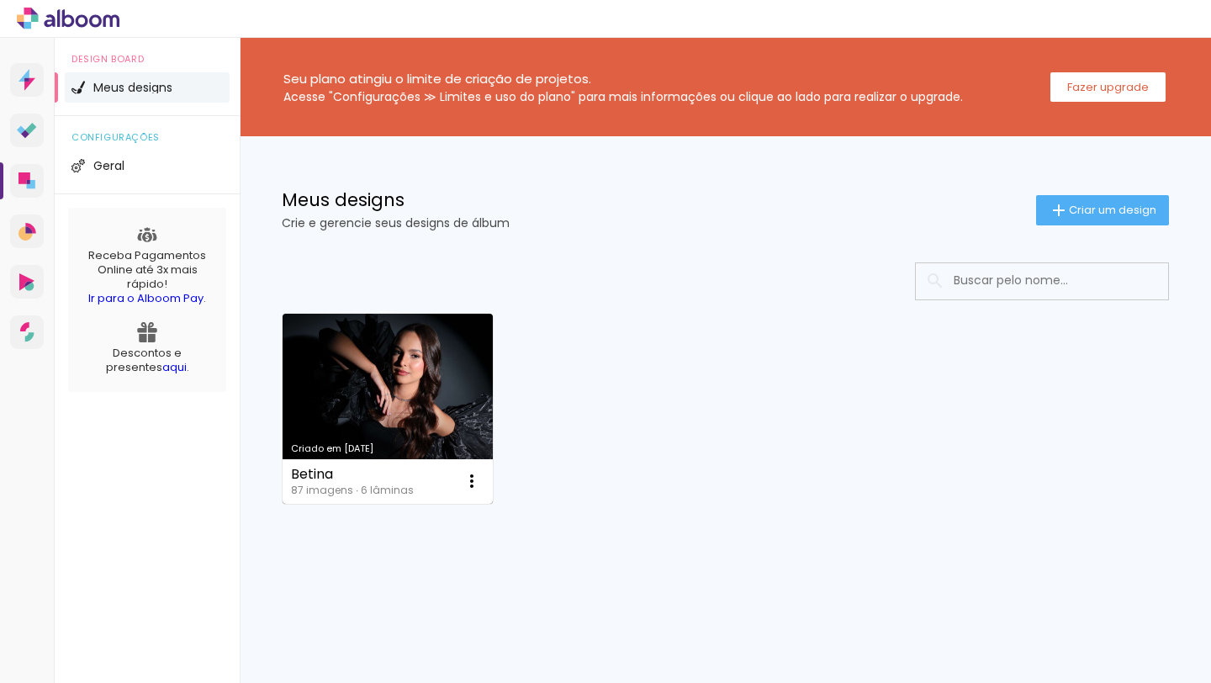
click at [435, 412] on link "Criado em 12/09/25" at bounding box center [388, 409] width 210 height 190
click at [427, 403] on link "Criado em [DATE]" at bounding box center [388, 409] width 210 height 190
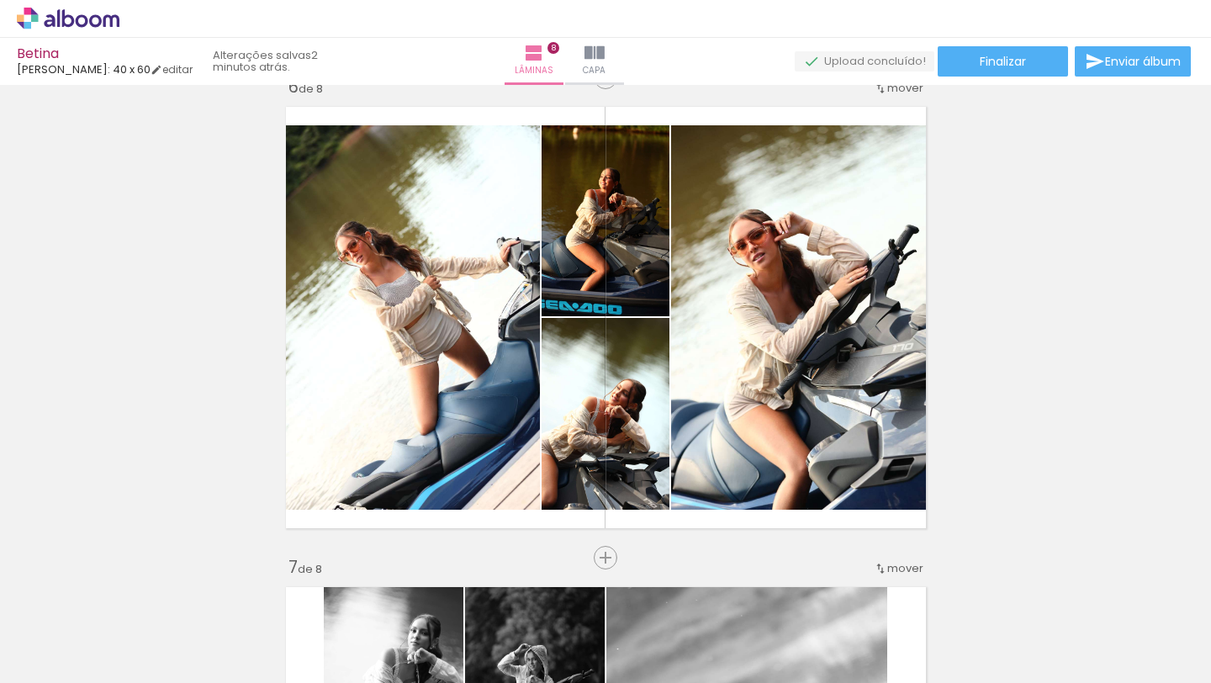
scroll to position [2431, 0]
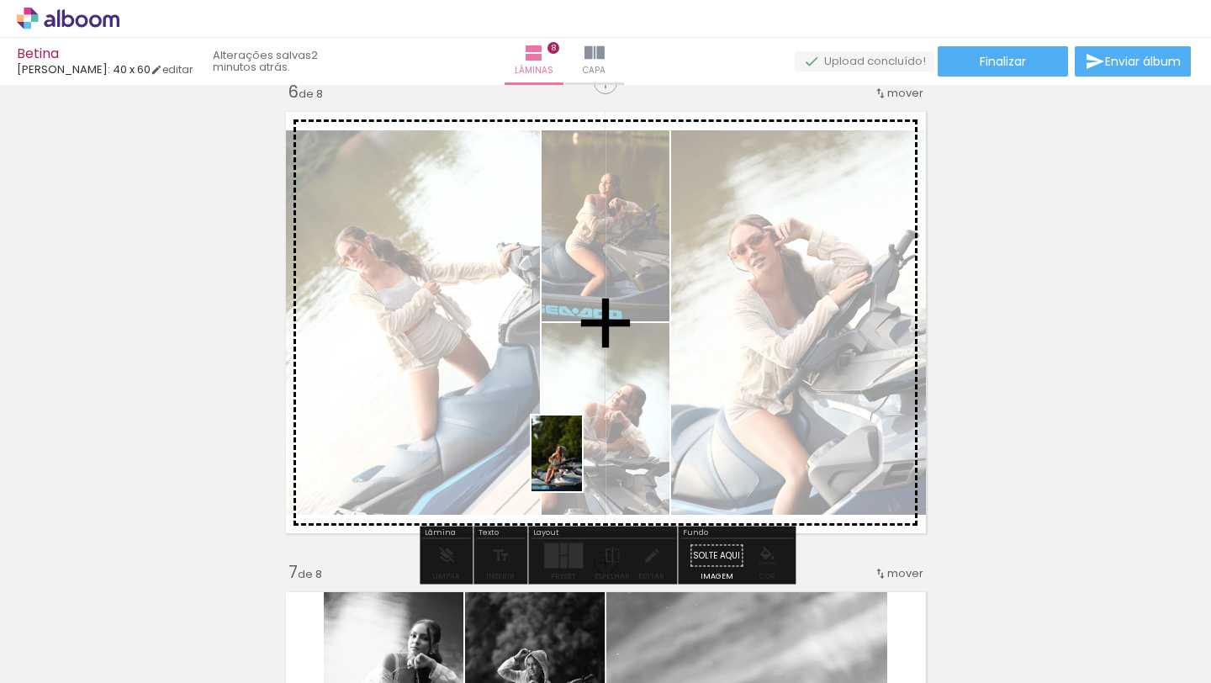
drag, startPoint x: 593, startPoint y: 633, endPoint x: 582, endPoint y: 466, distance: 167.7
click at [582, 466] on quentale-workspace at bounding box center [605, 341] width 1211 height 683
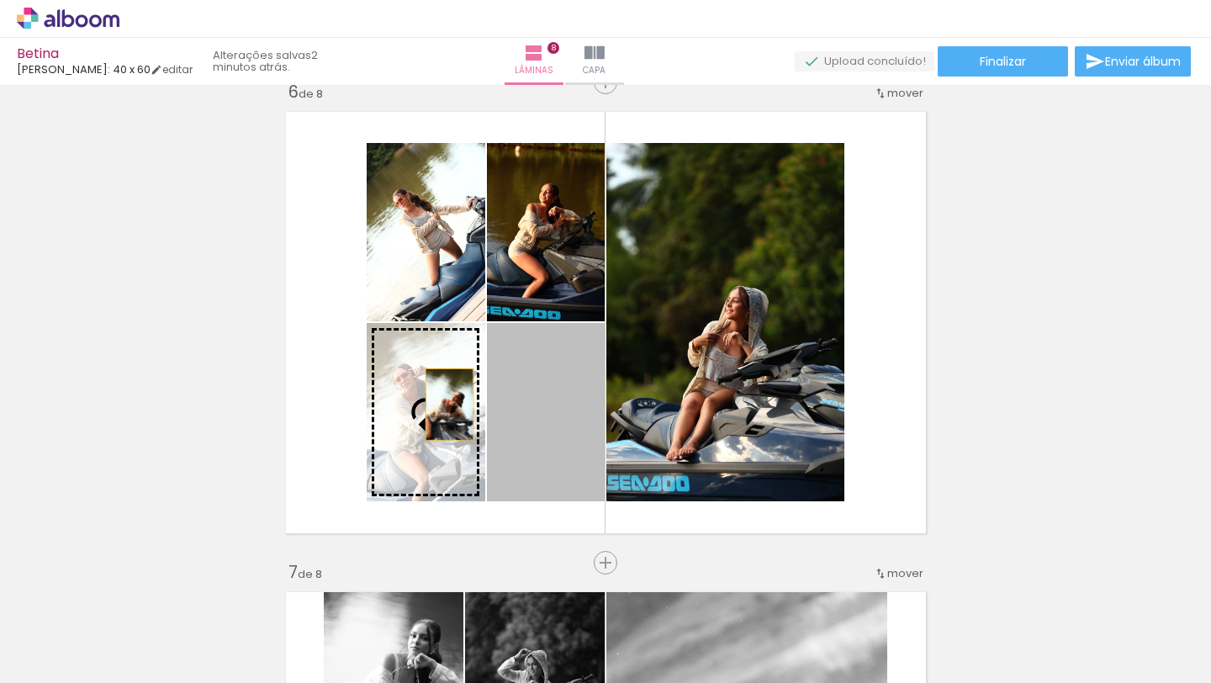
drag, startPoint x: 567, startPoint y: 368, endPoint x: 449, endPoint y: 404, distance: 123.1
click at [0, 0] on slot at bounding box center [0, 0] width 0 height 0
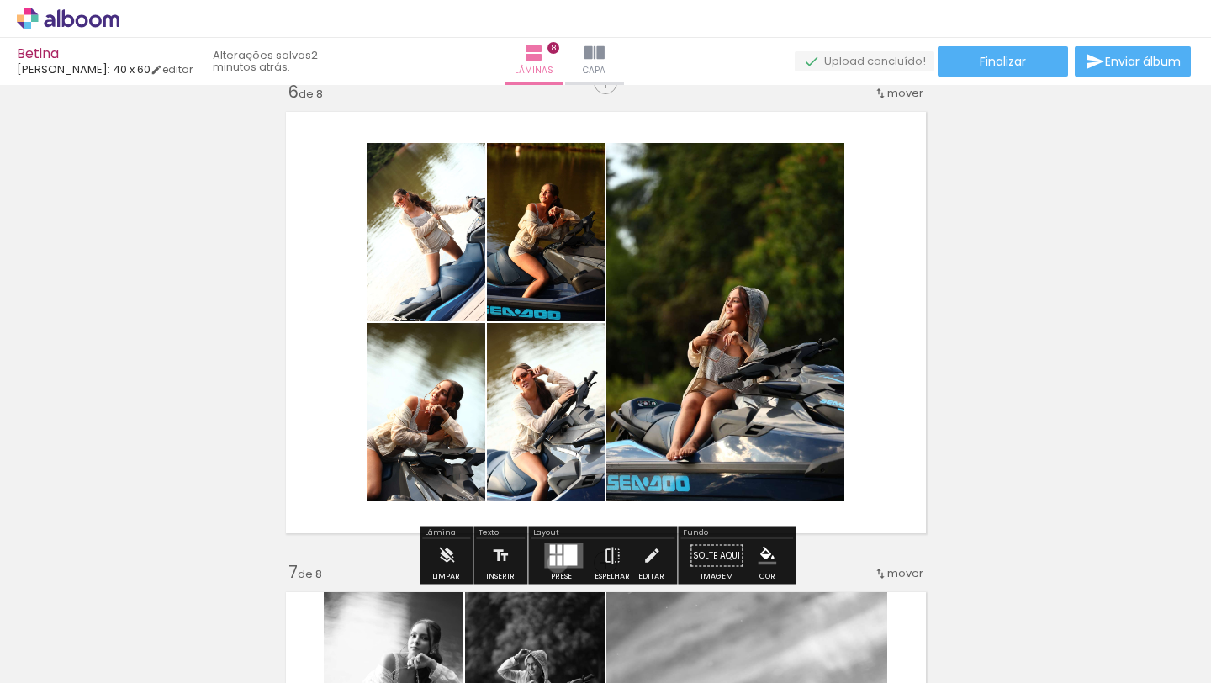
click at [557, 562] on div at bounding box center [559, 561] width 5 height 10
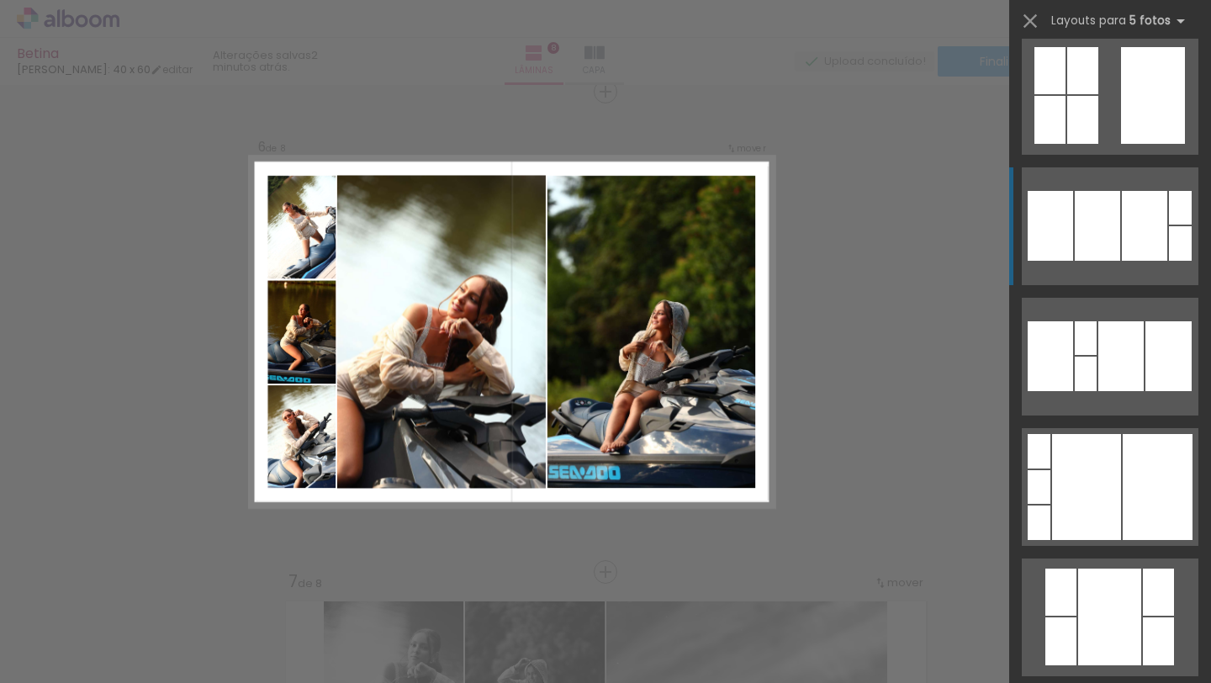
scroll to position [3816, 0]
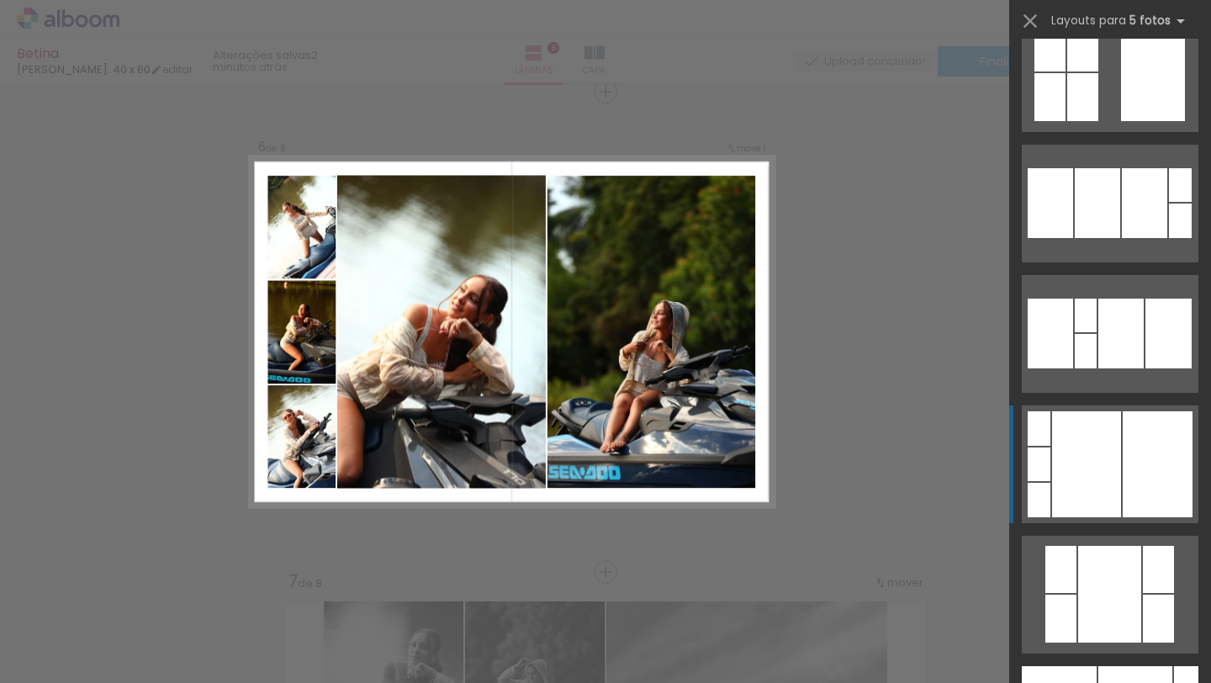
click at [1084, 441] on div at bounding box center [1086, 464] width 69 height 106
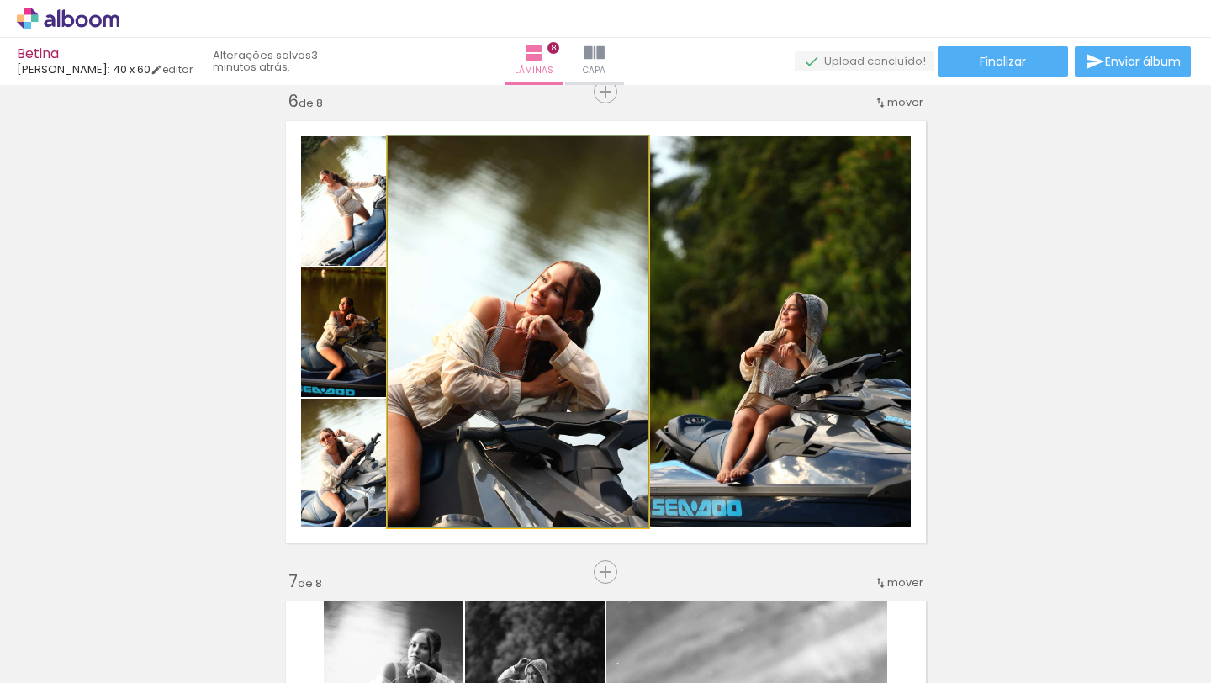
drag, startPoint x: 521, startPoint y: 347, endPoint x: 406, endPoint y: 440, distance: 147.7
click at [407, 440] on div at bounding box center [518, 331] width 261 height 391
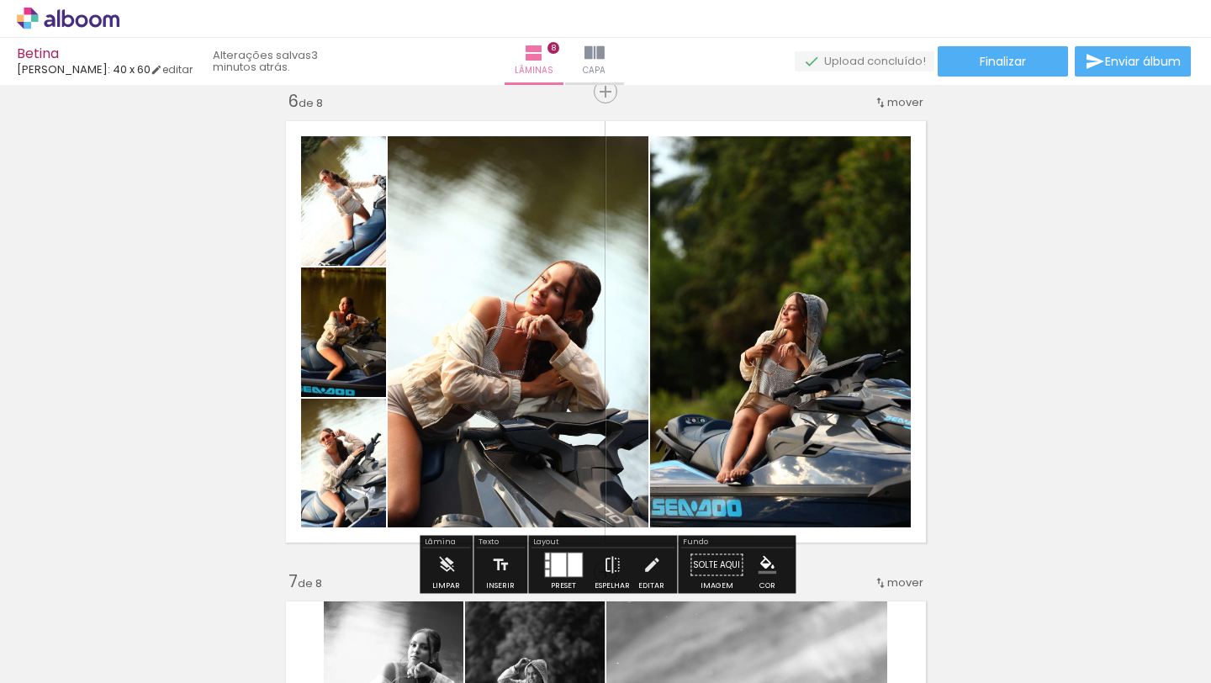
click at [352, 452] on div "Largura Cor" at bounding box center [354, 442] width 30 height 25
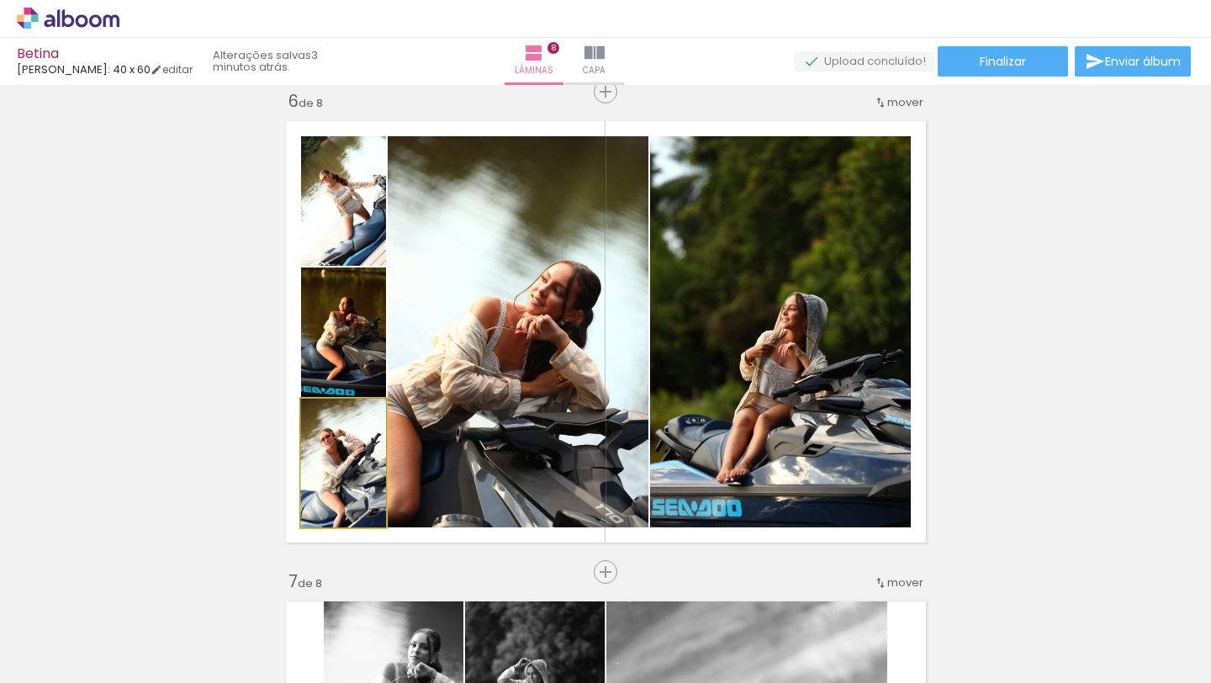
click at [378, 461] on quentale-photo at bounding box center [343, 463] width 85 height 129
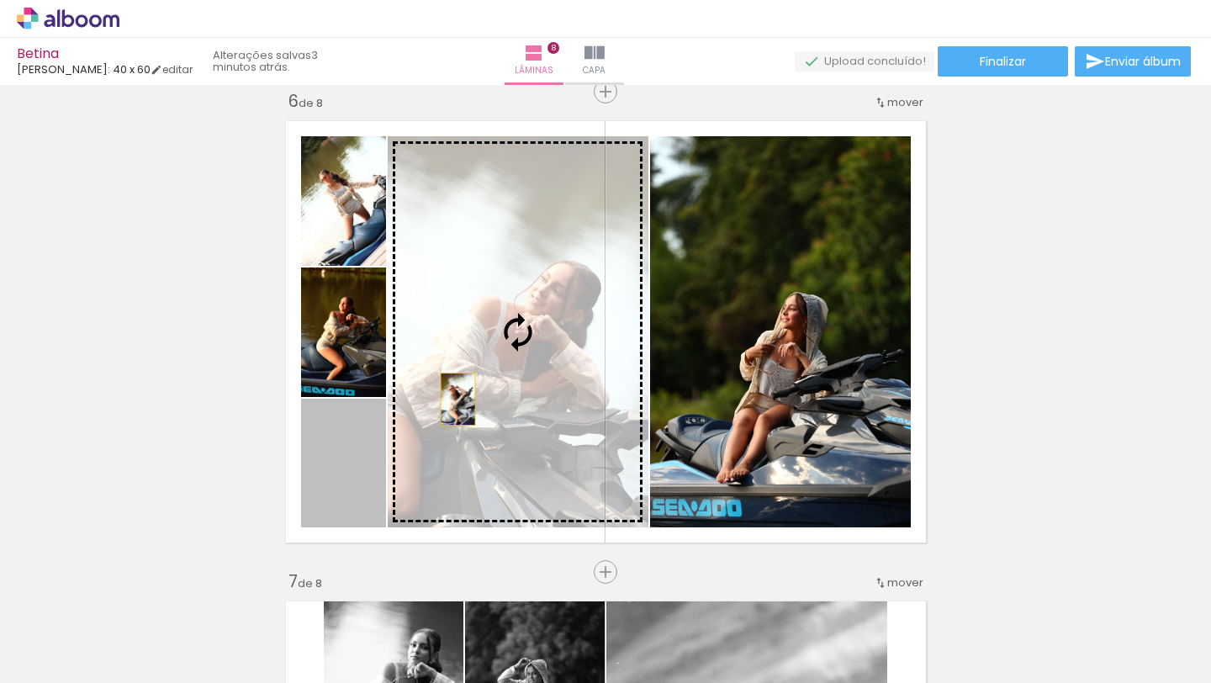
drag, startPoint x: 365, startPoint y: 482, endPoint x: 456, endPoint y: 398, distance: 123.8
click at [0, 0] on slot at bounding box center [0, 0] width 0 height 0
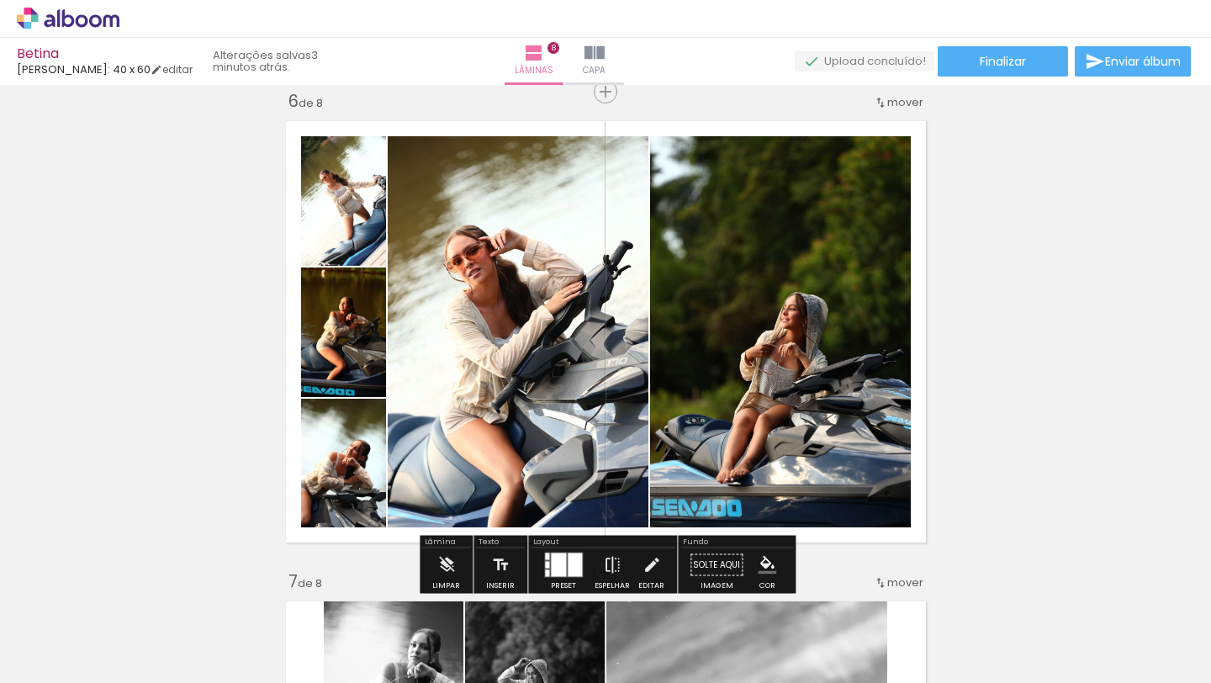
click at [352, 196] on quentale-photo at bounding box center [343, 200] width 85 height 129
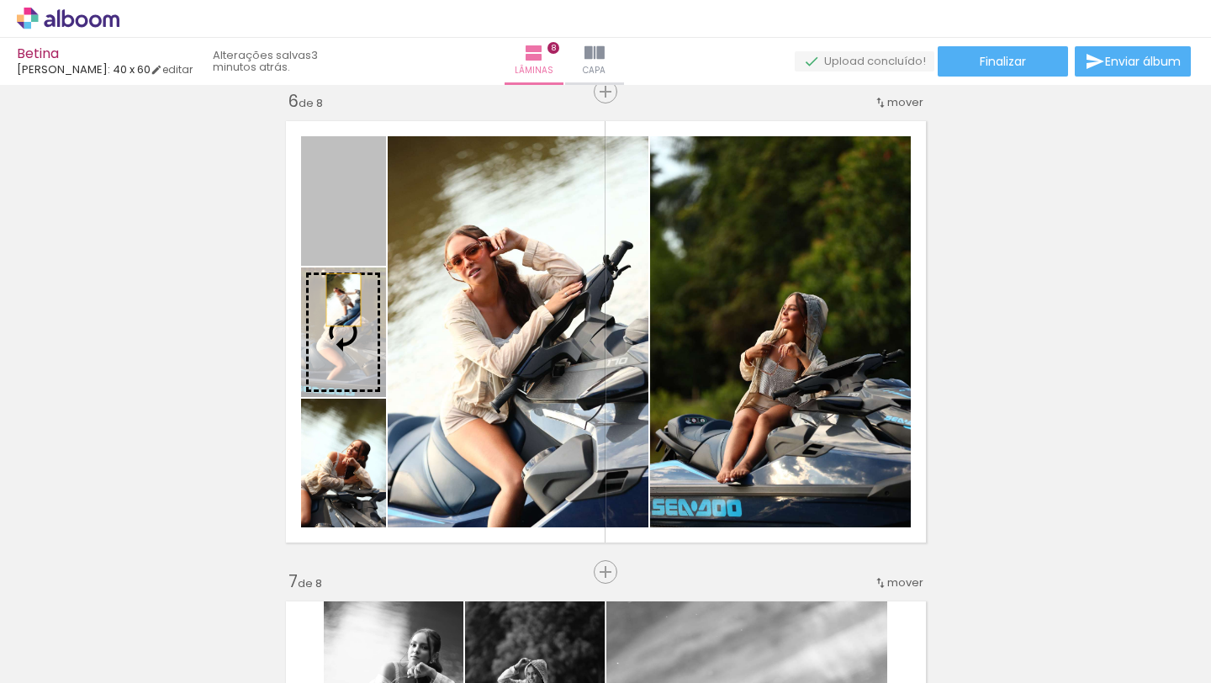
drag, startPoint x: 352, startPoint y: 198, endPoint x: 343, endPoint y: 300, distance: 102.2
click at [0, 0] on slot at bounding box center [0, 0] width 0 height 0
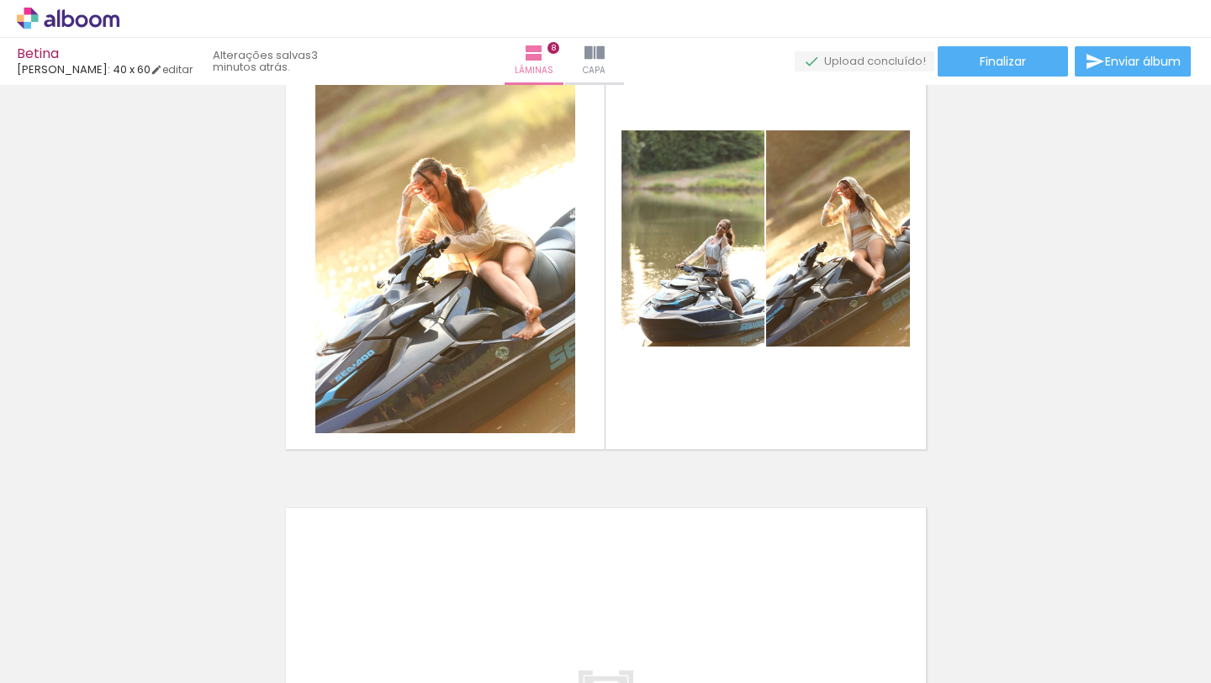
scroll to position [0, 7125]
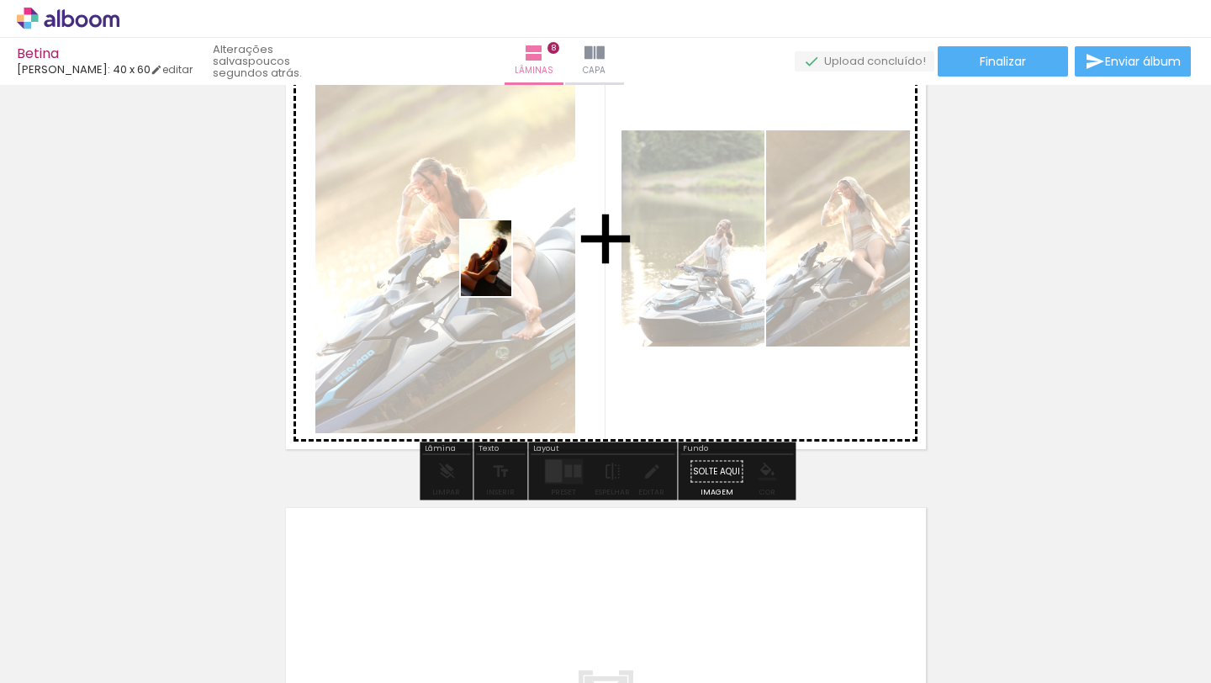
drag, startPoint x: 699, startPoint y: 615, endPoint x: 511, endPoint y: 271, distance: 391.7
click at [511, 271] on quentale-workspace at bounding box center [605, 341] width 1211 height 683
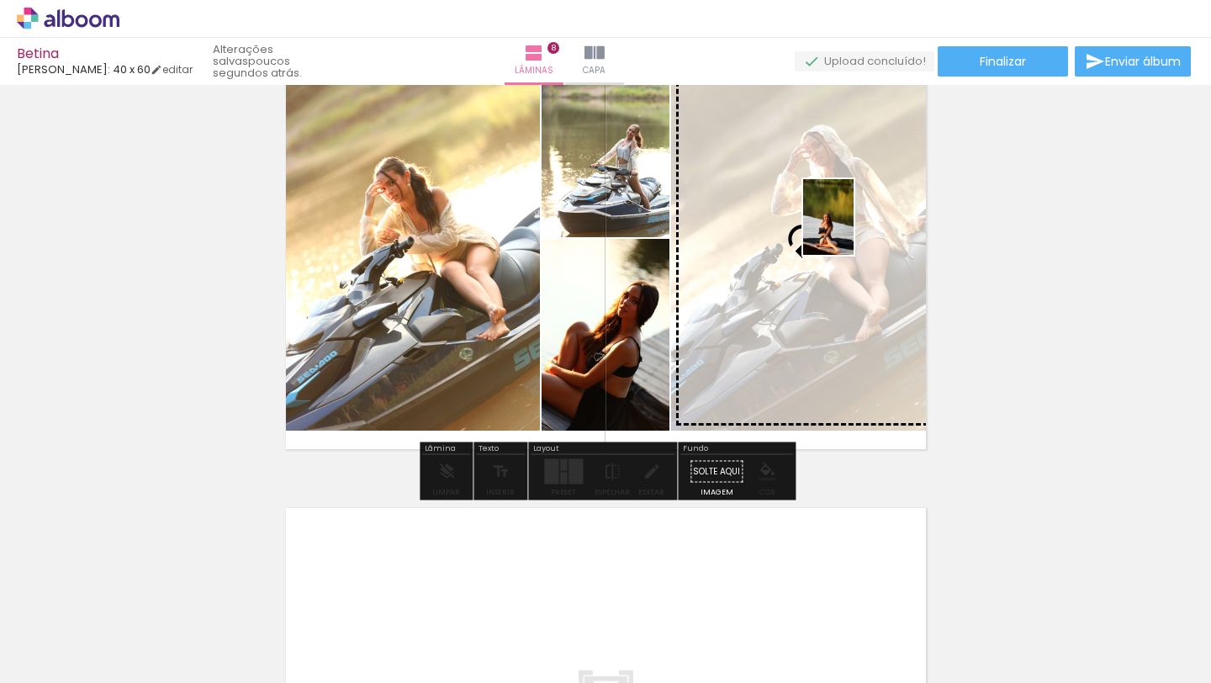
drag, startPoint x: 839, startPoint y: 644, endPoint x: 853, endPoint y: 230, distance: 414.8
click at [853, 230] on quentale-workspace at bounding box center [605, 341] width 1211 height 683
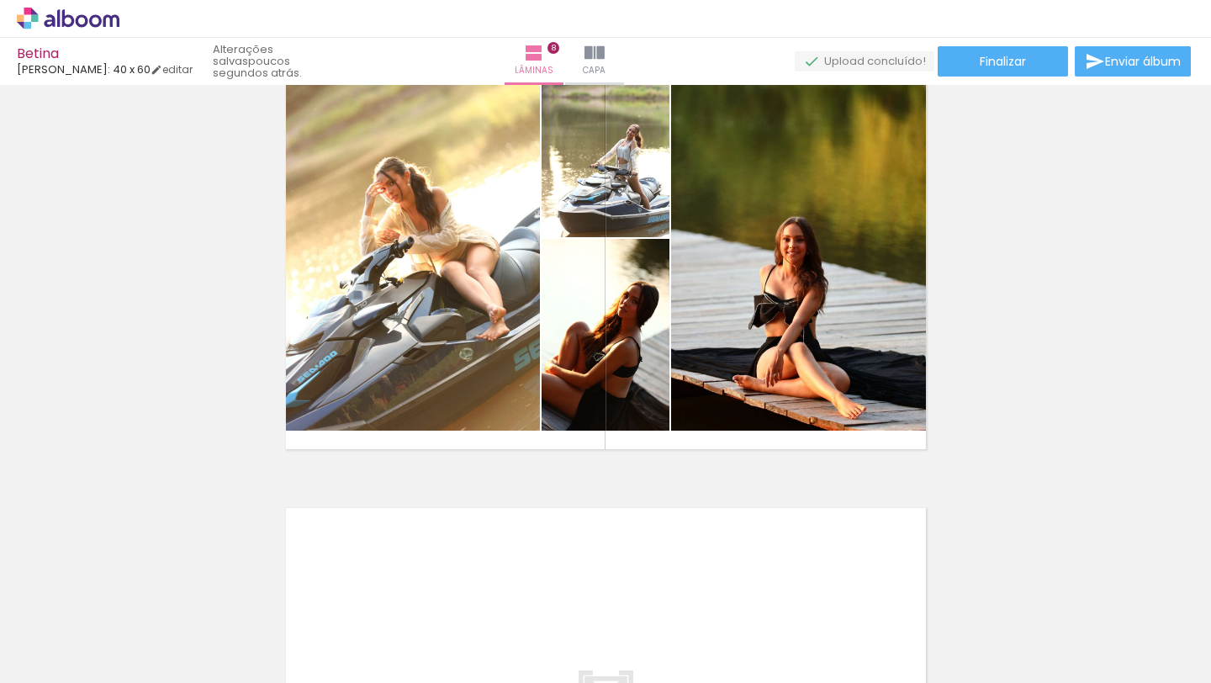
scroll to position [0, 5610]
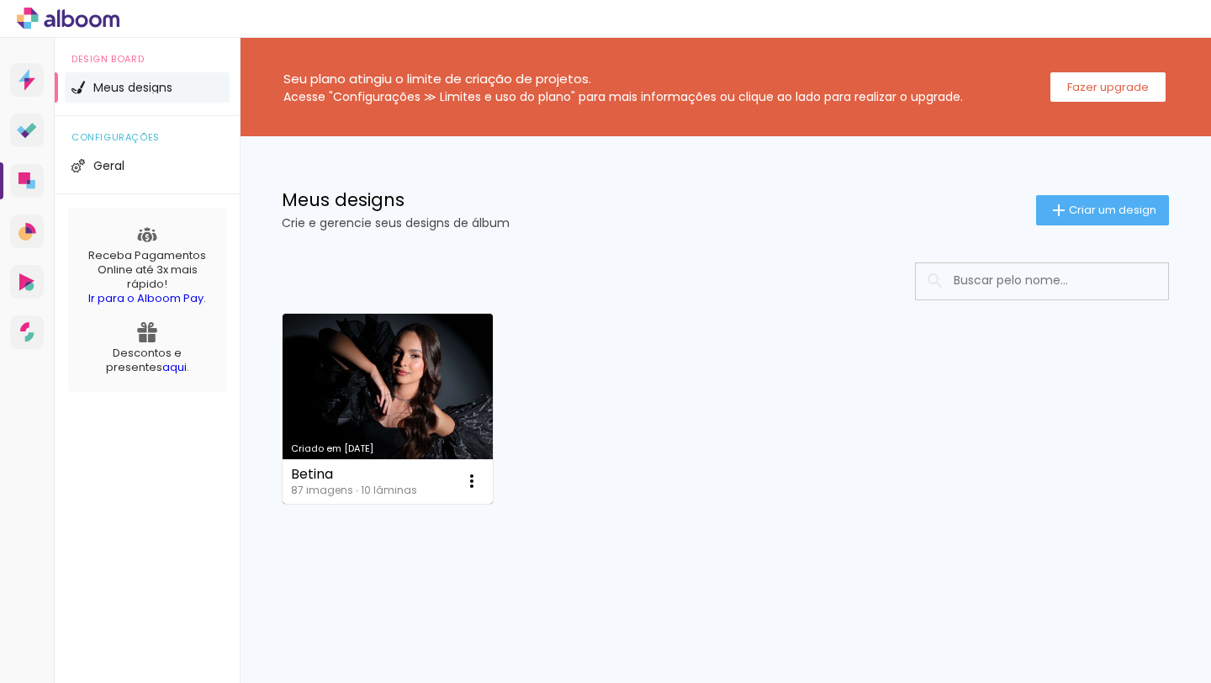
click at [399, 381] on link "Criado em [DATE]" at bounding box center [388, 409] width 210 height 190
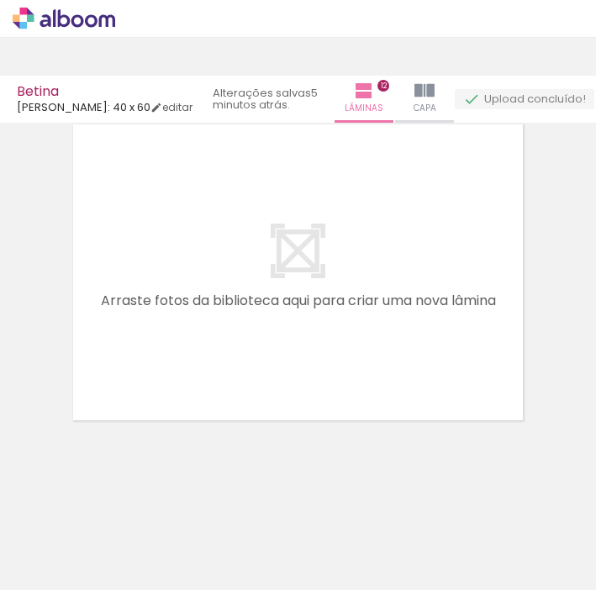
scroll to position [4212, 0]
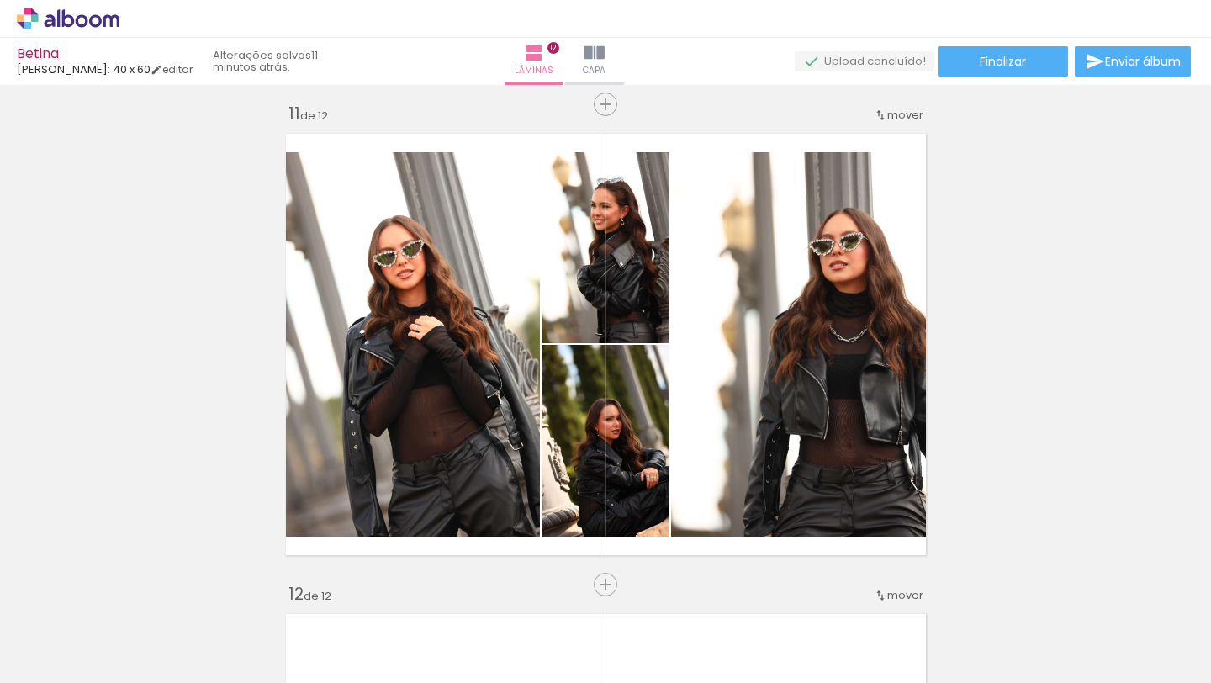
scroll to position [4808, 0]
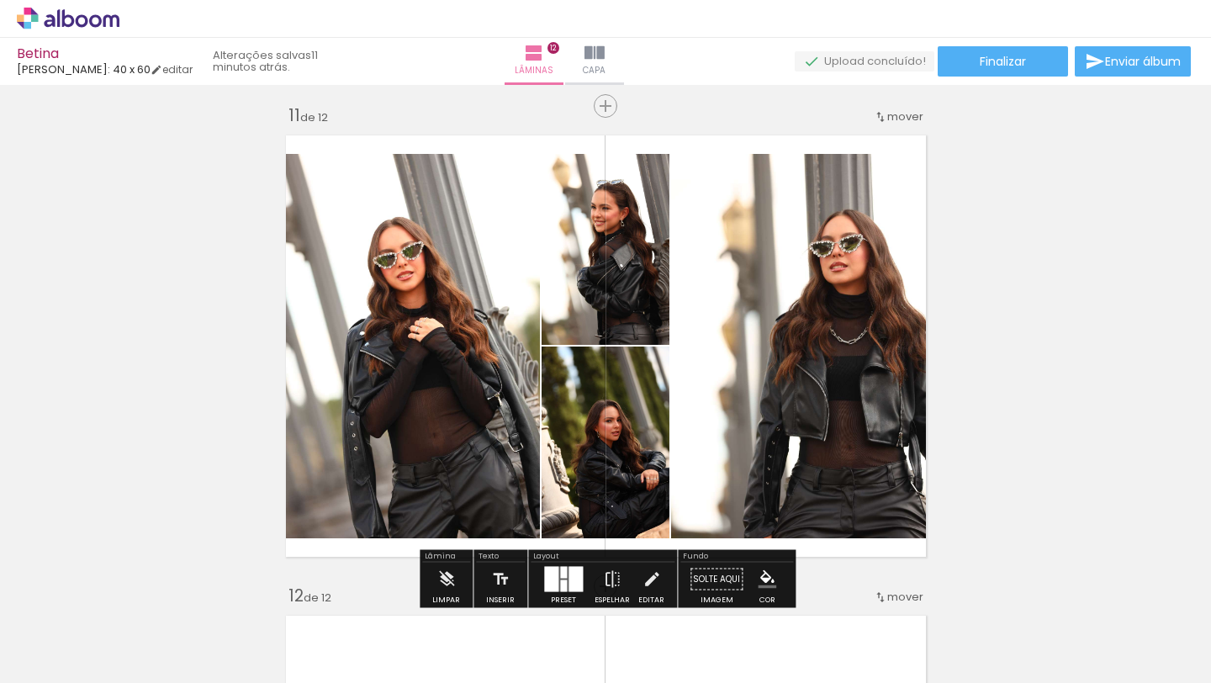
click at [50, 589] on span "Adicionar Fotos" at bounding box center [59, 660] width 50 height 18
click at [0, 0] on input "file" at bounding box center [0, 0] width 0 height 0
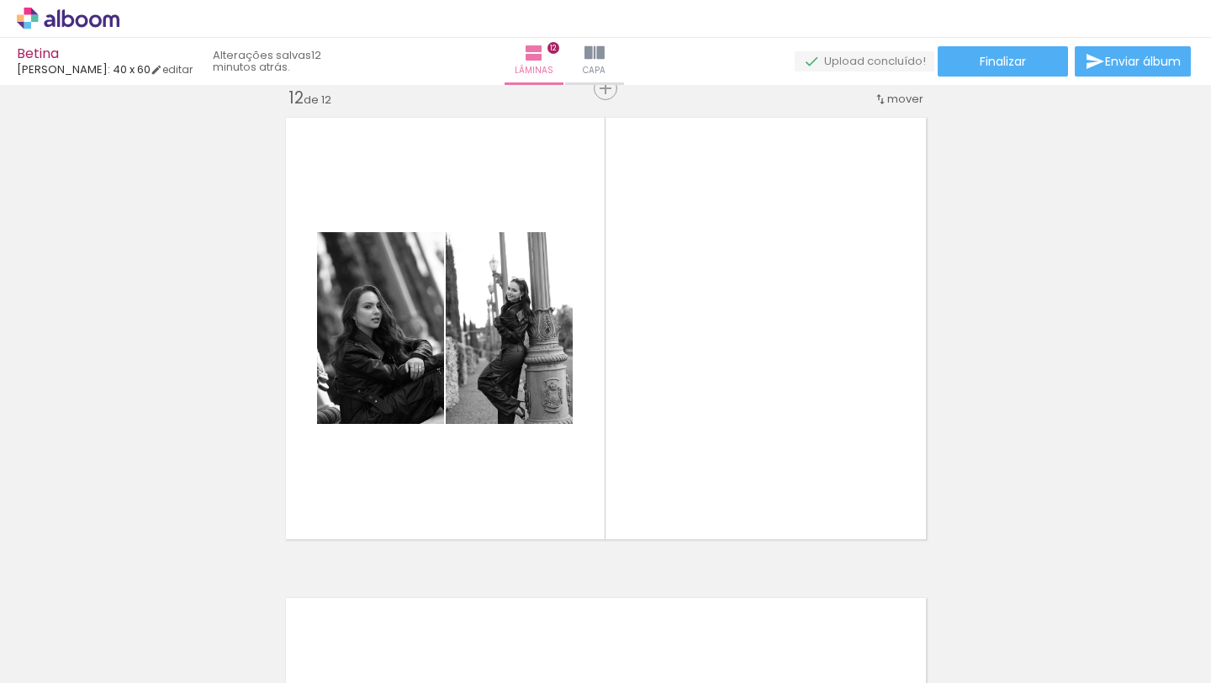
scroll to position [0, 3001]
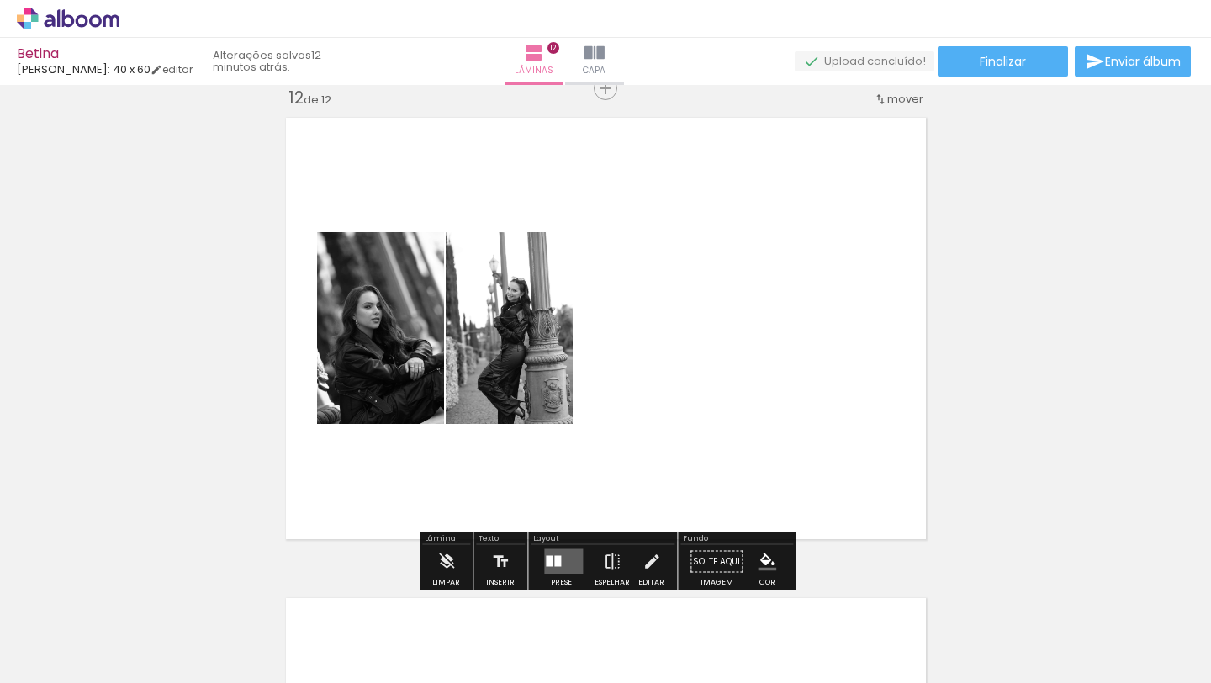
click at [79, 658] on span "Adicionar Fotos" at bounding box center [59, 660] width 50 height 18
click at [0, 0] on input "file" at bounding box center [0, 0] width 0 height 0
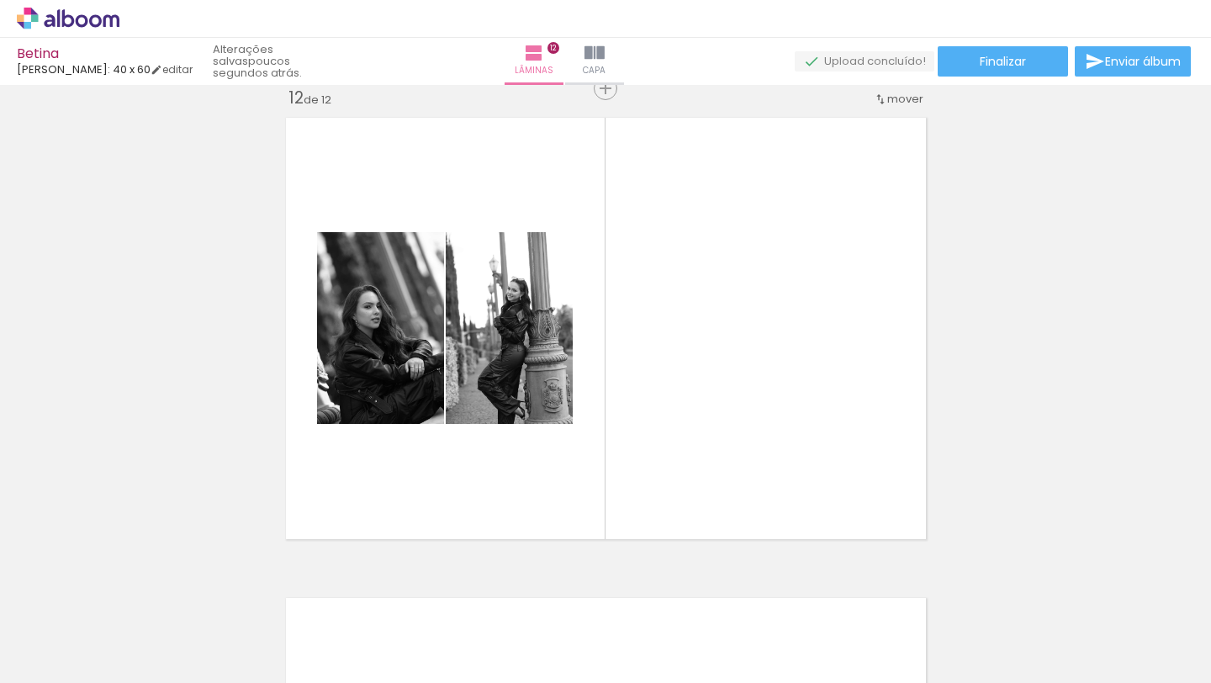
scroll to position [0, 7125]
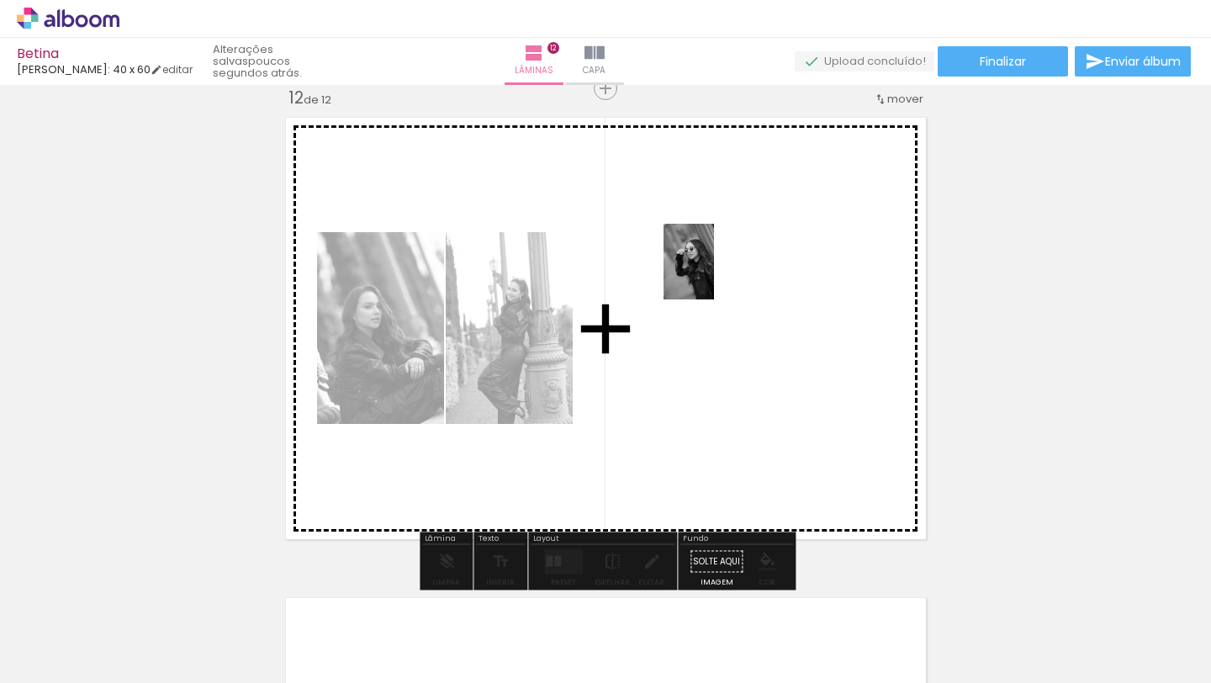
drag, startPoint x: 1141, startPoint y: 629, endPoint x: 714, endPoint y: 272, distance: 556.4
click at [714, 272] on quentale-workspace at bounding box center [605, 341] width 1211 height 683
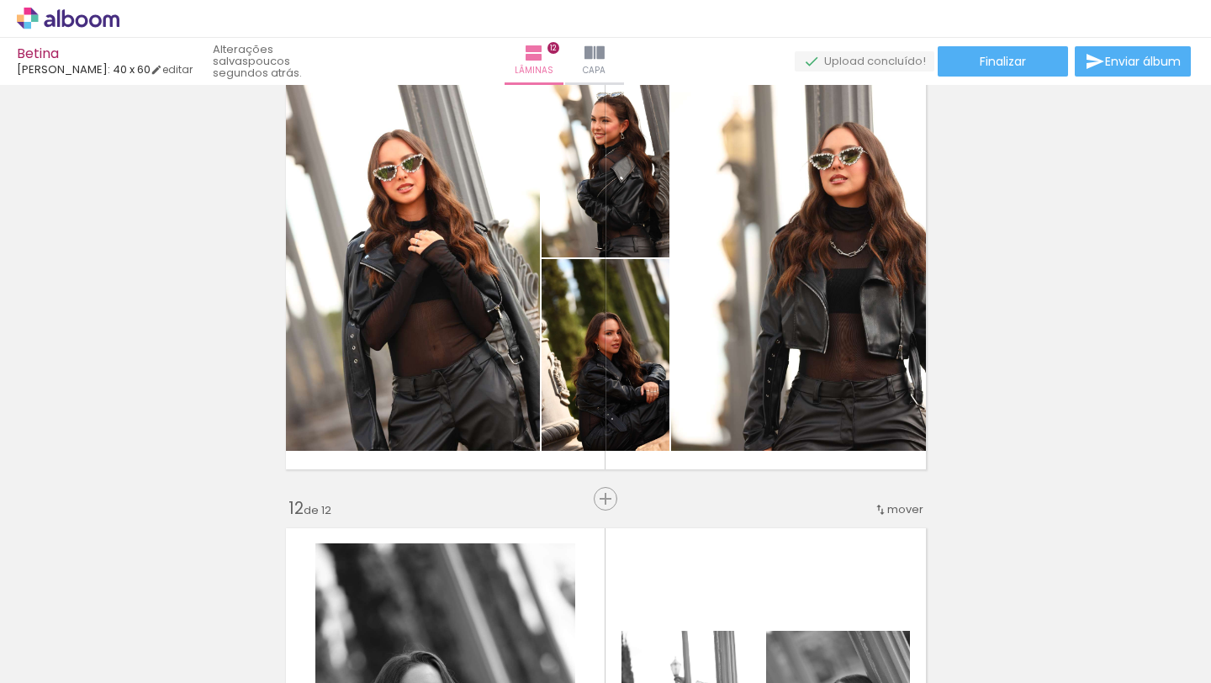
scroll to position [0, 2494]
click at [64, 657] on span "Adicionar Fotos" at bounding box center [59, 660] width 50 height 18
click at [0, 0] on input "file" at bounding box center [0, 0] width 0 height 0
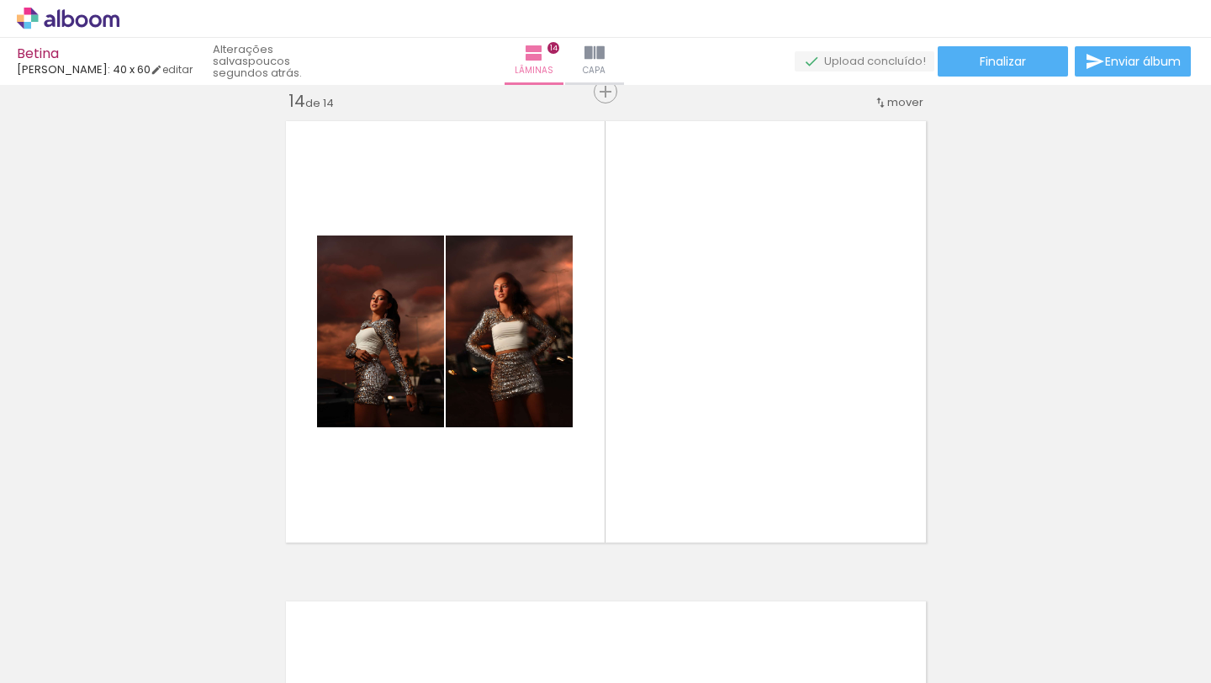
scroll to position [0, 3511]
click at [81, 659] on span "Adicionar Fotos" at bounding box center [59, 660] width 50 height 18
click at [0, 0] on input "file" at bounding box center [0, 0] width 0 height 0
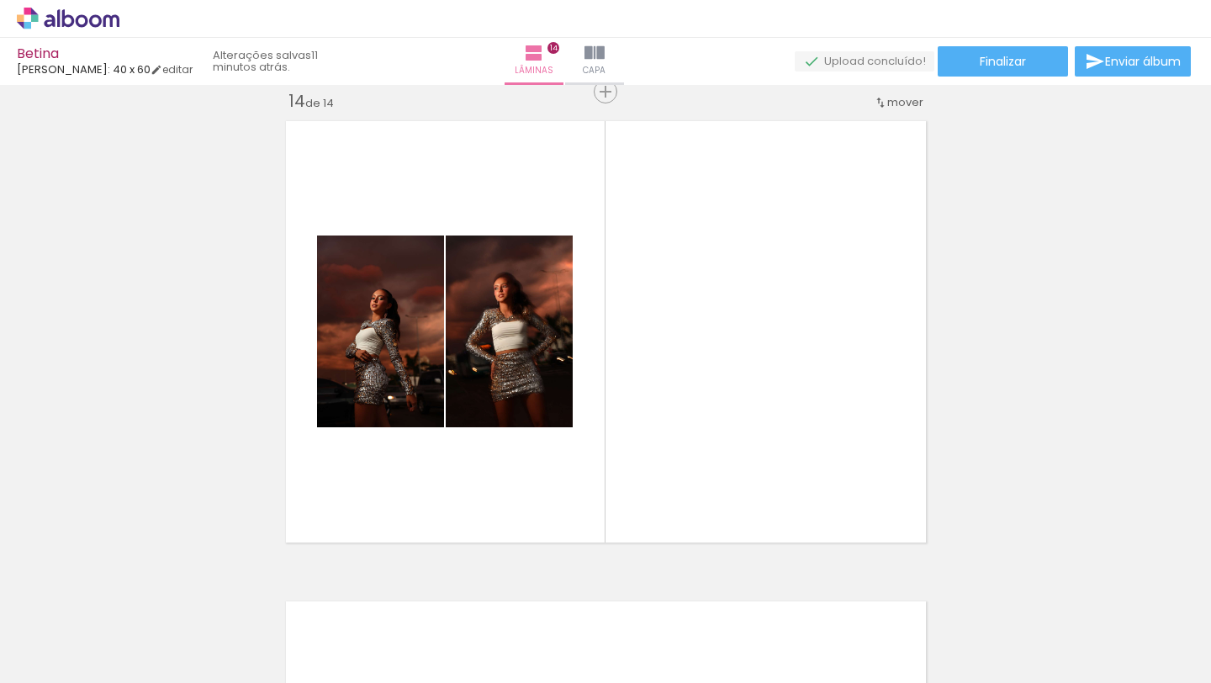
scroll to position [0, 3642]
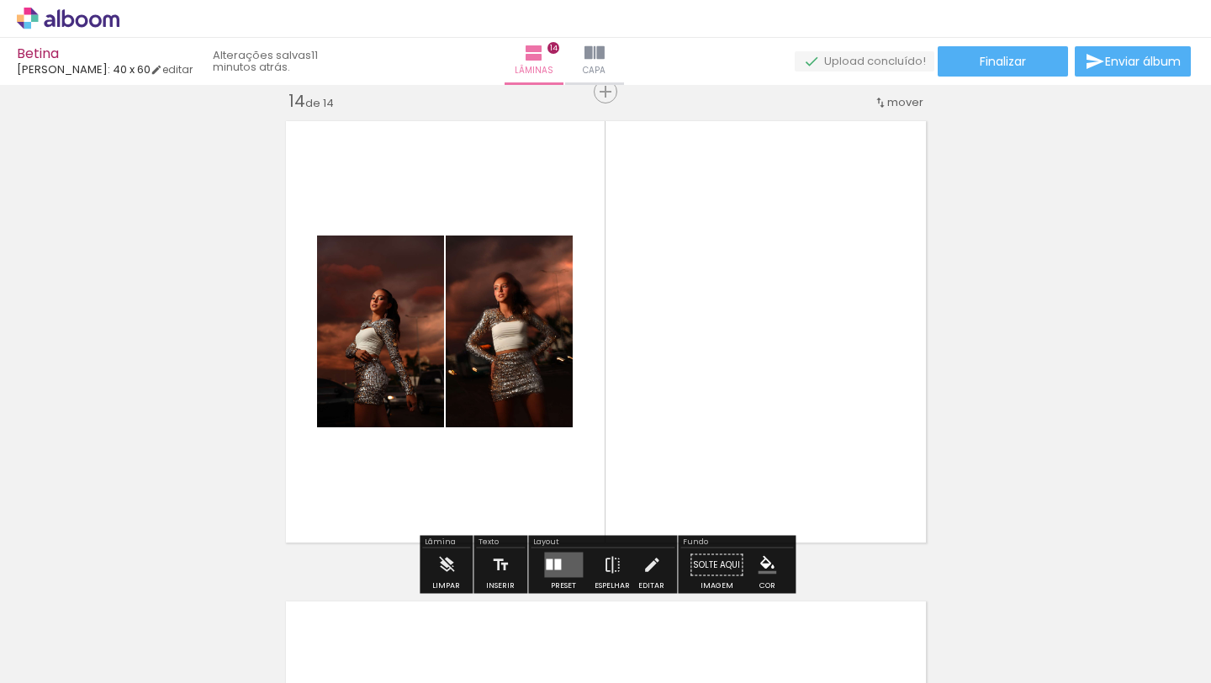
click at [74, 656] on span "Adicionar Fotos" at bounding box center [59, 660] width 50 height 18
click at [0, 0] on input "file" at bounding box center [0, 0] width 0 height 0
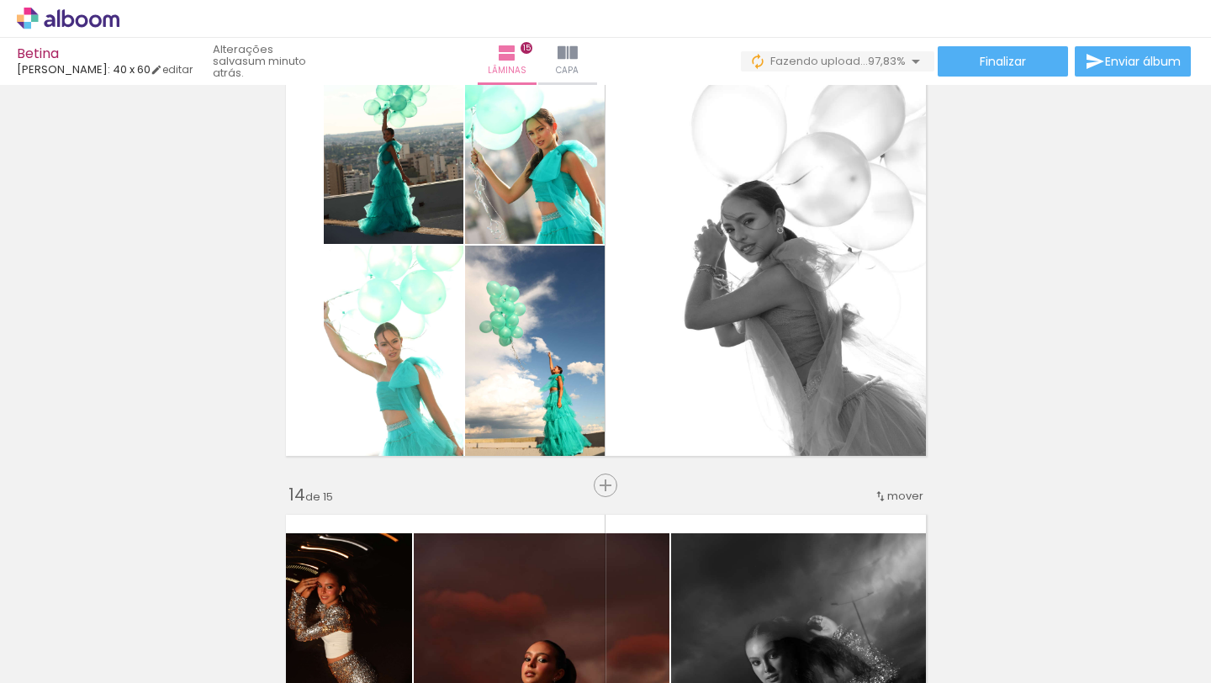
scroll to position [0, 7596]
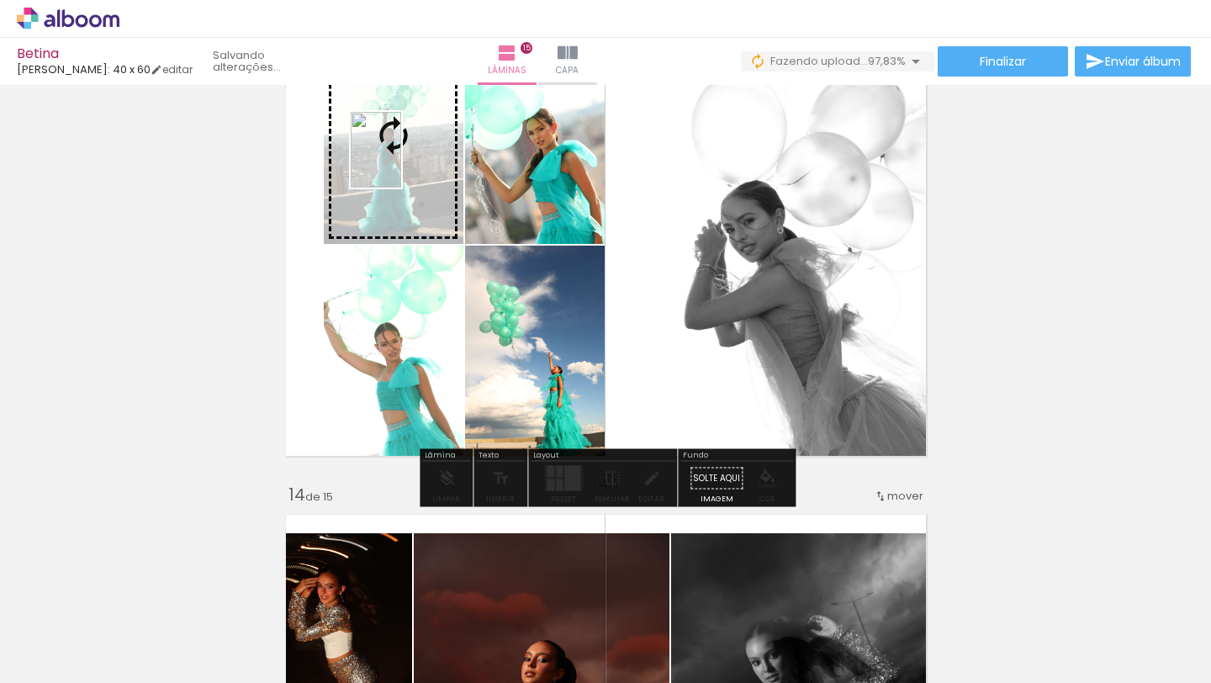
drag, startPoint x: 1151, startPoint y: 636, endPoint x: 401, endPoint y: 162, distance: 887.3
click at [401, 162] on quentale-workspace at bounding box center [605, 341] width 1211 height 683
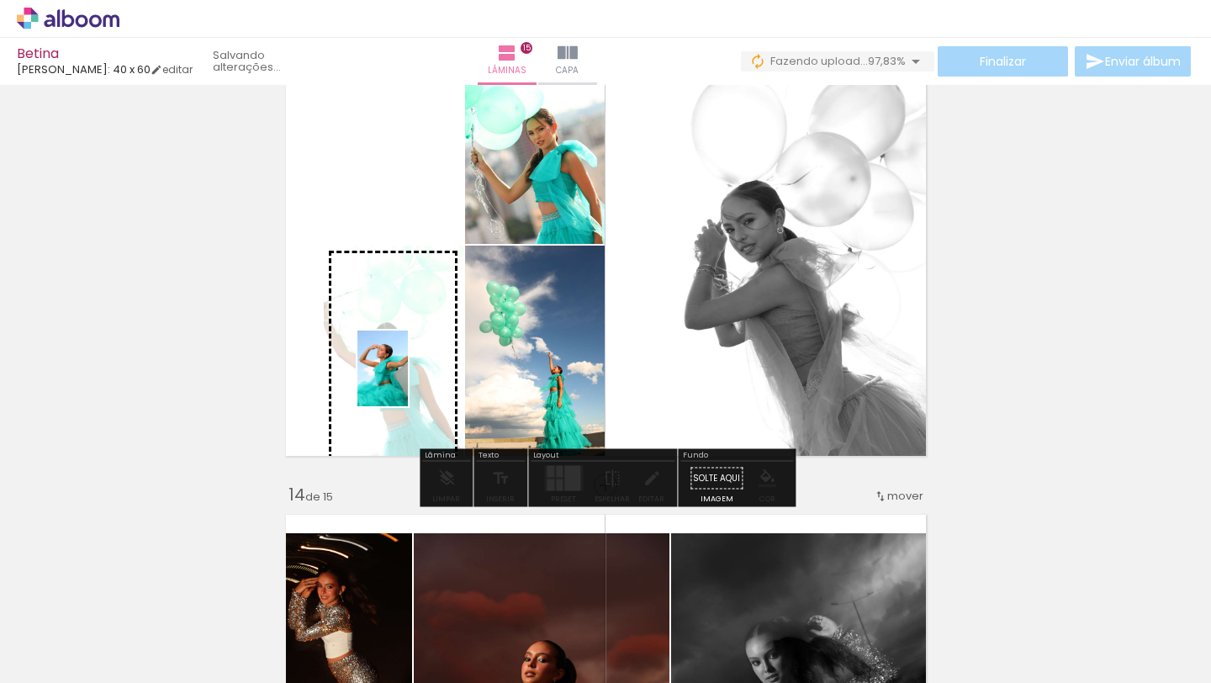
drag, startPoint x: 1054, startPoint y: 627, endPoint x: 408, endPoint y: 379, distance: 692.5
click at [408, 380] on quentale-workspace at bounding box center [605, 341] width 1211 height 683
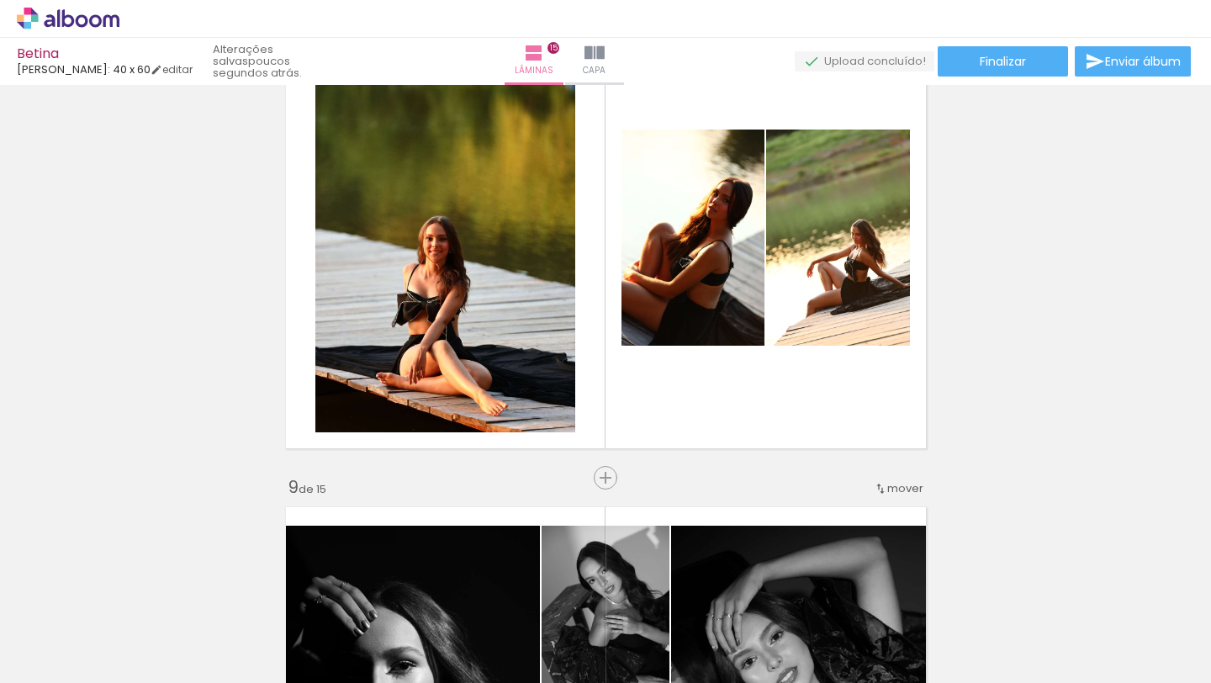
scroll to position [3520, 0]
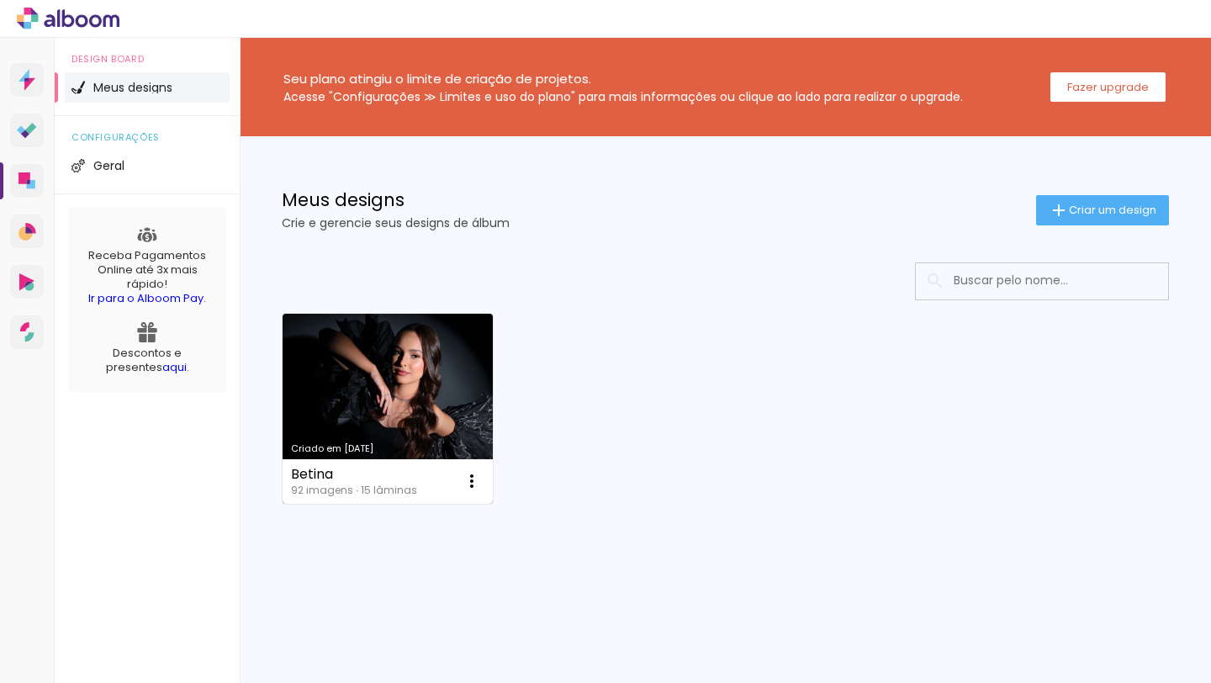
click at [411, 381] on link "Criado em [DATE]" at bounding box center [388, 409] width 210 height 190
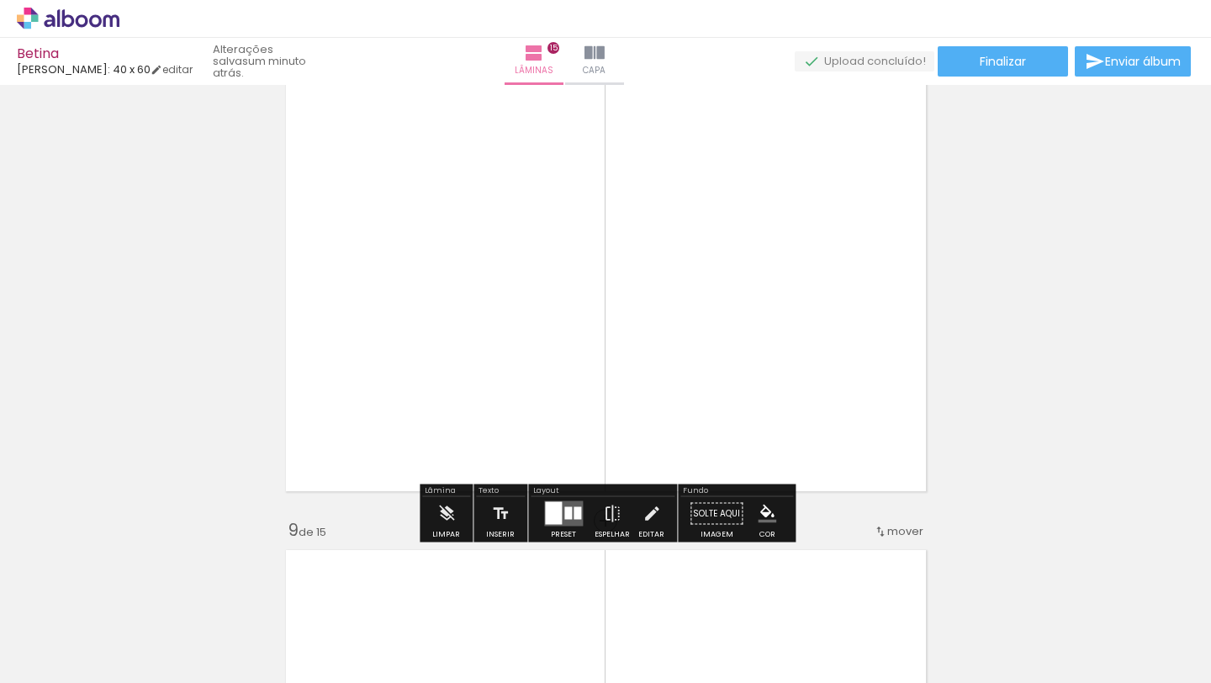
scroll to position [3405, 0]
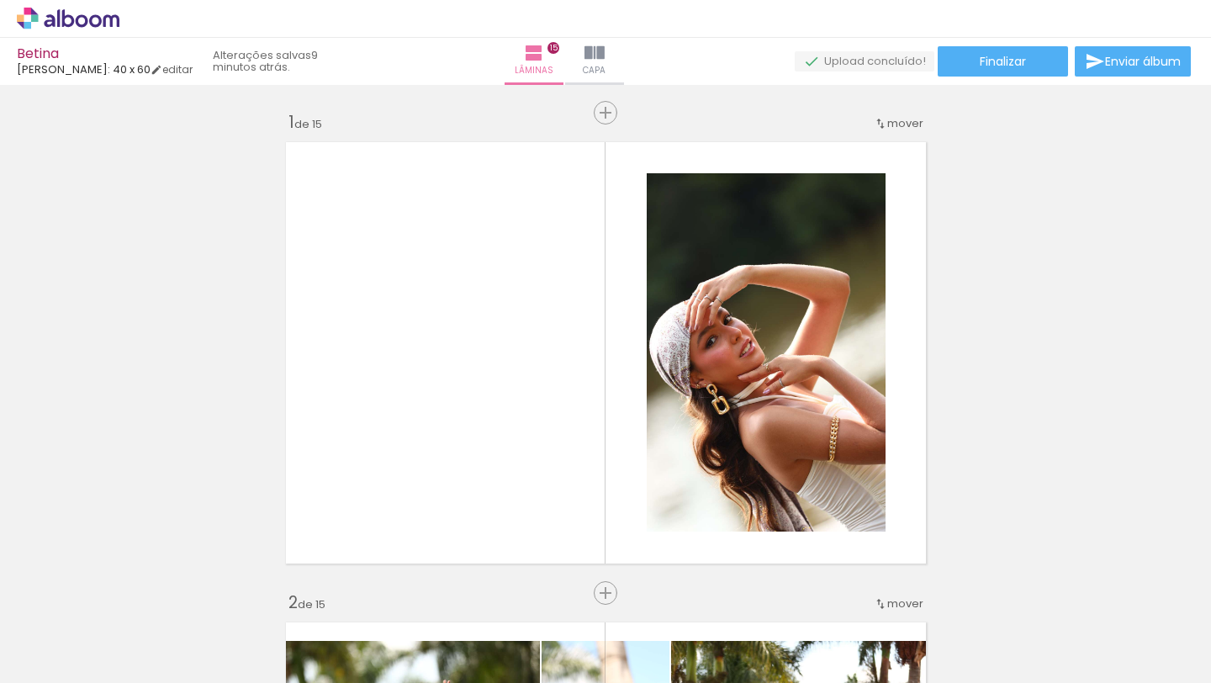
scroll to position [3405, 0]
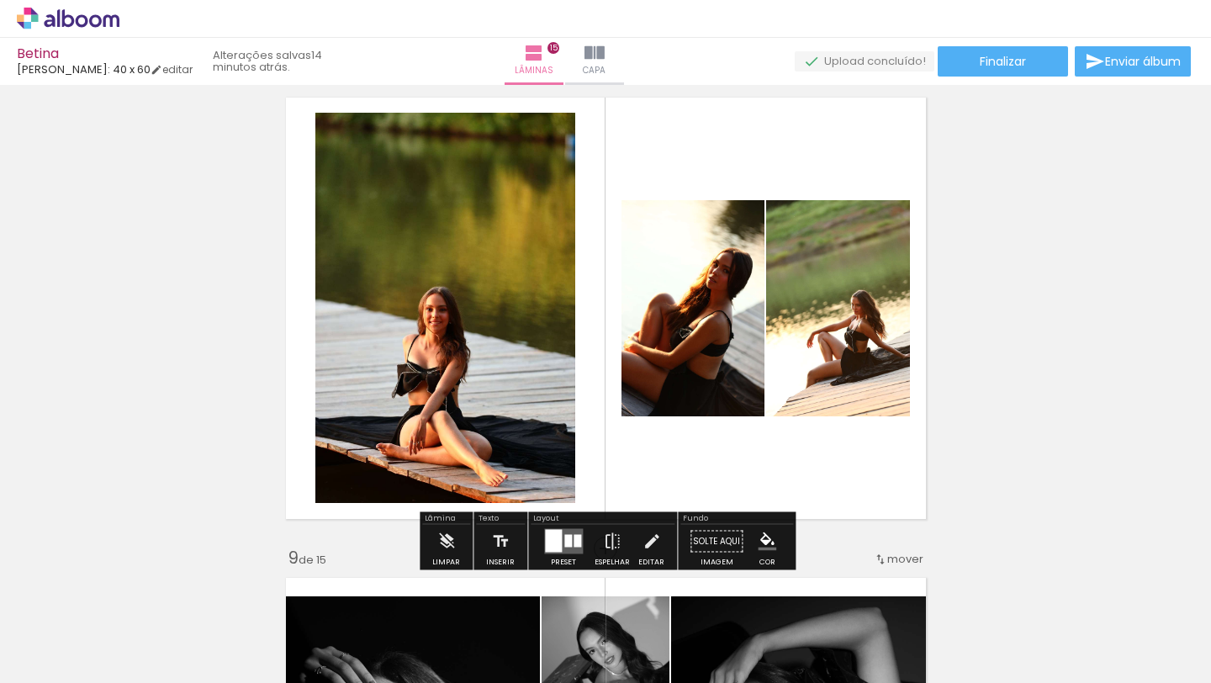
click at [47, 658] on span "Adicionar Fotos" at bounding box center [59, 660] width 50 height 18
click at [0, 0] on input "file" at bounding box center [0, 0] width 0 height 0
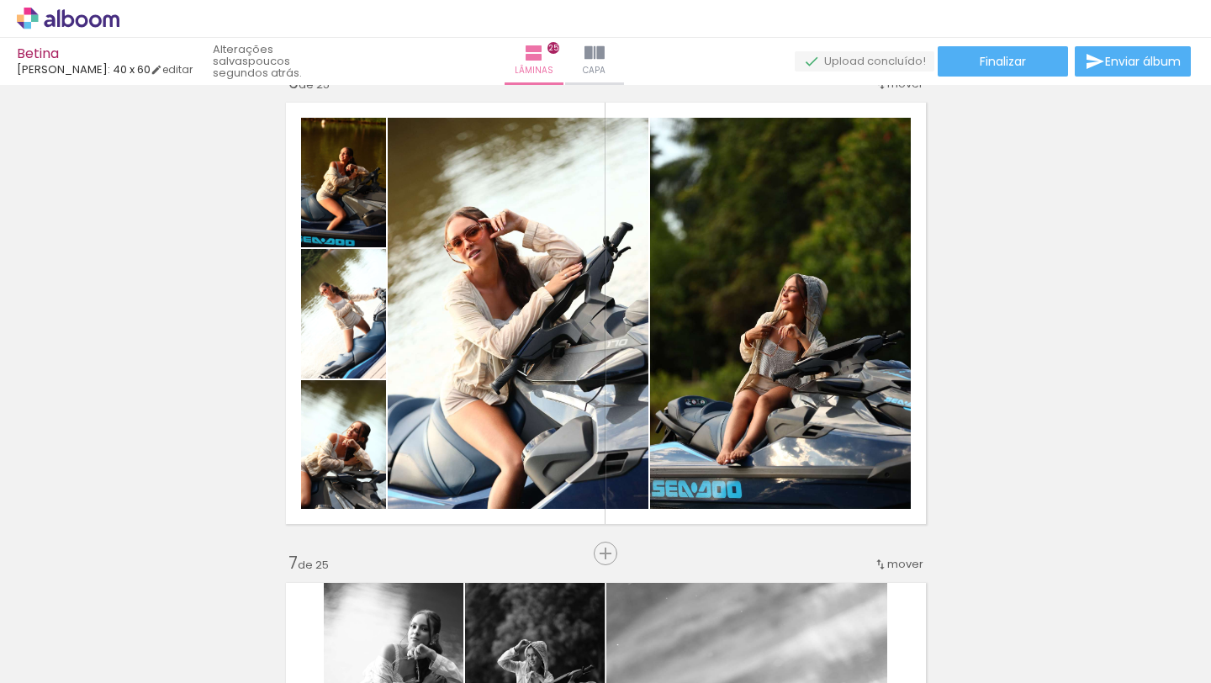
scroll to position [0, 8349]
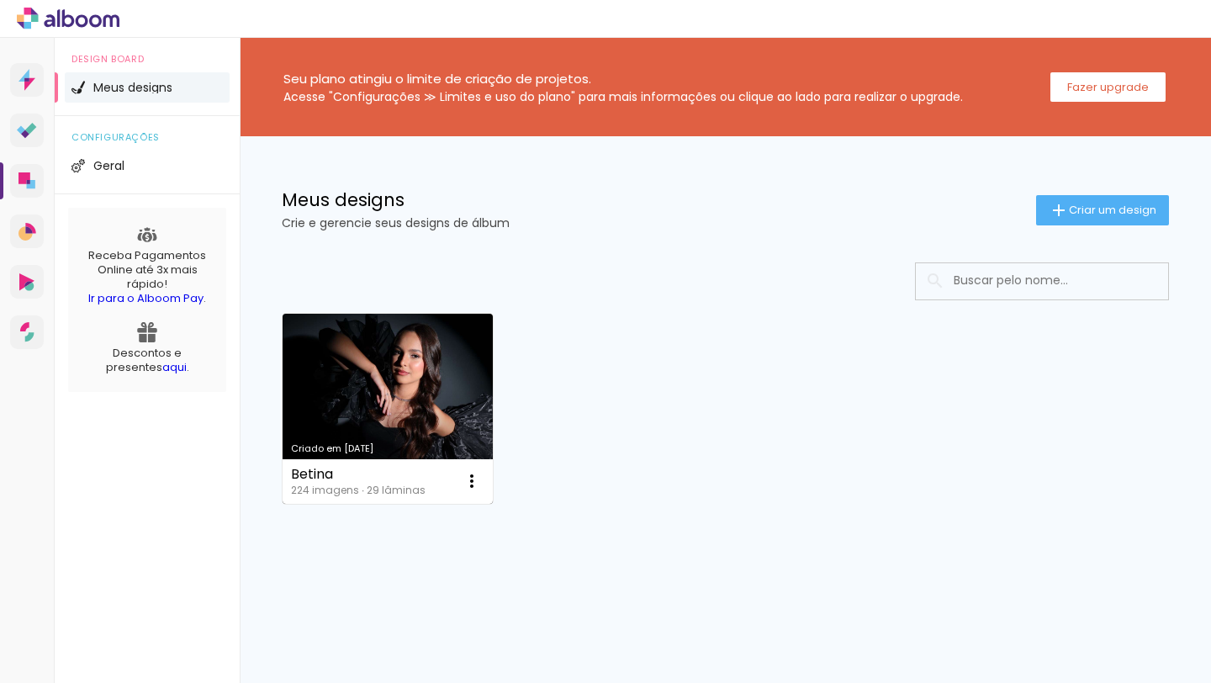
click at [430, 391] on link "Criado em [DATE]" at bounding box center [388, 409] width 210 height 190
